Goal: Task Accomplishment & Management: Manage account settings

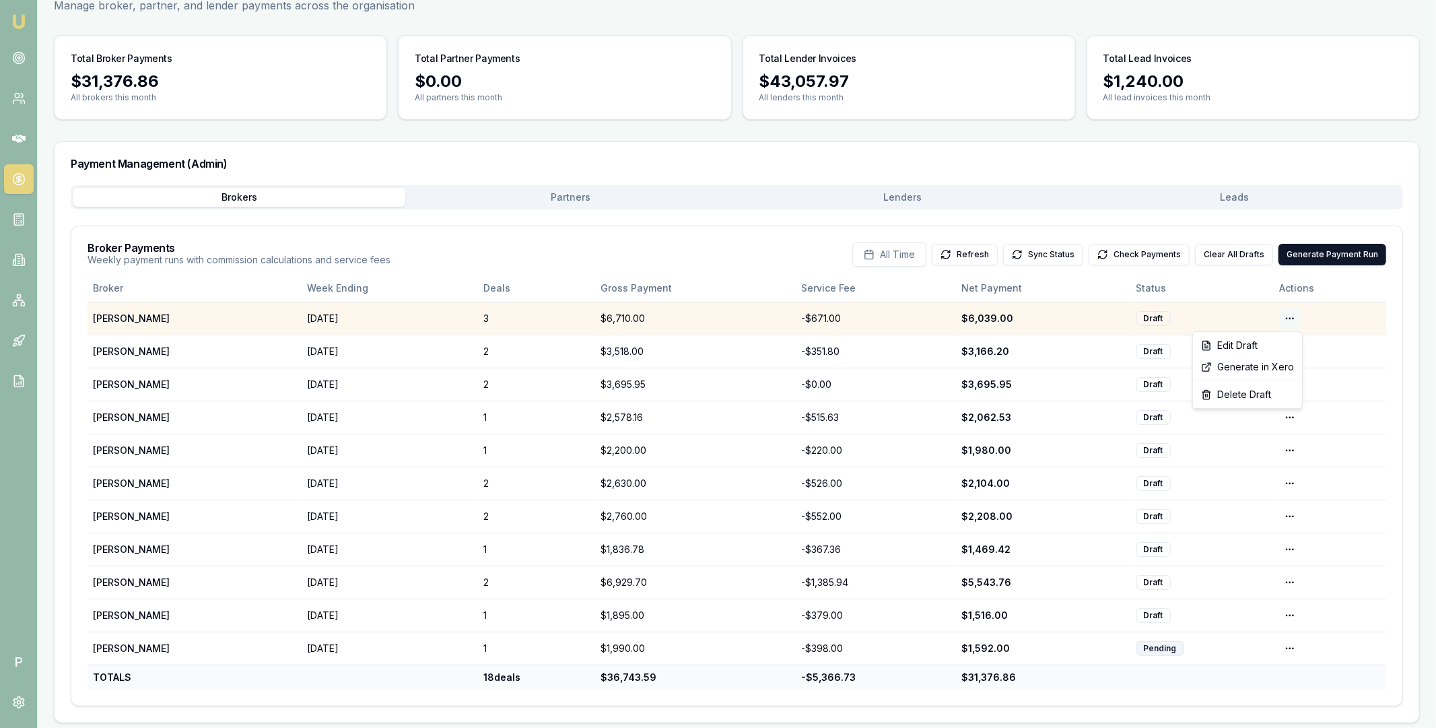
click at [1285, 314] on html "Emu Broker P Home Payments Matt Leeburn Toggle Menu Payments Management Manage …" at bounding box center [718, 291] width 1436 height 728
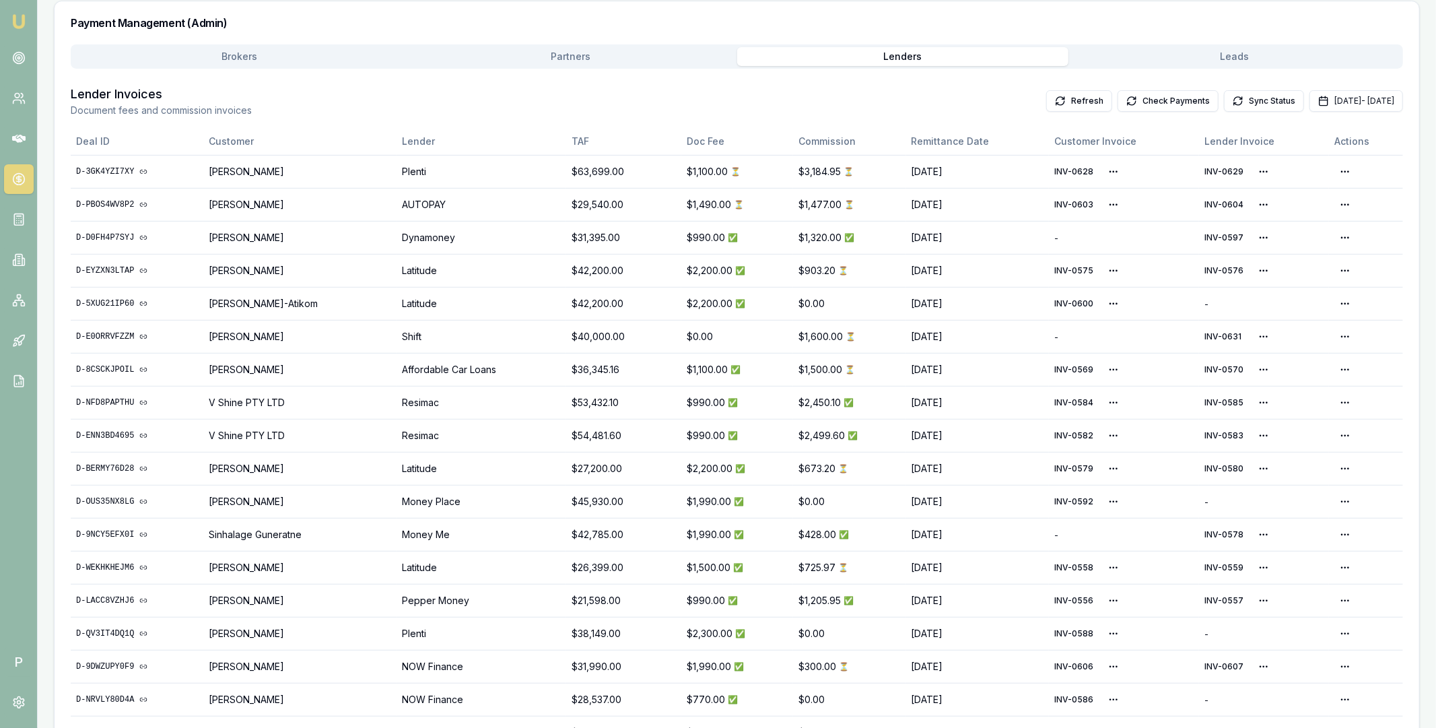
click at [264, 52] on main "Payments Management Manage broker, partner, and lender payments across the orga…" at bounding box center [737, 344] width 1399 height 1024
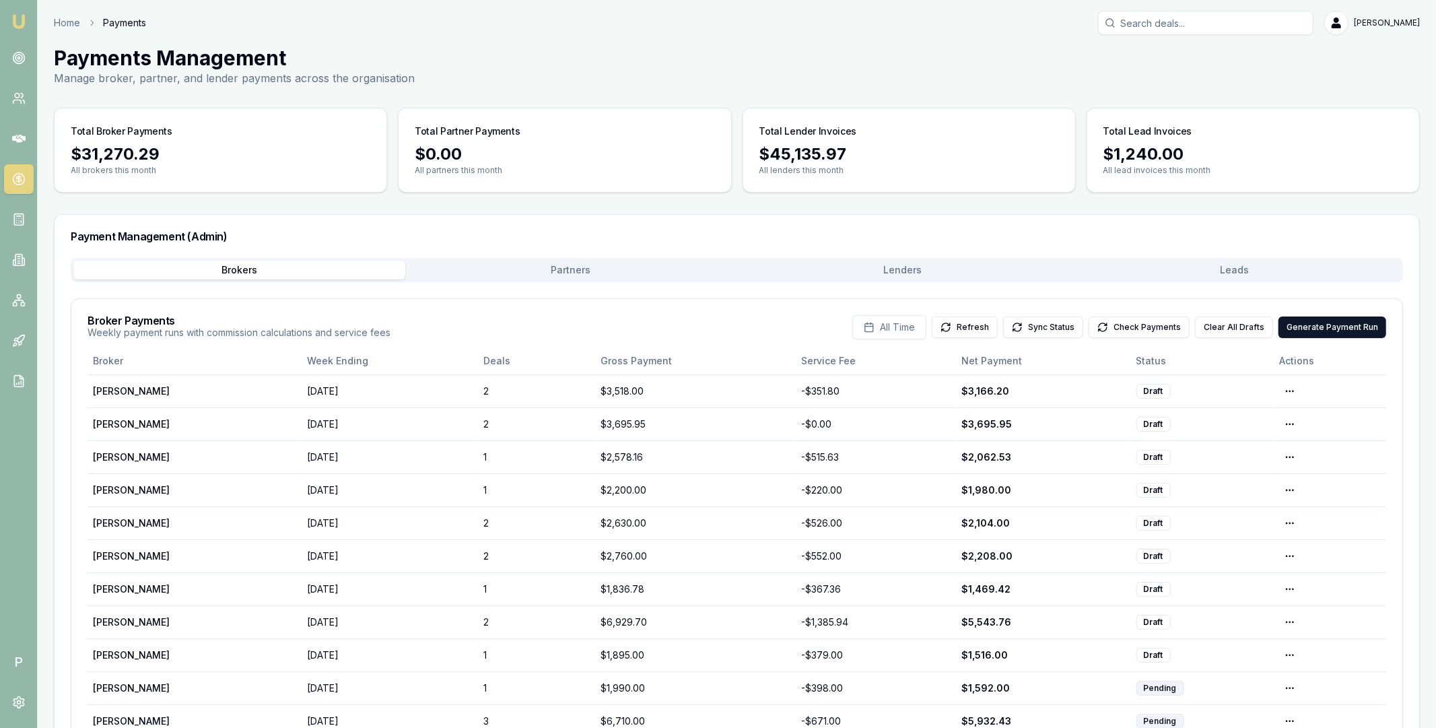
scroll to position [79, 0]
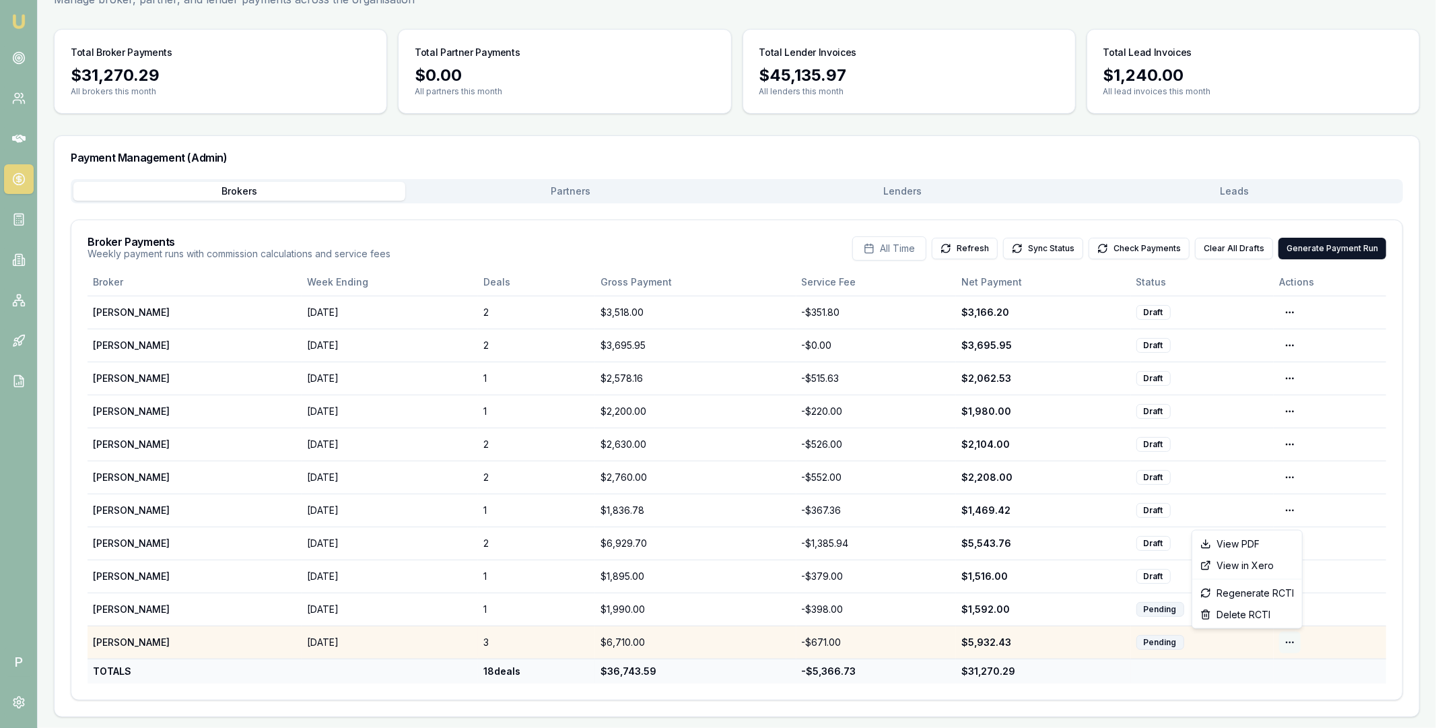
click at [1292, 643] on html "Emu Broker P Home Payments Matt Leeburn Toggle Menu Payments Management Manage …" at bounding box center [718, 285] width 1436 height 728
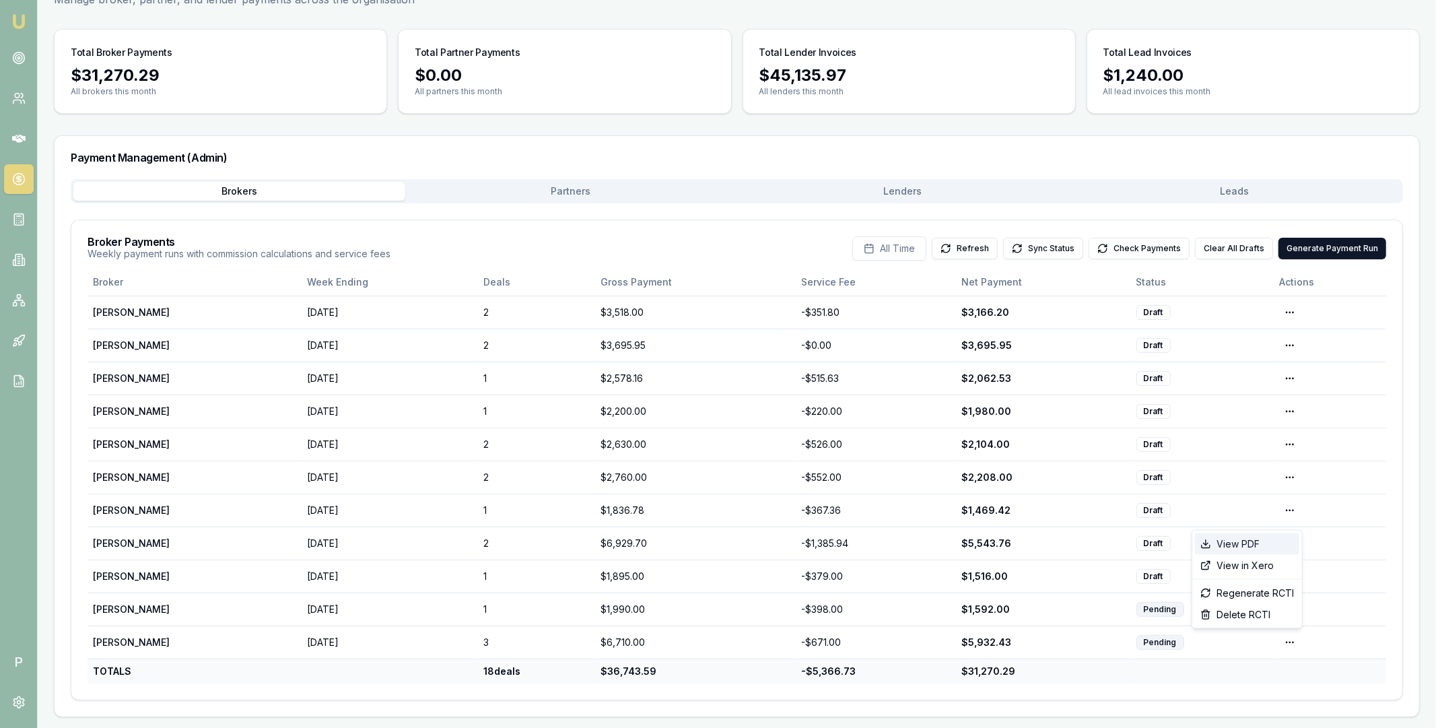
click at [1255, 541] on div "View PDF" at bounding box center [1247, 544] width 104 height 22
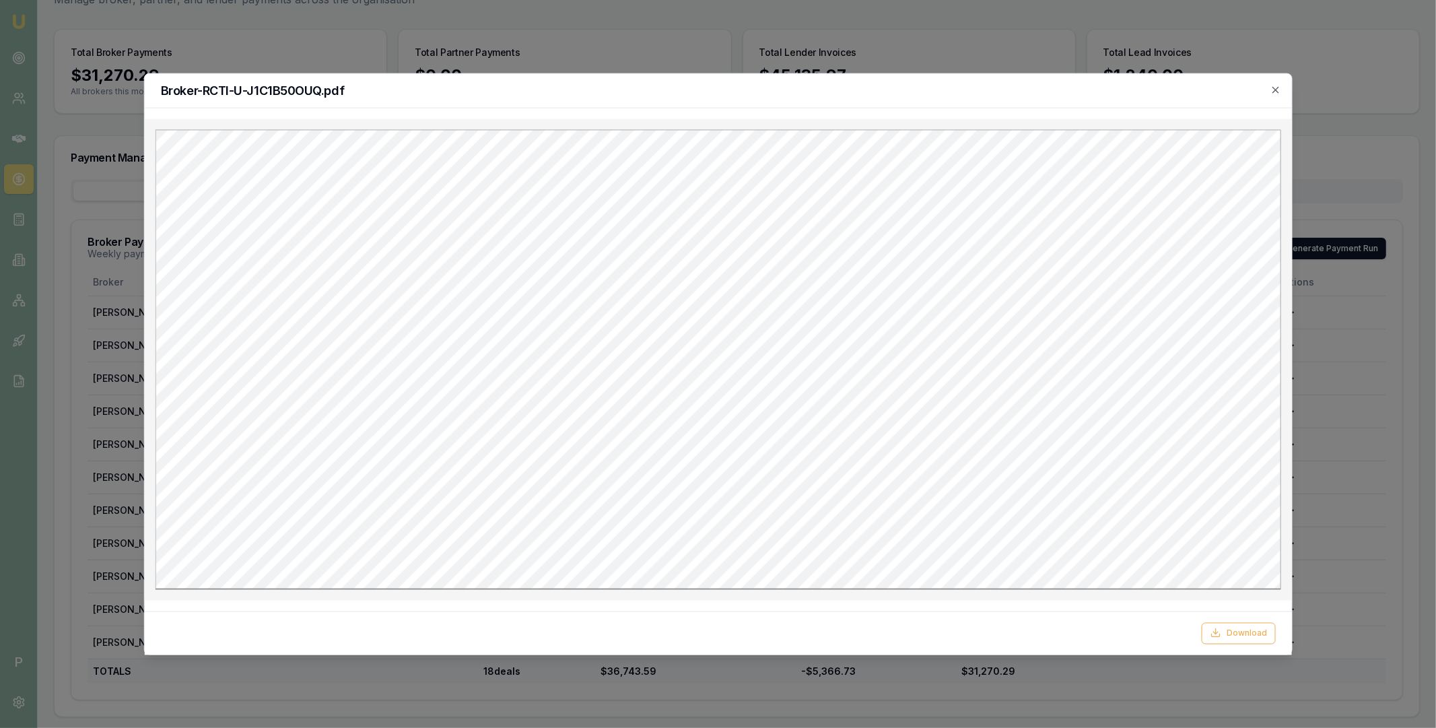
scroll to position [0, 0]
click at [1236, 636] on button "Download" at bounding box center [1239, 633] width 74 height 22
click at [1348, 100] on div at bounding box center [718, 364] width 1436 height 728
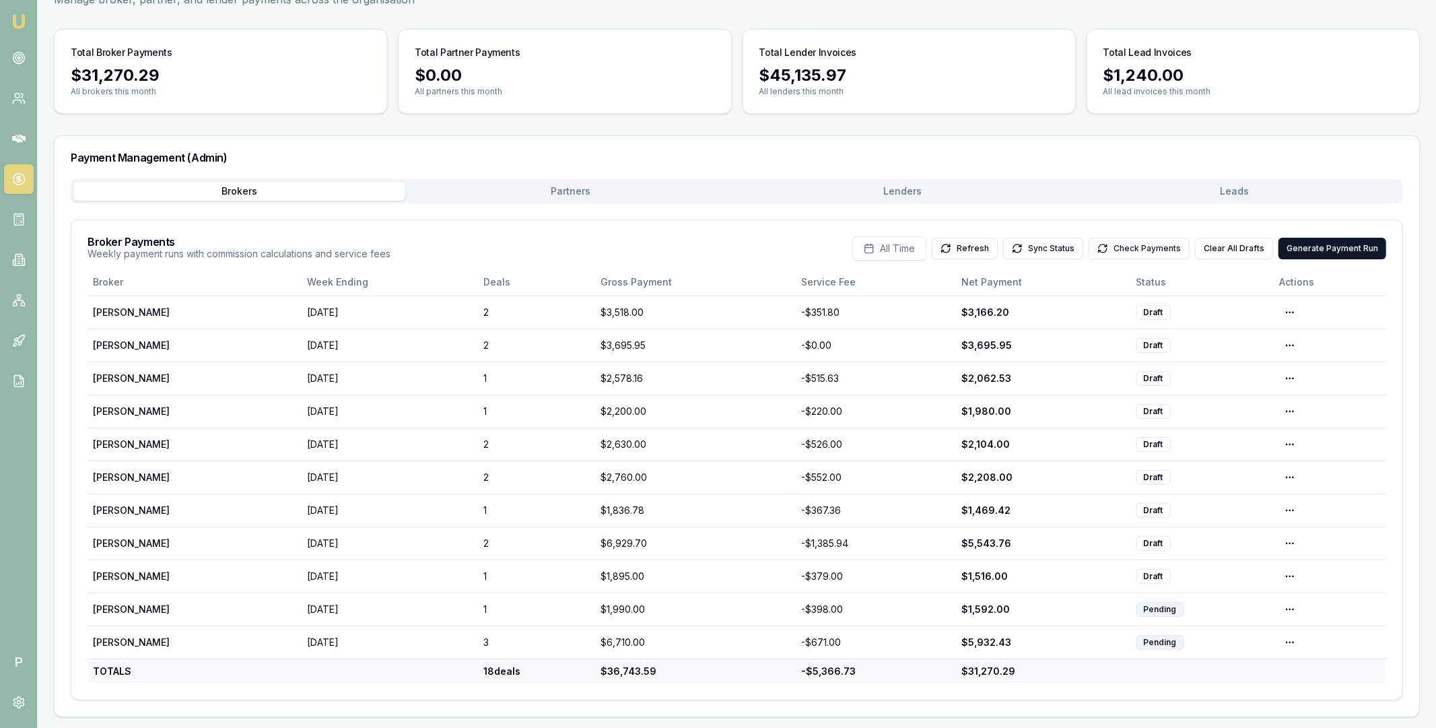
click at [1141, 248] on button "Check Payments" at bounding box center [1139, 249] width 101 height 22
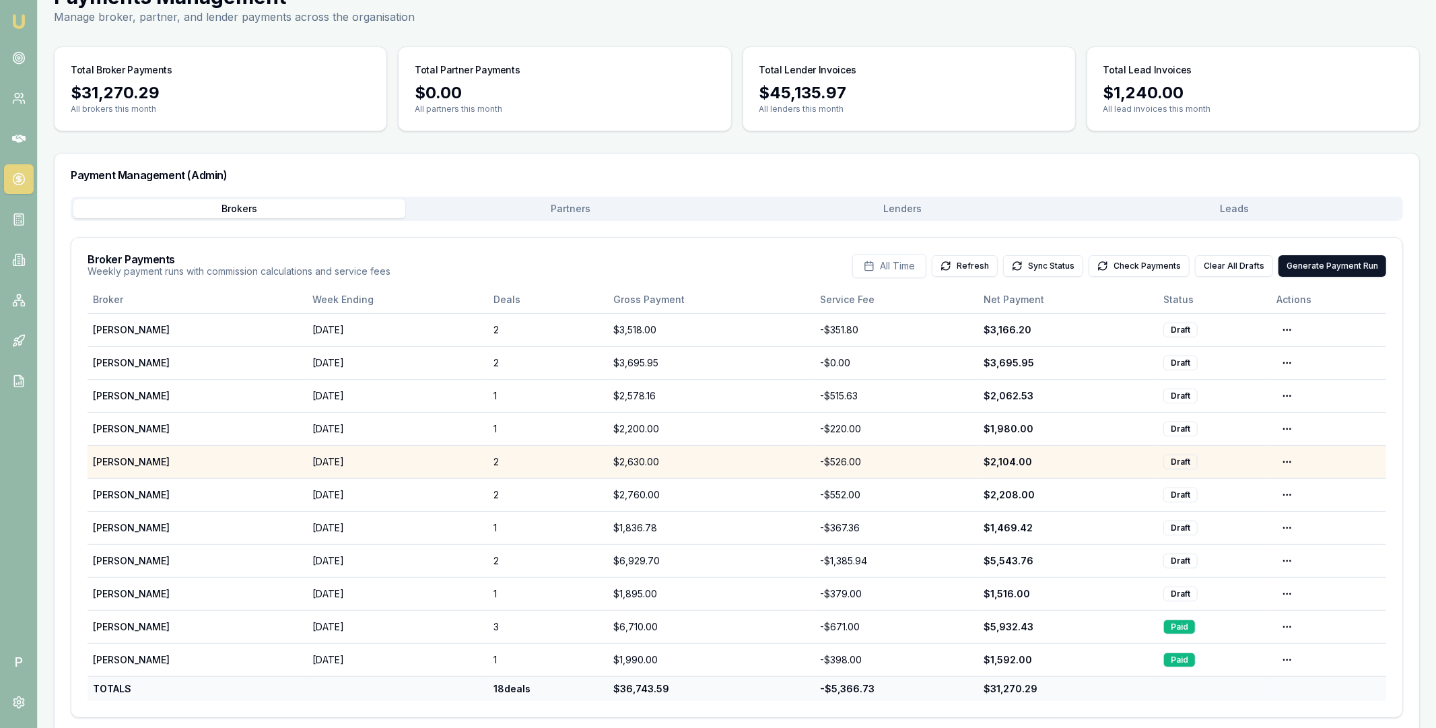
scroll to position [79, 0]
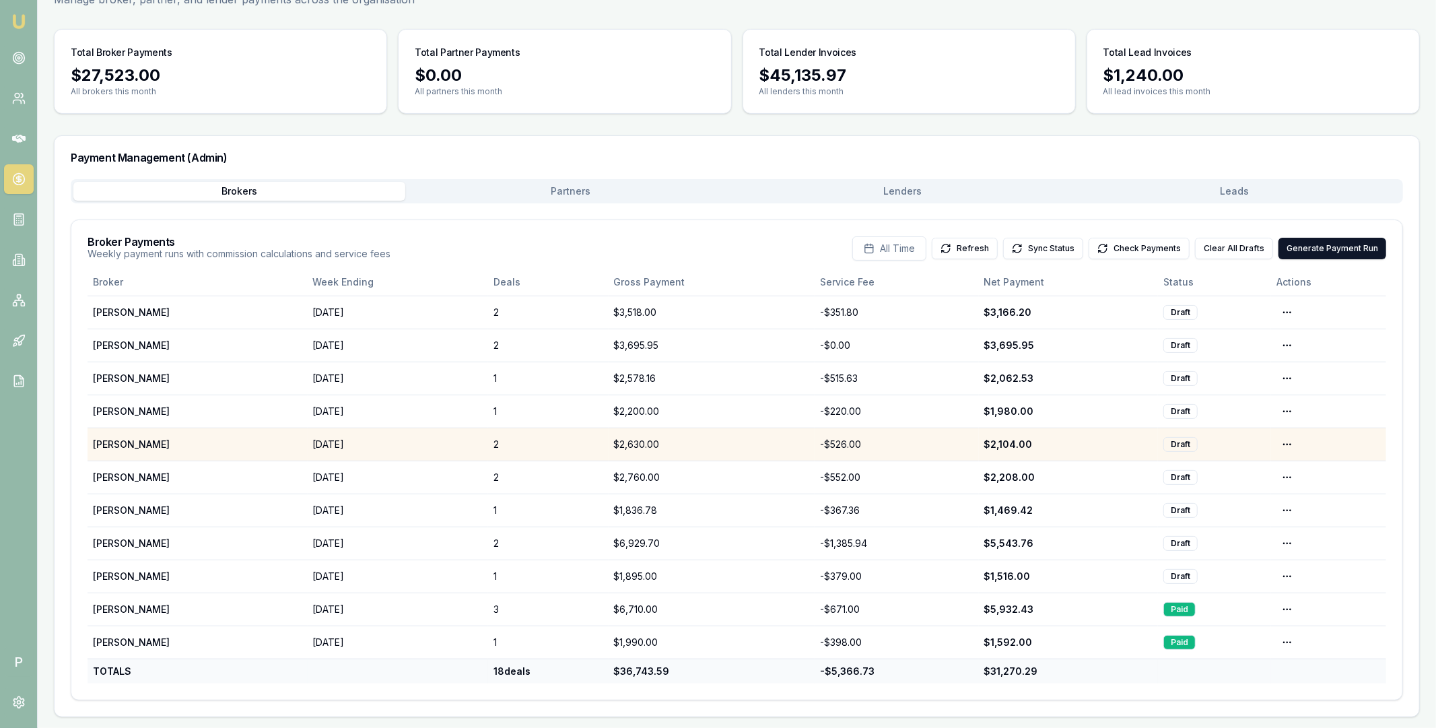
click at [873, 191] on main "Payments Management Manage broker, partner, and lender payments across the orga…" at bounding box center [737, 342] width 1399 height 750
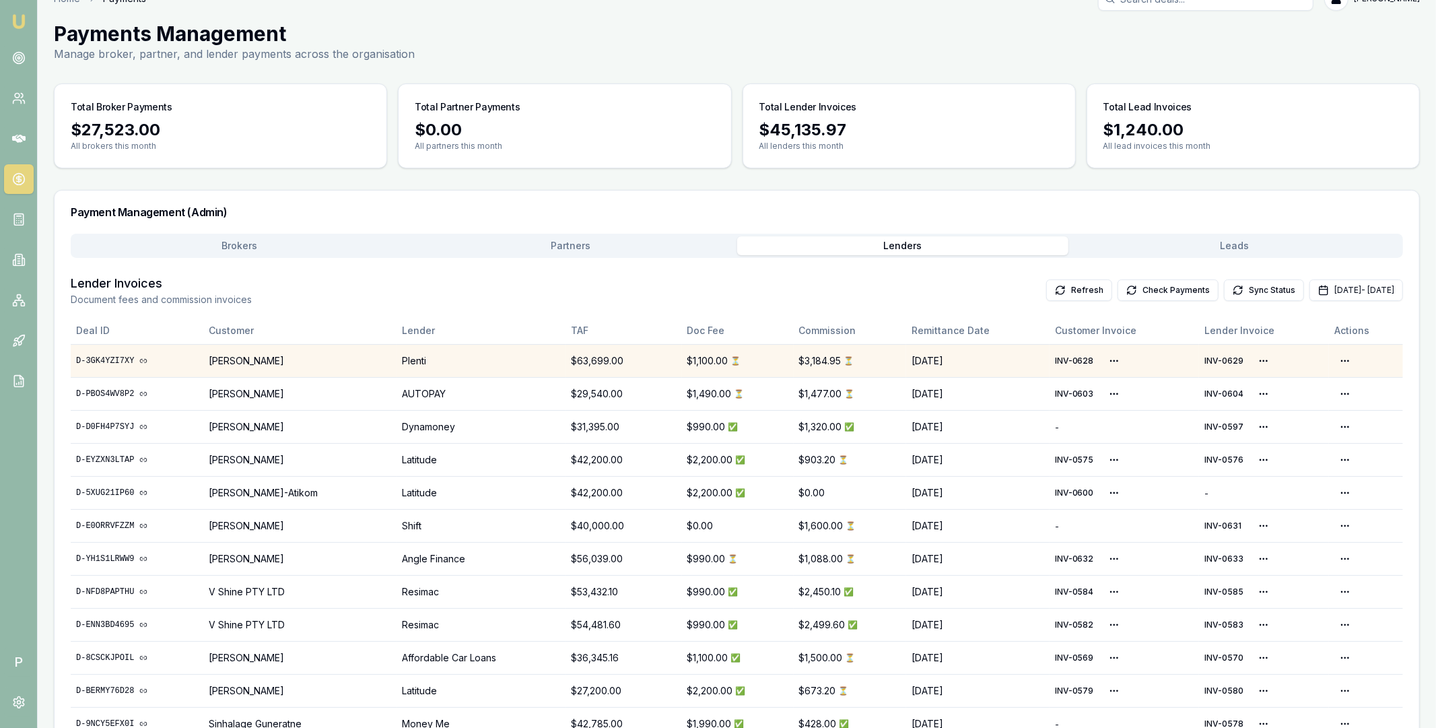
scroll to position [17, 0]
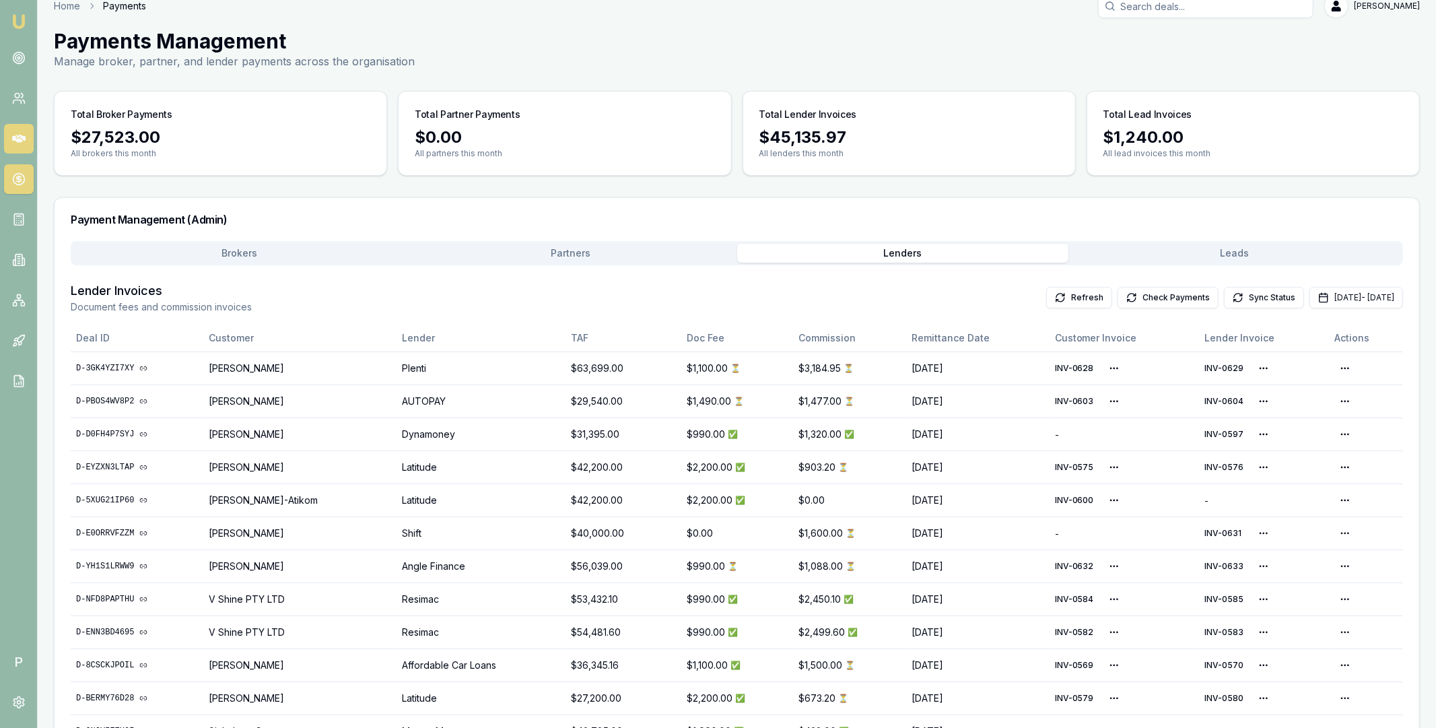
click at [20, 135] on icon at bounding box center [18, 139] width 13 height 8
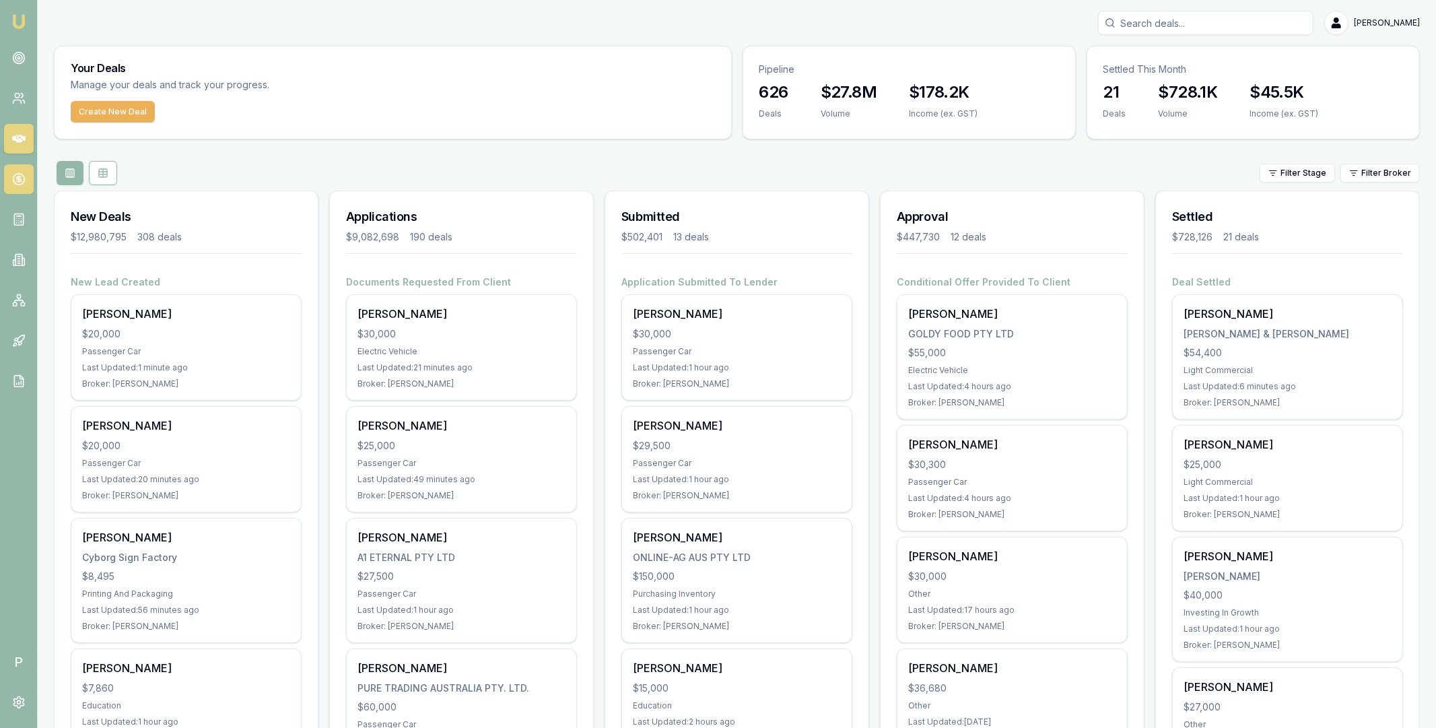
click at [17, 181] on icon at bounding box center [18, 179] width 5 height 5
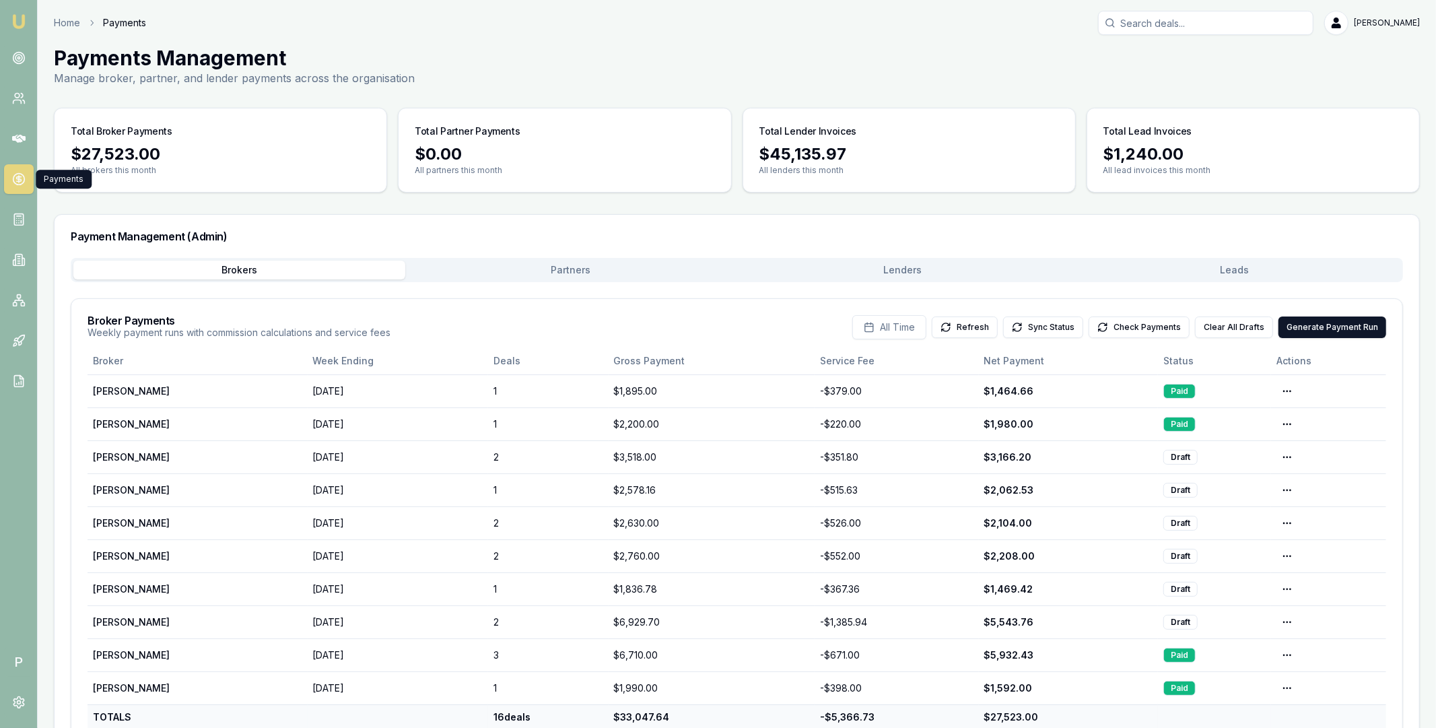
click at [882, 271] on button "Lenders" at bounding box center [903, 270] width 332 height 19
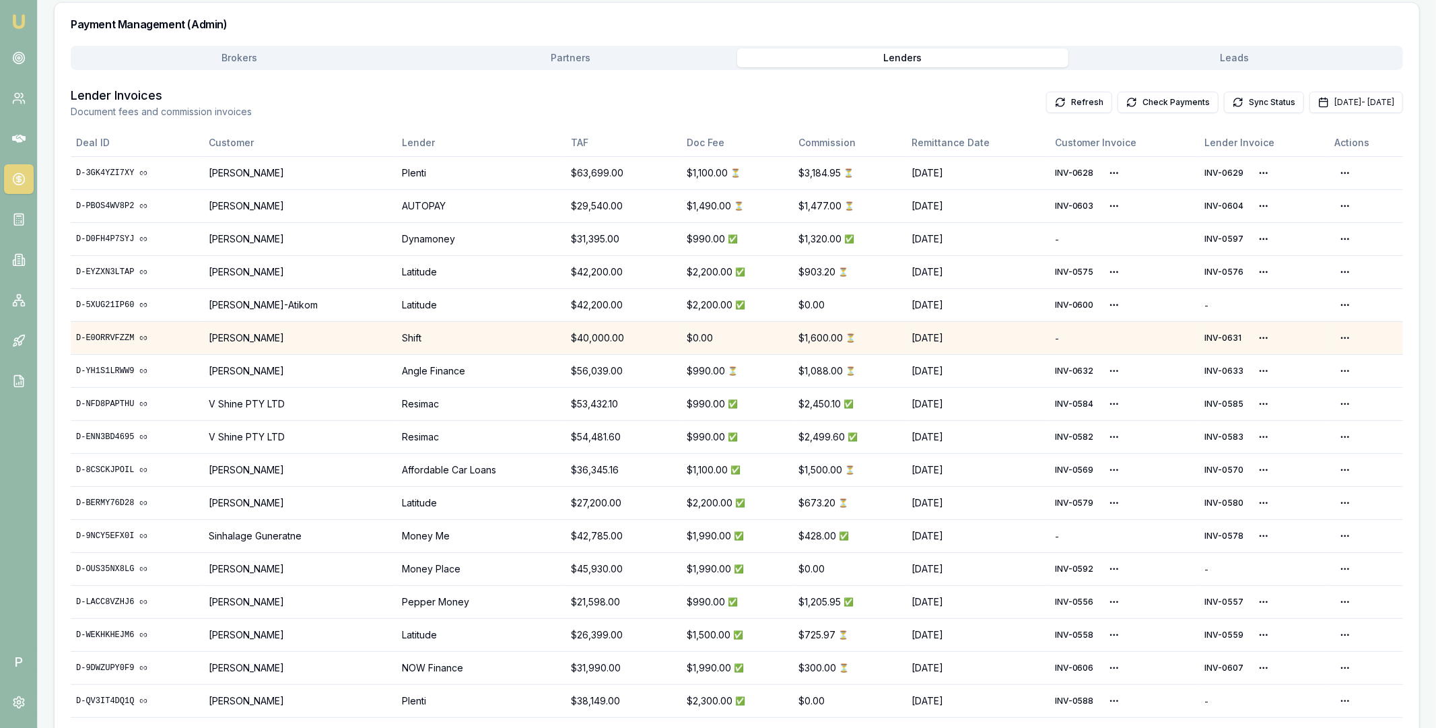
scroll to position [202, 0]
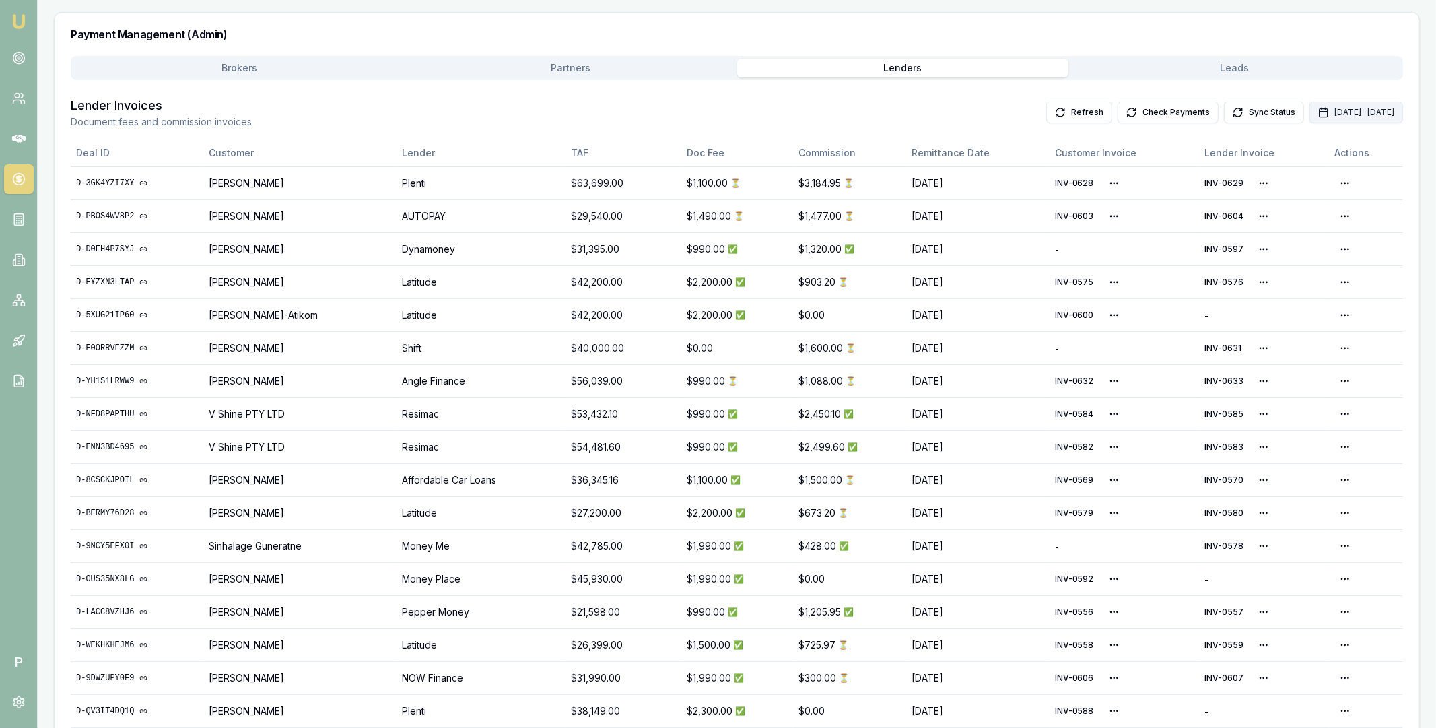
click at [1310, 111] on button "Sep 01, 2025 - Sep 30, 2025" at bounding box center [1357, 113] width 94 height 22
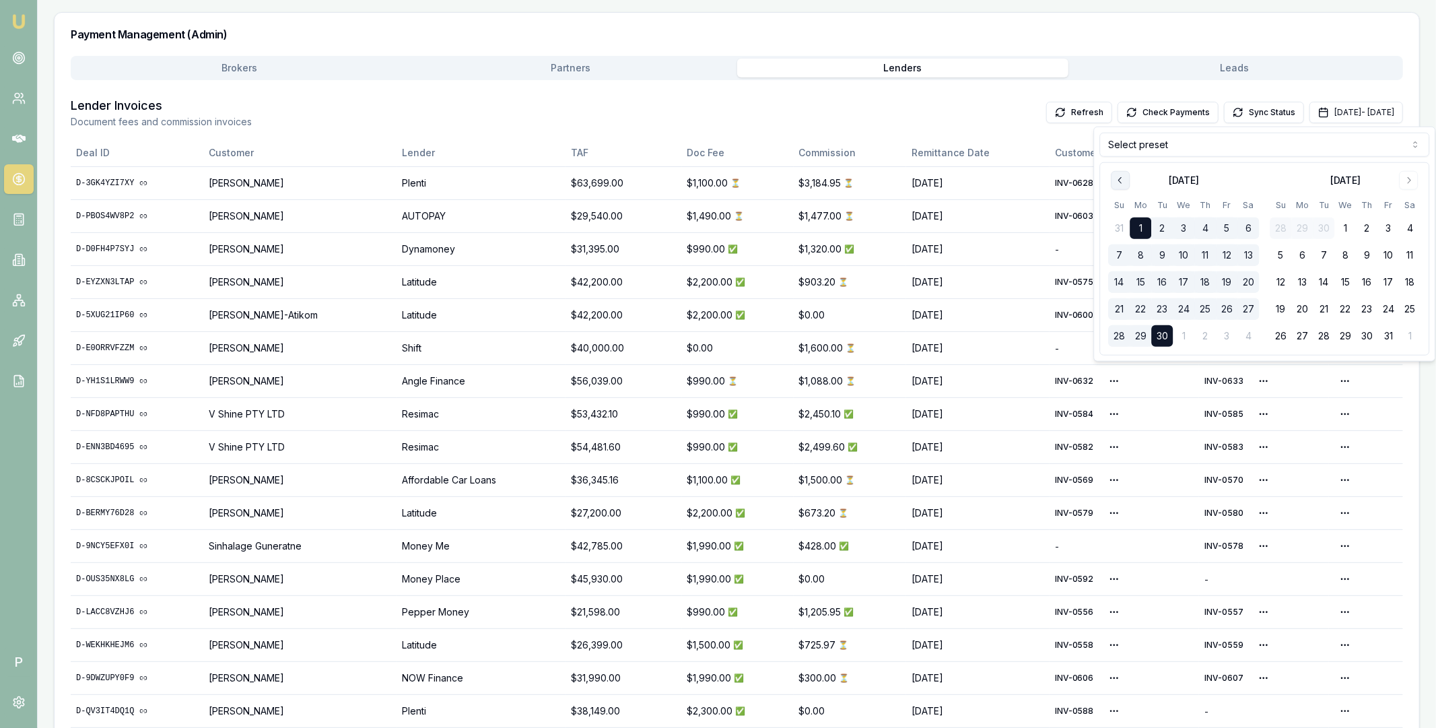
click at [1119, 178] on icon "Go to previous month" at bounding box center [1120, 180] width 11 height 11
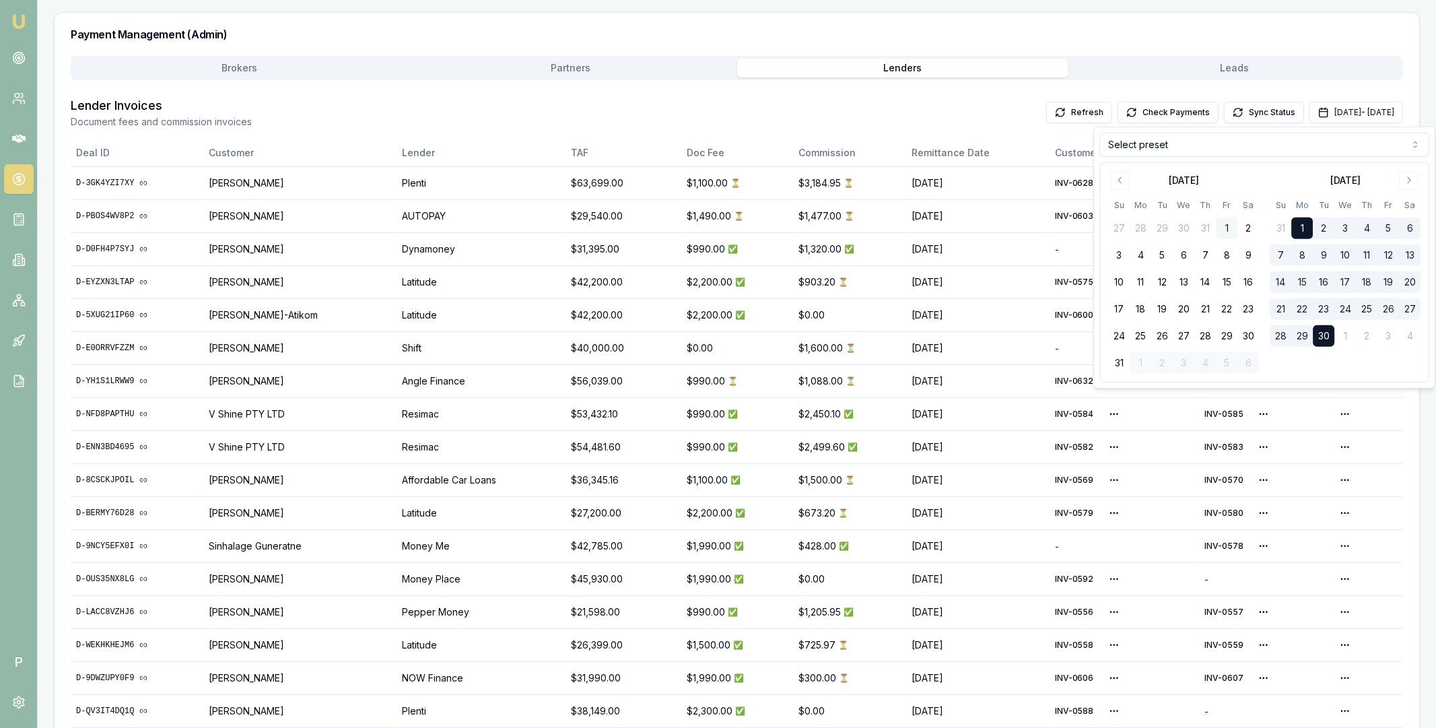
click at [1228, 224] on button "1" at bounding box center [1227, 229] width 22 height 22
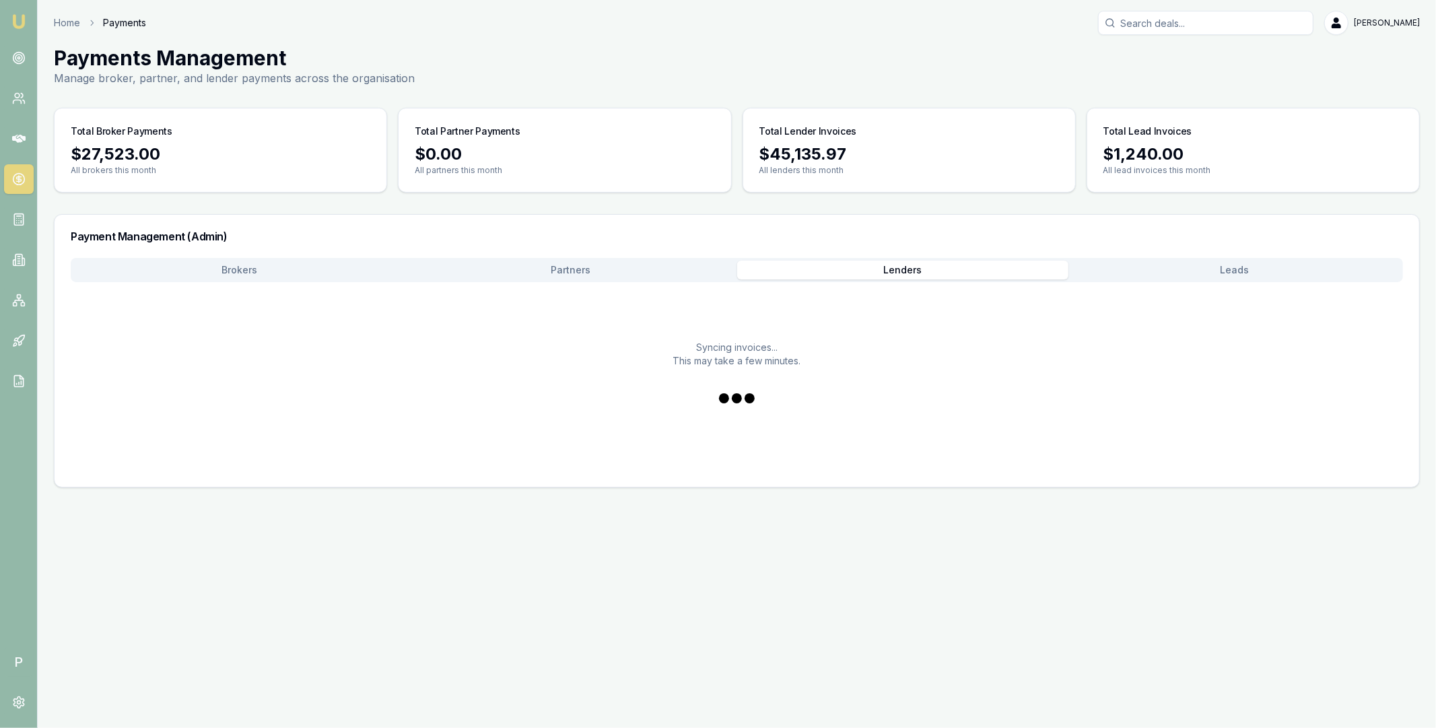
scroll to position [0, 0]
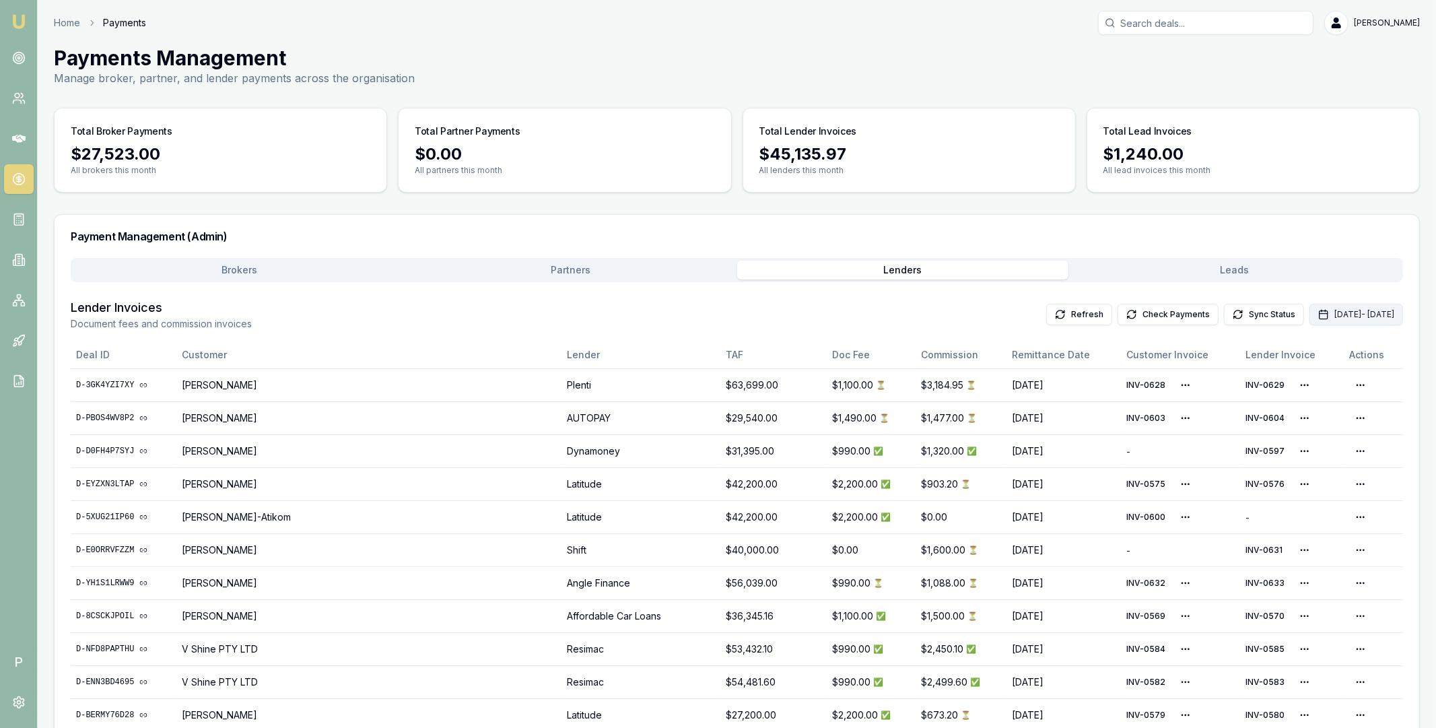
click at [1310, 312] on button "Sep 01, 2025 - Sep 30, 2025" at bounding box center [1357, 315] width 94 height 22
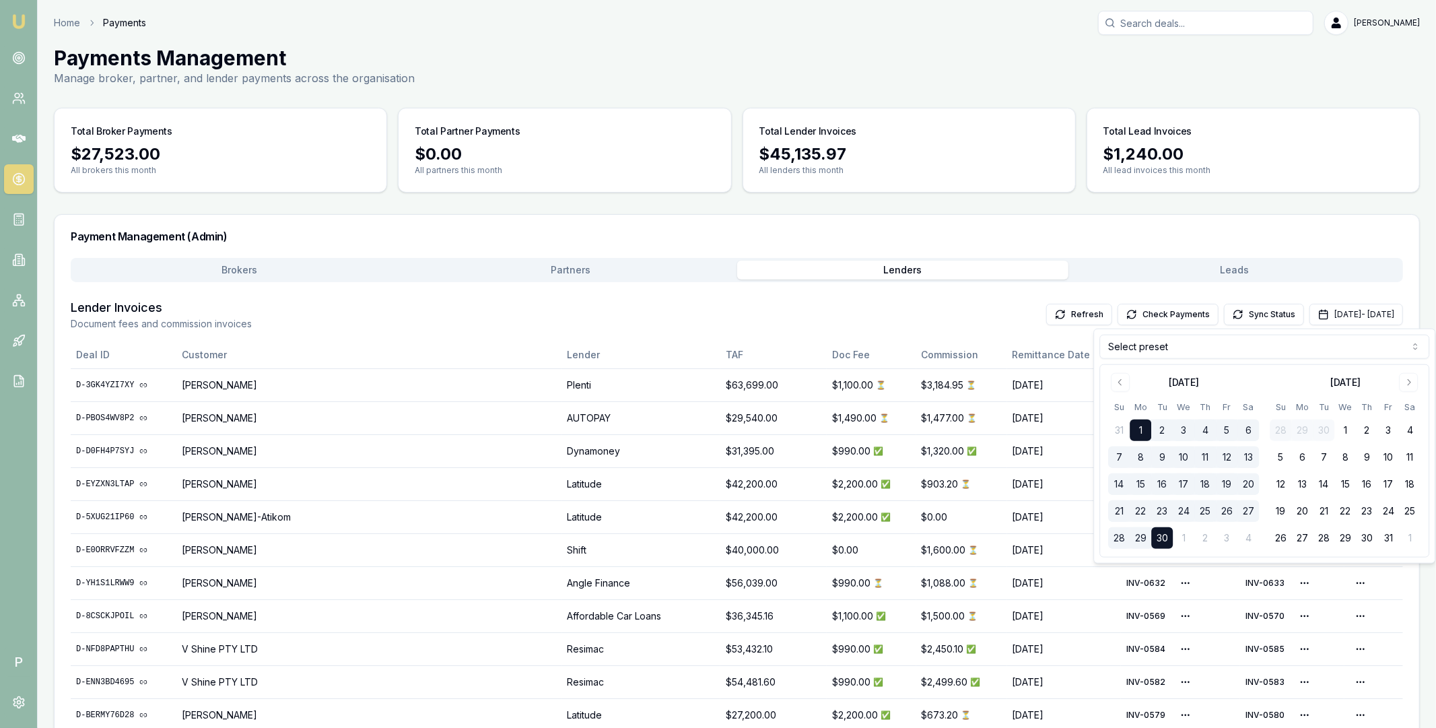
click at [1190, 354] on html "Emu Broker P Home Payments Matt Leeburn Toggle Menu Payments Management Manage …" at bounding box center [718, 364] width 1436 height 728
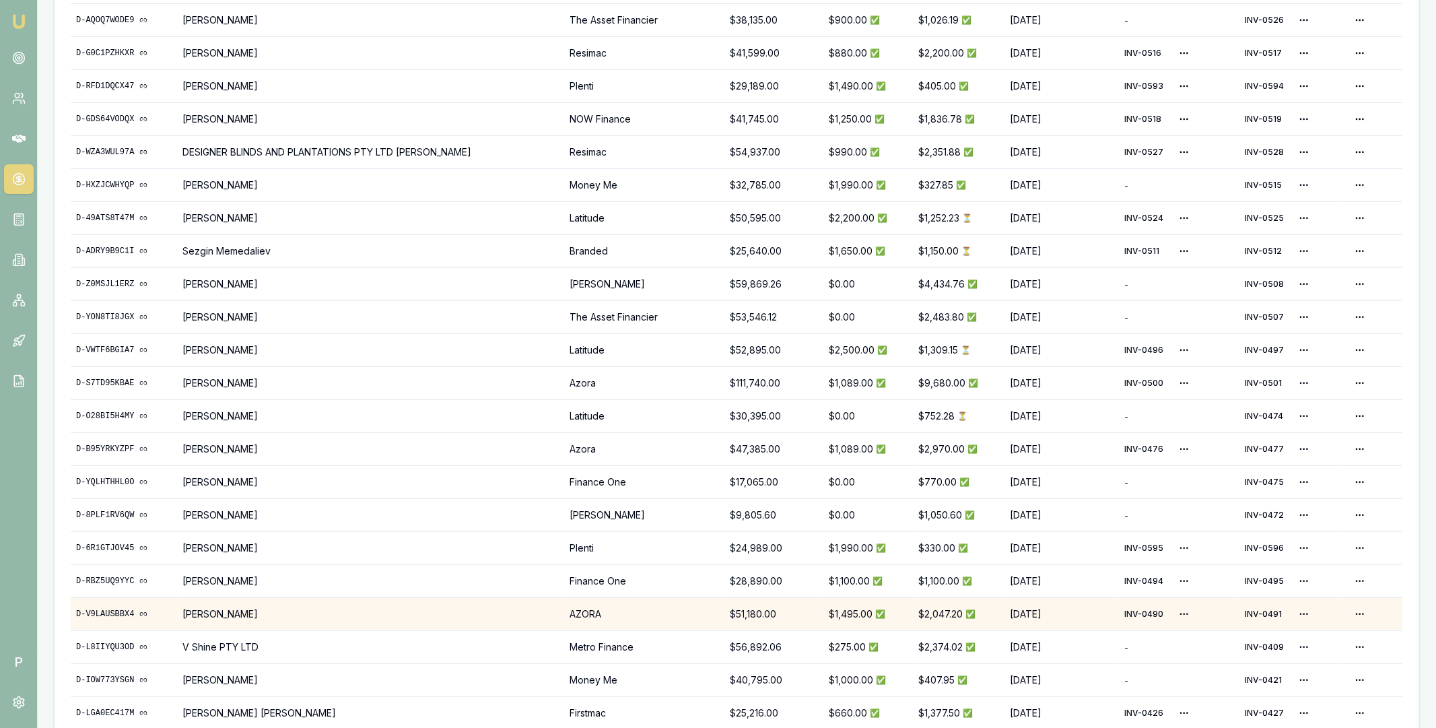
scroll to position [92, 0]
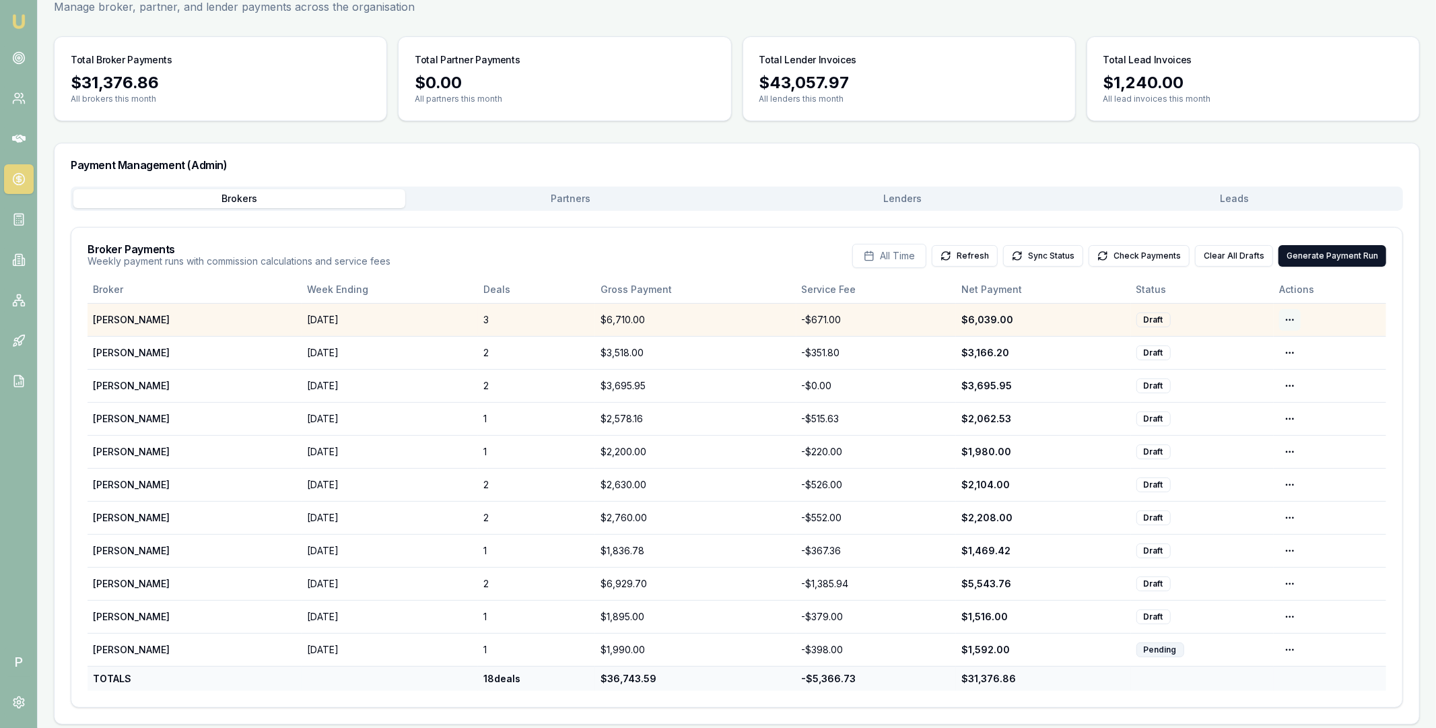
click at [1290, 316] on html "Emu Broker P Home Payments [PERSON_NAME] Toggle Menu Payments Management Manage…" at bounding box center [718, 293] width 1436 height 728
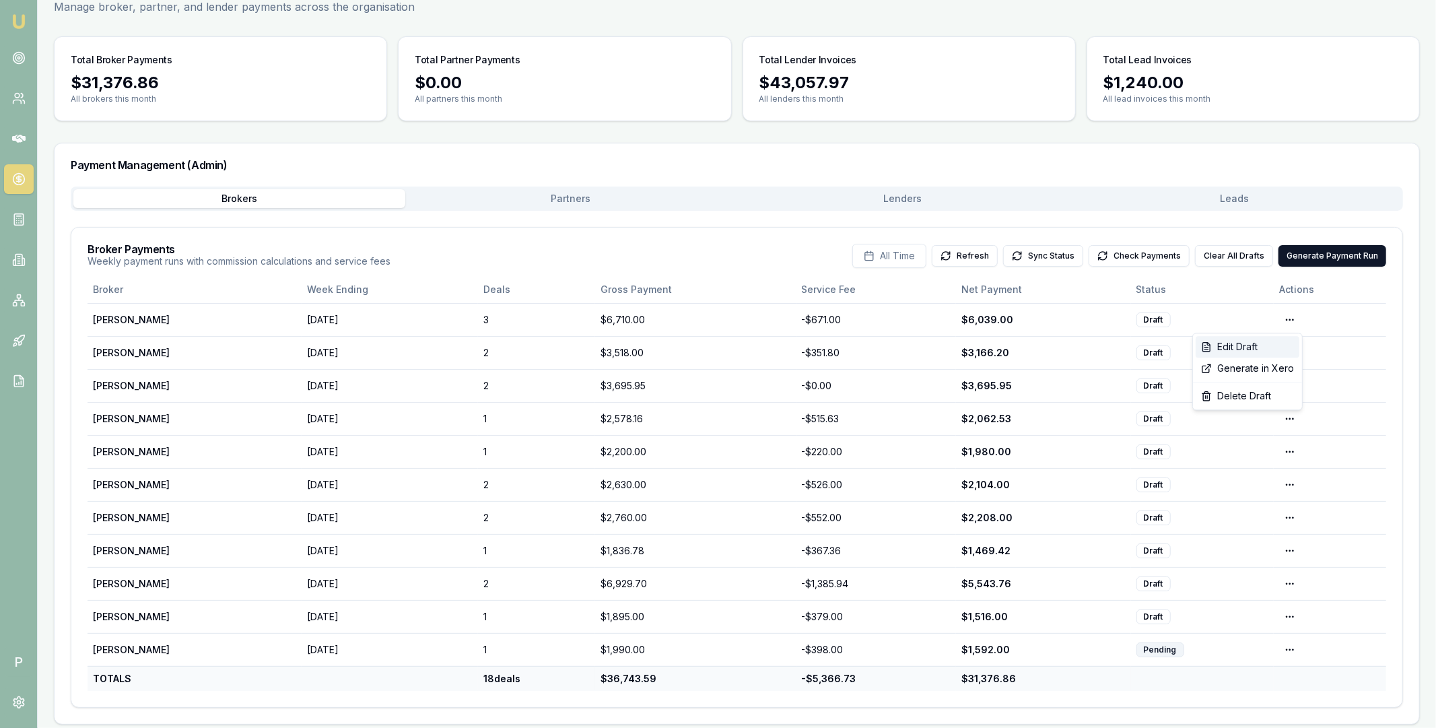
click at [1267, 342] on div "Edit Draft" at bounding box center [1248, 347] width 104 height 22
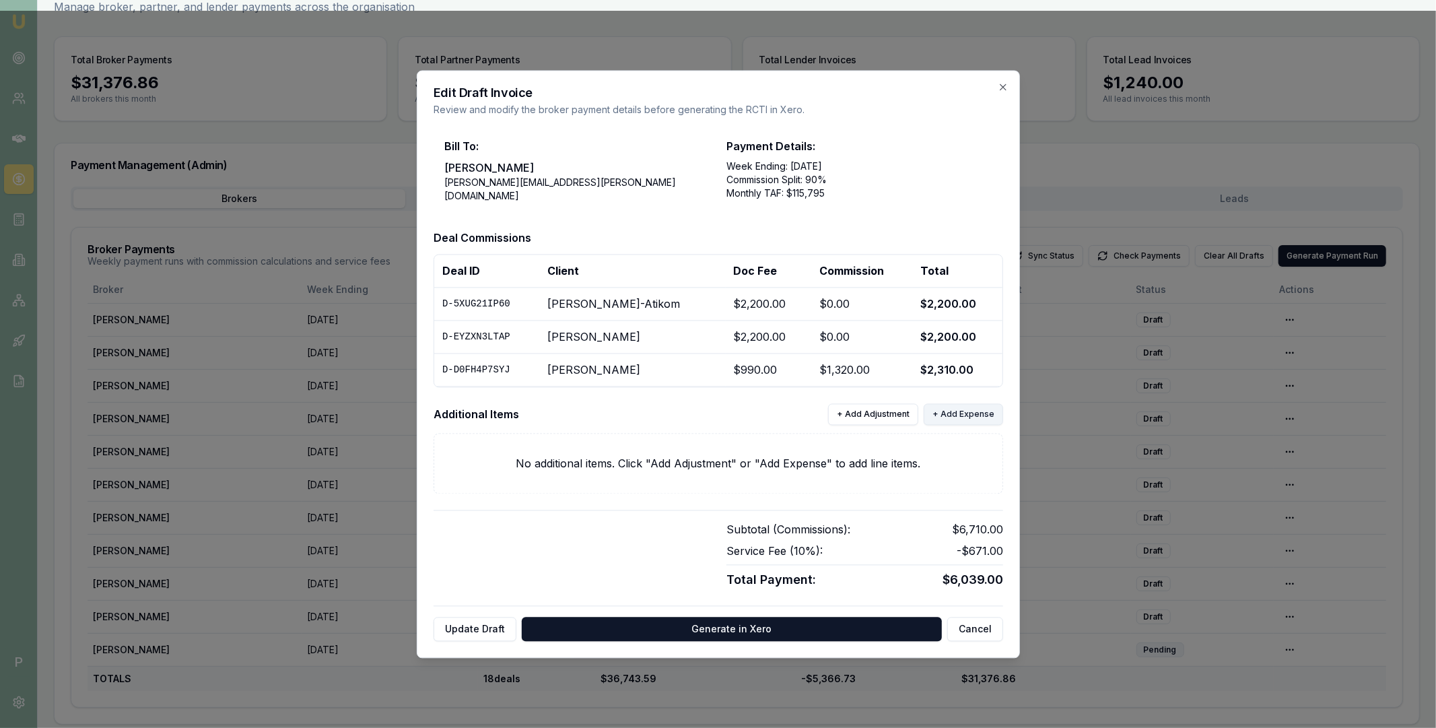
click at [943, 418] on button "+ Add Expense" at bounding box center [963, 414] width 79 height 22
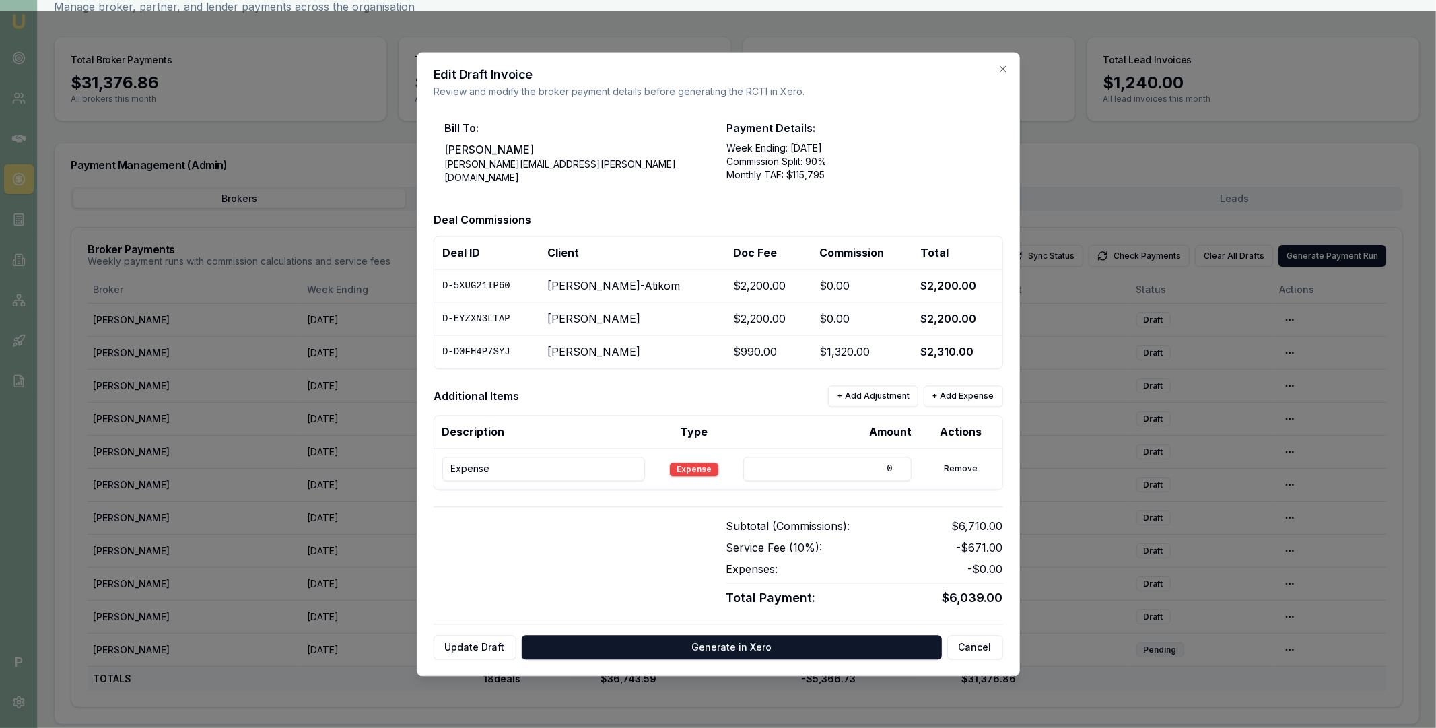
click at [545, 462] on input "Expense" at bounding box center [543, 469] width 203 height 24
paste input "INV-0625"
type input "INV-0625 Equifax"
click at [793, 459] on input "0" at bounding box center [827, 469] width 168 height 24
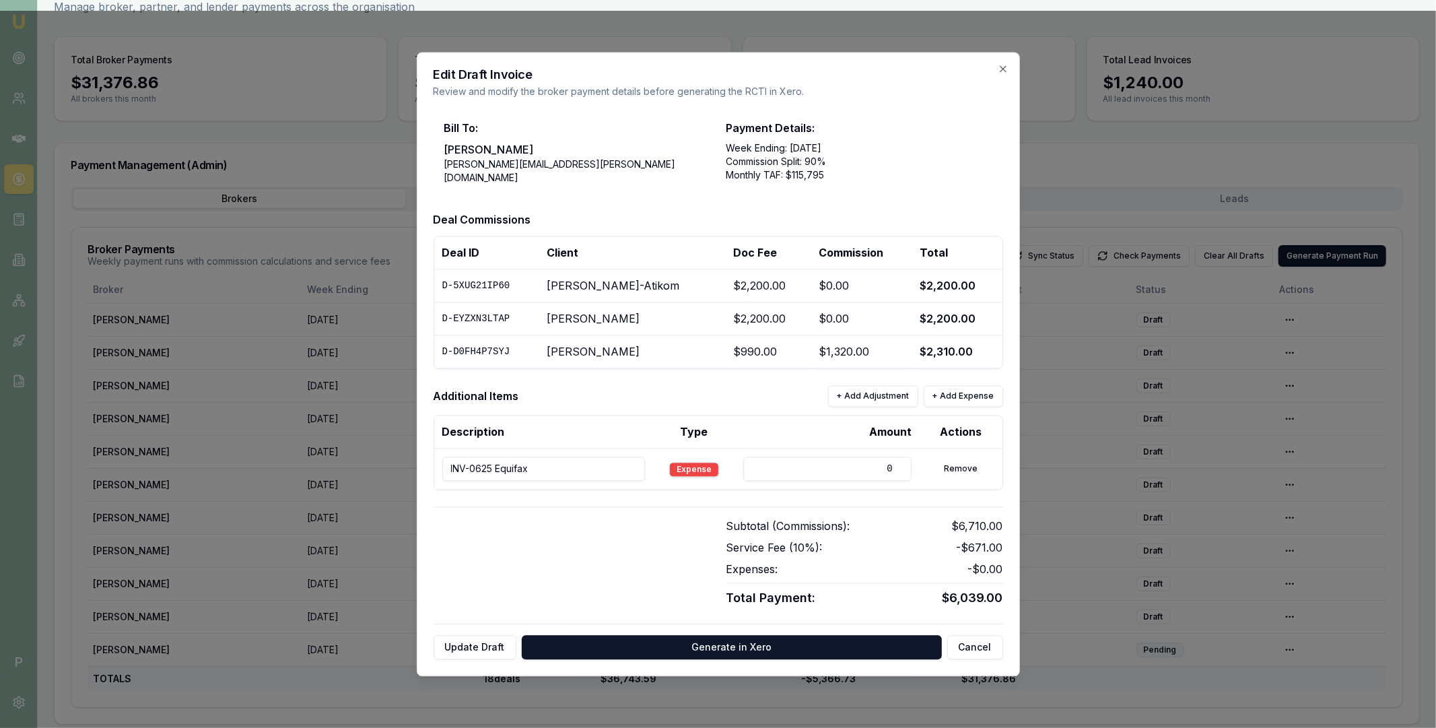
click at [888, 466] on input "0" at bounding box center [827, 469] width 168 height 24
type input "106.57"
click at [800, 434] on th "Amount" at bounding box center [827, 431] width 185 height 33
click at [490, 646] on button "Update Draft" at bounding box center [475, 647] width 83 height 24
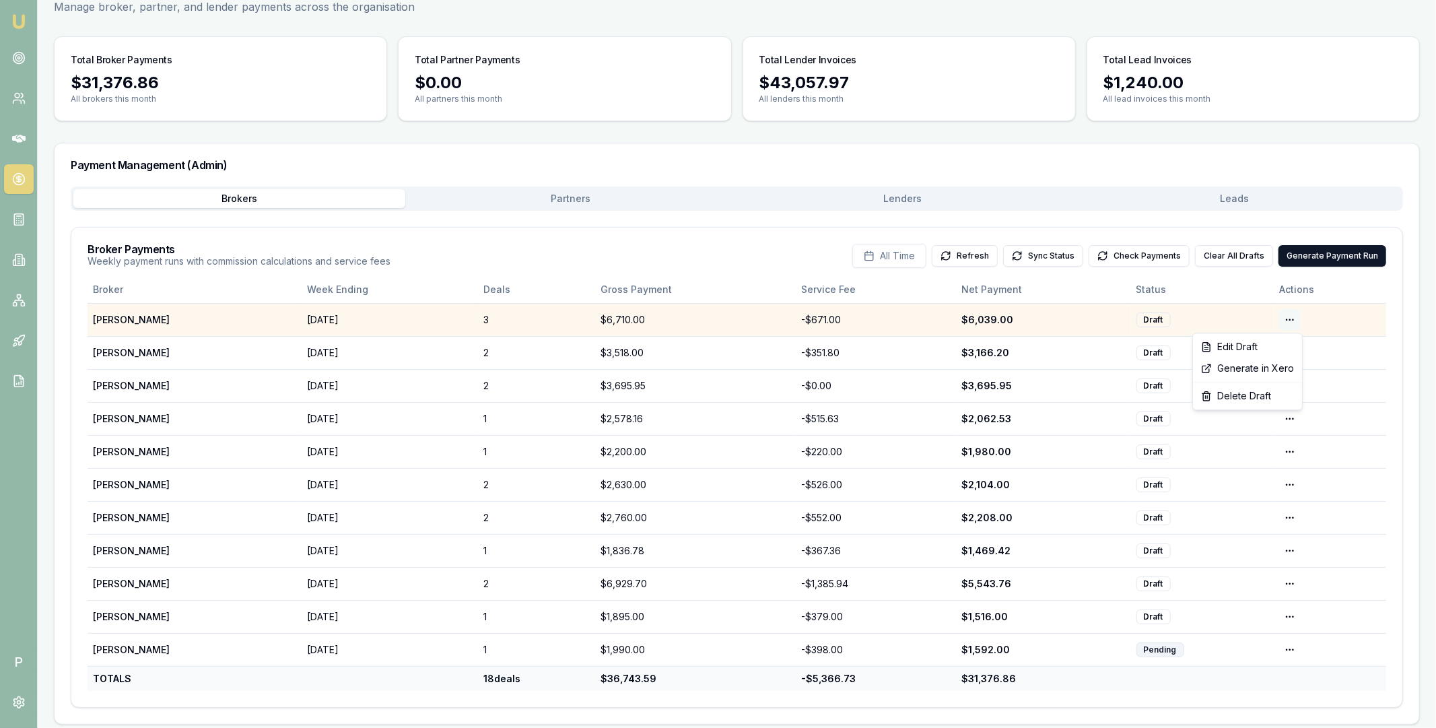
click at [1291, 318] on html "Emu Broker P Home Payments [PERSON_NAME] Toggle Menu Payments Management Manage…" at bounding box center [718, 293] width 1436 height 728
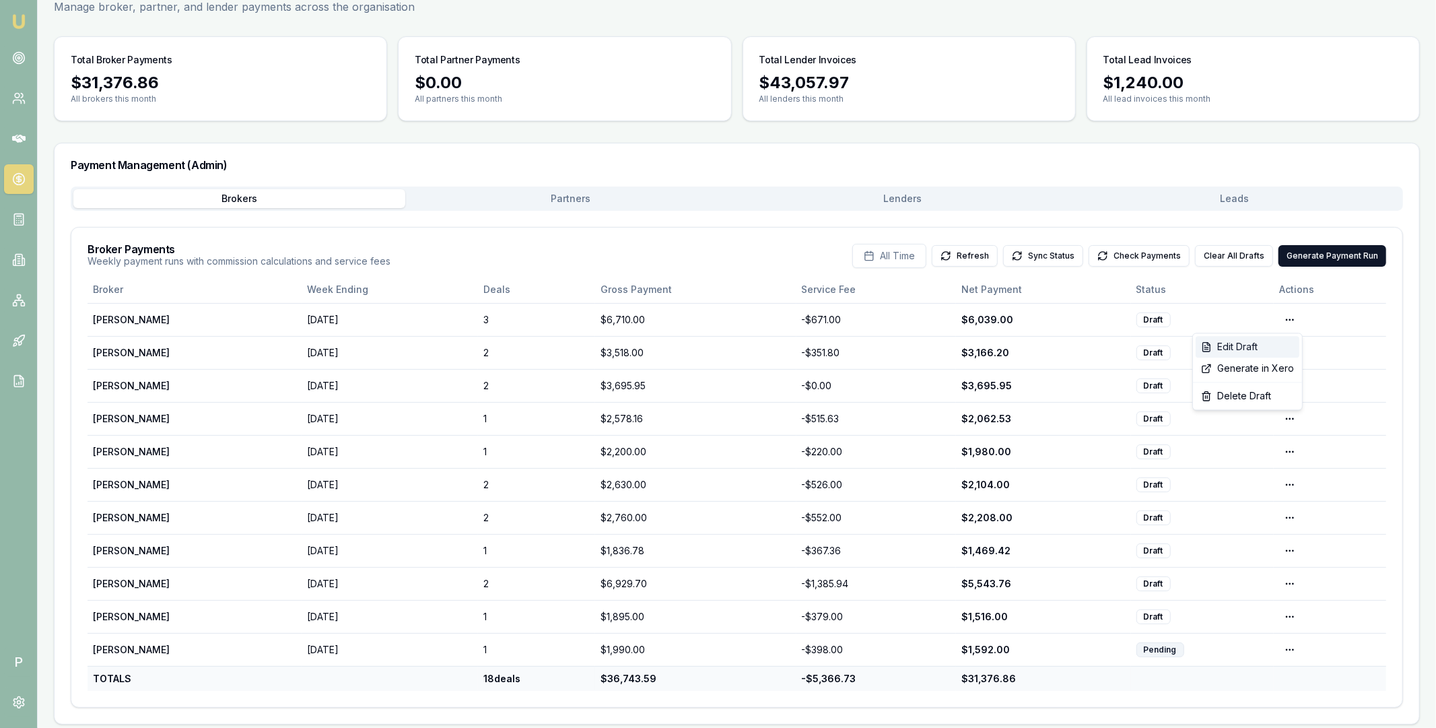
click at [1255, 347] on div "Edit Draft" at bounding box center [1248, 347] width 104 height 22
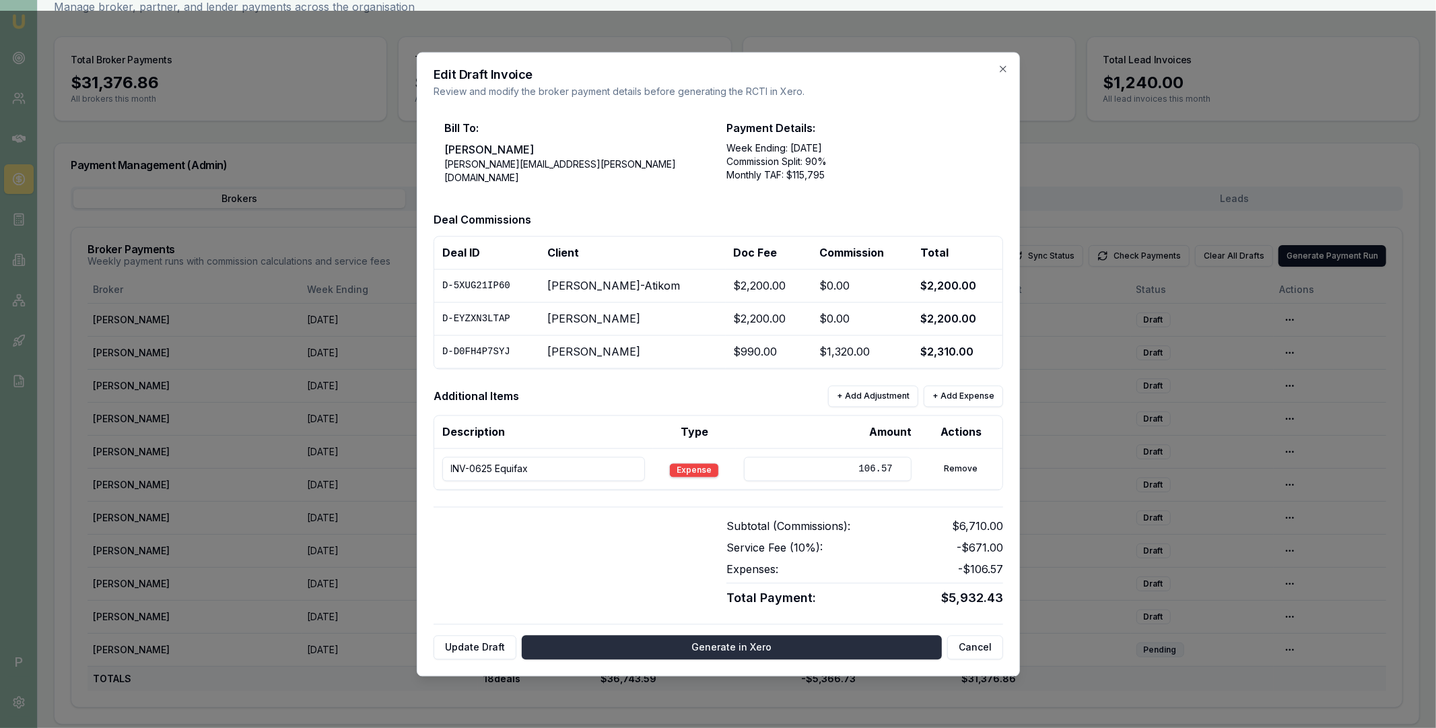
click at [700, 642] on button "Generate in Xero" at bounding box center [732, 647] width 420 height 24
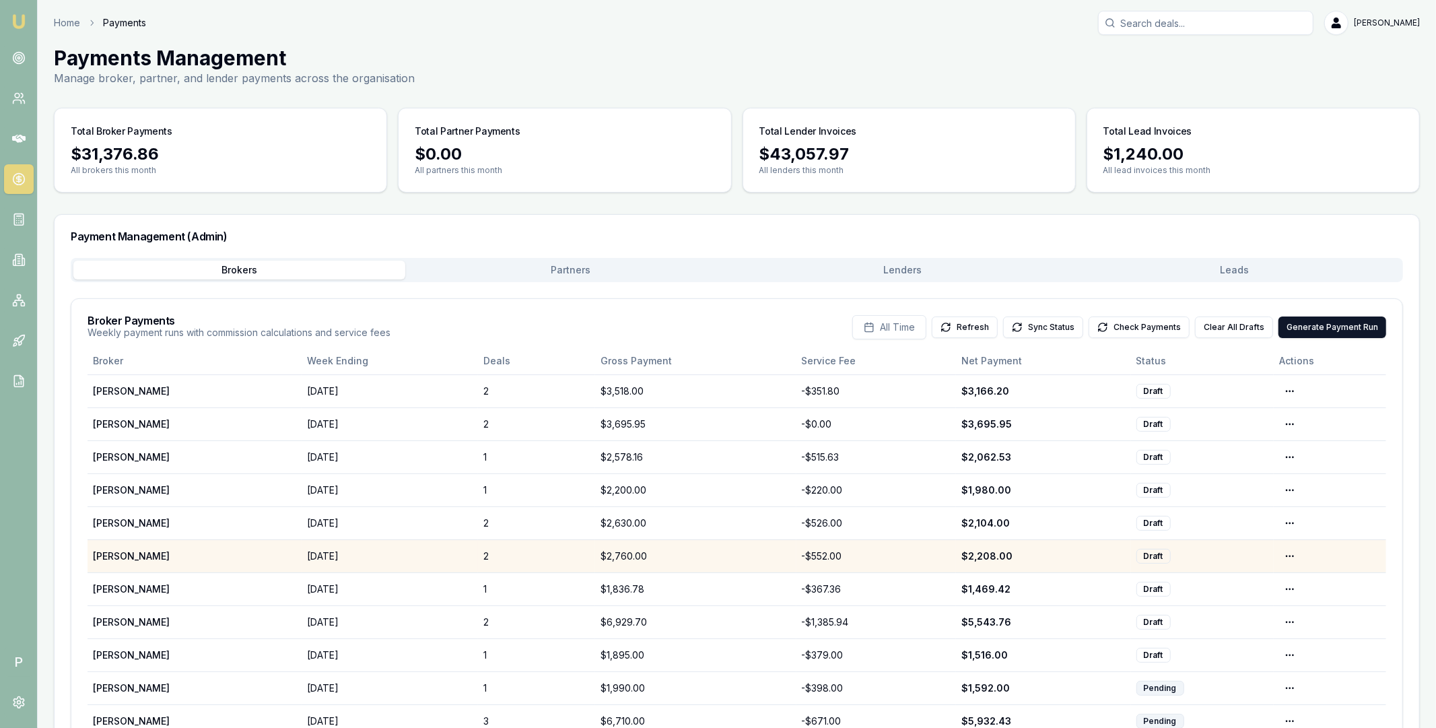
scroll to position [79, 0]
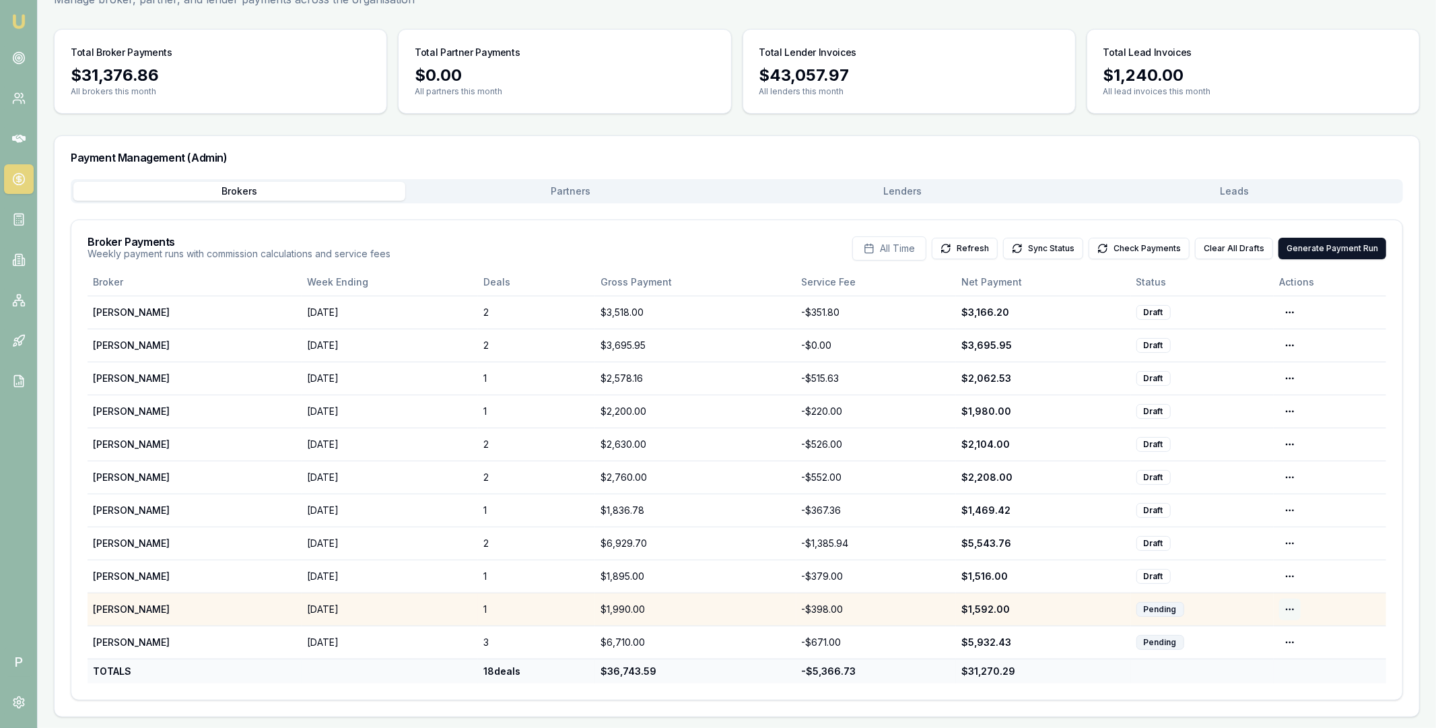
click at [1294, 611] on html "Emu Broker P Home Payments [PERSON_NAME] Toggle Menu Payments Management Manage…" at bounding box center [718, 285] width 1436 height 728
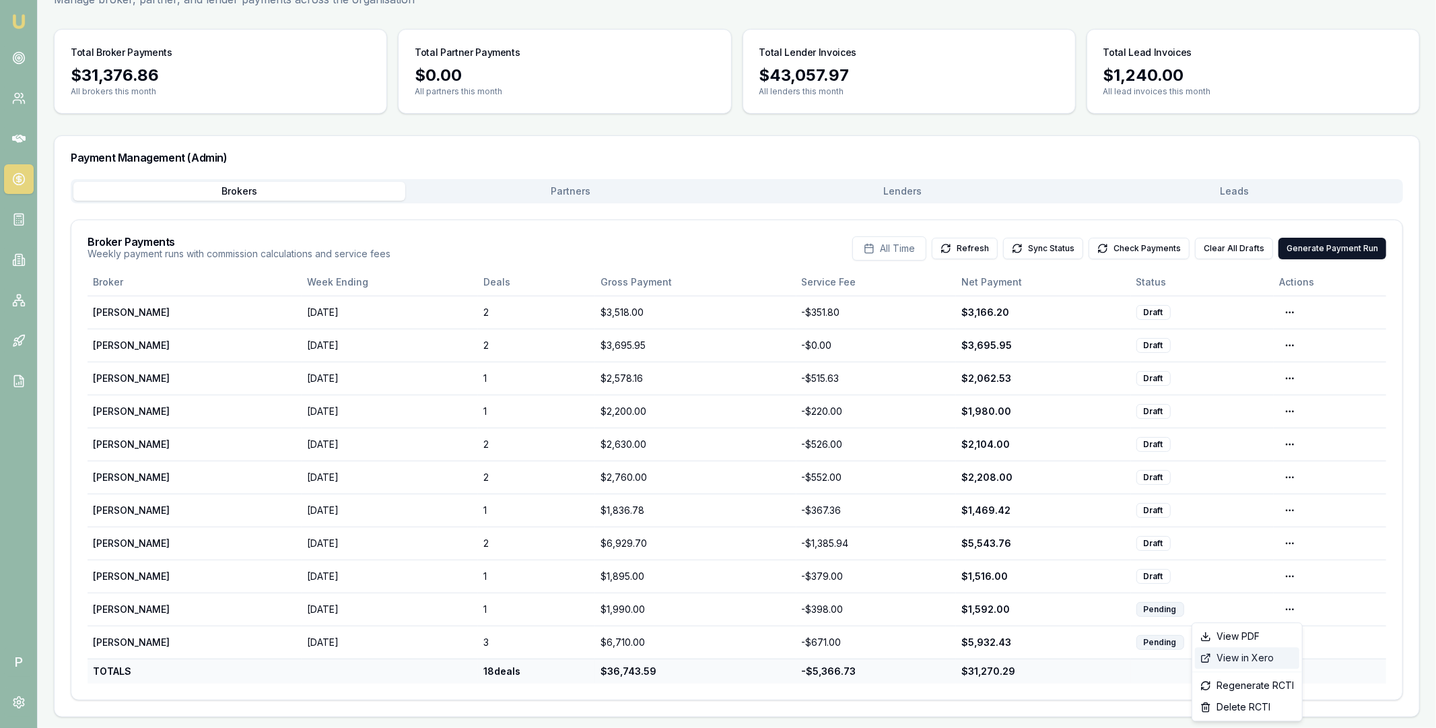
click at [1259, 657] on div "View in Xero" at bounding box center [1247, 658] width 104 height 22
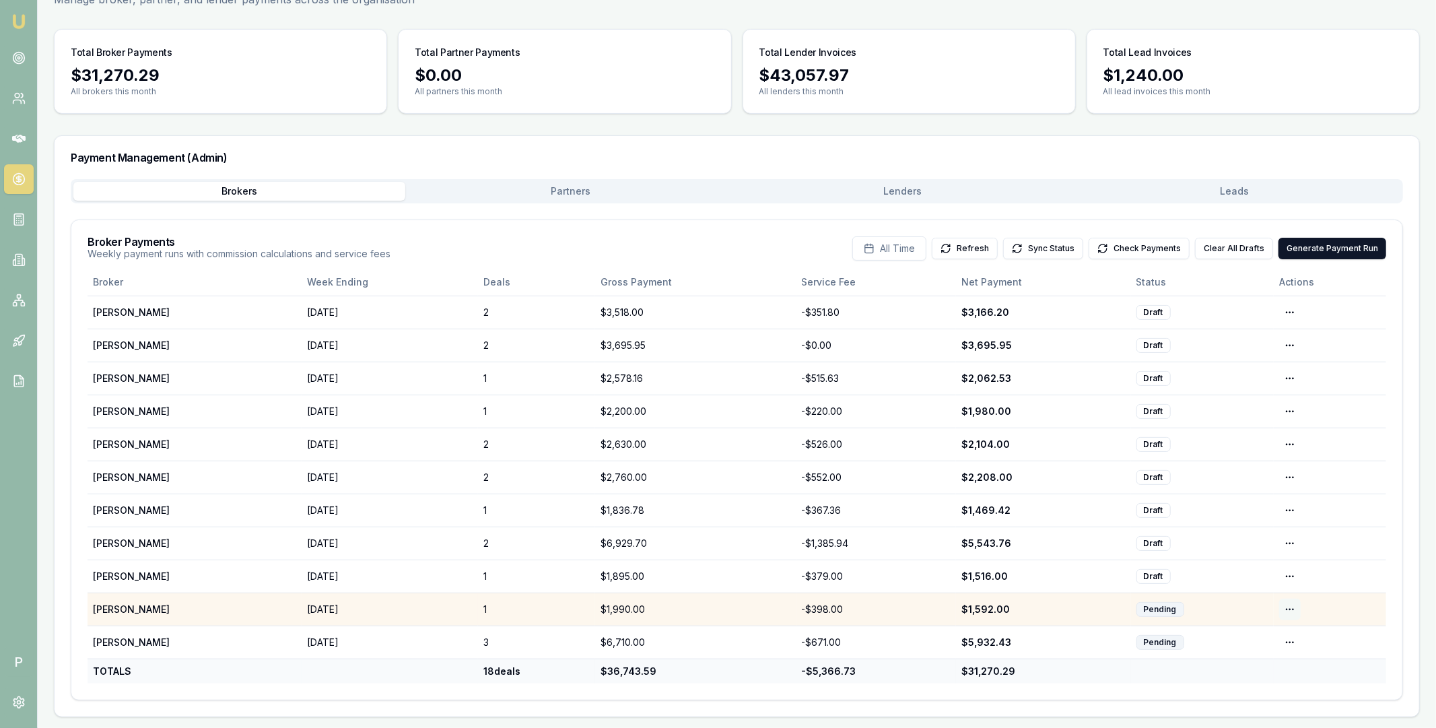
click at [1292, 608] on html "Emu Broker P Home Payments [PERSON_NAME] Toggle Menu Payments Management Manage…" at bounding box center [718, 285] width 1436 height 728
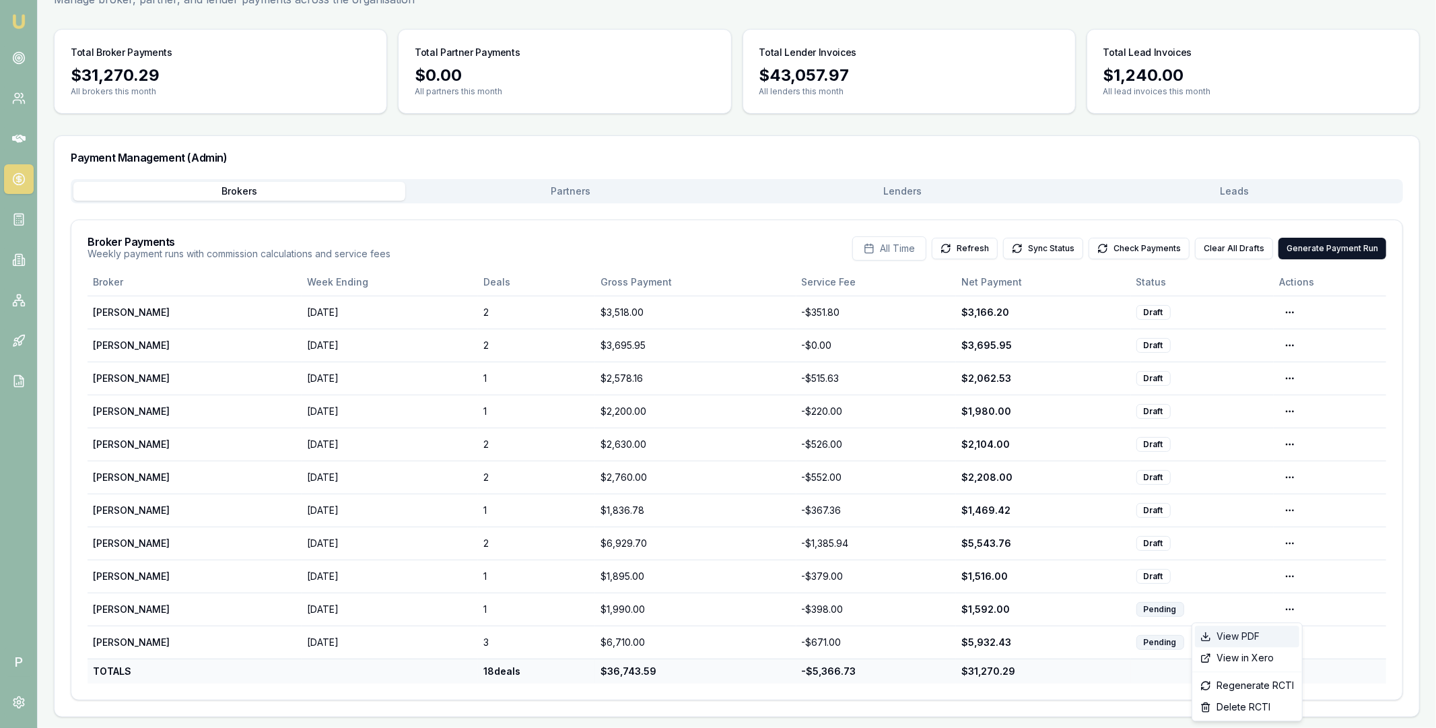
click at [1253, 636] on div "View PDF" at bounding box center [1247, 637] width 104 height 22
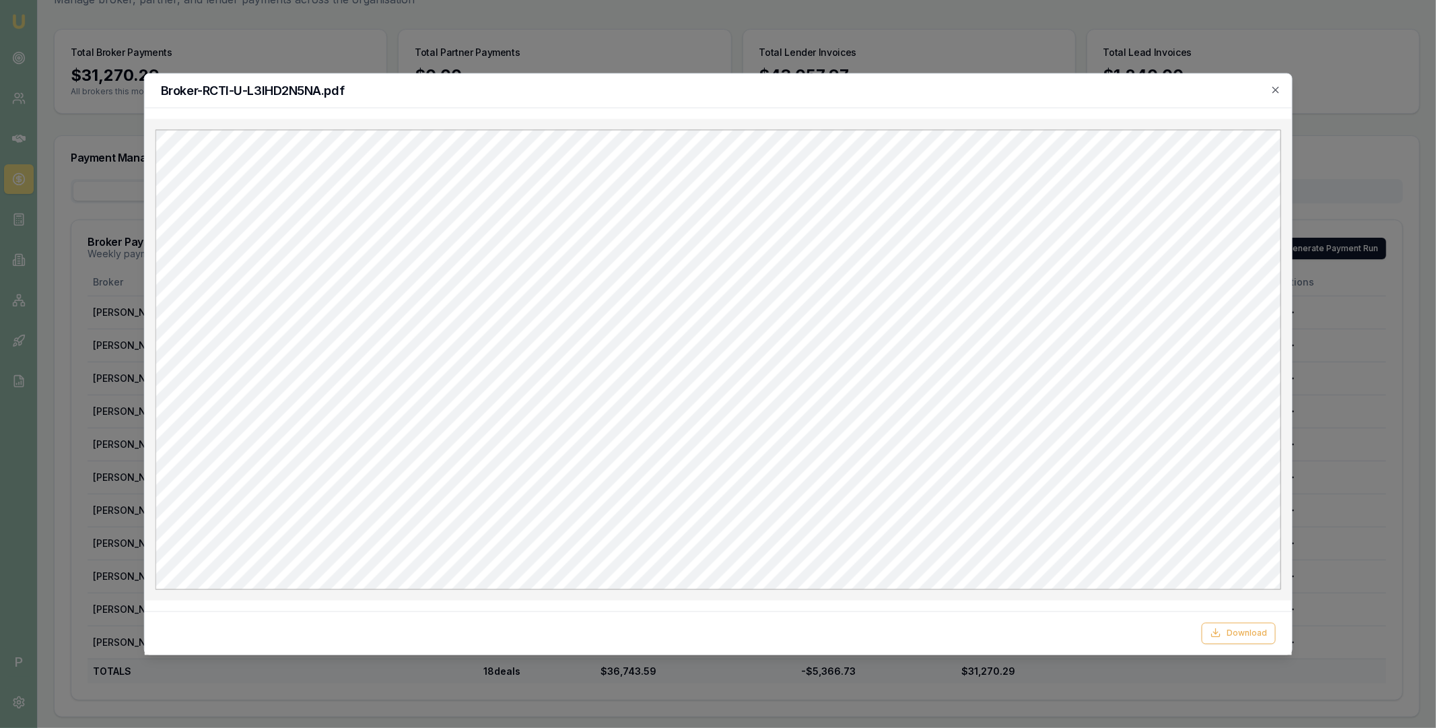
scroll to position [0, 0]
click at [1232, 631] on button "Download" at bounding box center [1239, 633] width 74 height 22
click at [1289, 84] on div "Broker-RCTI-U-L3IHD2N5NA.pdf" at bounding box center [717, 90] width 1147 height 34
click at [1276, 88] on icon "button" at bounding box center [1276, 89] width 6 height 6
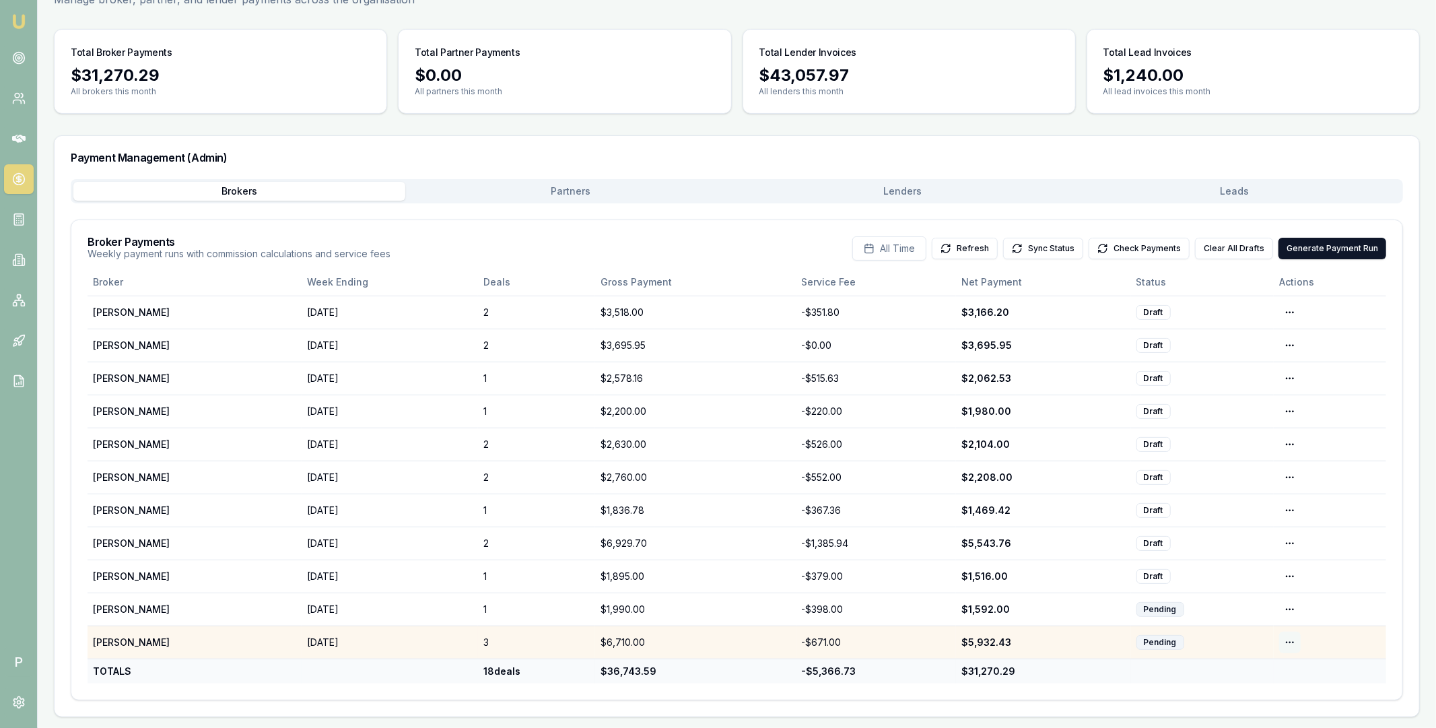
click at [1290, 642] on html "Emu Broker P Home Payments [PERSON_NAME] Toggle Menu Payments Management Manage…" at bounding box center [718, 285] width 1436 height 728
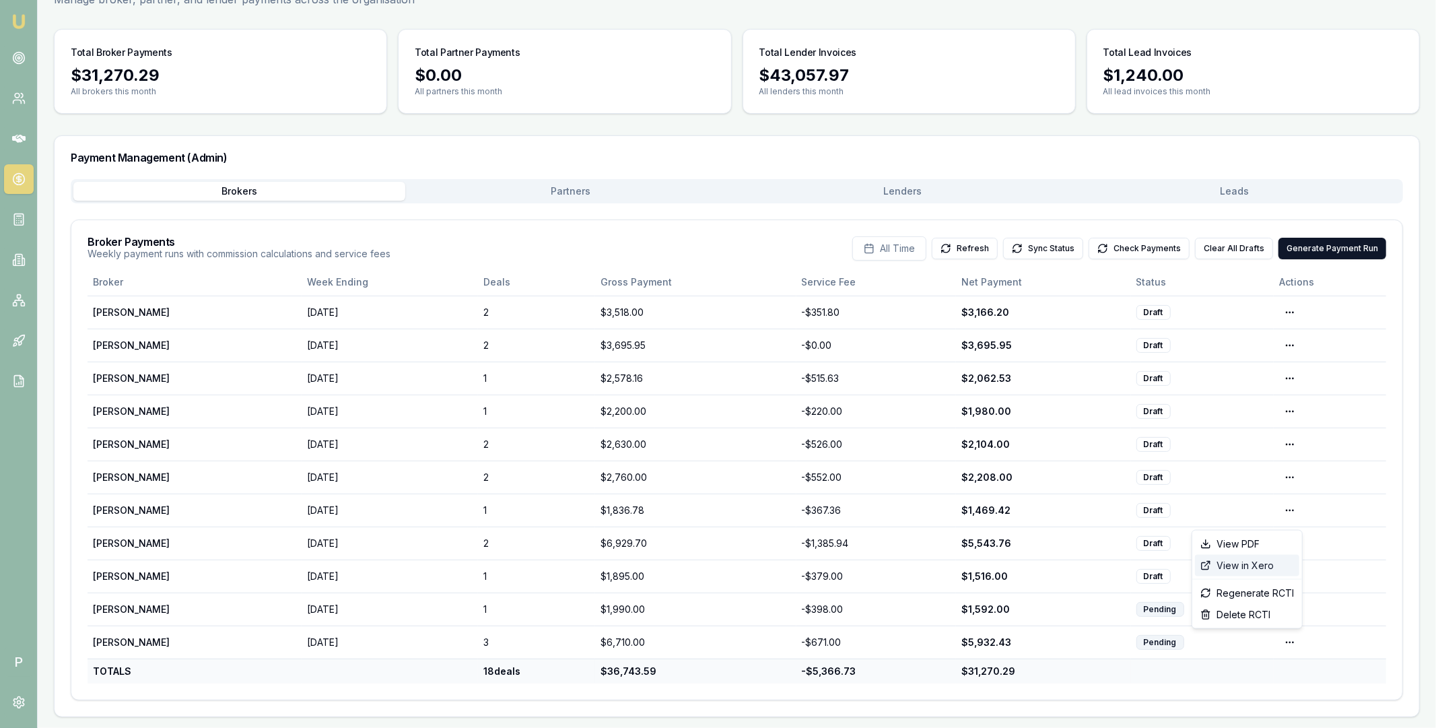
click at [1259, 563] on div "View in Xero" at bounding box center [1247, 566] width 104 height 22
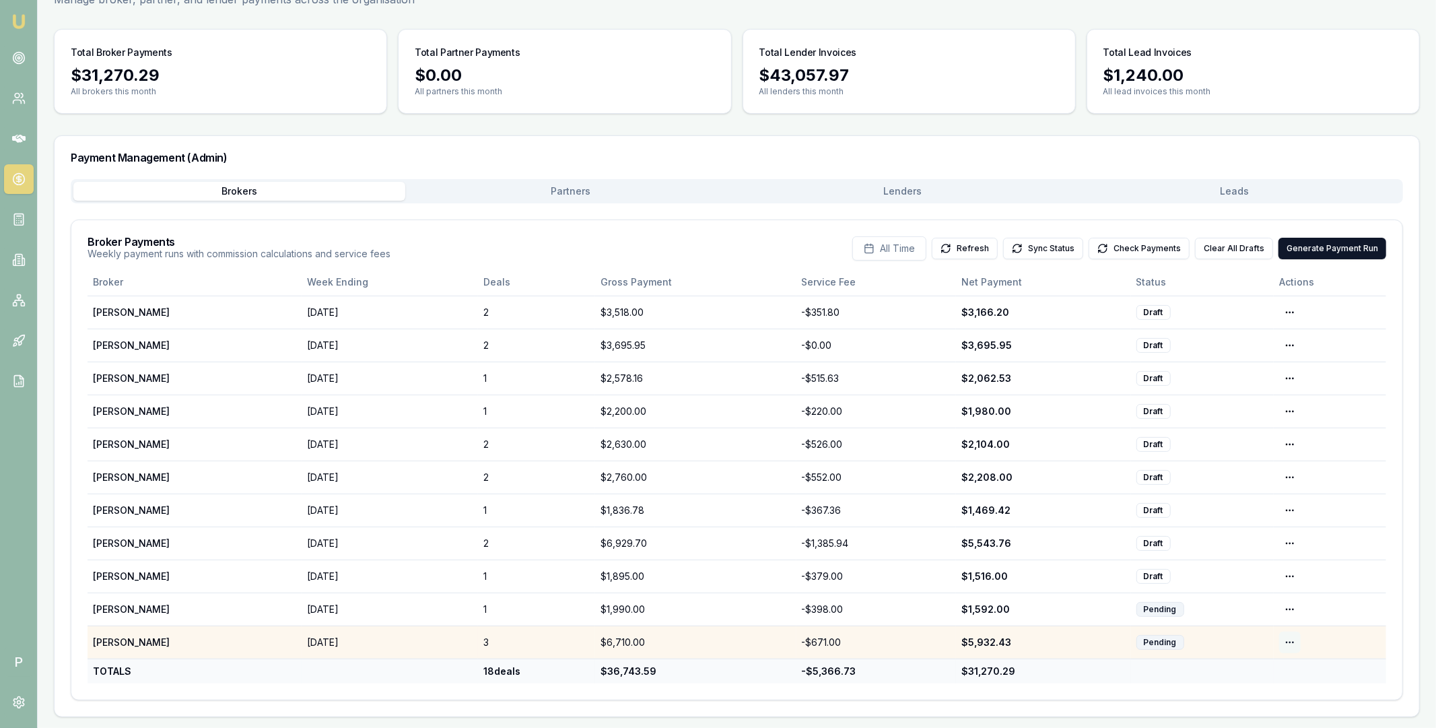
click at [1292, 639] on html "Emu Broker P Home Payments [PERSON_NAME] Toggle Menu Payments Management Manage…" at bounding box center [718, 285] width 1436 height 728
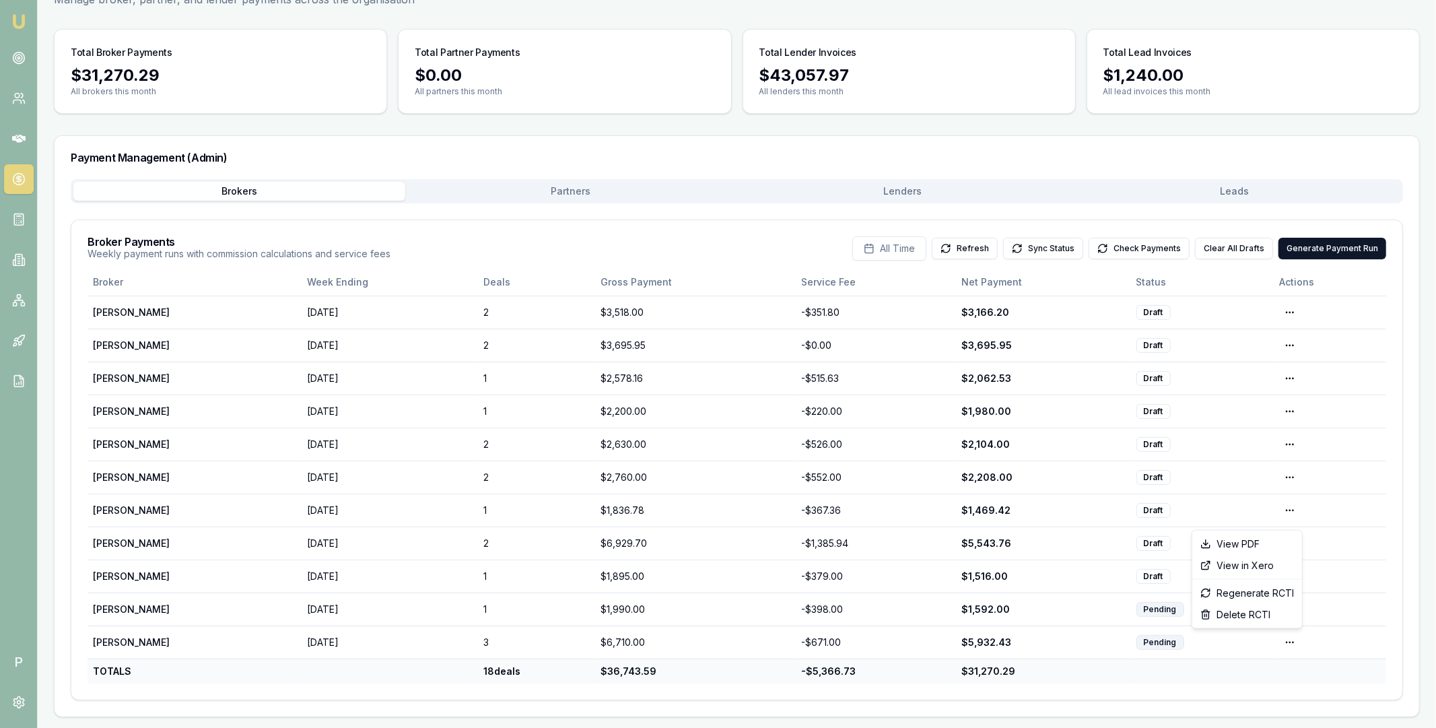
click at [922, 176] on html "Emu Broker P Home Payments [PERSON_NAME] Toggle Menu Payments Management Manage…" at bounding box center [718, 285] width 1436 height 728
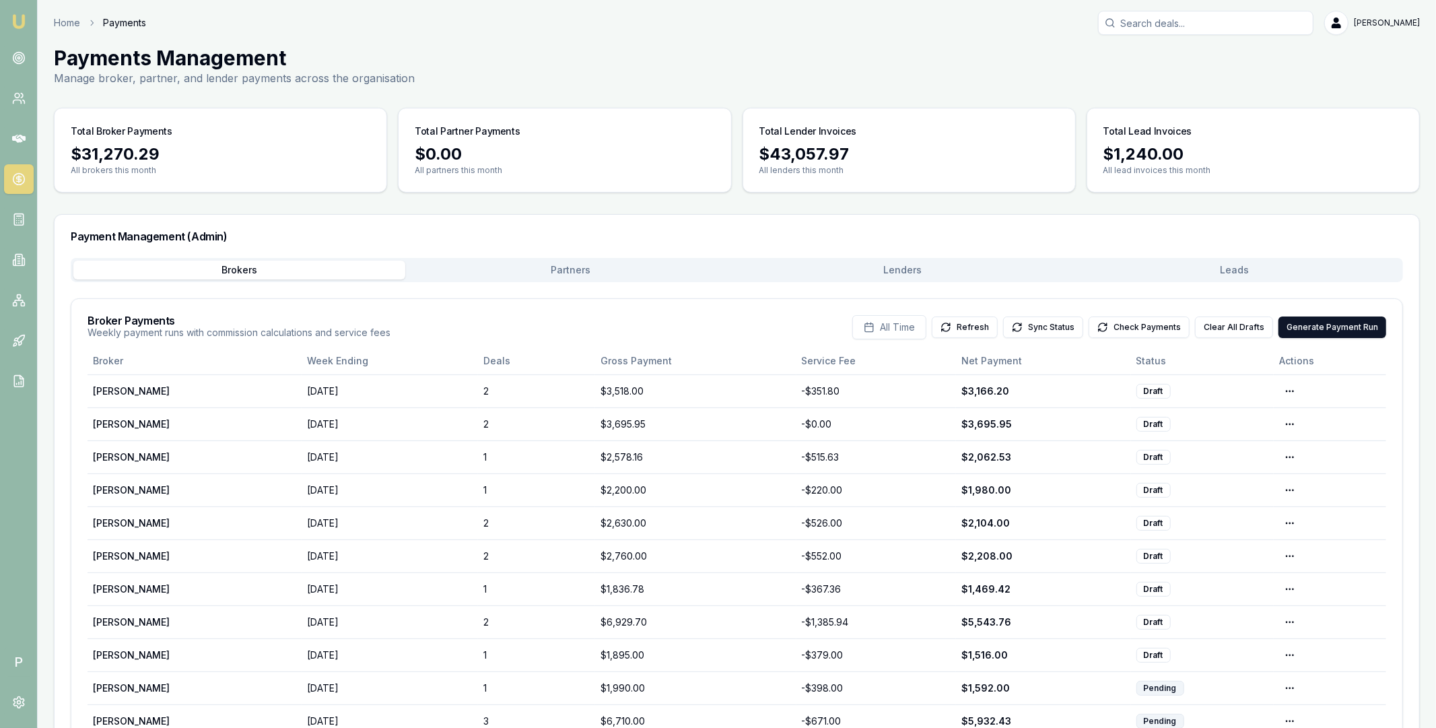
click at [913, 188] on main "Payments Management Manage broker, partner, and lender payments across the orga…" at bounding box center [737, 421] width 1399 height 750
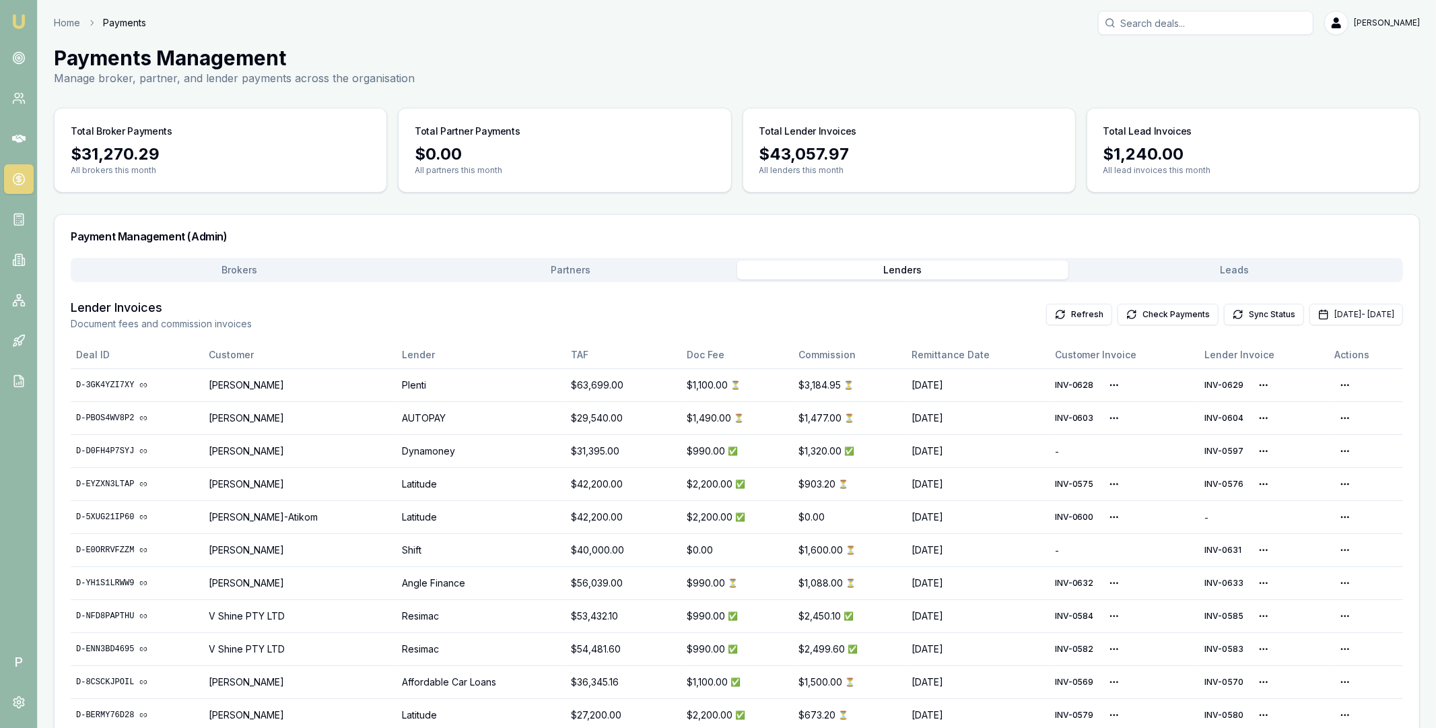
click at [242, 270] on button "Brokers" at bounding box center [239, 270] width 332 height 19
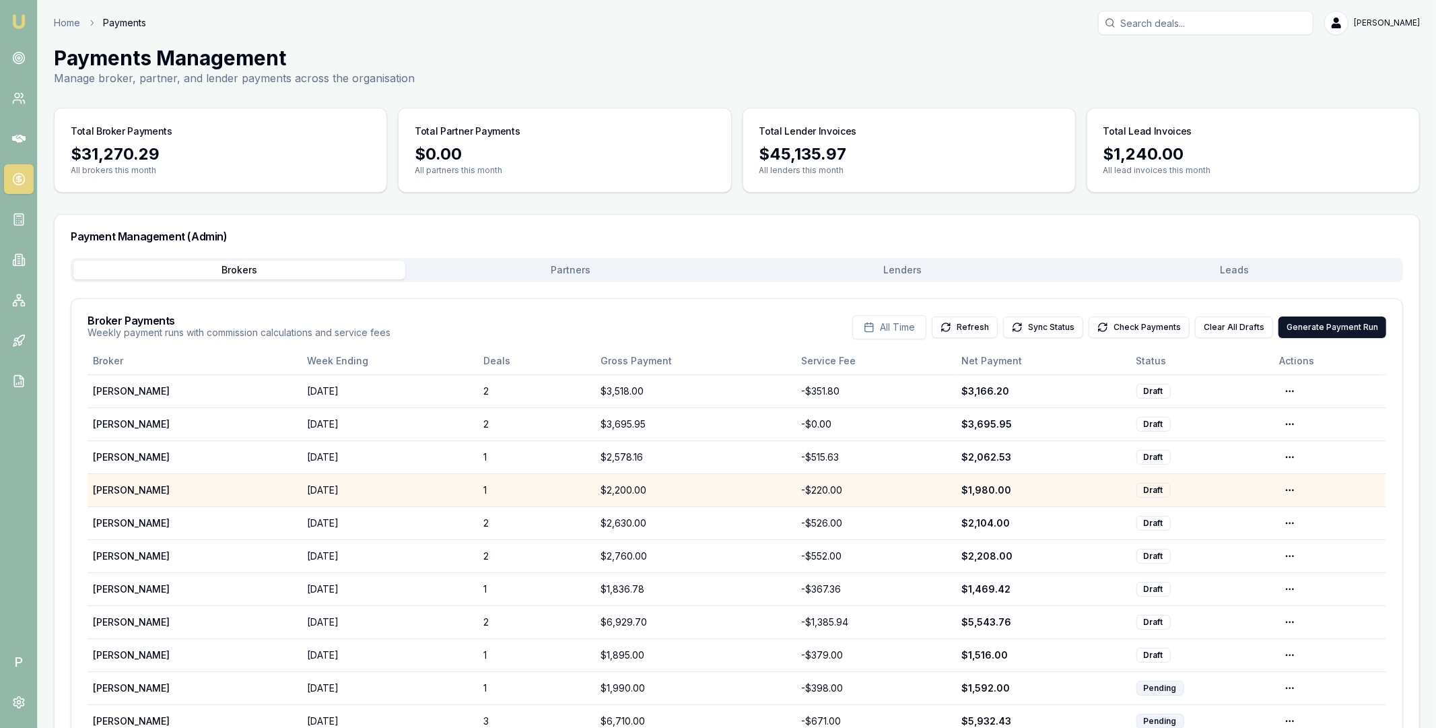
scroll to position [79, 0]
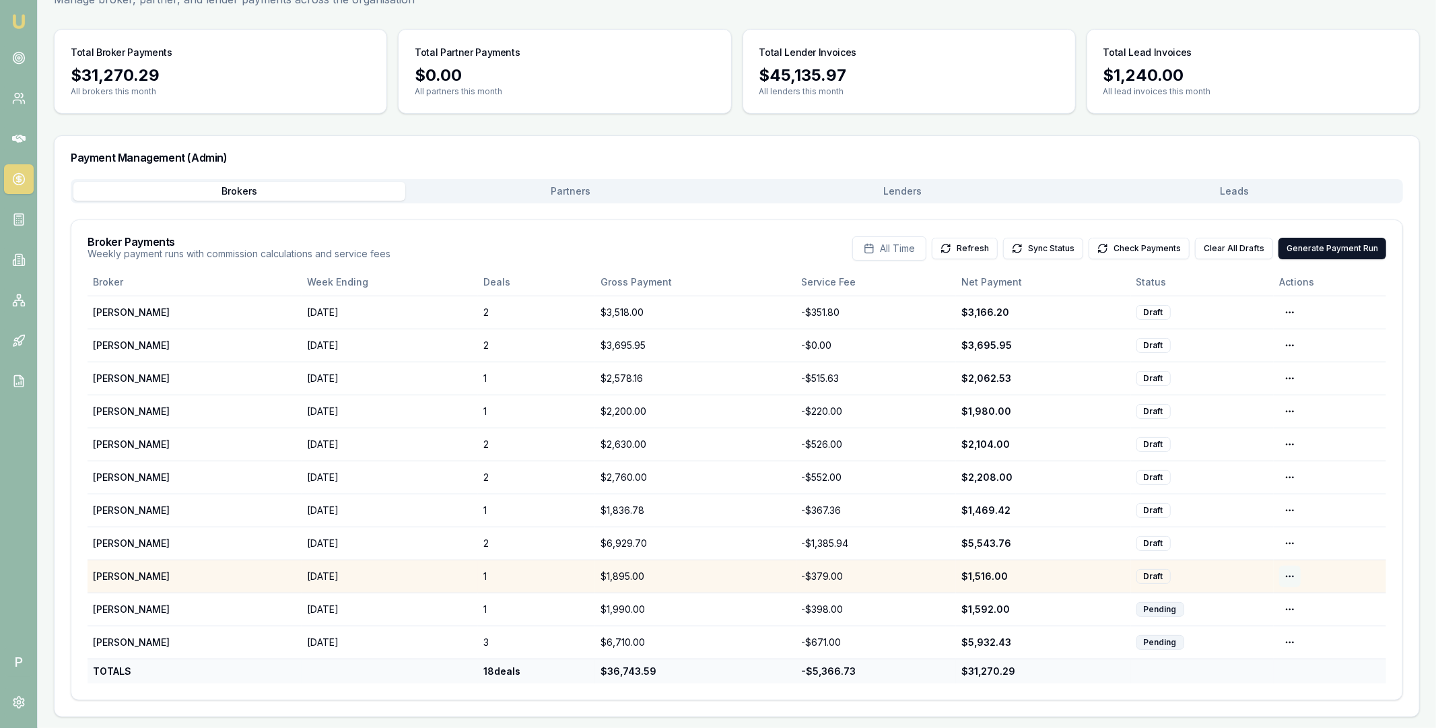
click at [1292, 574] on html "Emu Broker P Home Payments [PERSON_NAME] Toggle Menu Payments Management Manage…" at bounding box center [718, 285] width 1436 height 728
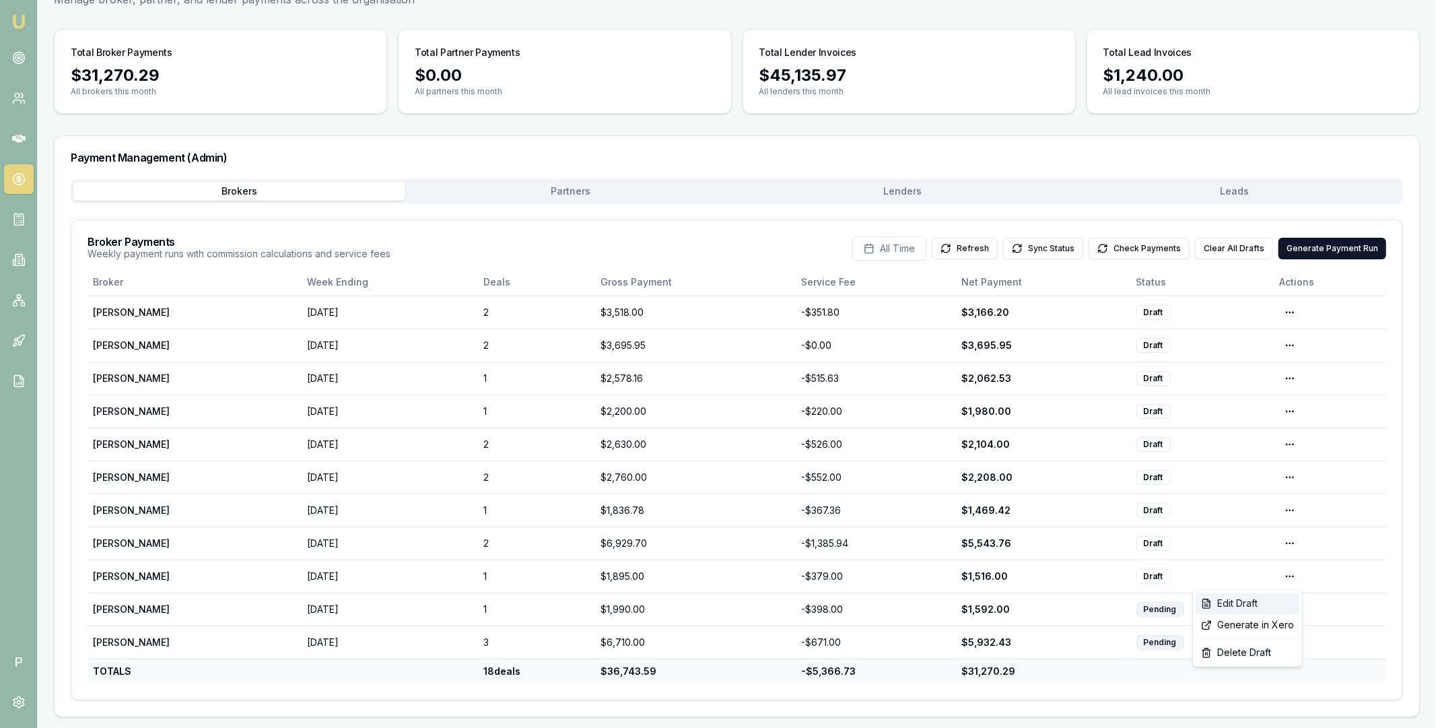
click at [1250, 605] on div "Edit Draft" at bounding box center [1248, 604] width 104 height 22
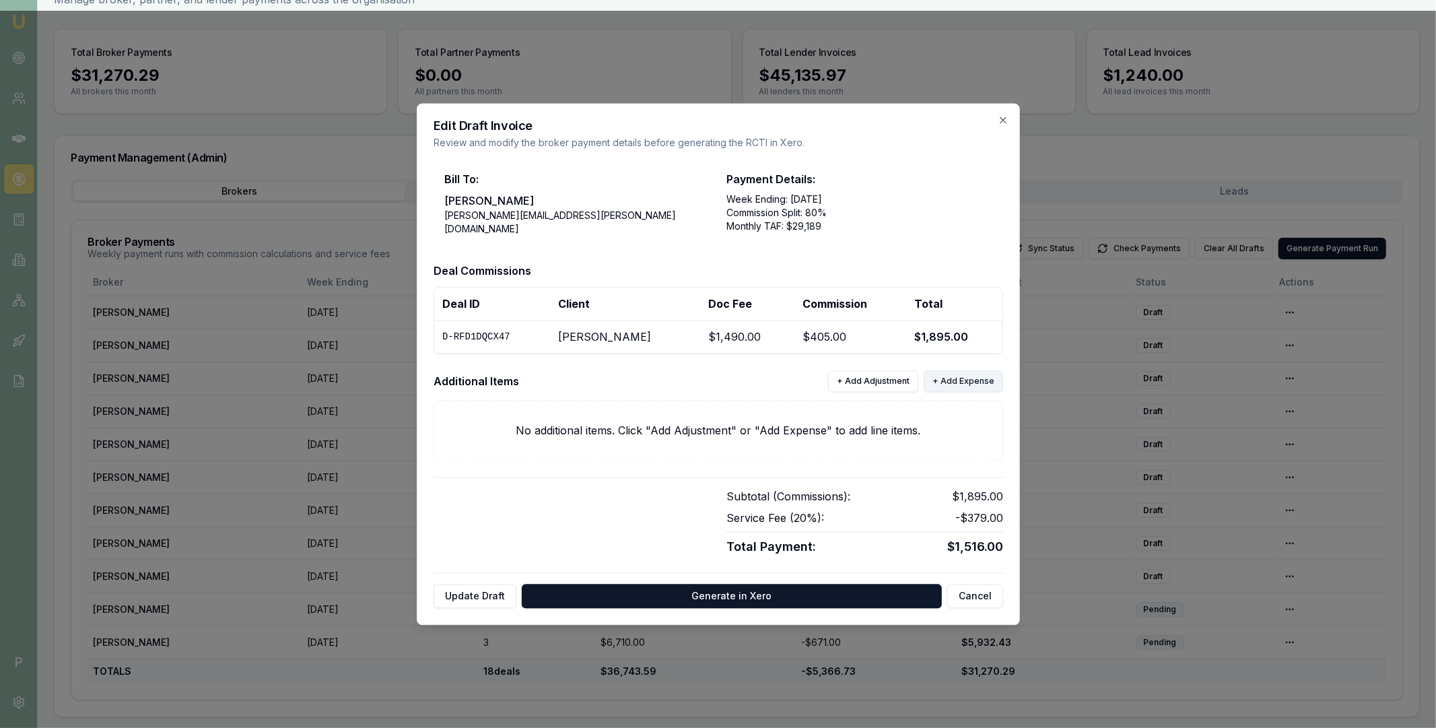
click at [960, 381] on button "+ Add Expense" at bounding box center [963, 381] width 79 height 22
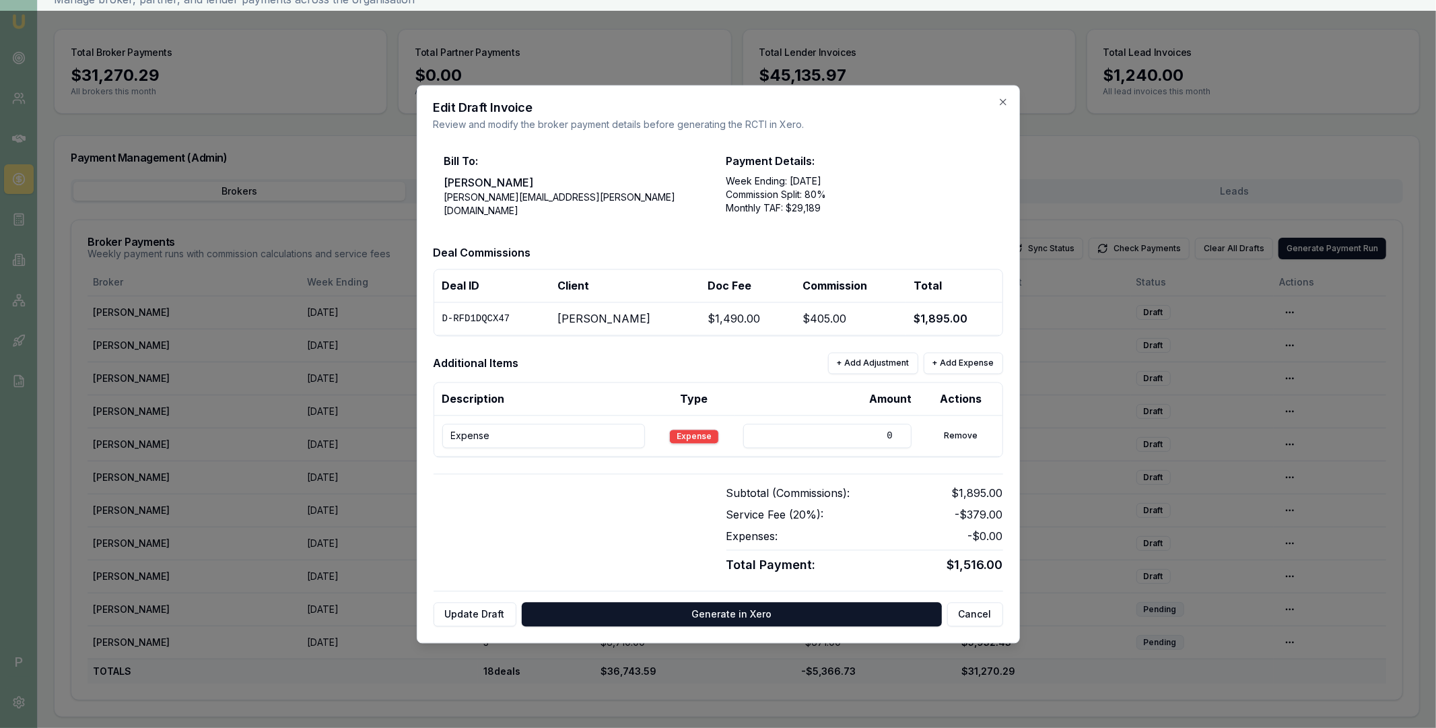
click at [583, 433] on input "Expense" at bounding box center [543, 436] width 203 height 24
paste input "INV-0612"
type input "INV-0612"
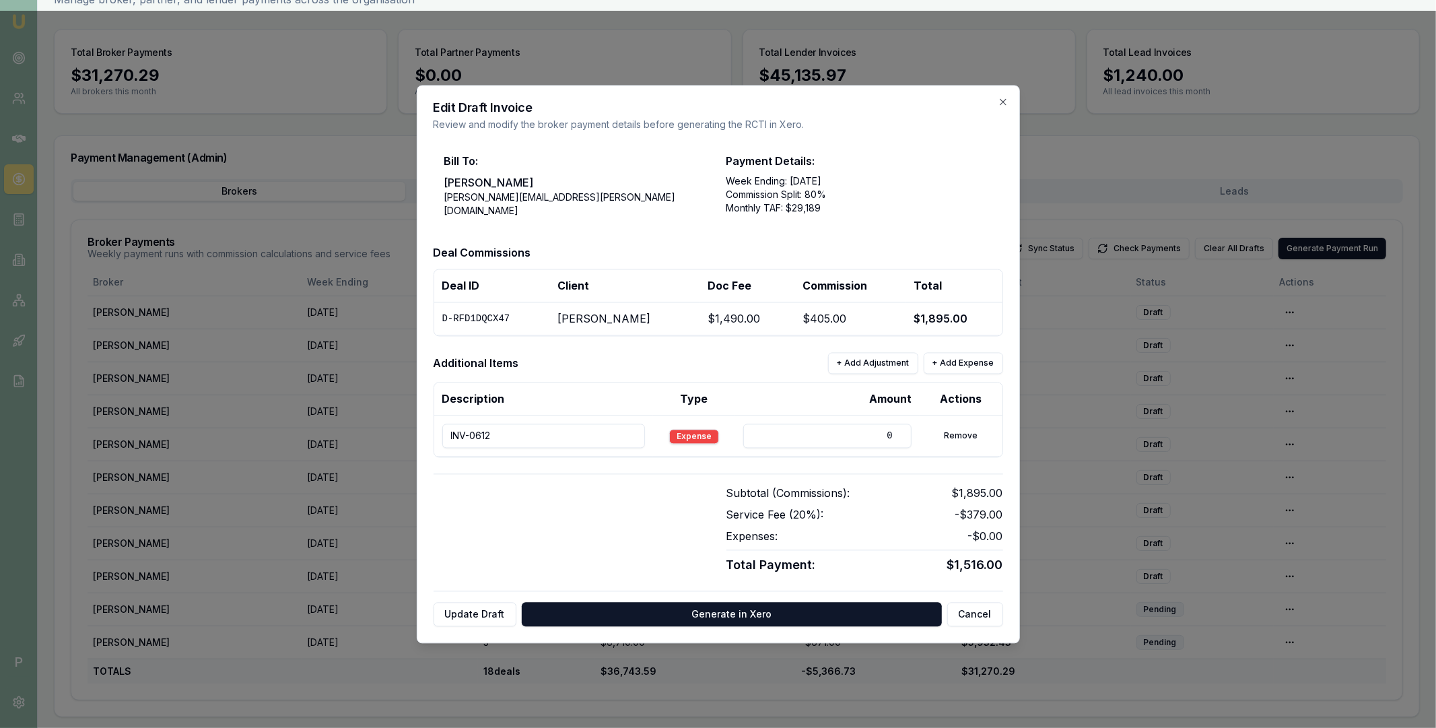
click at [743, 427] on input "0" at bounding box center [827, 436] width 168 height 24
drag, startPoint x: 880, startPoint y: 439, endPoint x: 890, endPoint y: 439, distance: 10.1
click at [890, 439] on input "0" at bounding box center [827, 436] width 168 height 24
type input "38.05"
click at [956, 358] on button "+ Add Expense" at bounding box center [963, 363] width 79 height 22
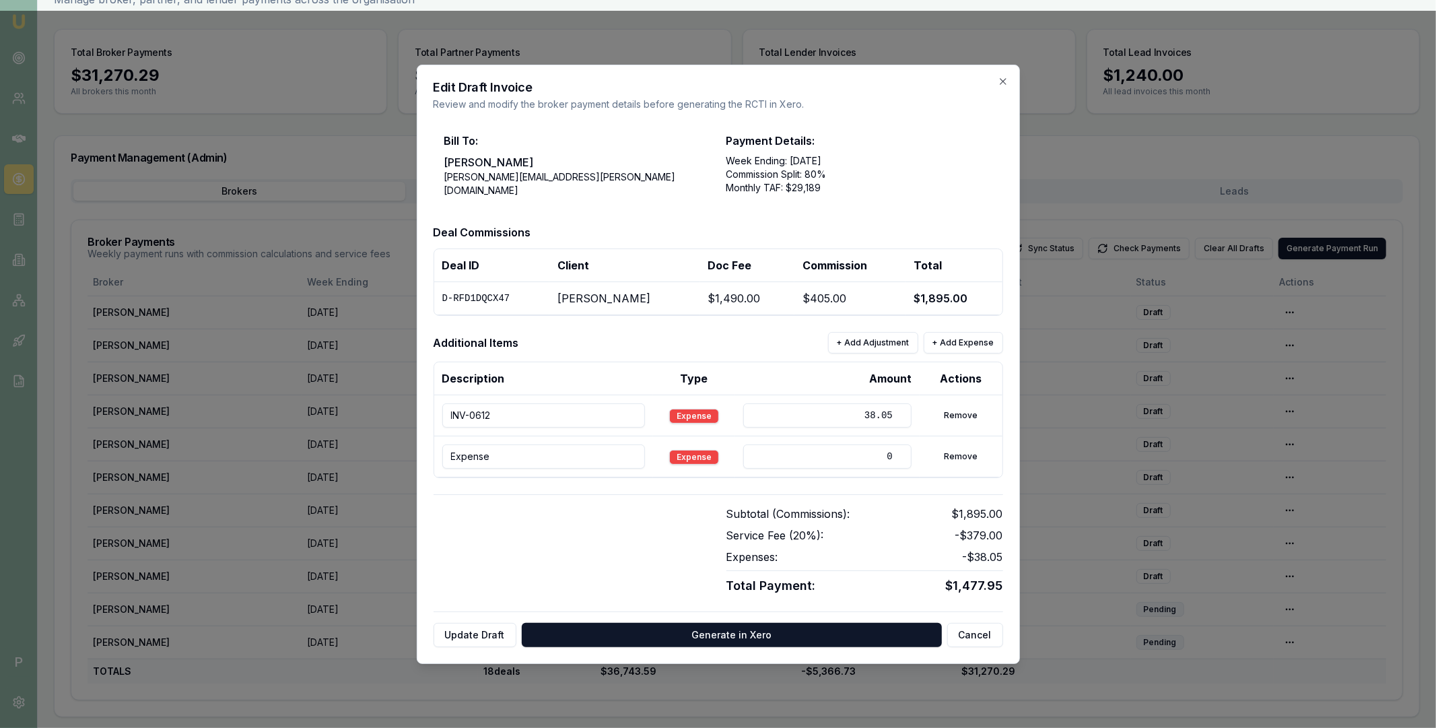
click at [535, 447] on input "Expense" at bounding box center [543, 456] width 203 height 24
paste input "INV-0259"
type input "INV-0259"
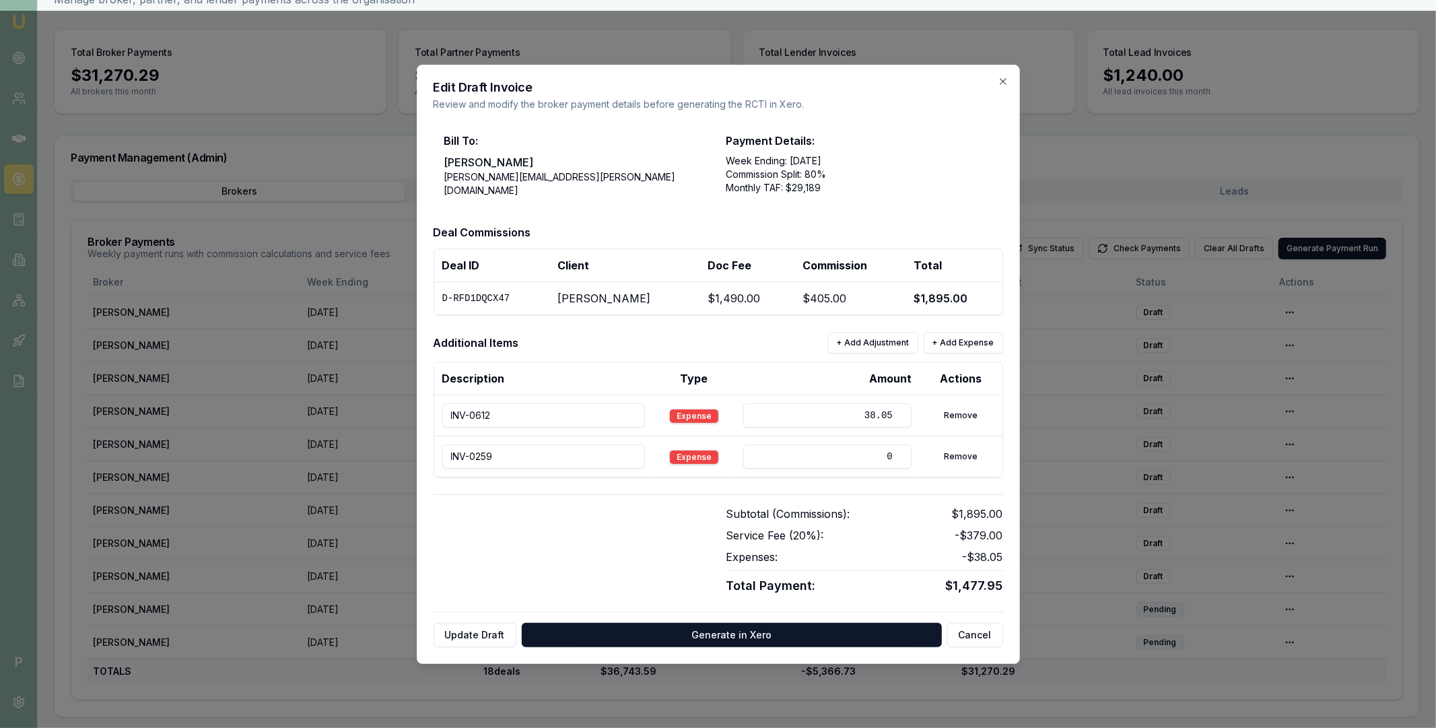
click at [756, 451] on input "0" at bounding box center [827, 456] width 168 height 24
type input "13.29"
click at [639, 492] on div "Bill To: [PERSON_NAME] [PERSON_NAME][EMAIL_ADDRESS][PERSON_NAME][DOMAIN_NAME] P…" at bounding box center [719, 384] width 570 height 525
click at [492, 624] on button "Update Draft" at bounding box center [475, 635] width 83 height 24
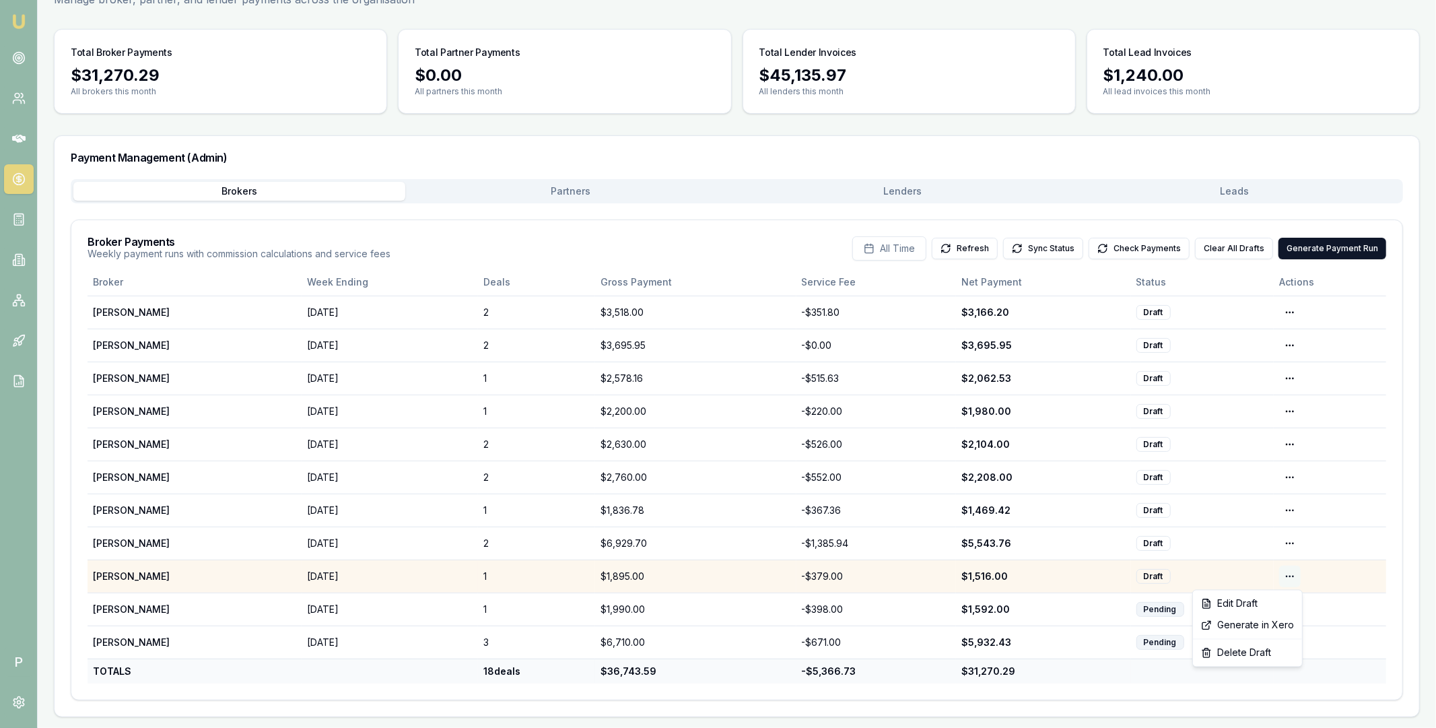
click at [1296, 573] on html "Emu Broker P Home Payments [PERSON_NAME] Toggle Menu Payments Management Manage…" at bounding box center [718, 285] width 1436 height 728
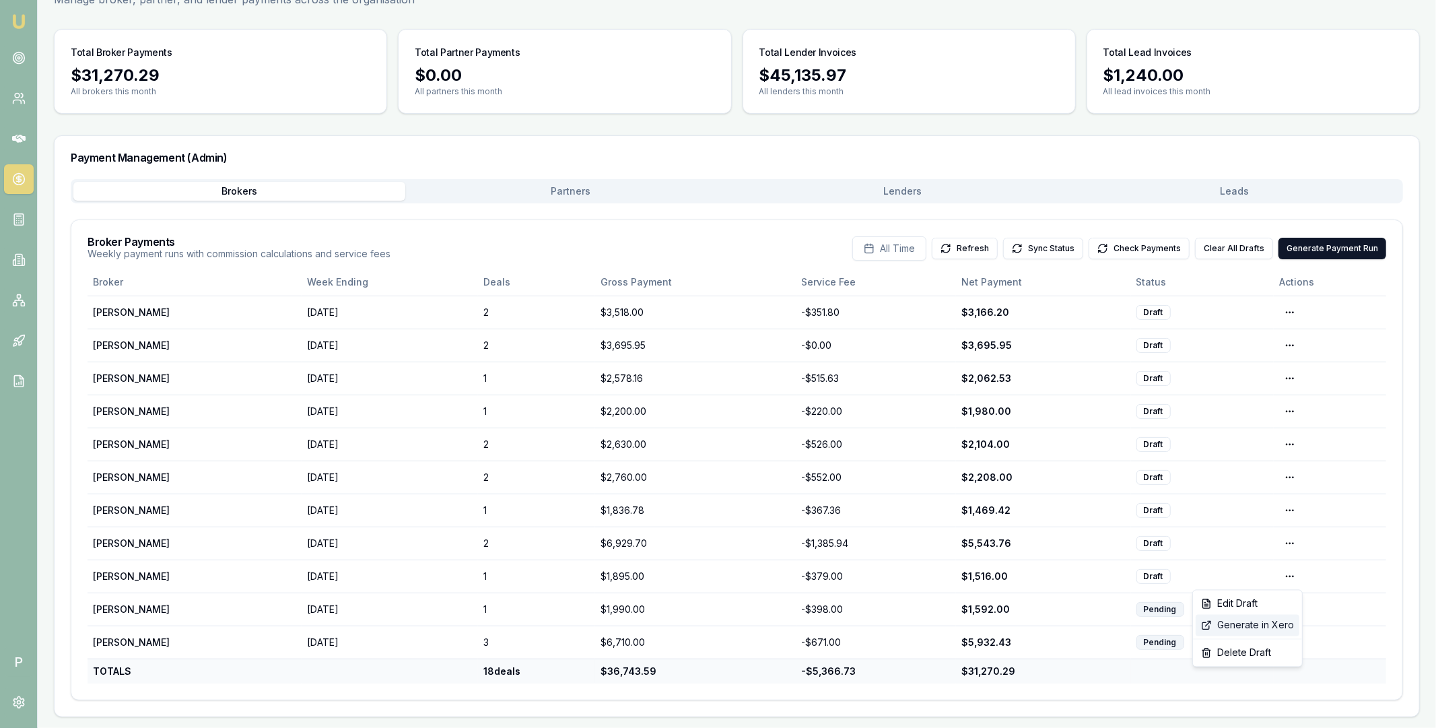
click at [1243, 624] on div "Generate in Xero" at bounding box center [1248, 626] width 104 height 22
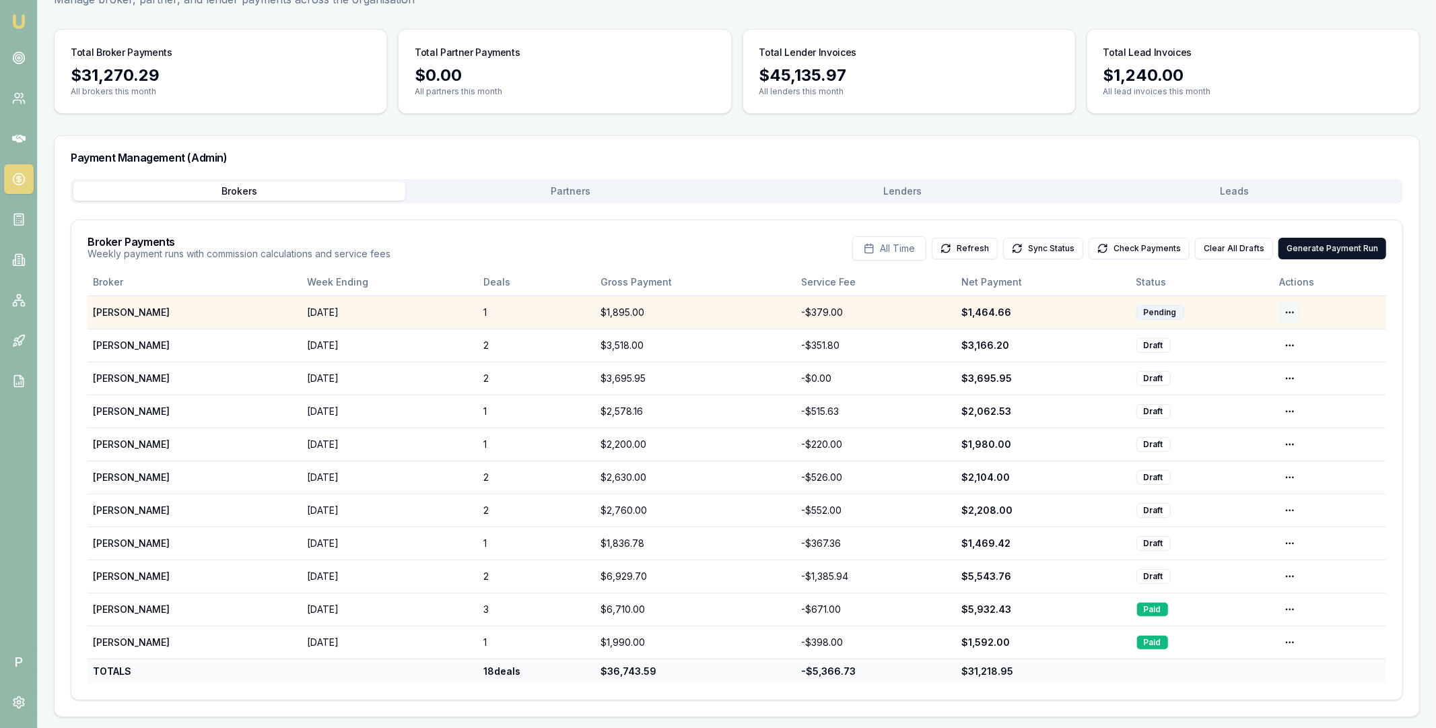
click at [1294, 309] on html "Emu Broker P Home Payments [PERSON_NAME] Toggle Menu Payments Management Manage…" at bounding box center [718, 285] width 1436 height 728
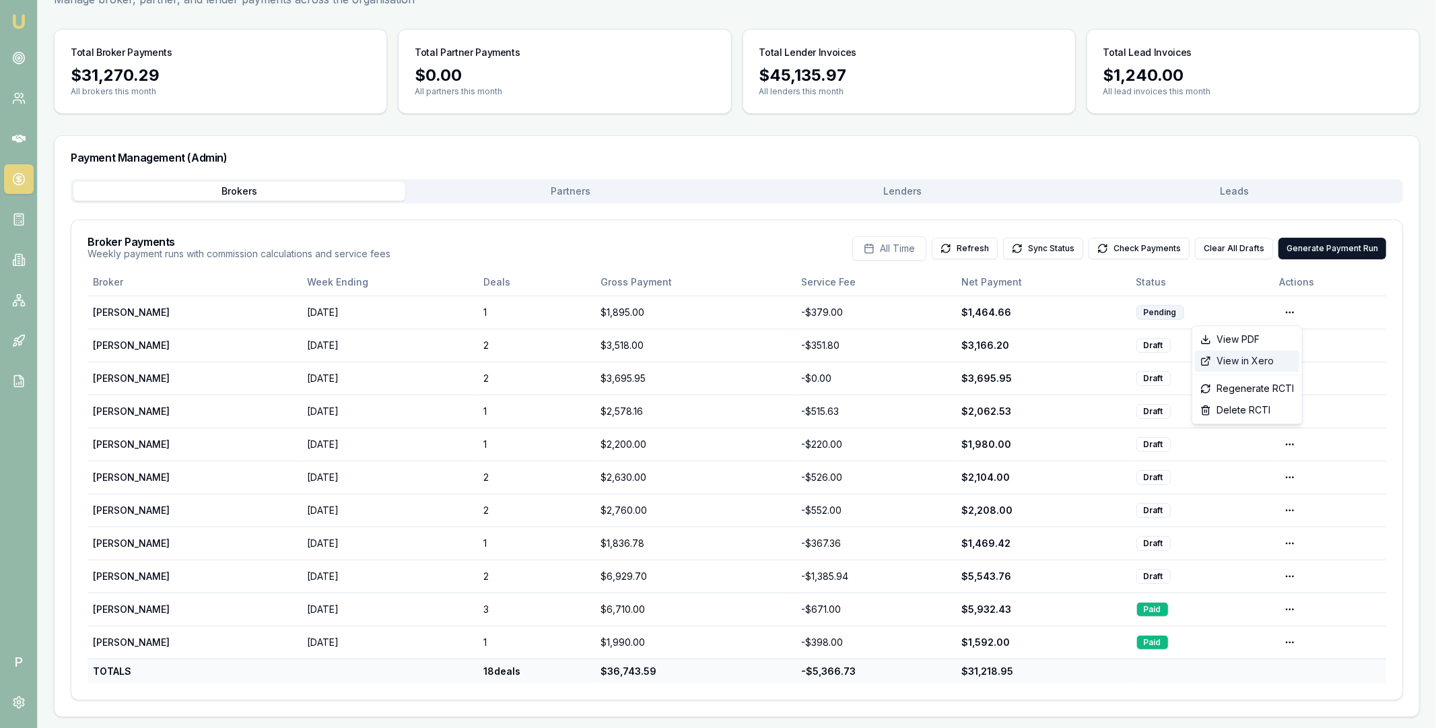
click at [1262, 362] on div "View in Xero" at bounding box center [1247, 361] width 104 height 22
click at [1137, 248] on button "Check Payments" at bounding box center [1139, 249] width 101 height 22
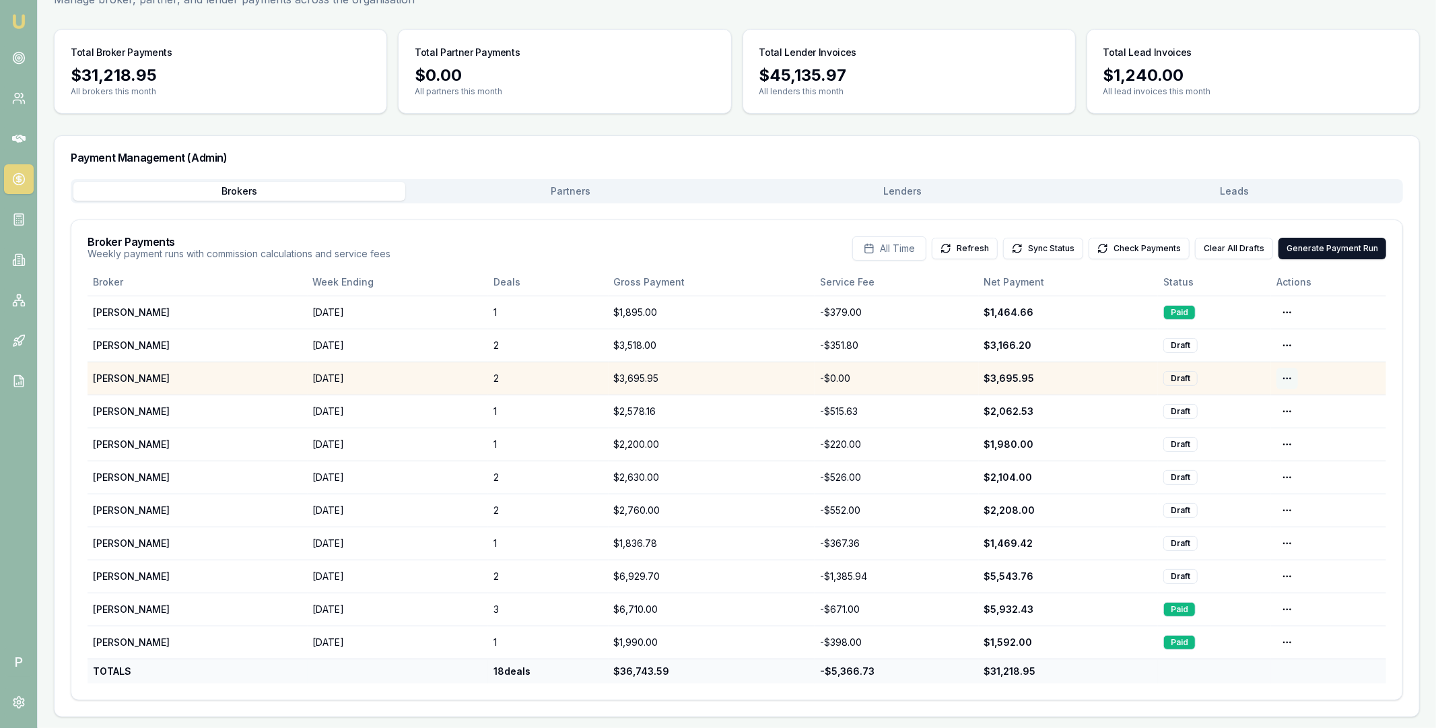
click at [1283, 376] on html "Emu Broker P Home Payments [PERSON_NAME] Toggle Menu Payments Management Manage…" at bounding box center [718, 285] width 1436 height 728
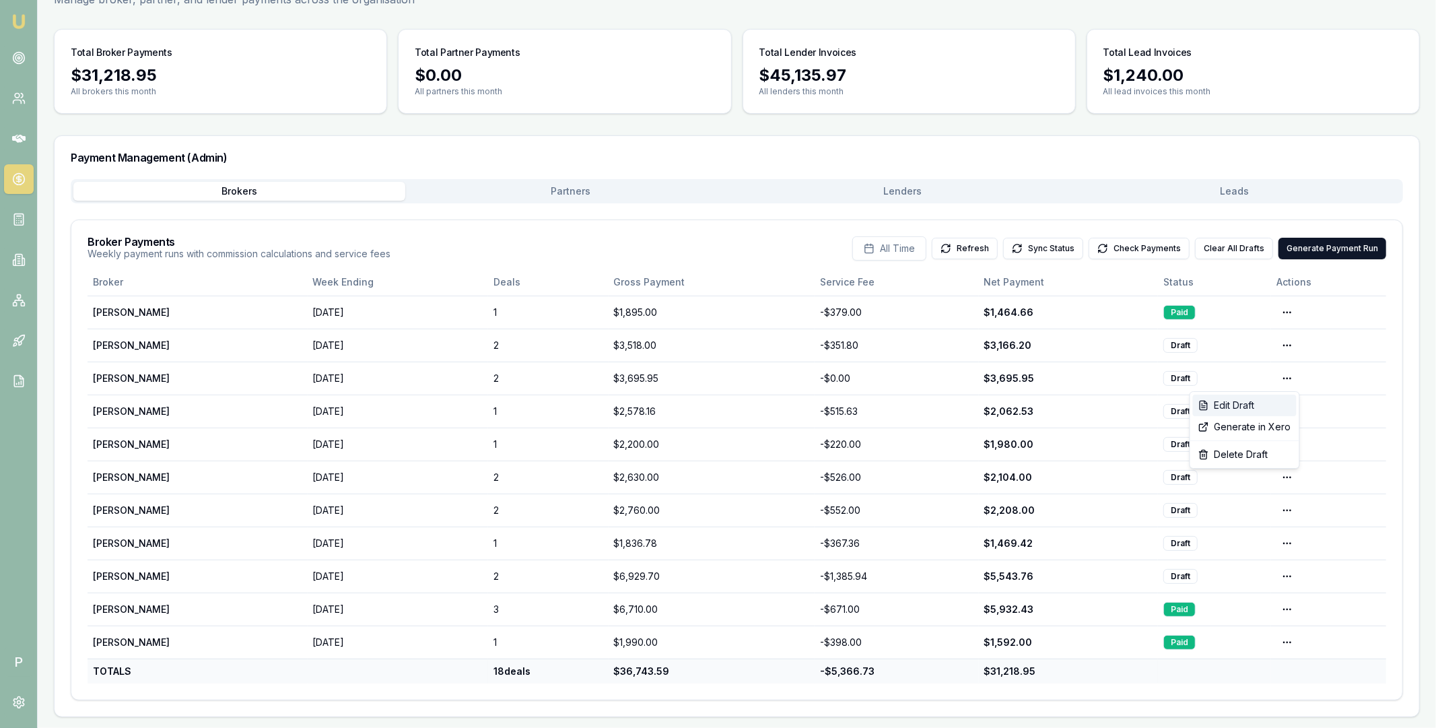
click at [1245, 405] on div "Edit Draft" at bounding box center [1245, 406] width 104 height 22
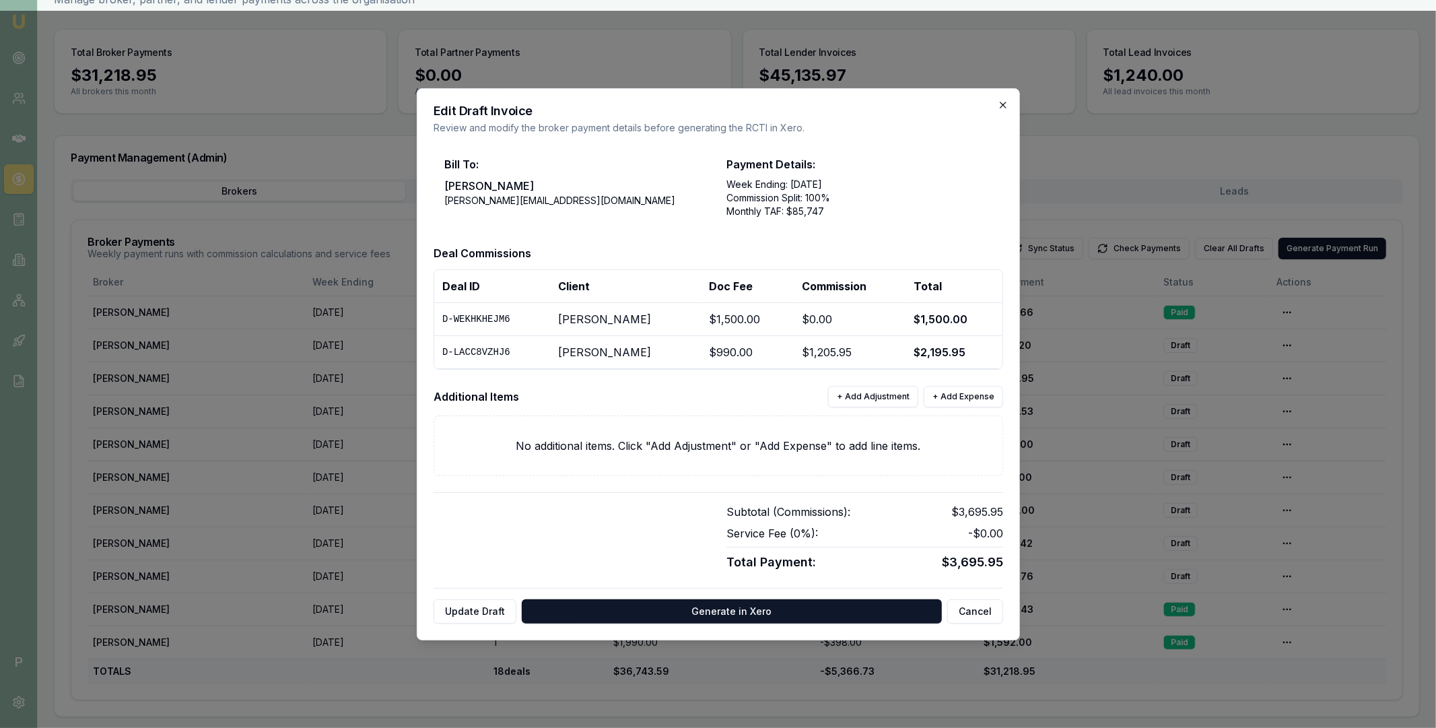
click at [1003, 101] on icon "button" at bounding box center [1003, 105] width 11 height 11
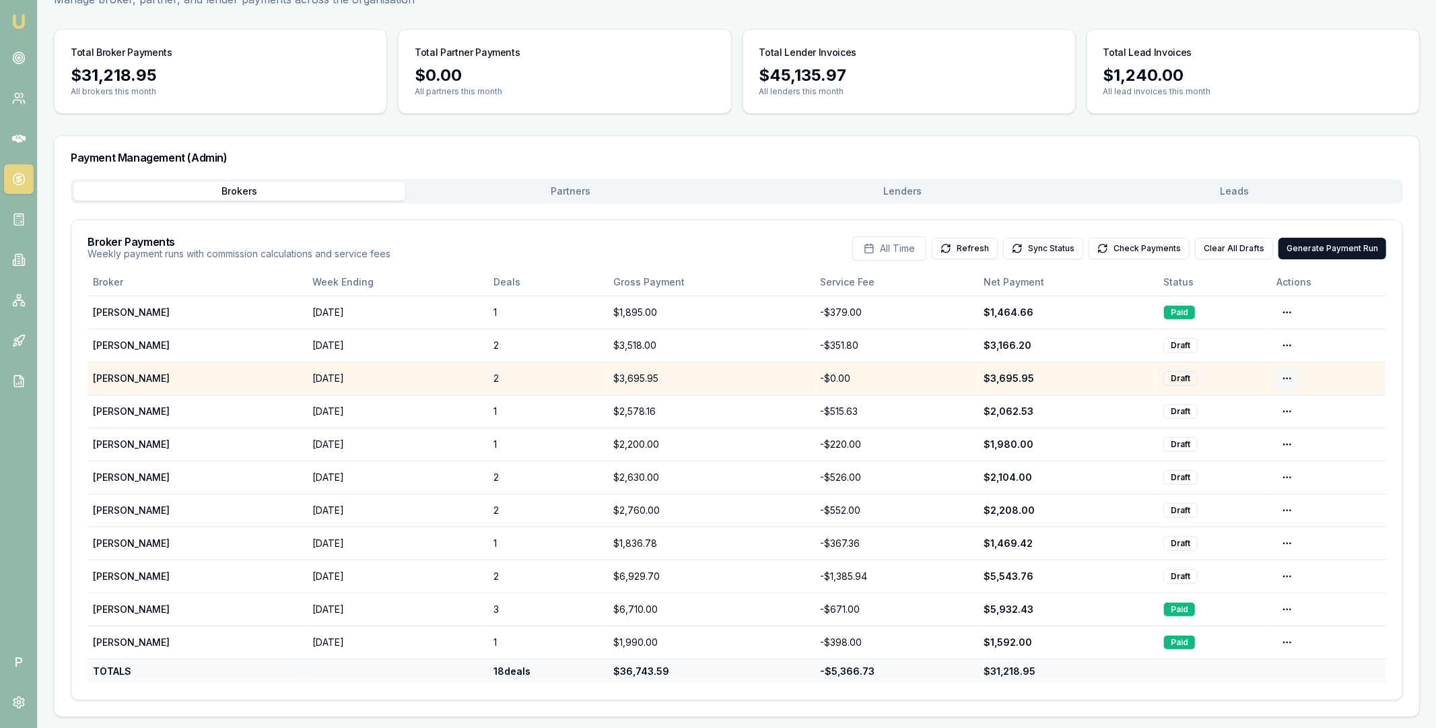
click at [1288, 376] on html "Emu Broker P Home Payments [PERSON_NAME] Toggle Menu Payments Management Manage…" at bounding box center [718, 285] width 1436 height 728
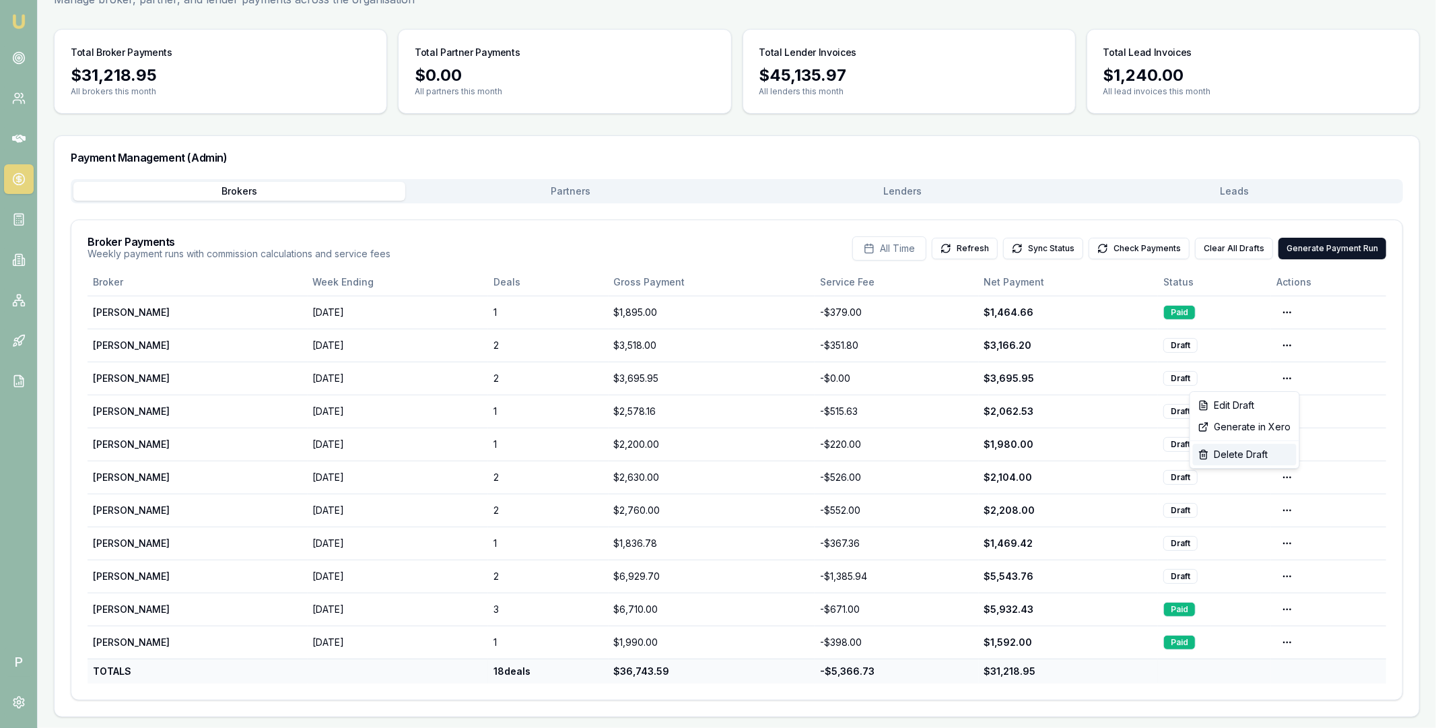
click at [1246, 457] on div "Delete Draft" at bounding box center [1245, 455] width 104 height 22
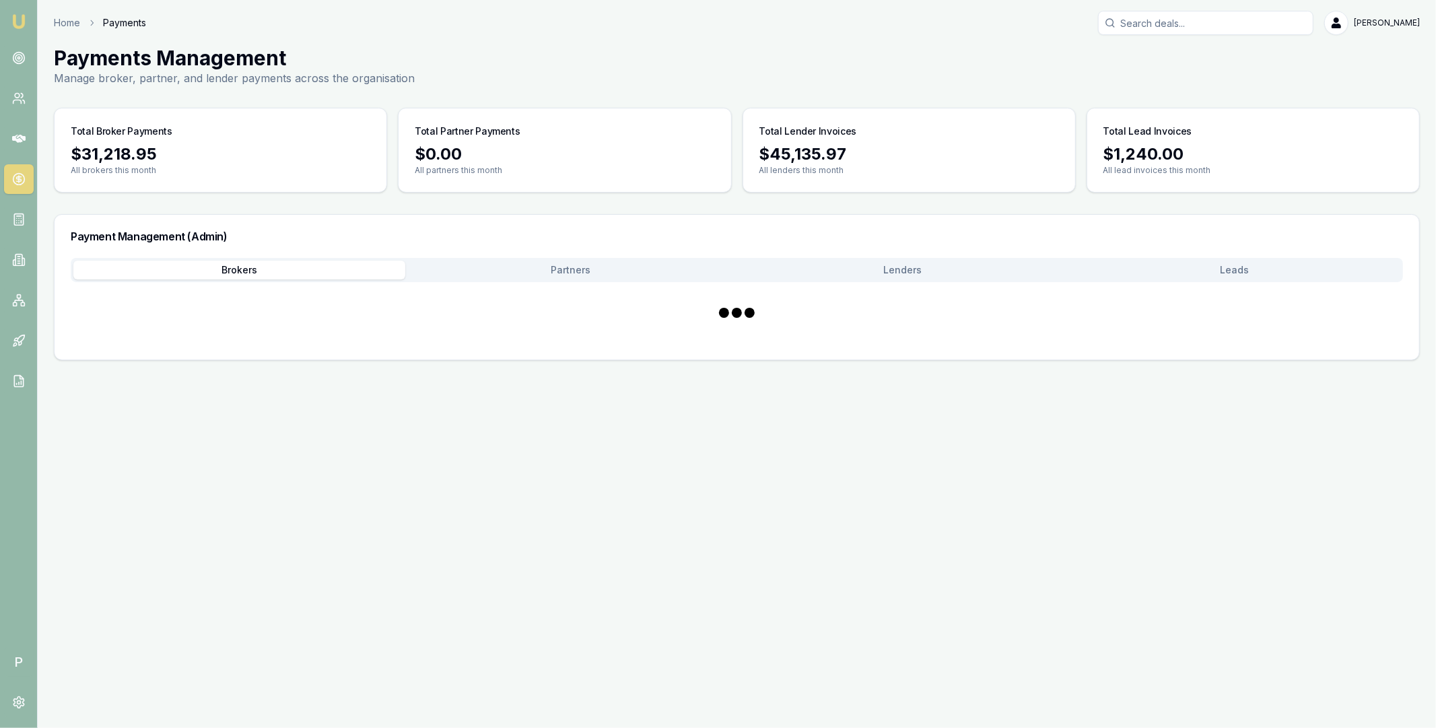
scroll to position [0, 0]
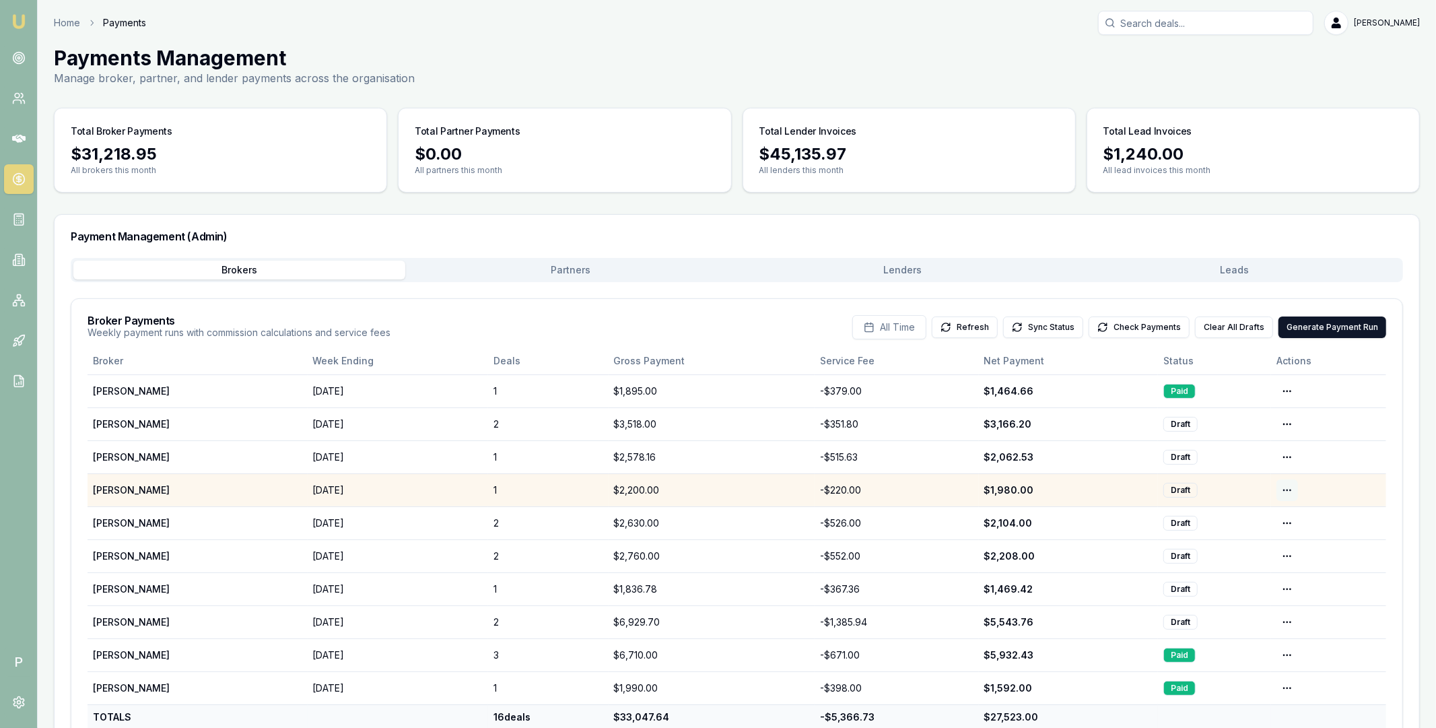
click at [1287, 491] on html "Emu Broker P Home Payments [PERSON_NAME] Toggle Menu Payments Management Manage…" at bounding box center [718, 364] width 1436 height 728
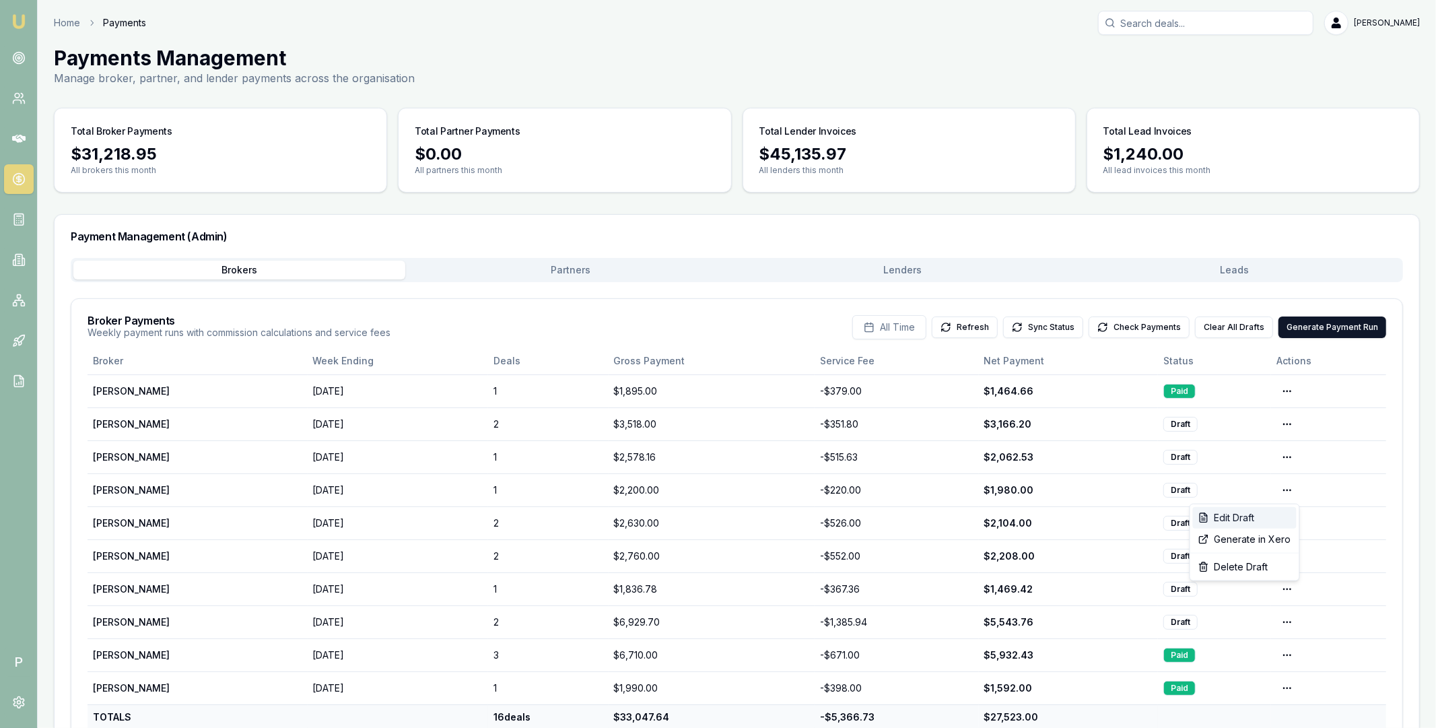
click at [1269, 517] on div "Edit Draft" at bounding box center [1245, 518] width 104 height 22
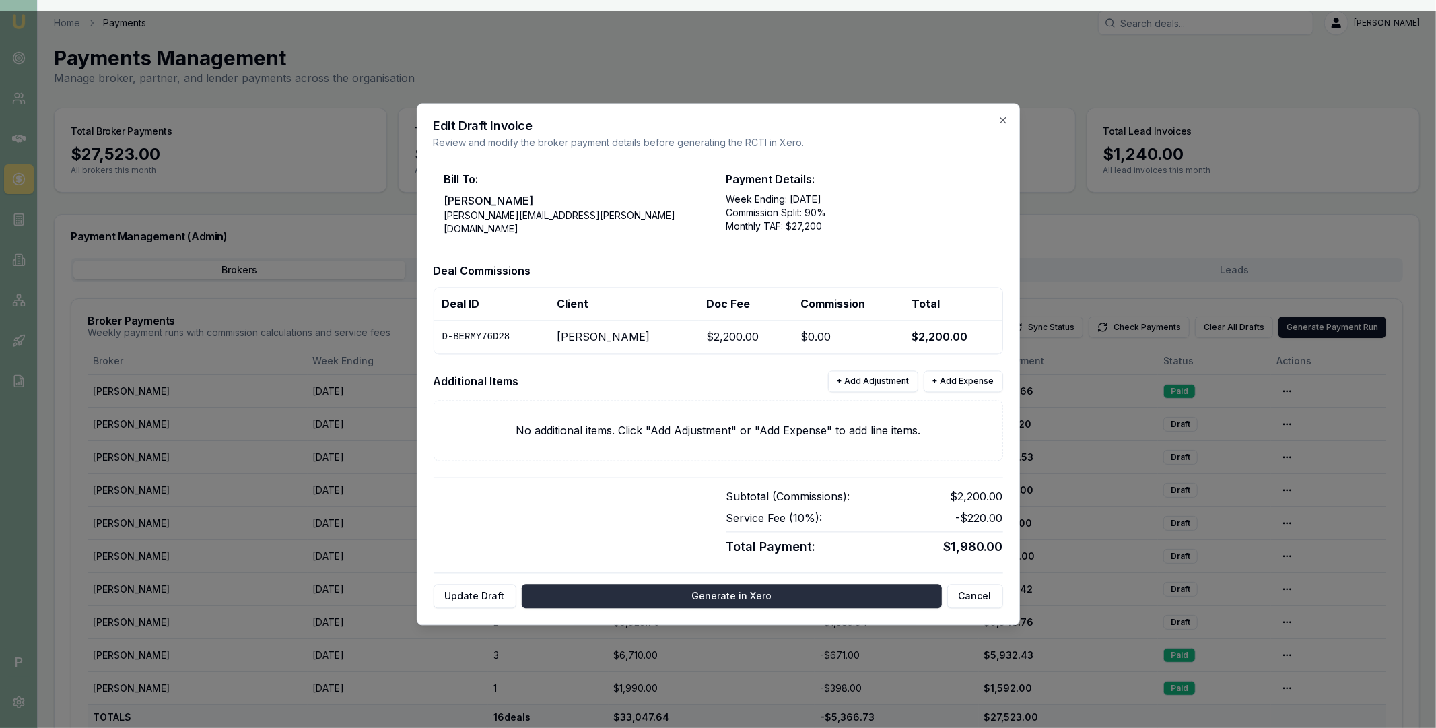
click at [723, 597] on button "Generate in Xero" at bounding box center [732, 596] width 420 height 24
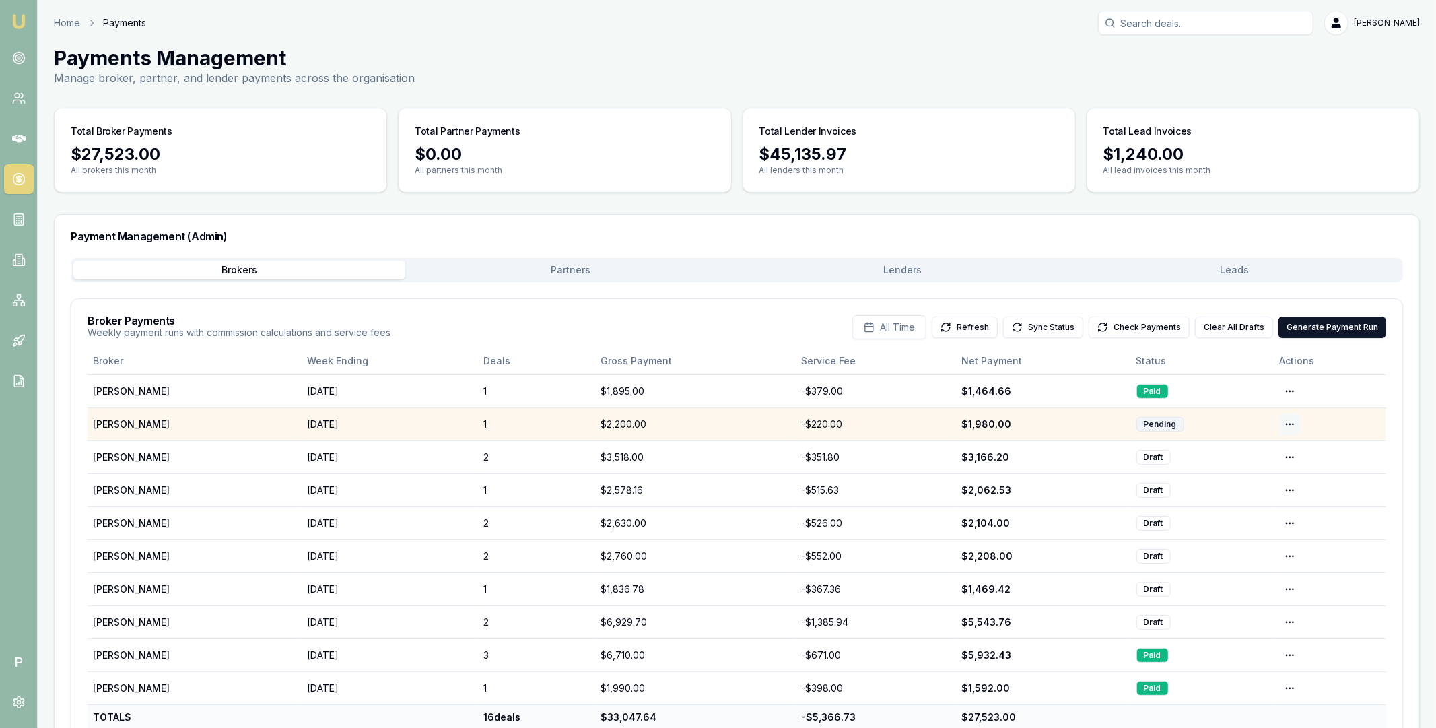
click at [1291, 422] on html "Emu Broker P Home Payments [PERSON_NAME] Toggle Menu Payments Management Manage…" at bounding box center [718, 364] width 1436 height 728
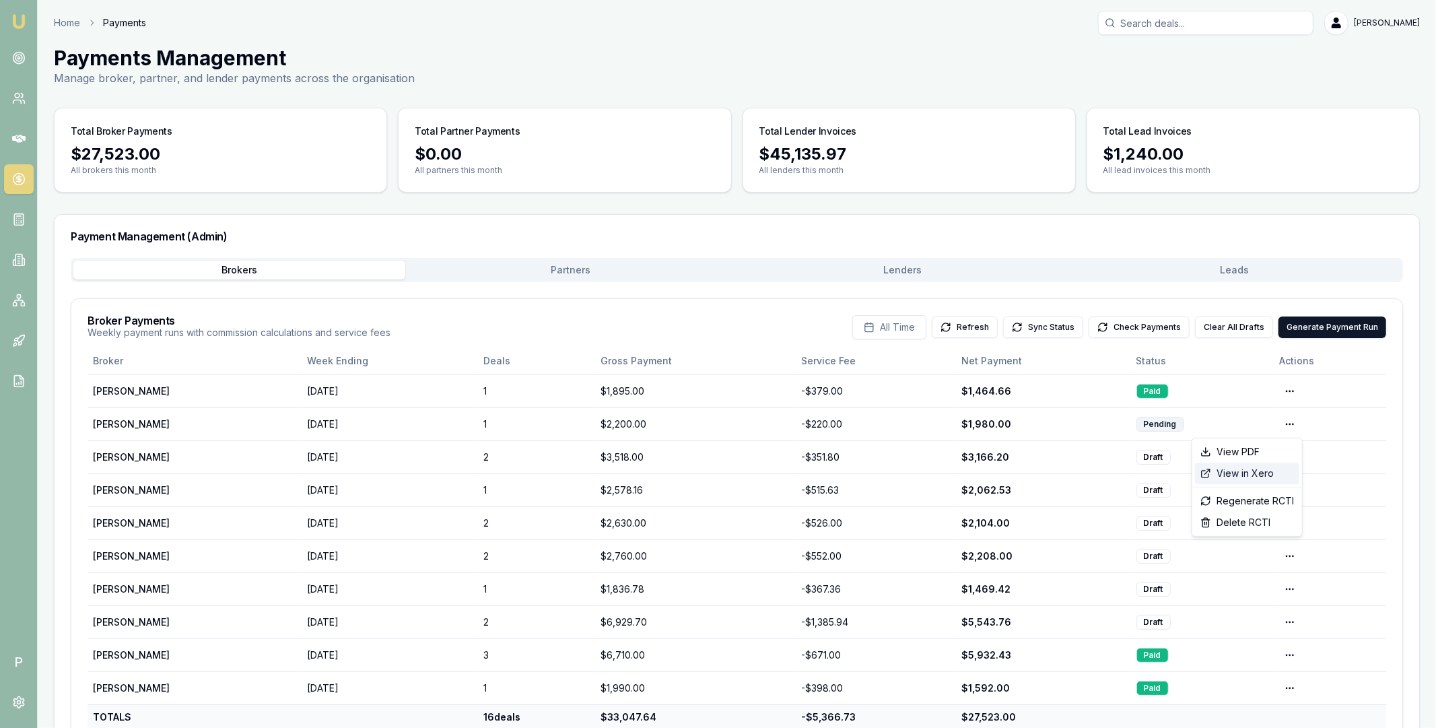
click at [1259, 476] on div "View in Xero" at bounding box center [1247, 474] width 104 height 22
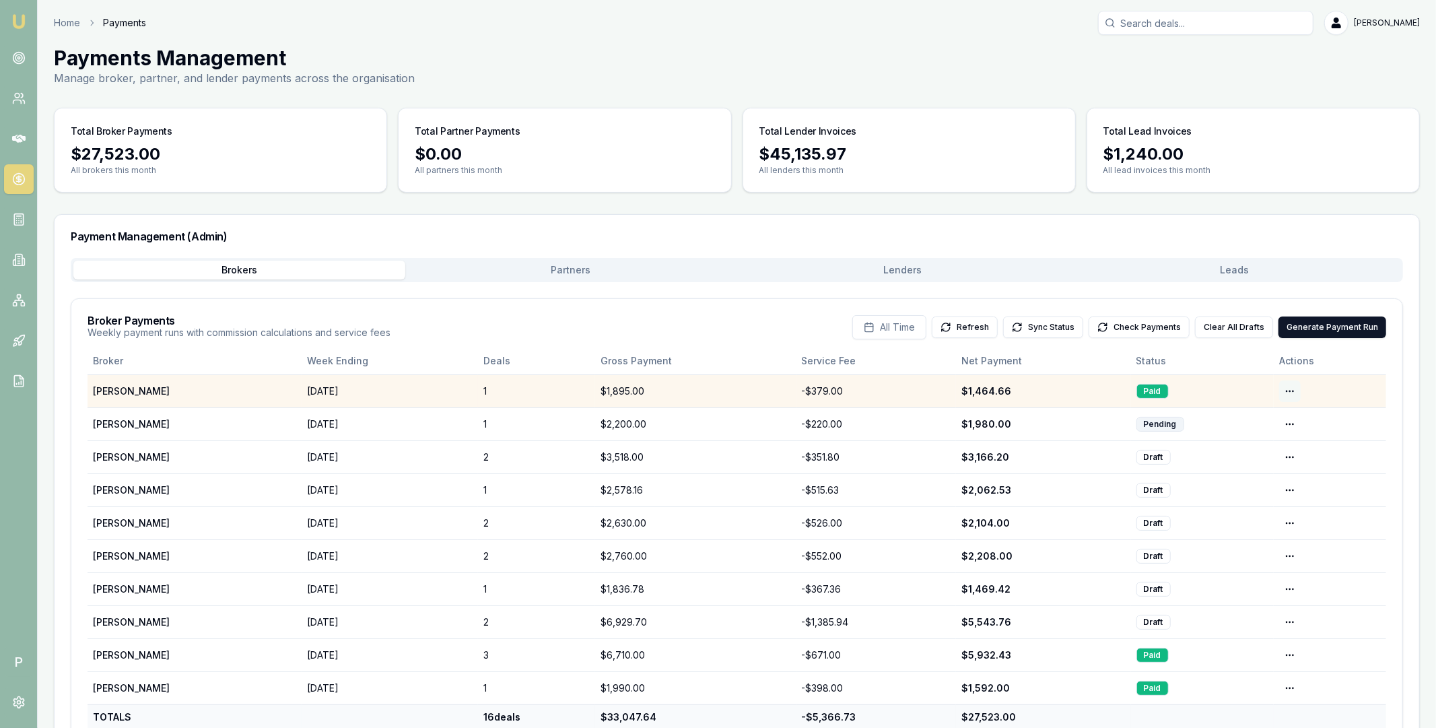
click at [1292, 389] on html "Emu Broker P Home Payments [PERSON_NAME] Toggle Menu Payments Management Manage…" at bounding box center [718, 364] width 1436 height 728
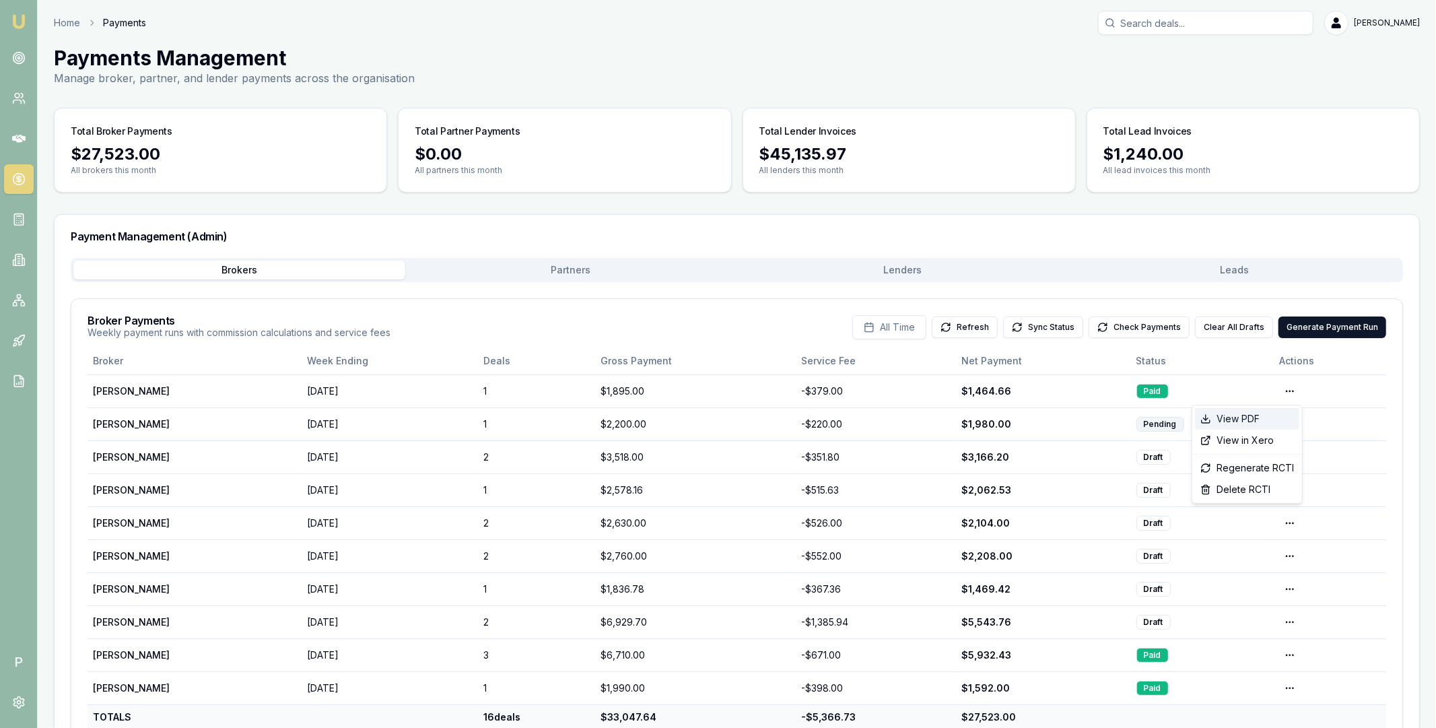
click at [1273, 415] on div "View PDF" at bounding box center [1247, 419] width 104 height 22
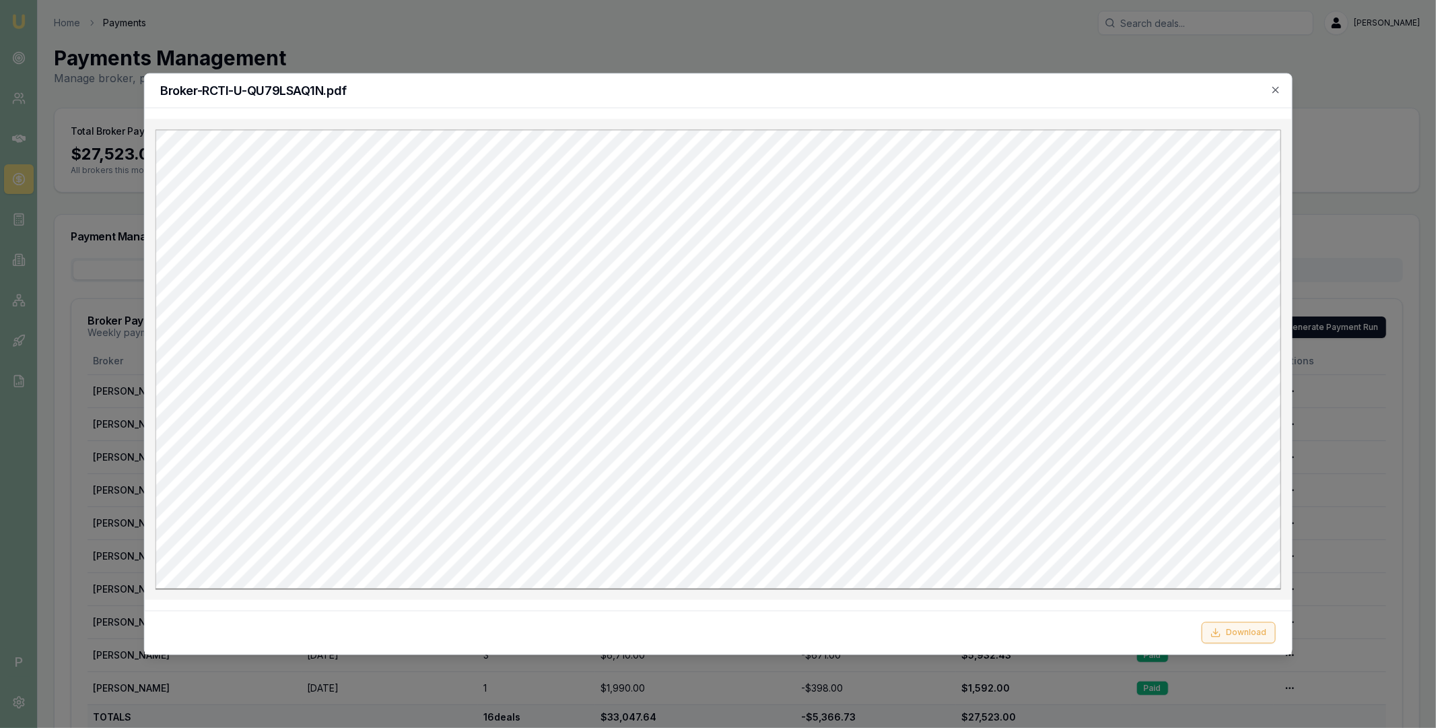
click at [1239, 631] on button "Download" at bounding box center [1239, 633] width 74 height 22
click at [884, 104] on div "Broker-RCTI-U-QU79LSAQ1N.pdf" at bounding box center [717, 90] width 1147 height 34
click at [1273, 88] on icon "button" at bounding box center [1276, 89] width 11 height 11
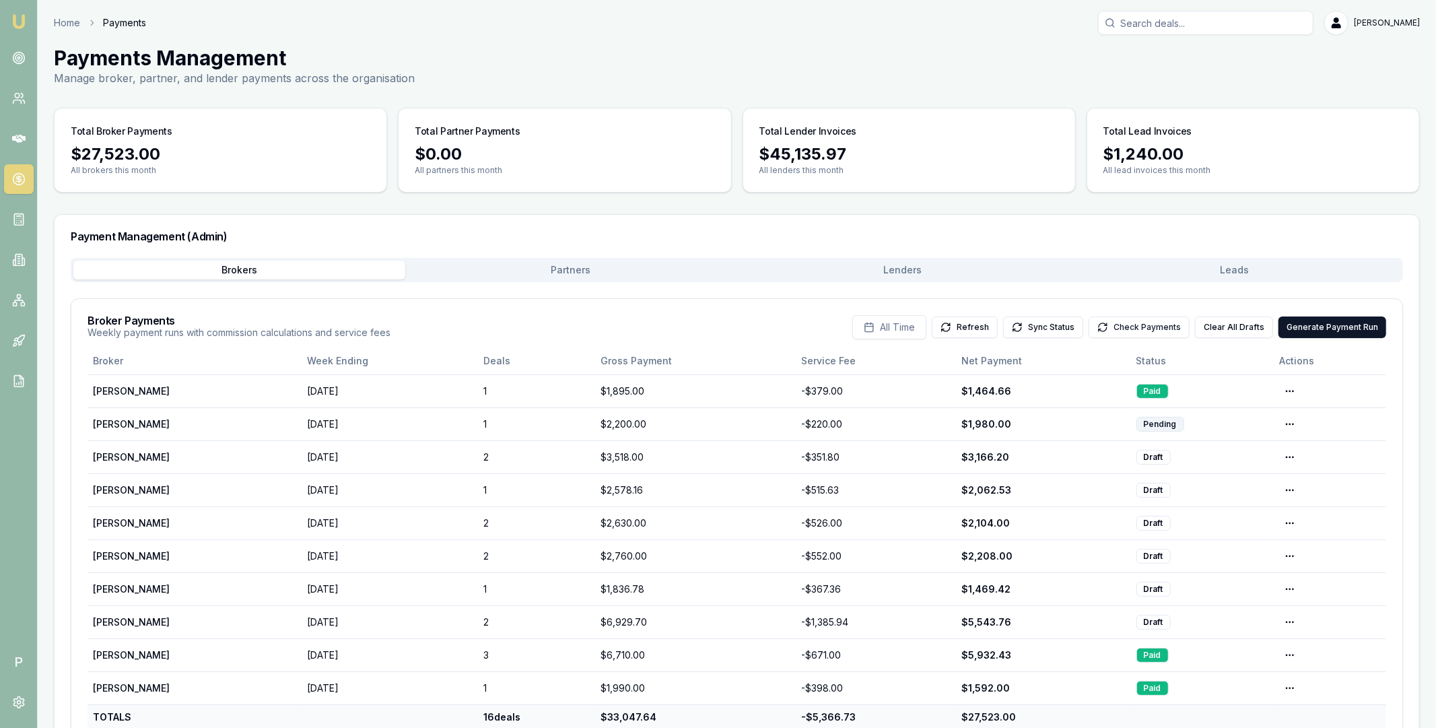
click at [1156, 331] on button "Check Payments" at bounding box center [1139, 328] width 101 height 22
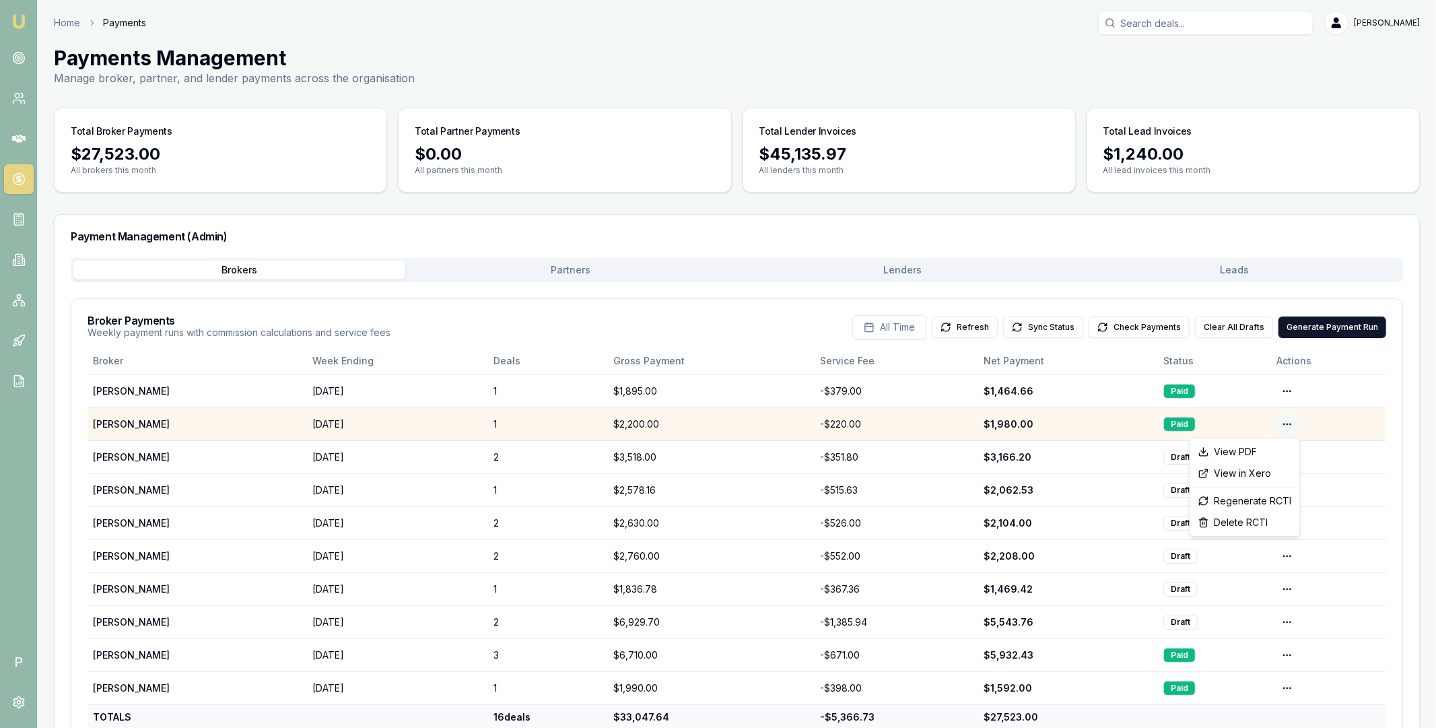
click at [1295, 420] on html "Emu Broker P Home Payments [PERSON_NAME] Toggle Menu Payments Management Manage…" at bounding box center [718, 364] width 1436 height 728
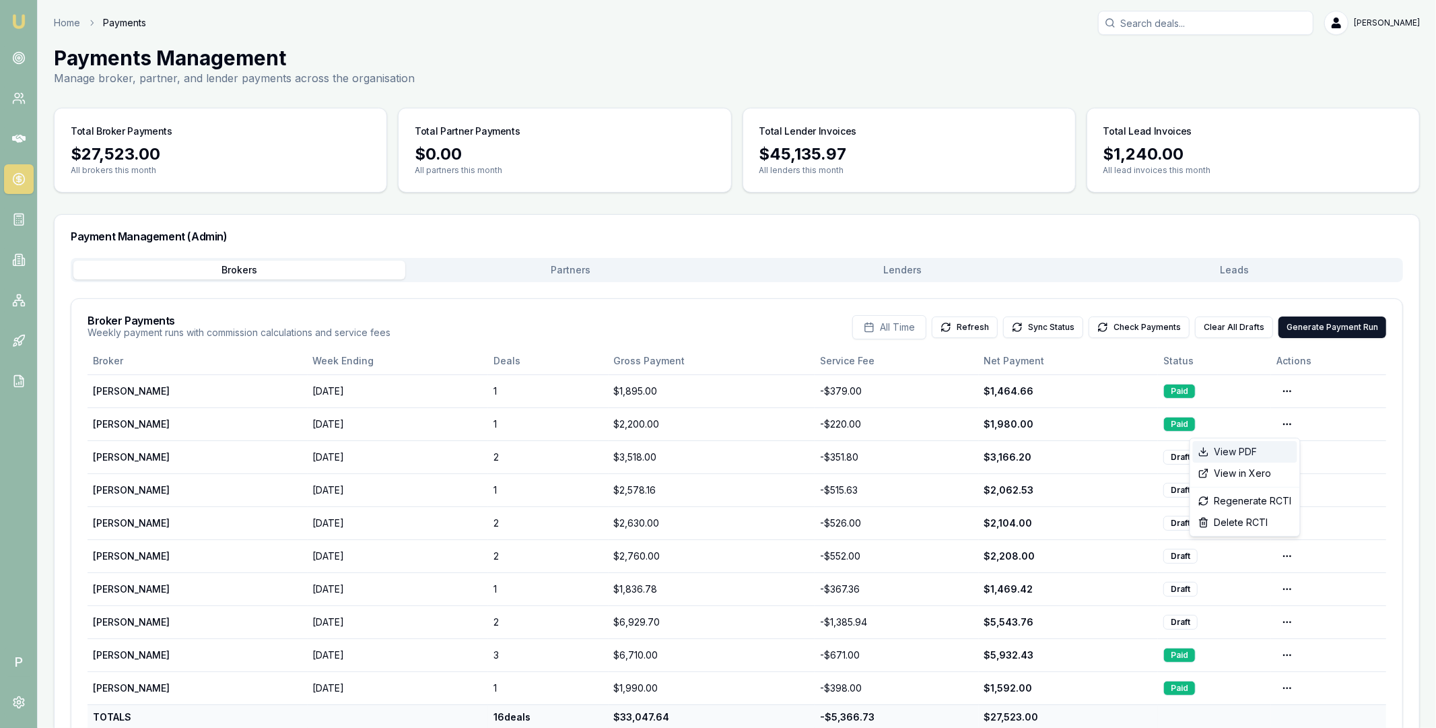
click at [1261, 449] on div "View PDF" at bounding box center [1245, 452] width 104 height 22
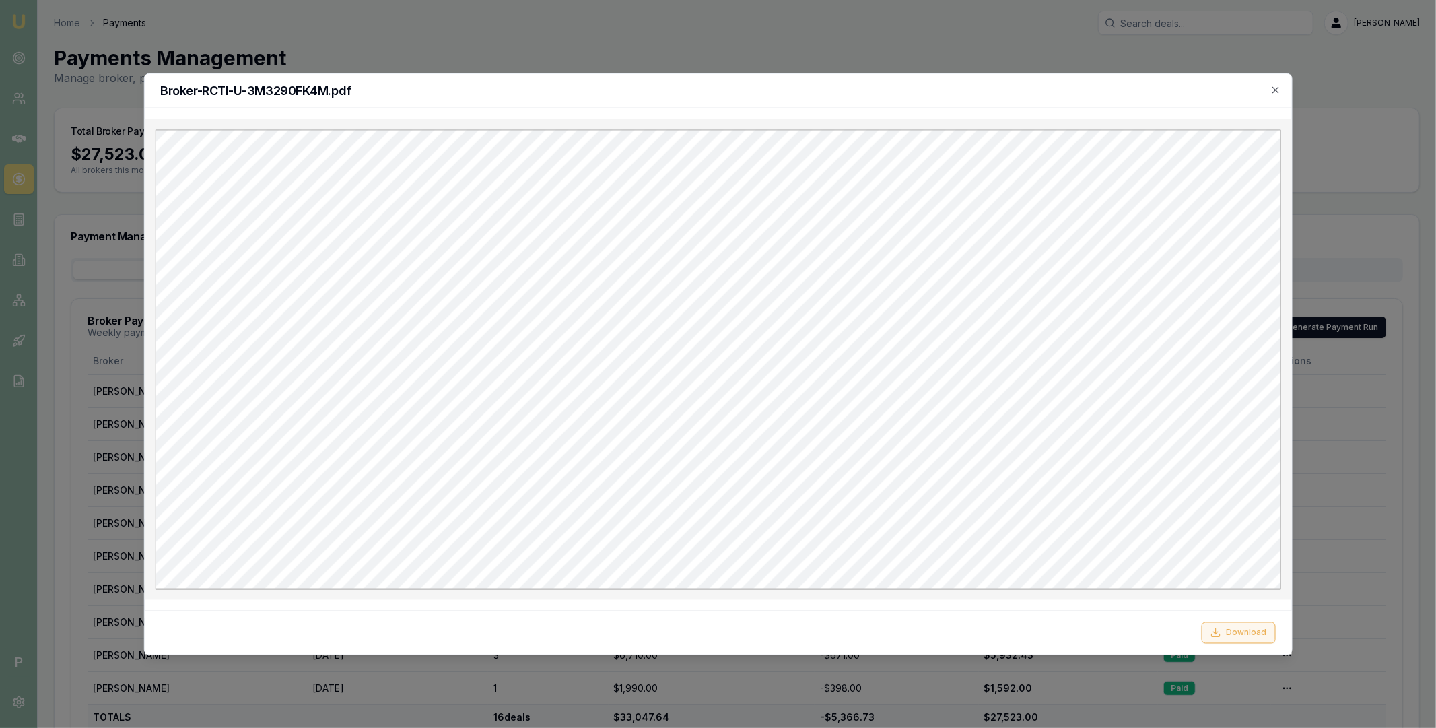
click at [1231, 631] on button "Download" at bounding box center [1239, 633] width 74 height 22
click at [1286, 85] on div "Broker-RCTI-U-3M3290FK4M.pdf" at bounding box center [717, 90] width 1147 height 34
click at [1284, 88] on div "Broker-RCTI-U-3M3290FK4M.pdf" at bounding box center [717, 90] width 1147 height 34
click at [1276, 90] on icon "button" at bounding box center [1276, 89] width 11 height 11
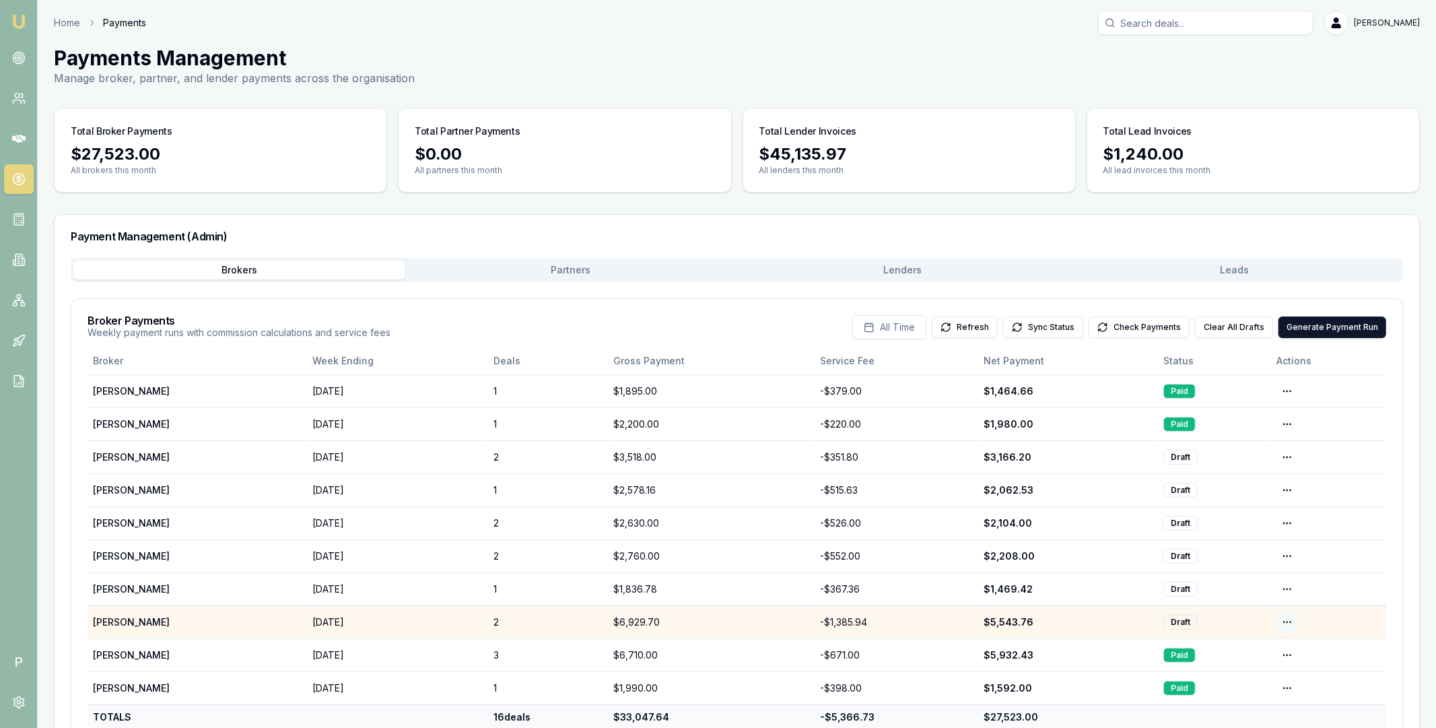
click at [1286, 623] on html "Emu Broker P Home Payments [PERSON_NAME] Toggle Menu Payments Management Manage…" at bounding box center [718, 364] width 1436 height 728
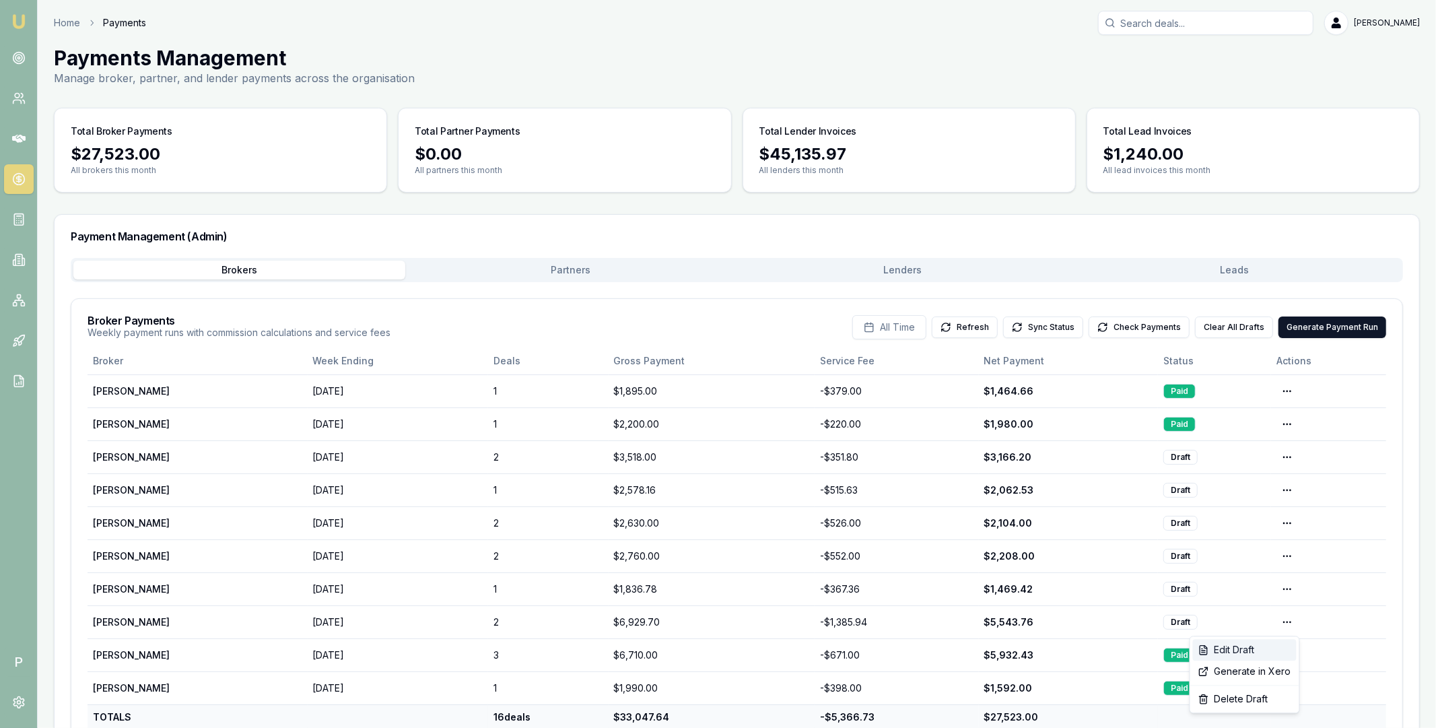
click at [1257, 649] on div "Edit Draft" at bounding box center [1245, 650] width 104 height 22
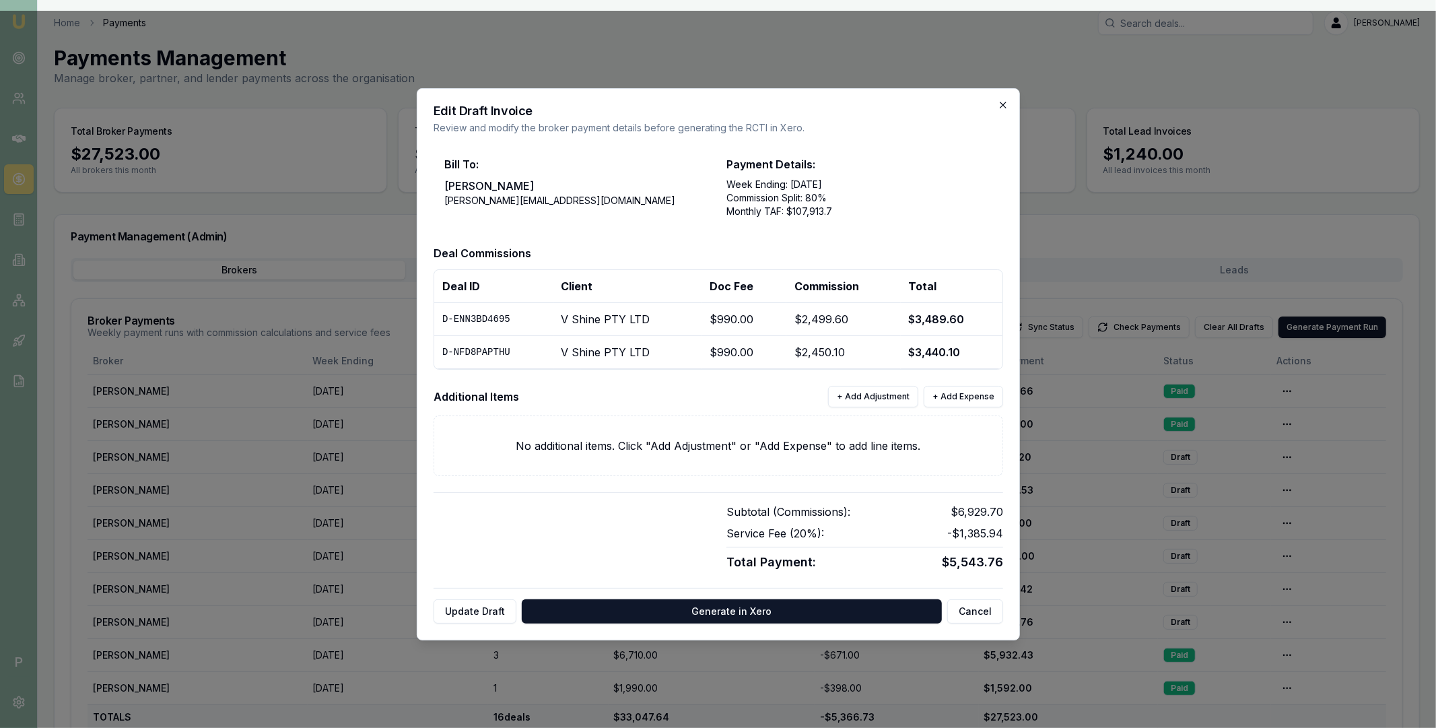
click at [1005, 107] on icon "button" at bounding box center [1003, 105] width 11 height 11
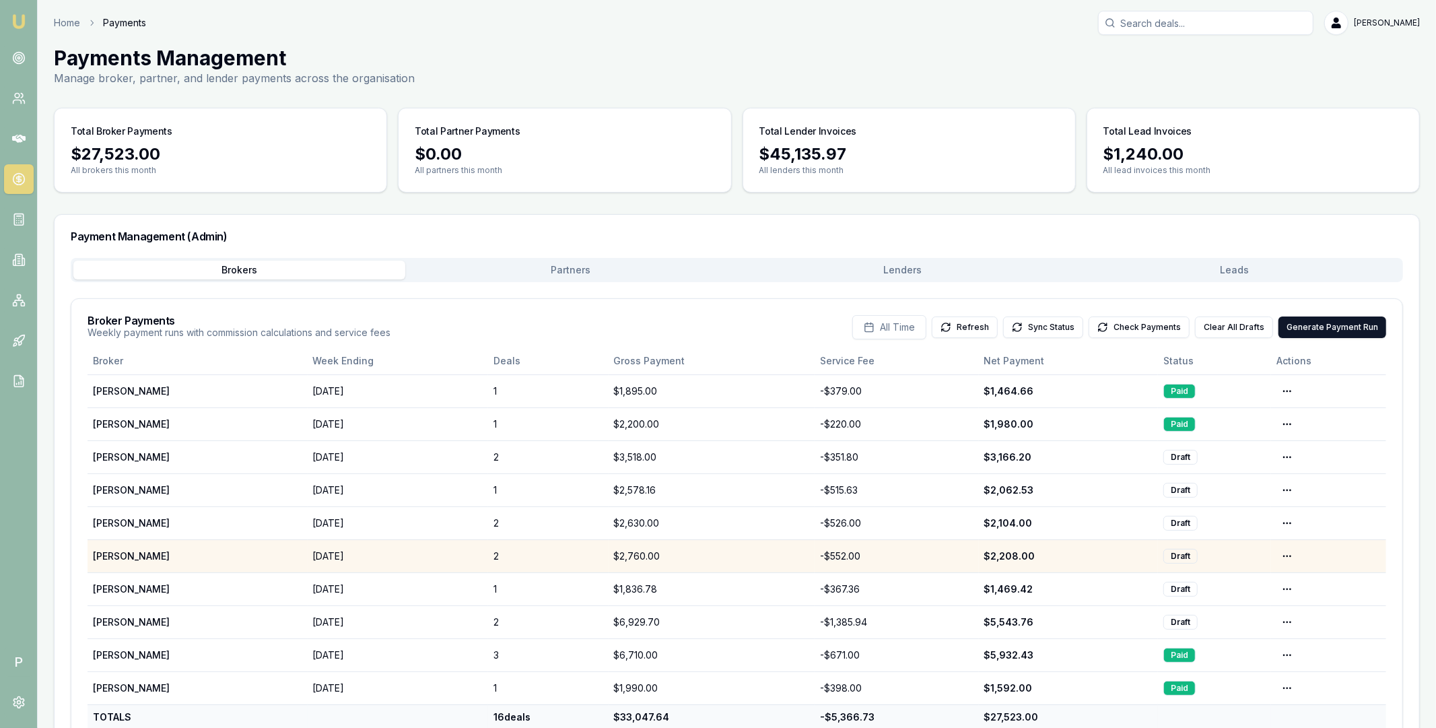
scroll to position [46, 0]
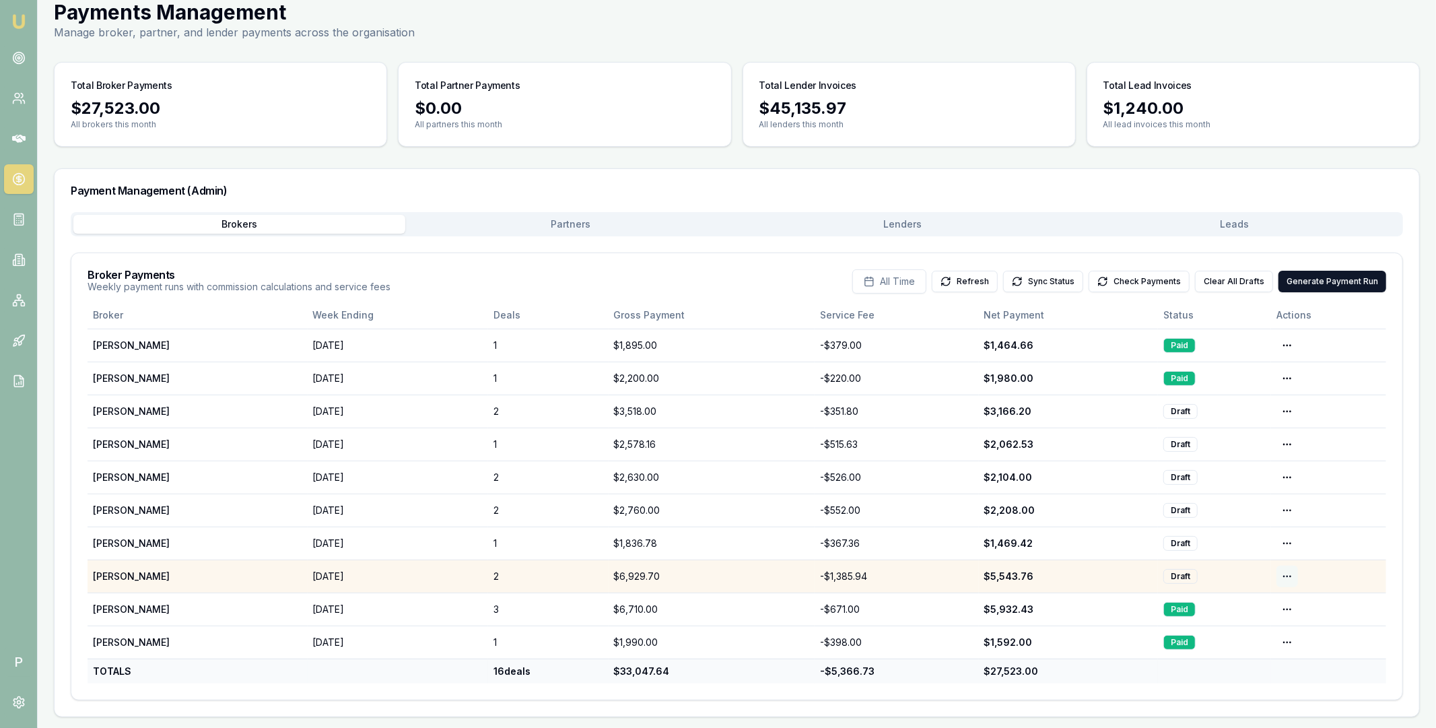
click at [1283, 577] on html "Emu Broker P Home Payments [PERSON_NAME] Toggle Menu Payments Management Manage…" at bounding box center [718, 318] width 1436 height 728
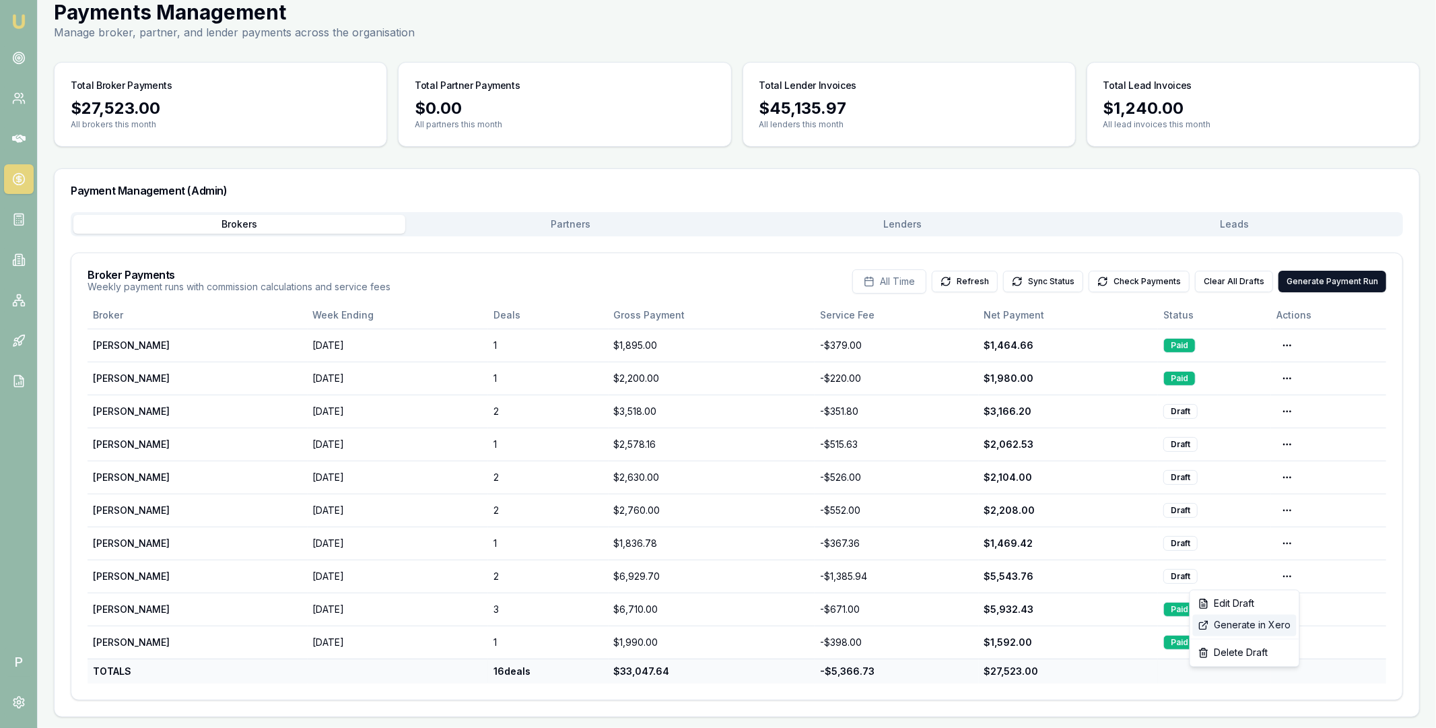
click at [1261, 624] on div "Generate in Xero" at bounding box center [1245, 626] width 104 height 22
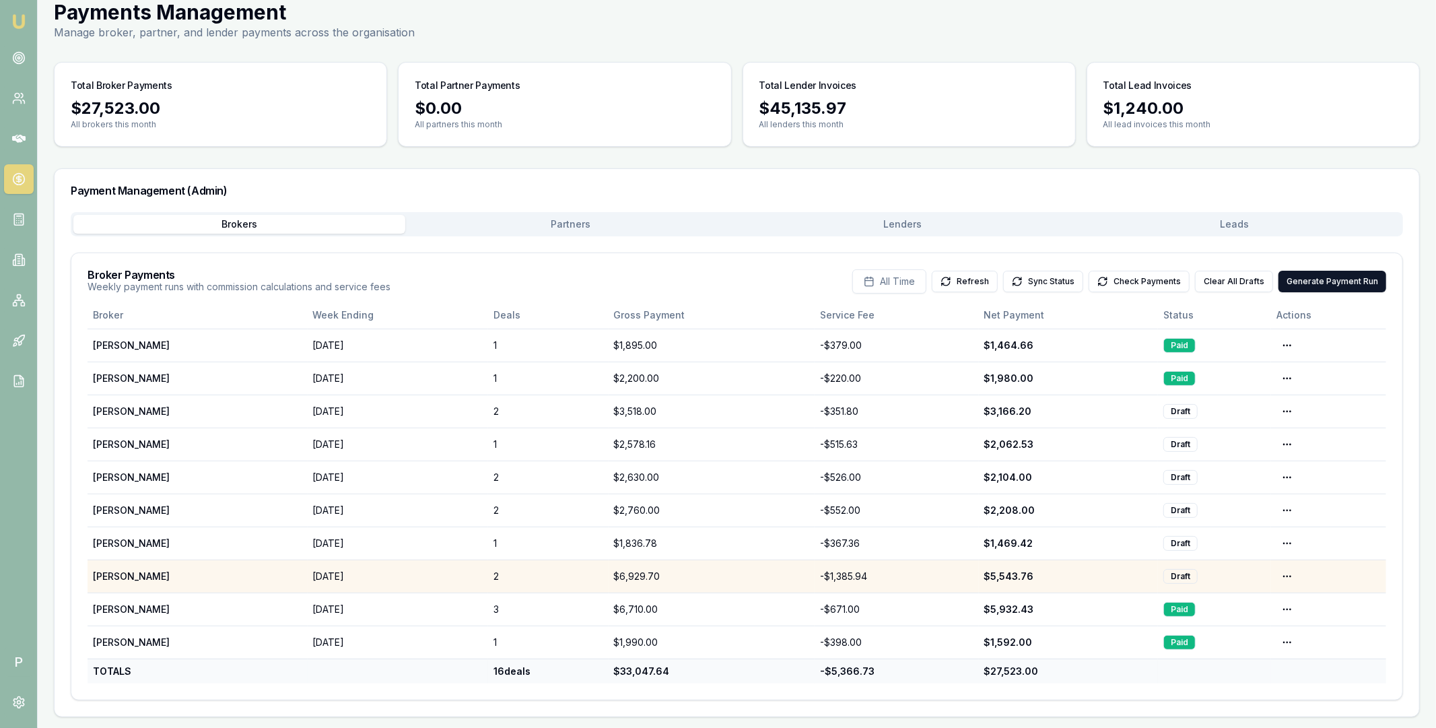
scroll to position [0, 0]
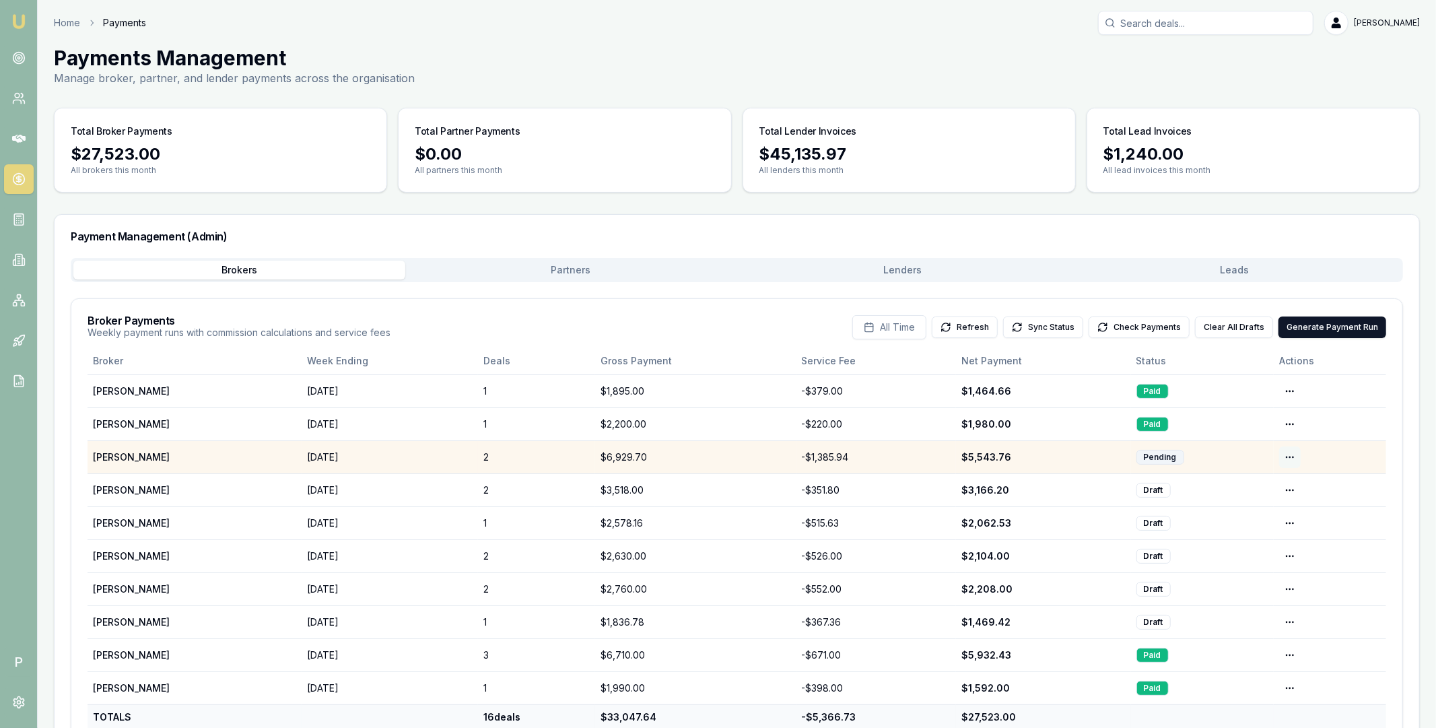
click at [1295, 459] on html "Emu Broker P Home Payments [PERSON_NAME] Toggle Menu Payments Management Manage…" at bounding box center [718, 364] width 1436 height 728
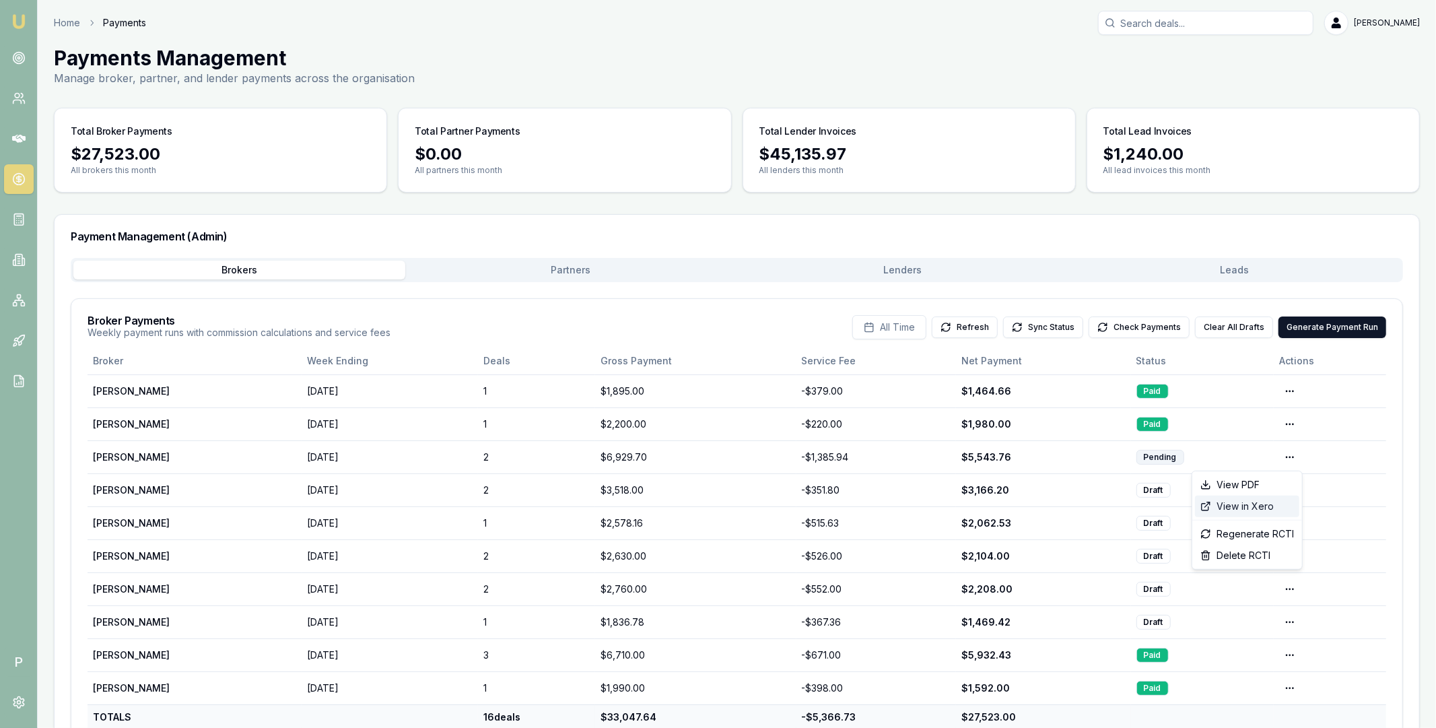
click at [1265, 502] on div "View in Xero" at bounding box center [1247, 507] width 104 height 22
click at [1150, 333] on button "Check Payments" at bounding box center [1139, 328] width 101 height 22
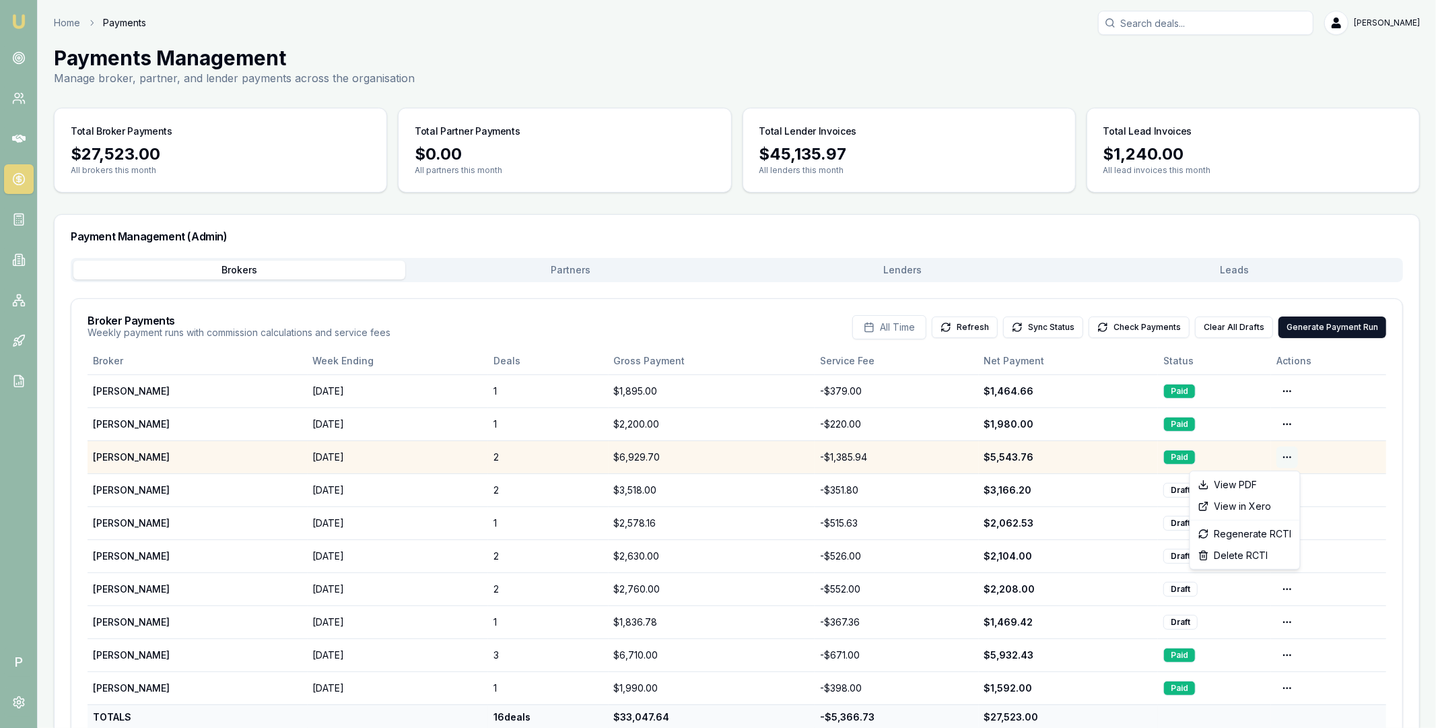
click at [1288, 459] on html "Emu Broker P Home Payments [PERSON_NAME] Toggle Menu Payments Management Manage…" at bounding box center [718, 364] width 1436 height 728
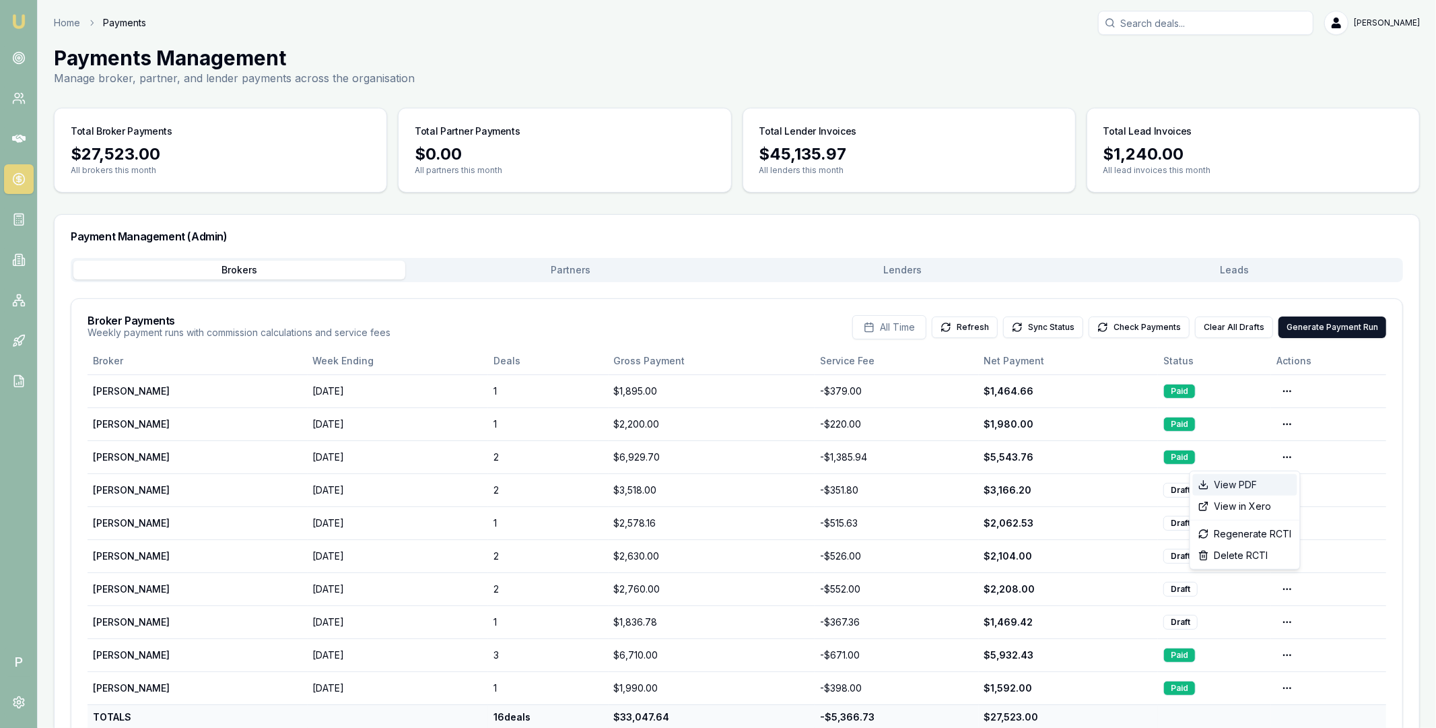
click at [1252, 486] on div "View PDF" at bounding box center [1245, 485] width 104 height 22
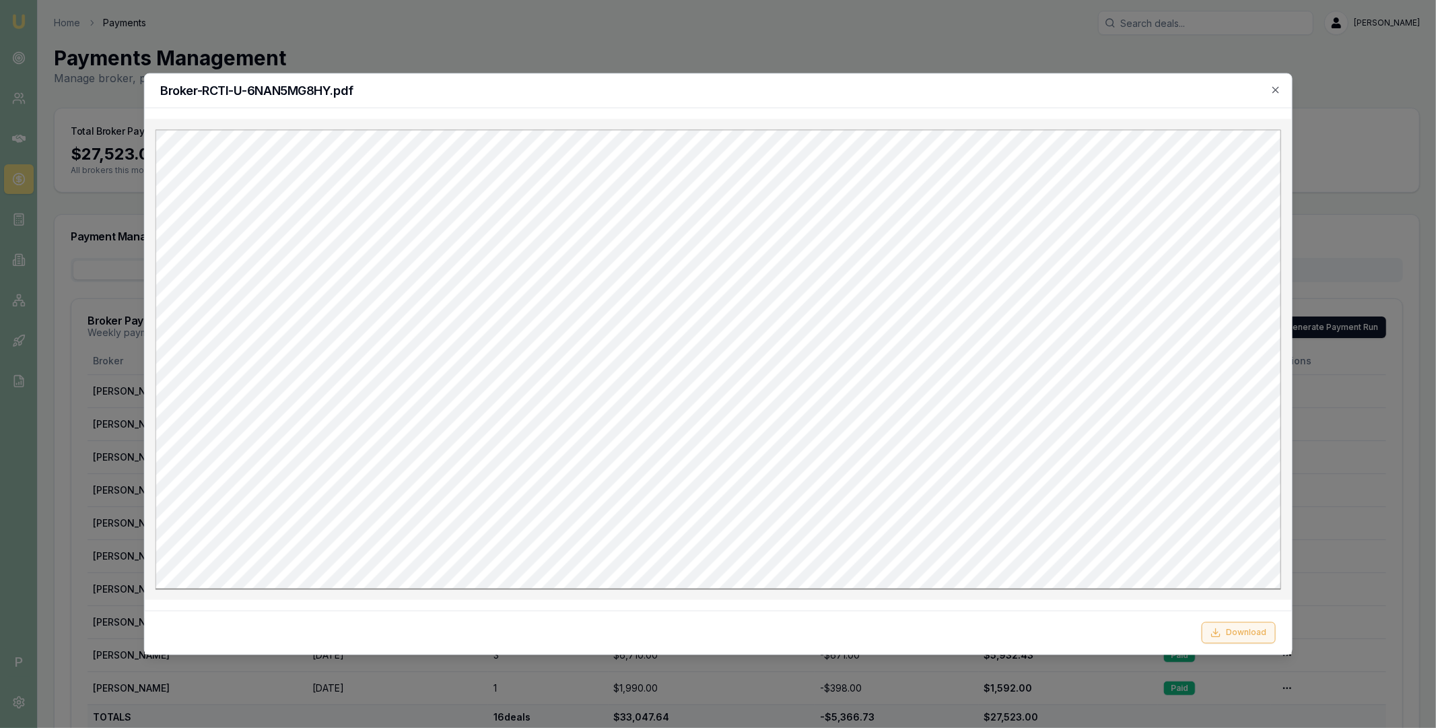
click at [1230, 630] on button "Download" at bounding box center [1239, 633] width 74 height 22
click at [1273, 85] on icon "button" at bounding box center [1276, 89] width 11 height 11
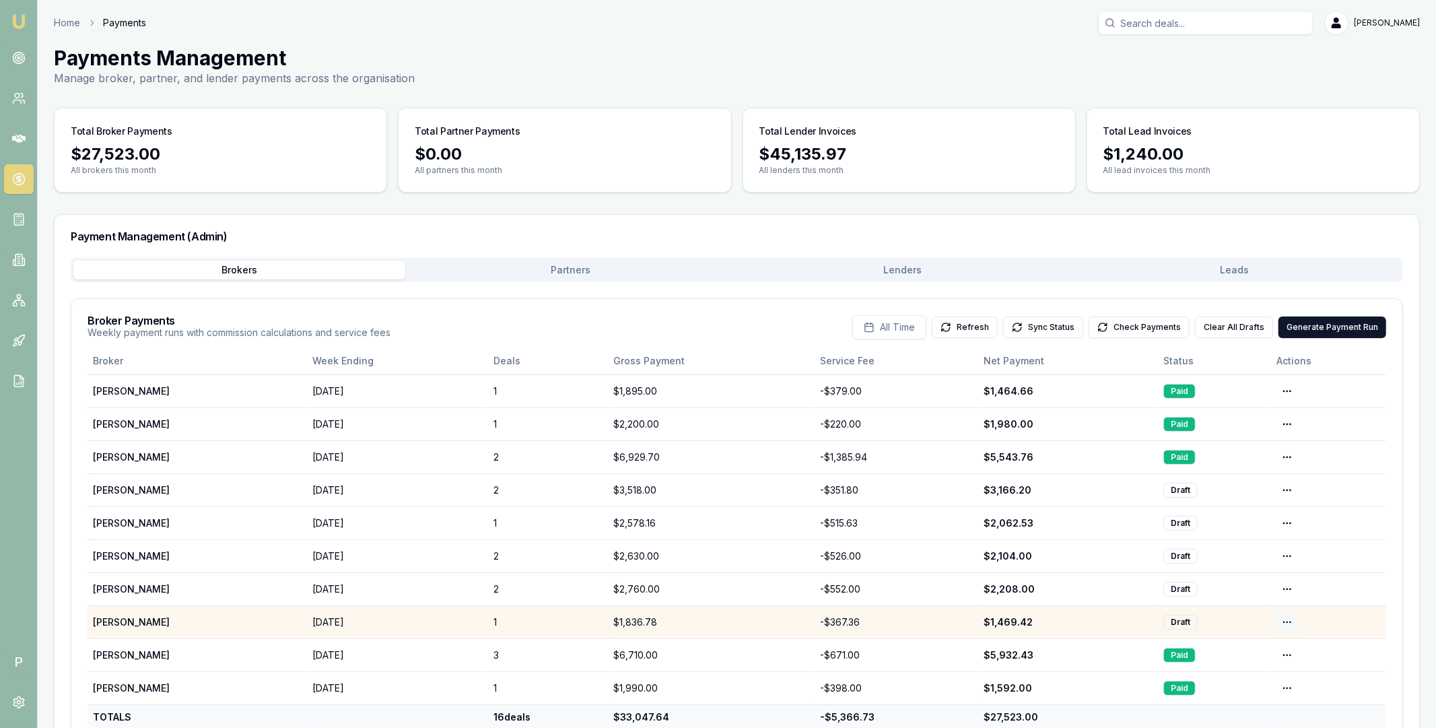
click at [1286, 622] on html "Emu Broker P Home Payments [PERSON_NAME] Toggle Menu Payments Management Manage…" at bounding box center [718, 364] width 1436 height 728
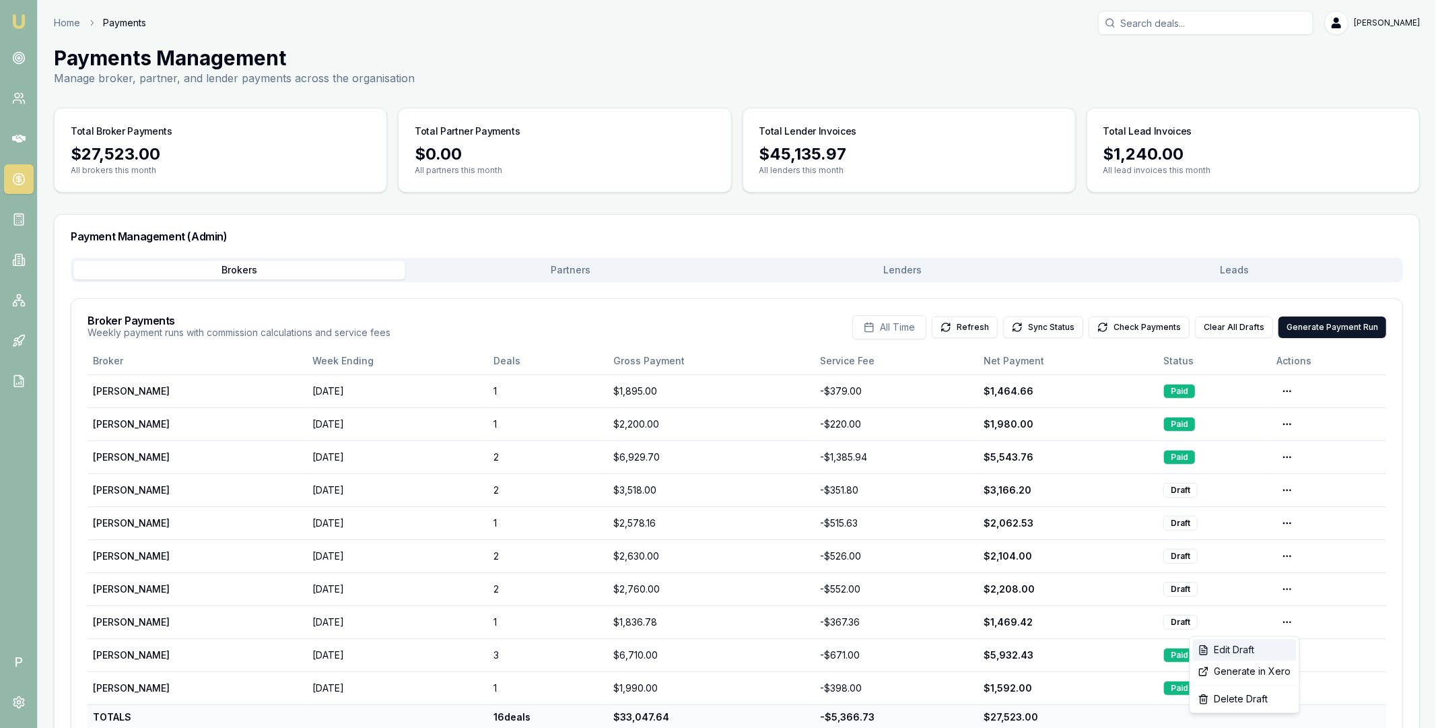
click at [1253, 652] on div "Edit Draft" at bounding box center [1245, 650] width 104 height 22
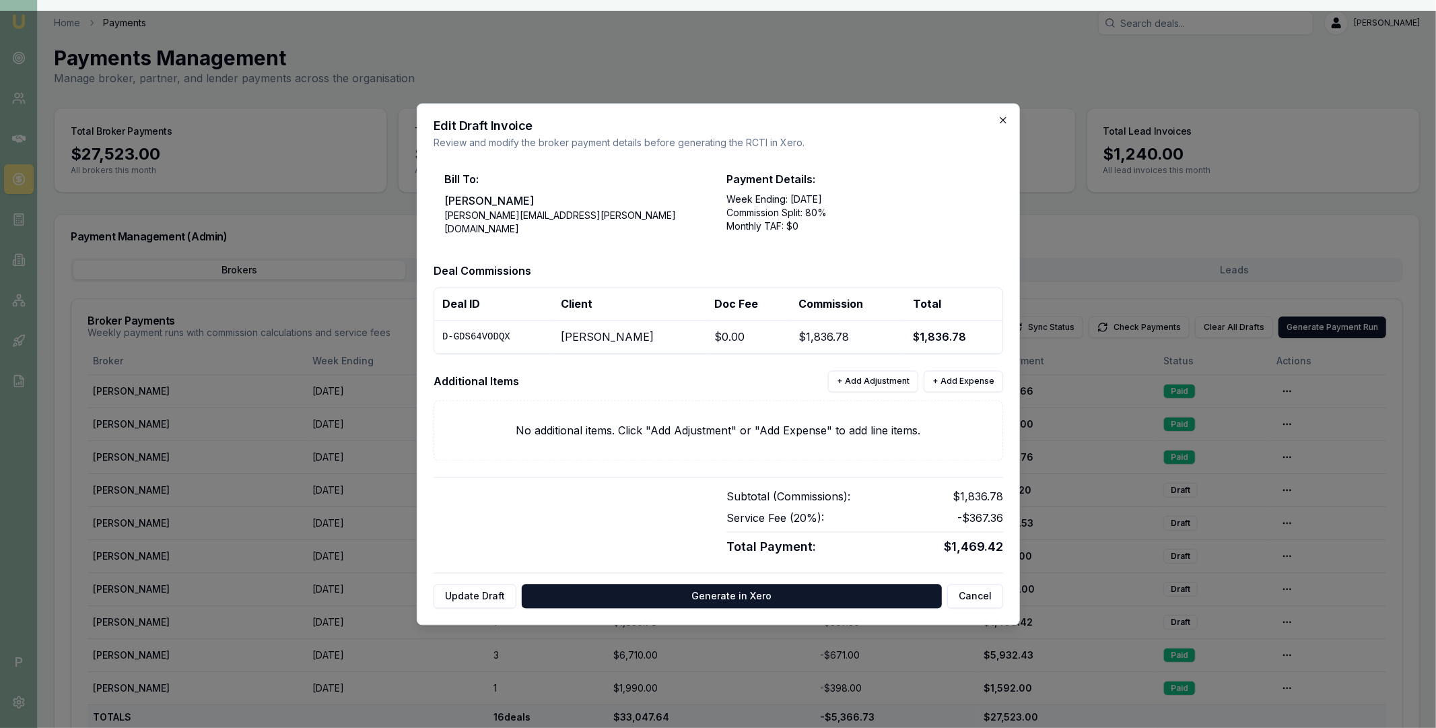
click at [998, 122] on icon "button" at bounding box center [1003, 119] width 11 height 11
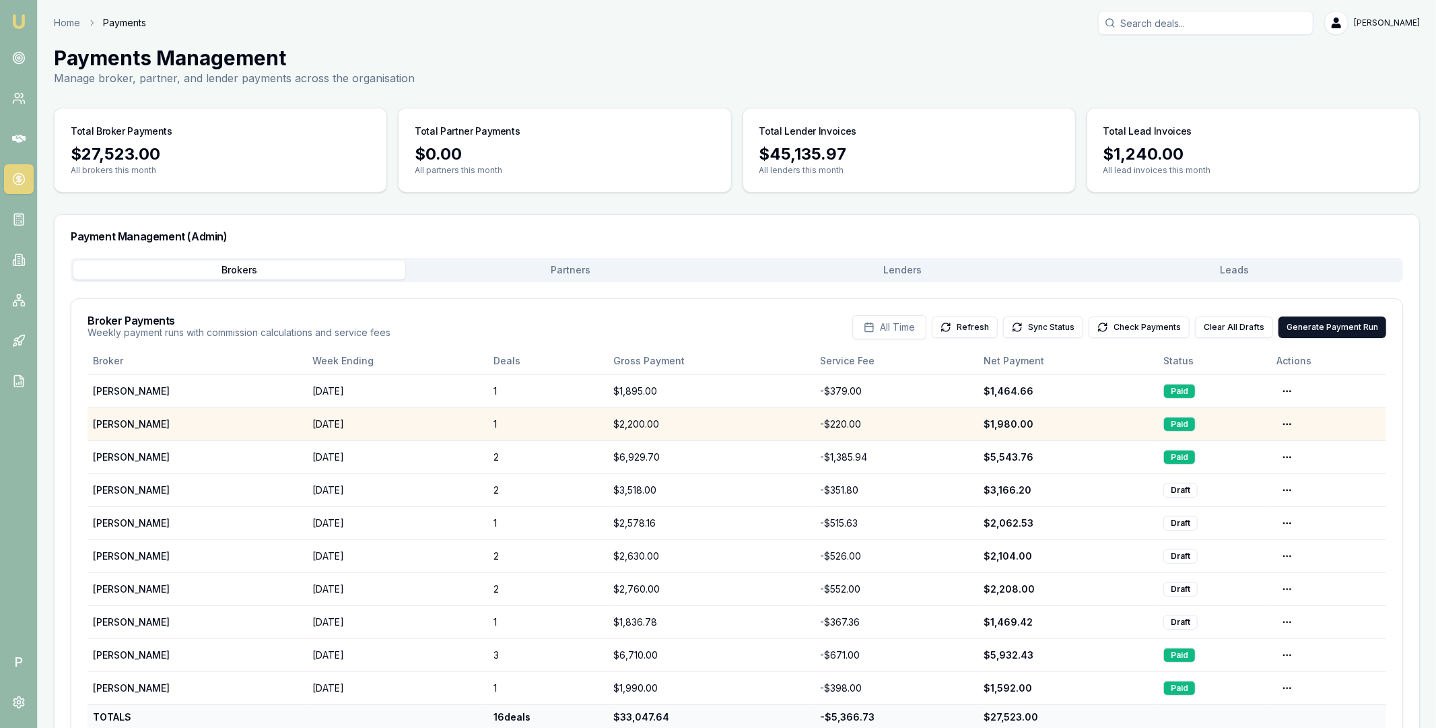
scroll to position [46, 0]
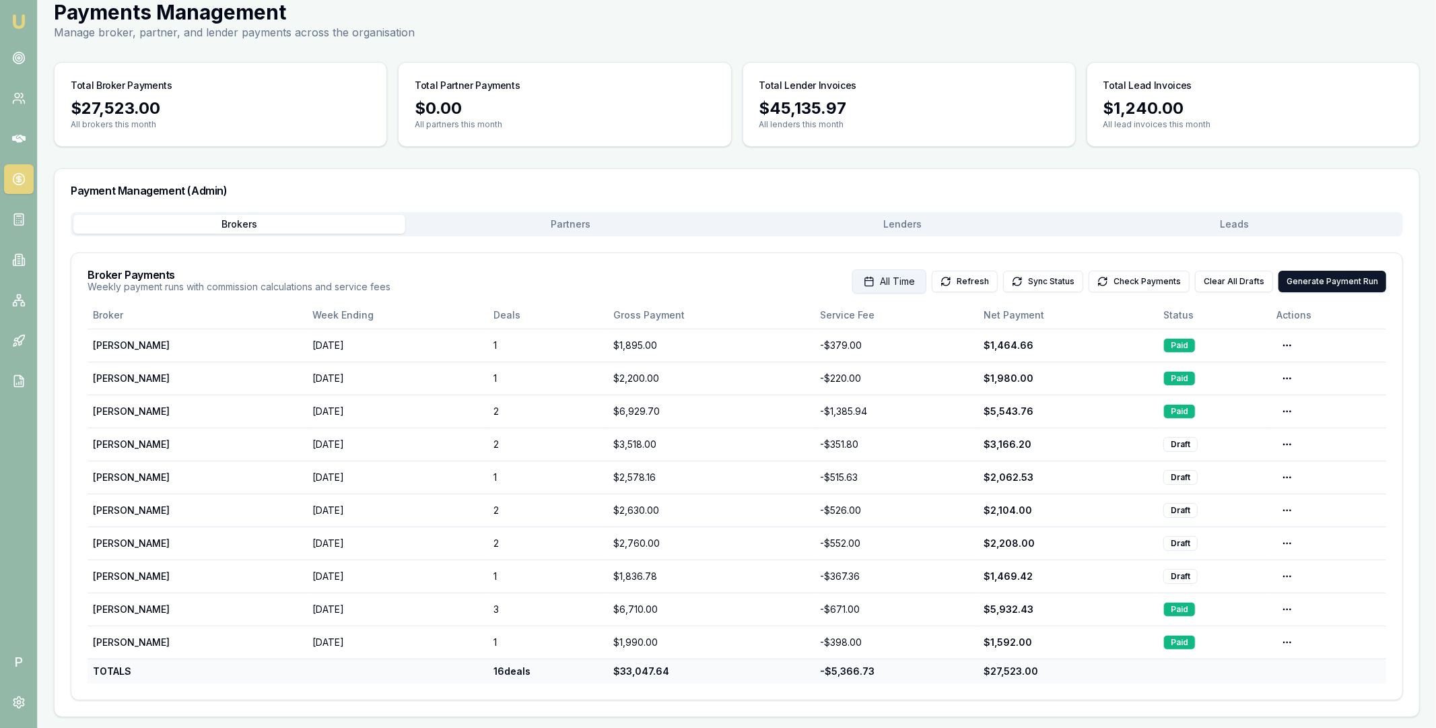
click at [912, 284] on span "All Time" at bounding box center [897, 281] width 35 height 13
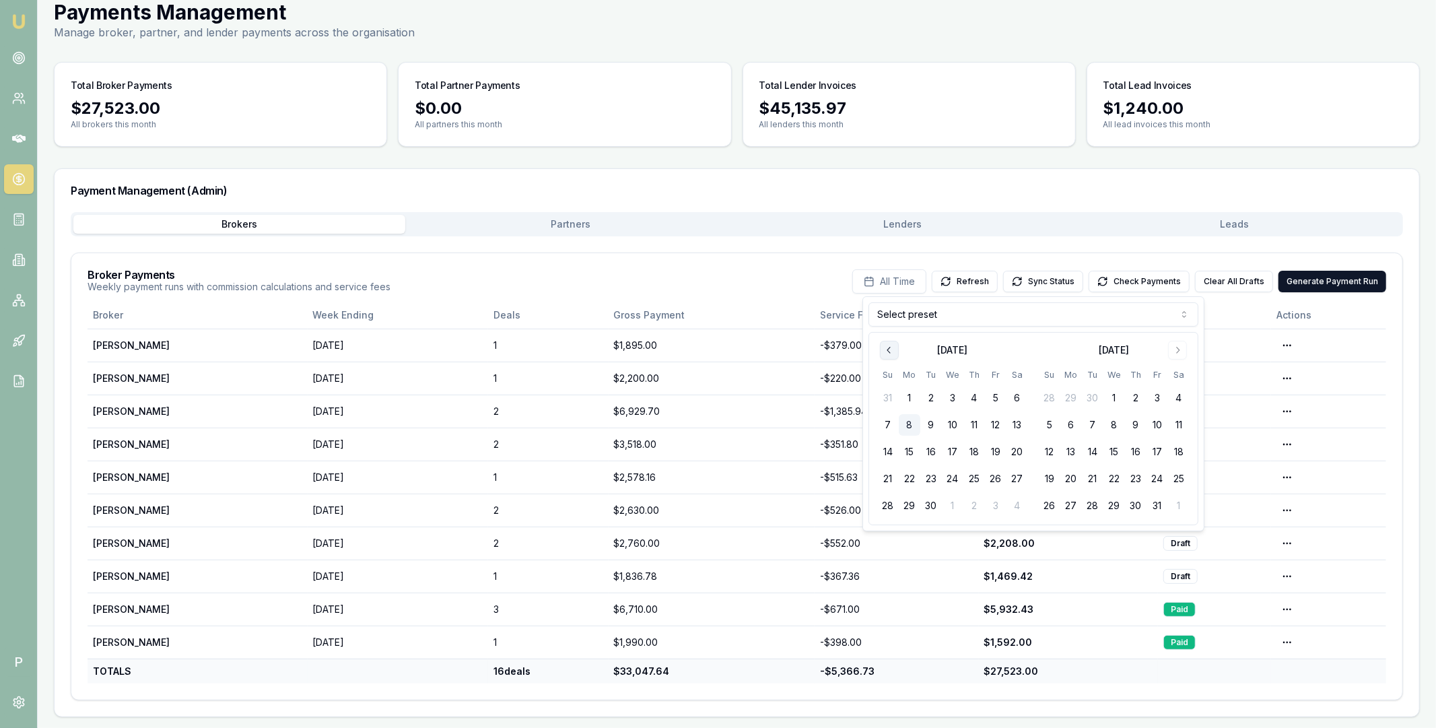
click at [893, 352] on icon "Go to previous month" at bounding box center [889, 350] width 11 height 11
click at [991, 397] on button "1" at bounding box center [996, 398] width 22 height 22
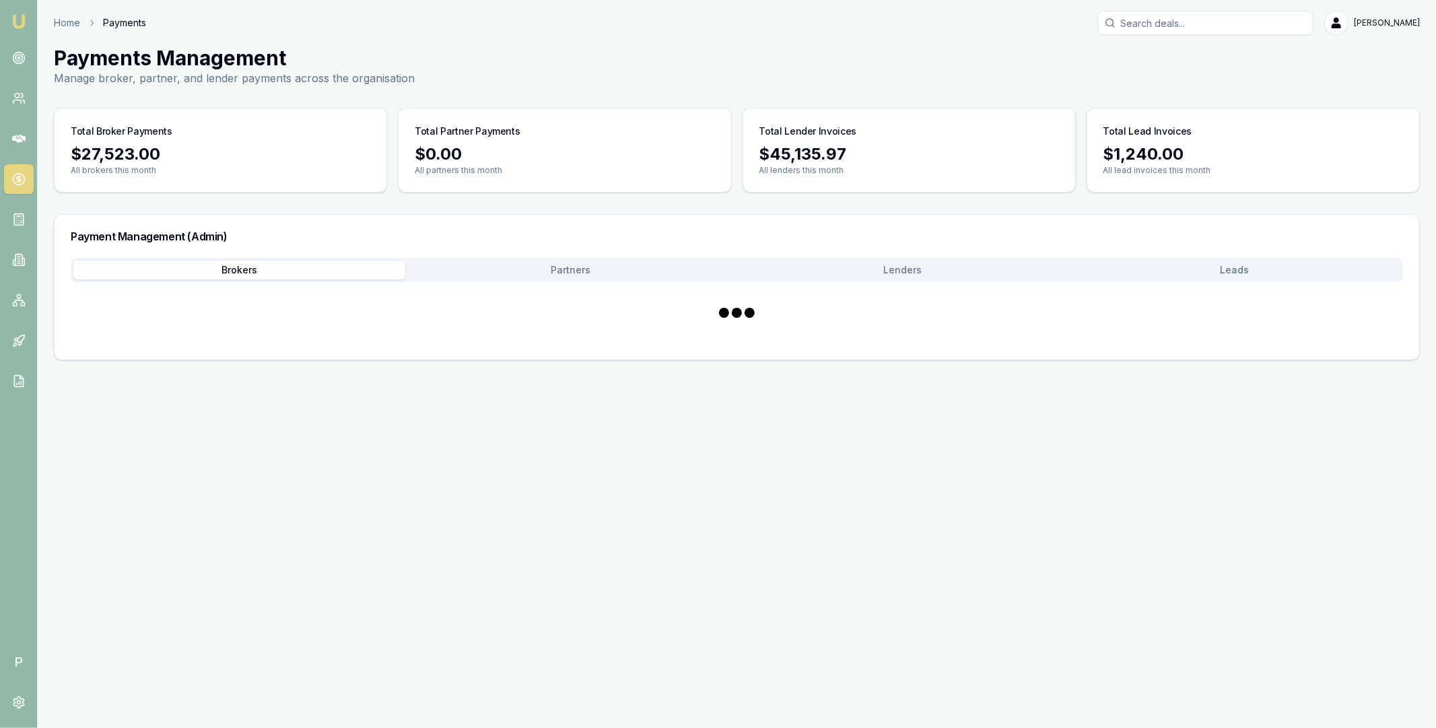
scroll to position [0, 0]
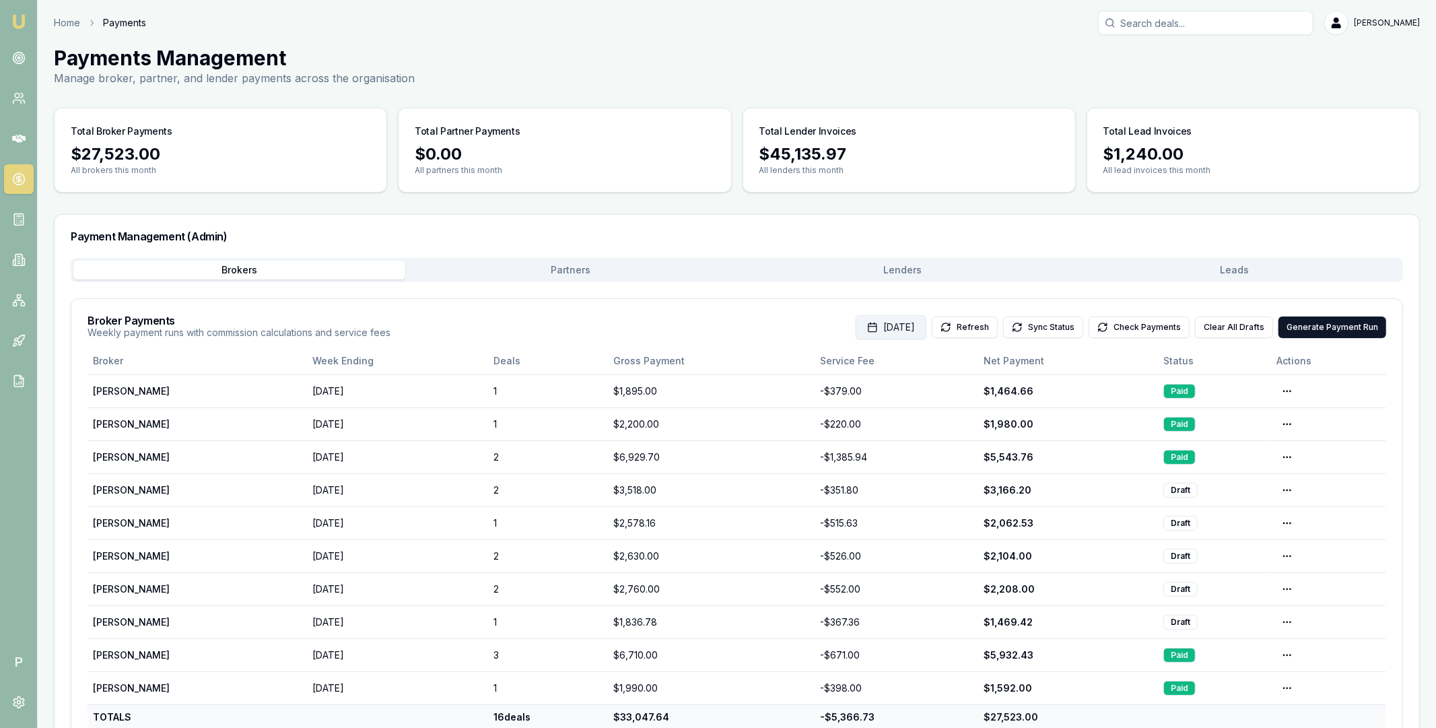
click at [904, 331] on button "[DATE]" at bounding box center [891, 327] width 71 height 24
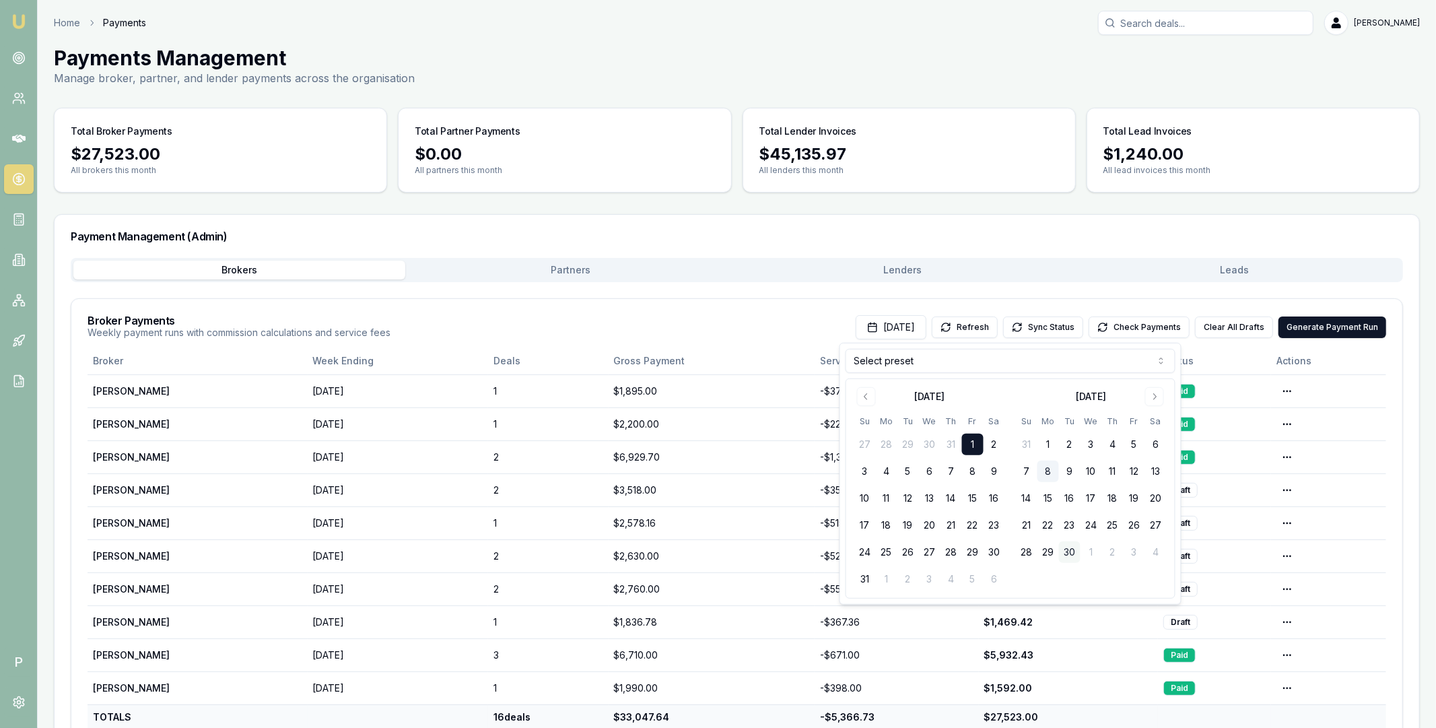
click at [1075, 554] on button "30" at bounding box center [1070, 552] width 22 height 22
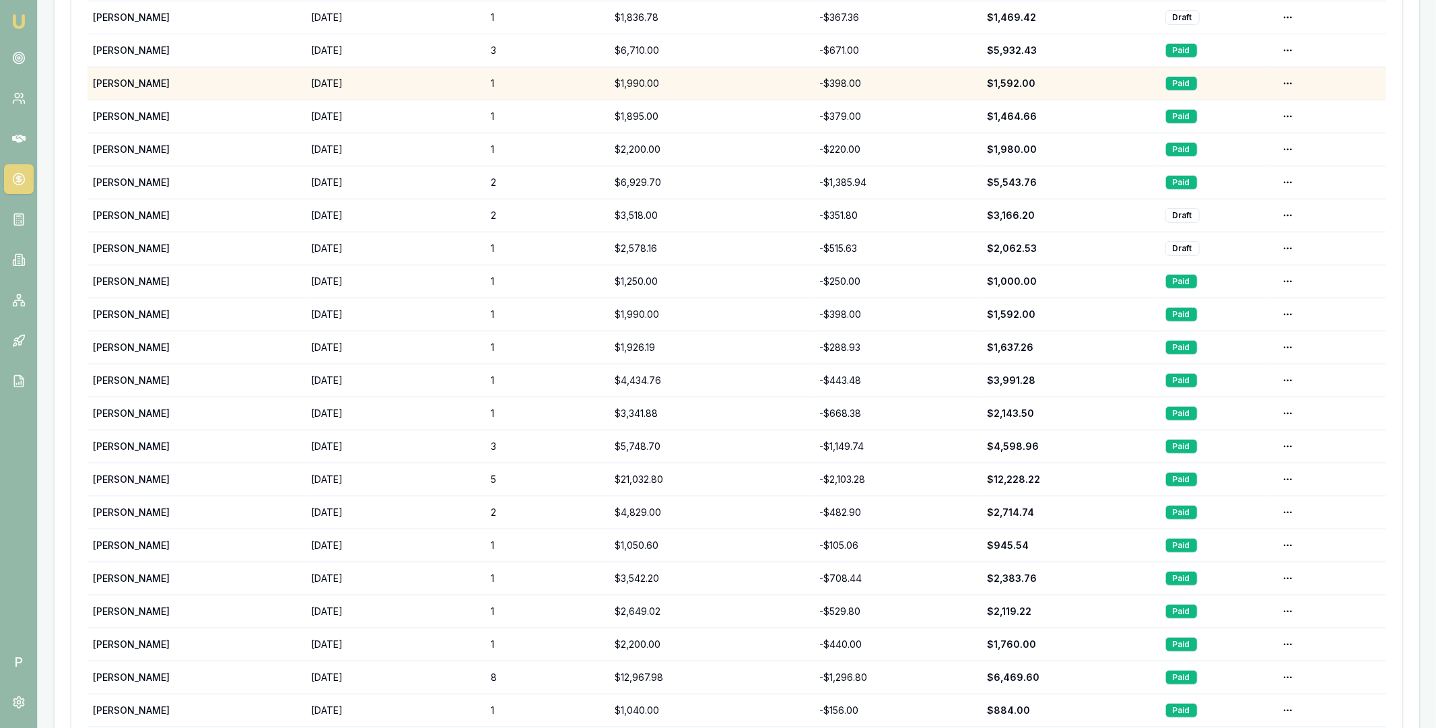
scroll to position [641, 0]
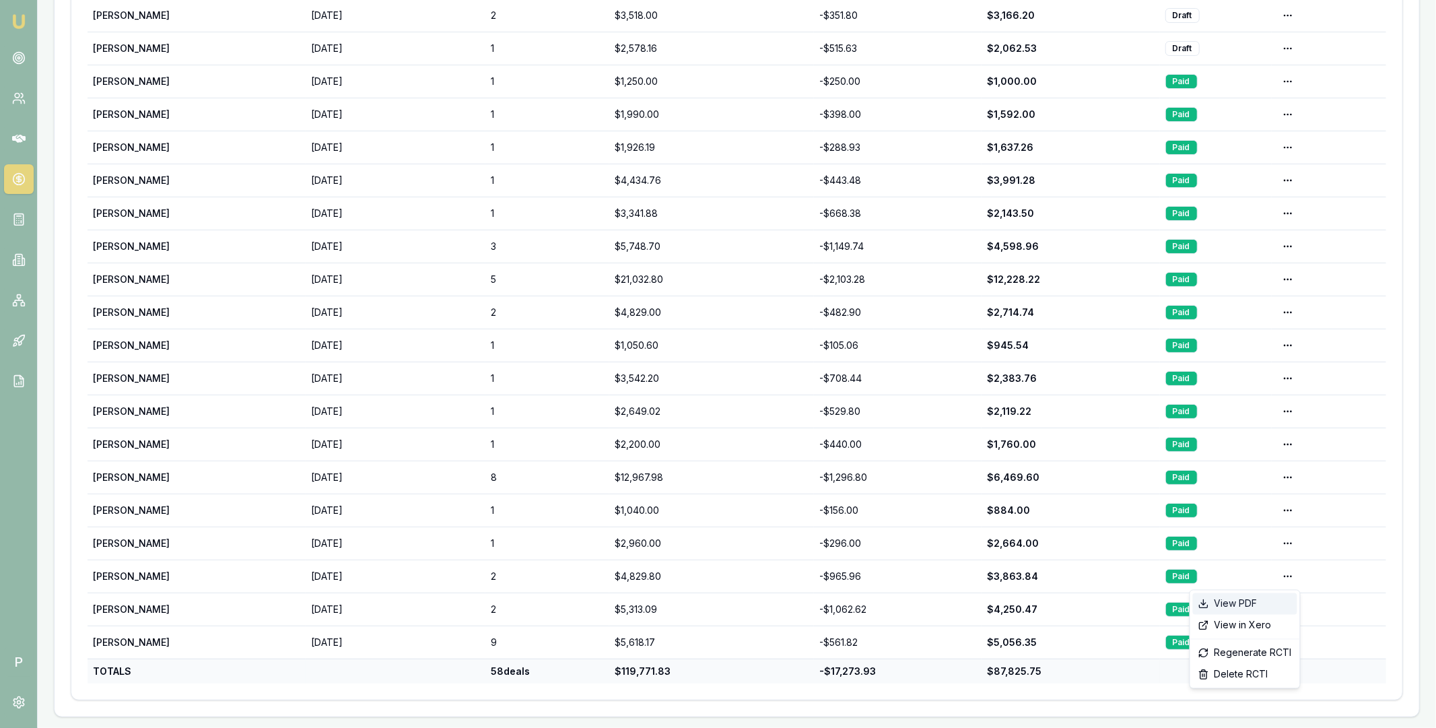
click at [1251, 603] on div "View PDF" at bounding box center [1245, 604] width 104 height 22
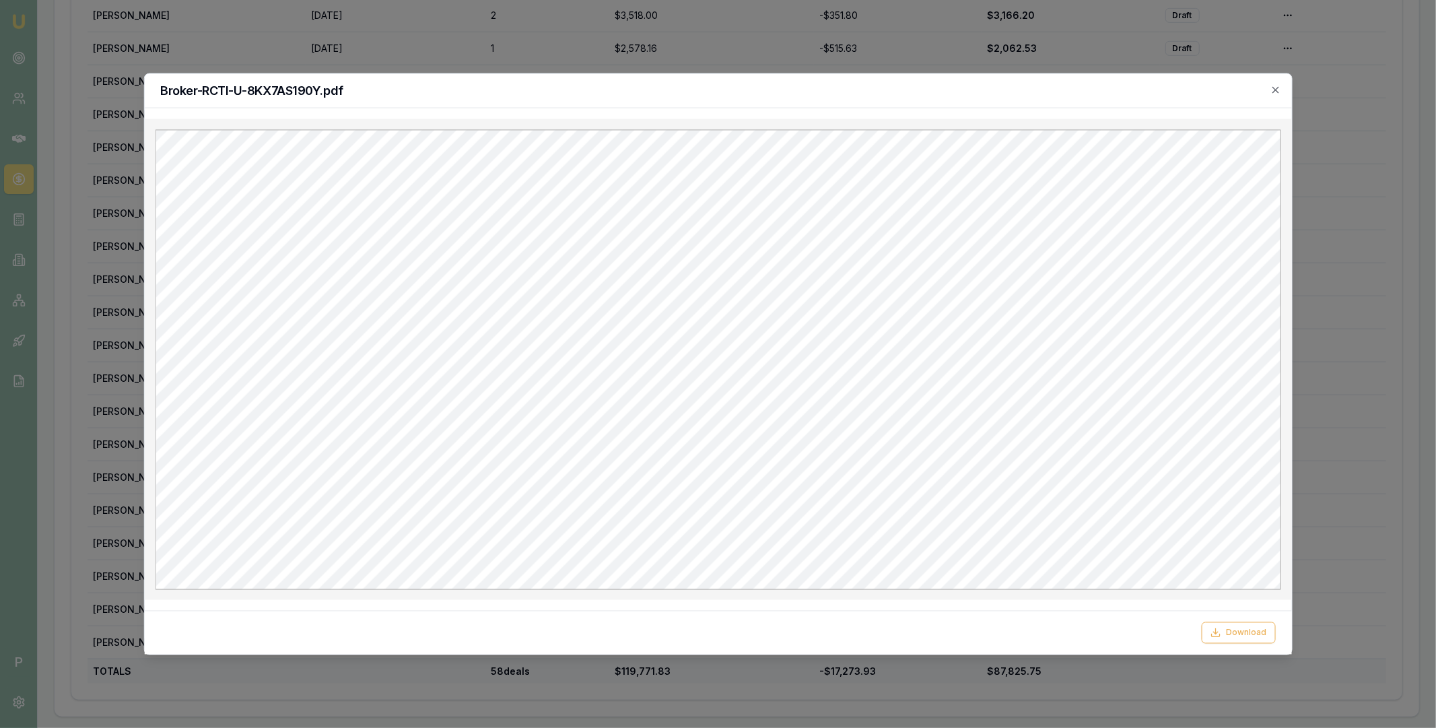
scroll to position [0, 0]
click at [1277, 88] on icon "button" at bounding box center [1276, 89] width 11 height 11
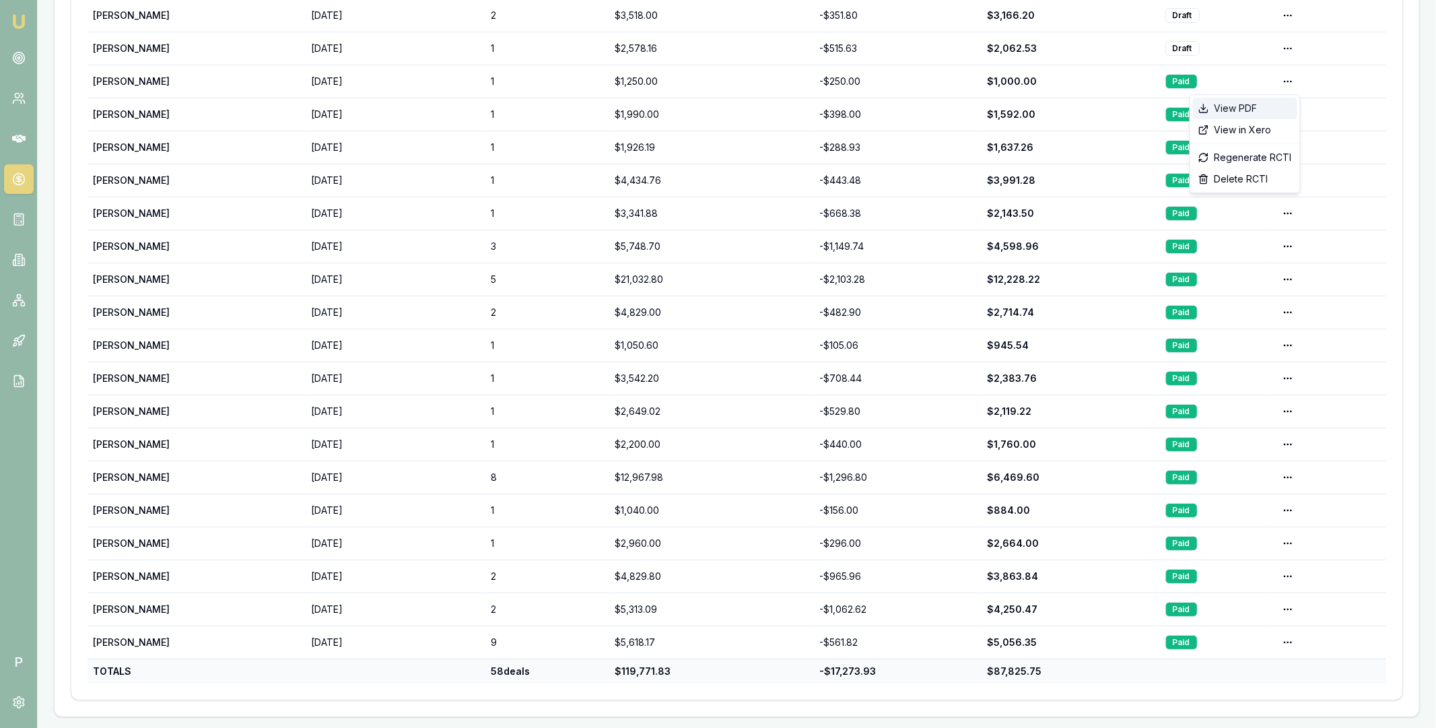
click at [1266, 104] on div "View PDF" at bounding box center [1245, 109] width 104 height 22
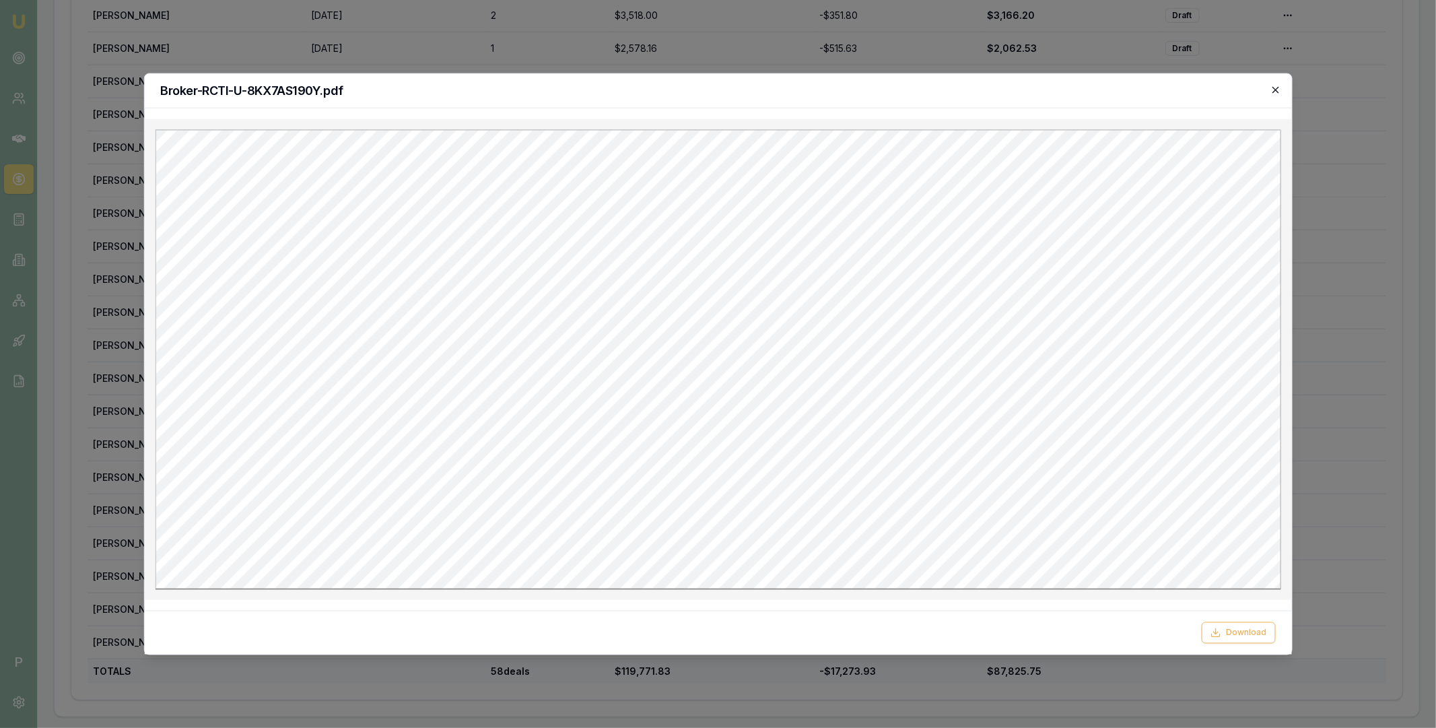
click at [1275, 94] on icon "button" at bounding box center [1276, 89] width 11 height 11
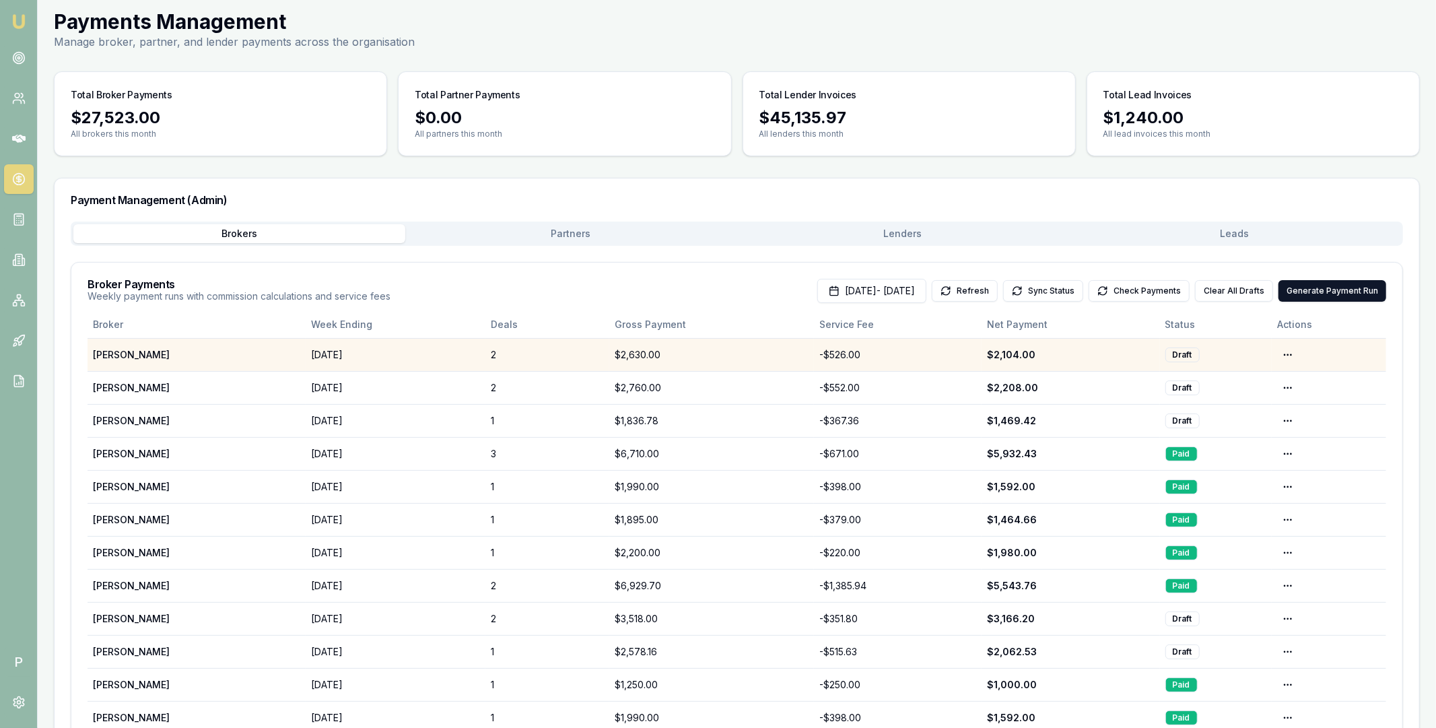
scroll to position [204, 0]
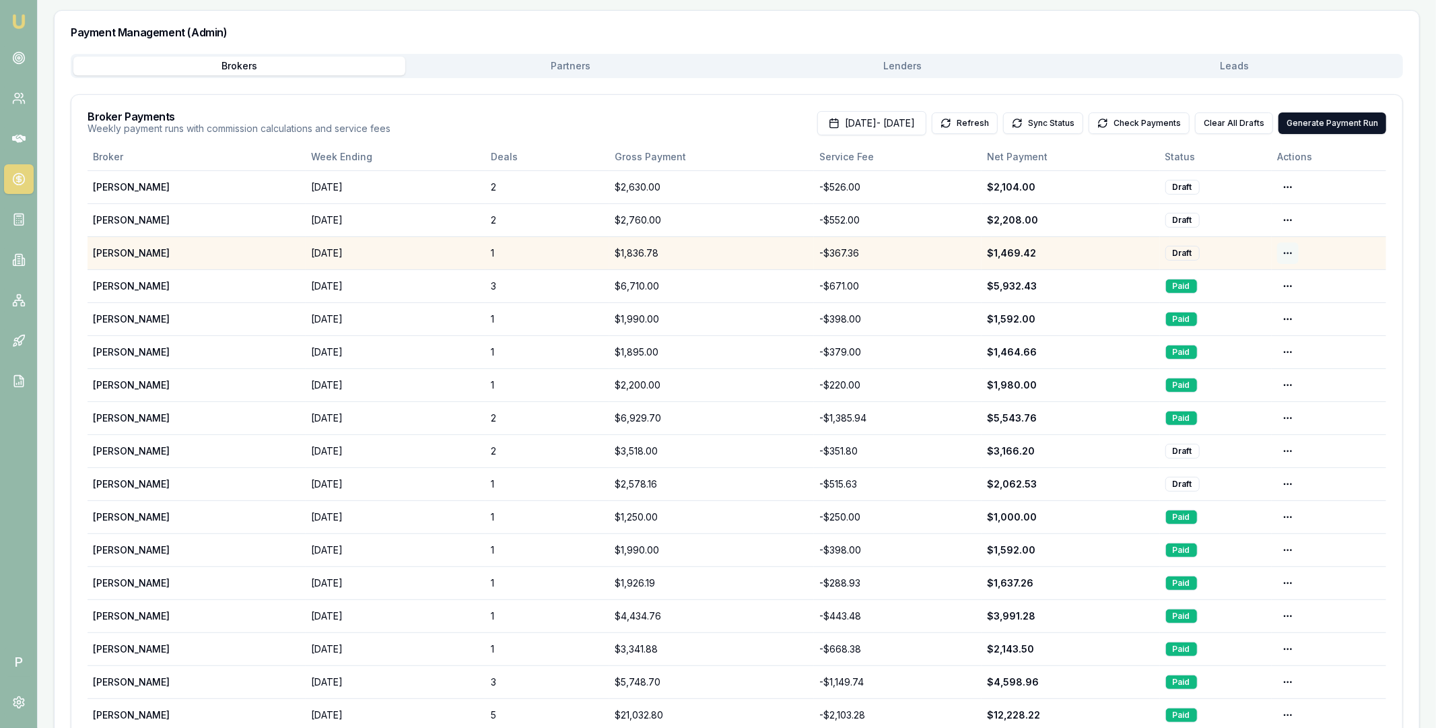
click at [1289, 251] on html "Emu Broker P Home Payments [PERSON_NAME] Toggle Menu Payments Management Manage…" at bounding box center [718, 160] width 1436 height 728
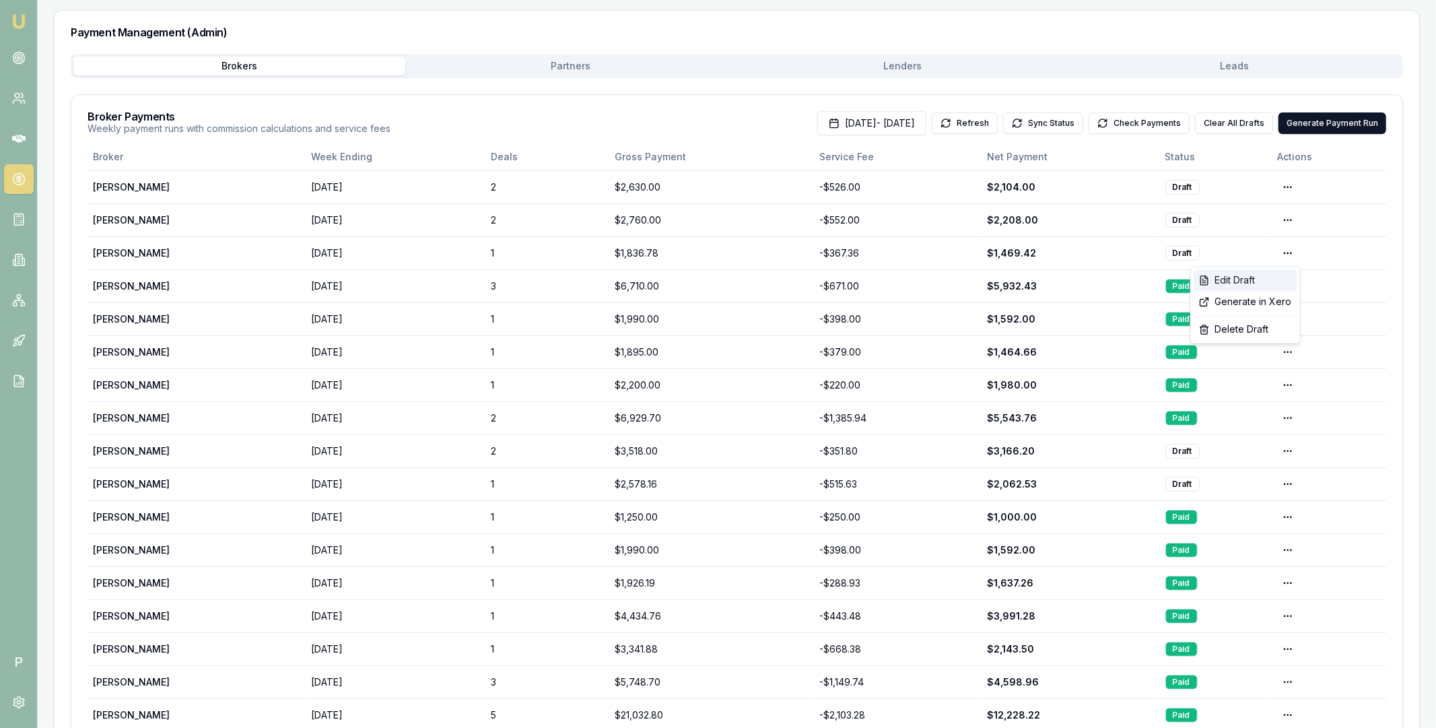
click at [1255, 277] on div "Edit Draft" at bounding box center [1246, 281] width 104 height 22
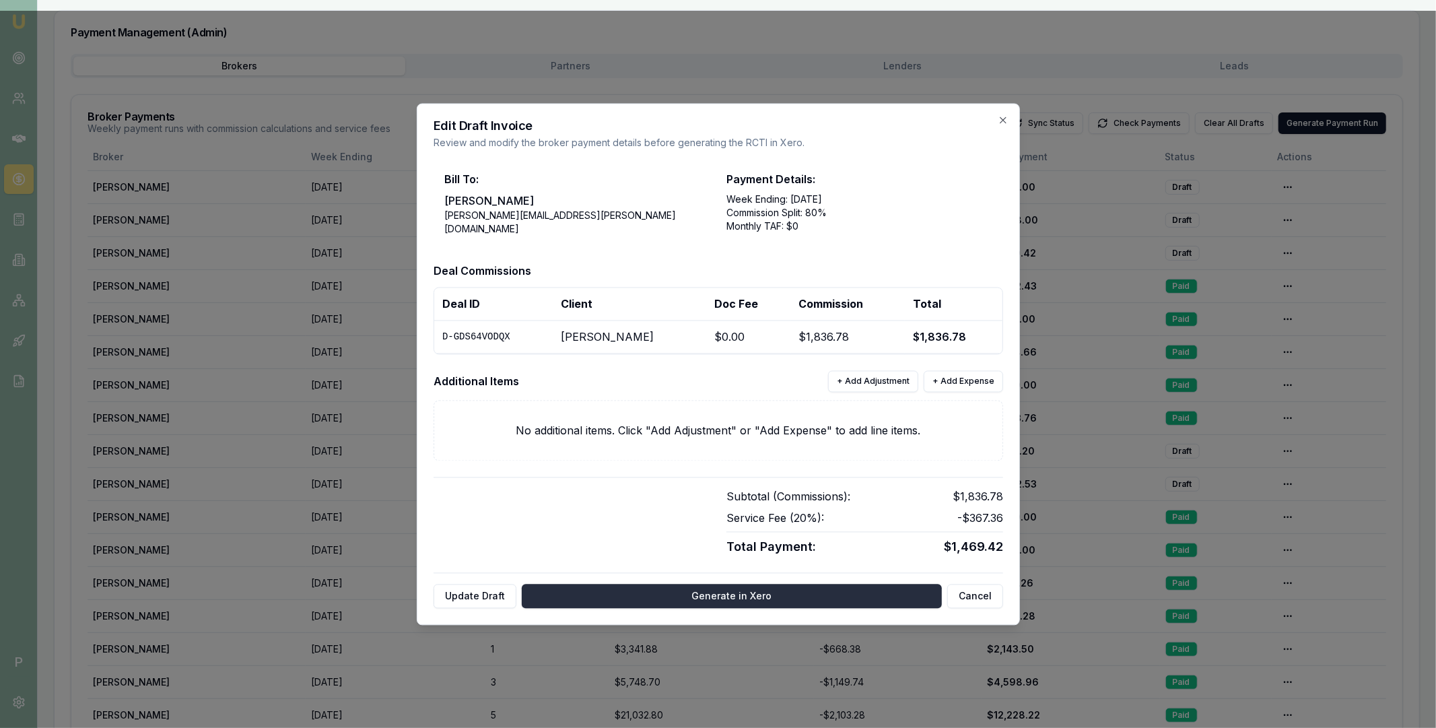
click at [700, 592] on button "Generate in Xero" at bounding box center [732, 596] width 420 height 24
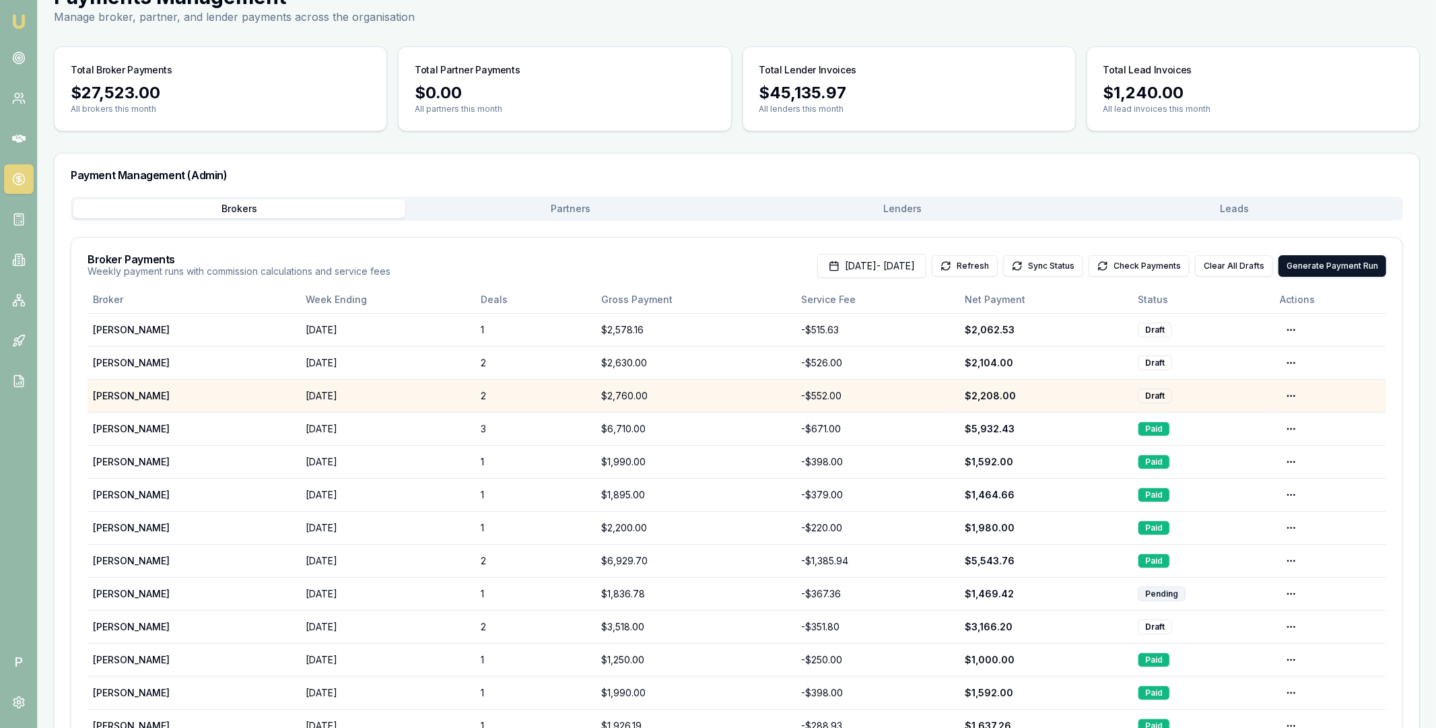
scroll to position [91, 0]
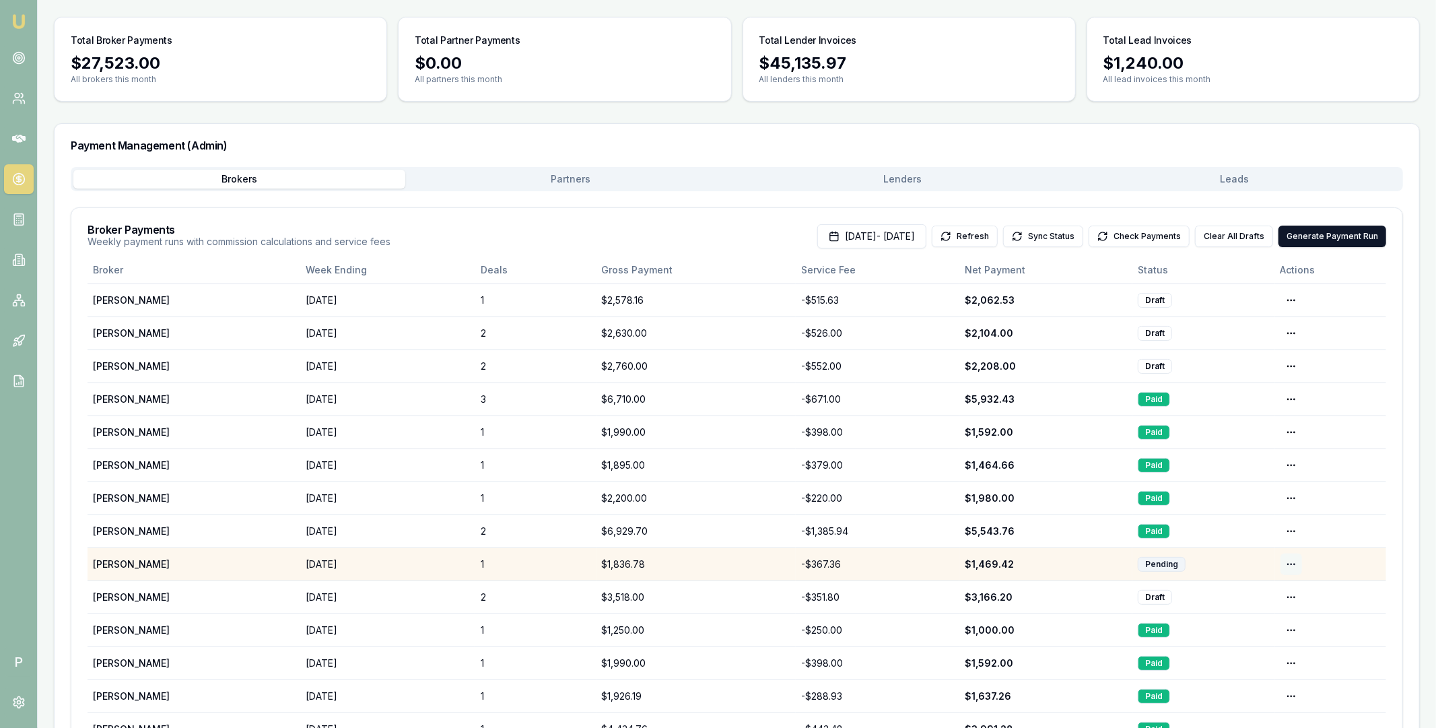
click at [1288, 562] on html "Emu Broker P Home Payments [PERSON_NAME] Toggle Menu Payments Management Manage…" at bounding box center [718, 273] width 1436 height 728
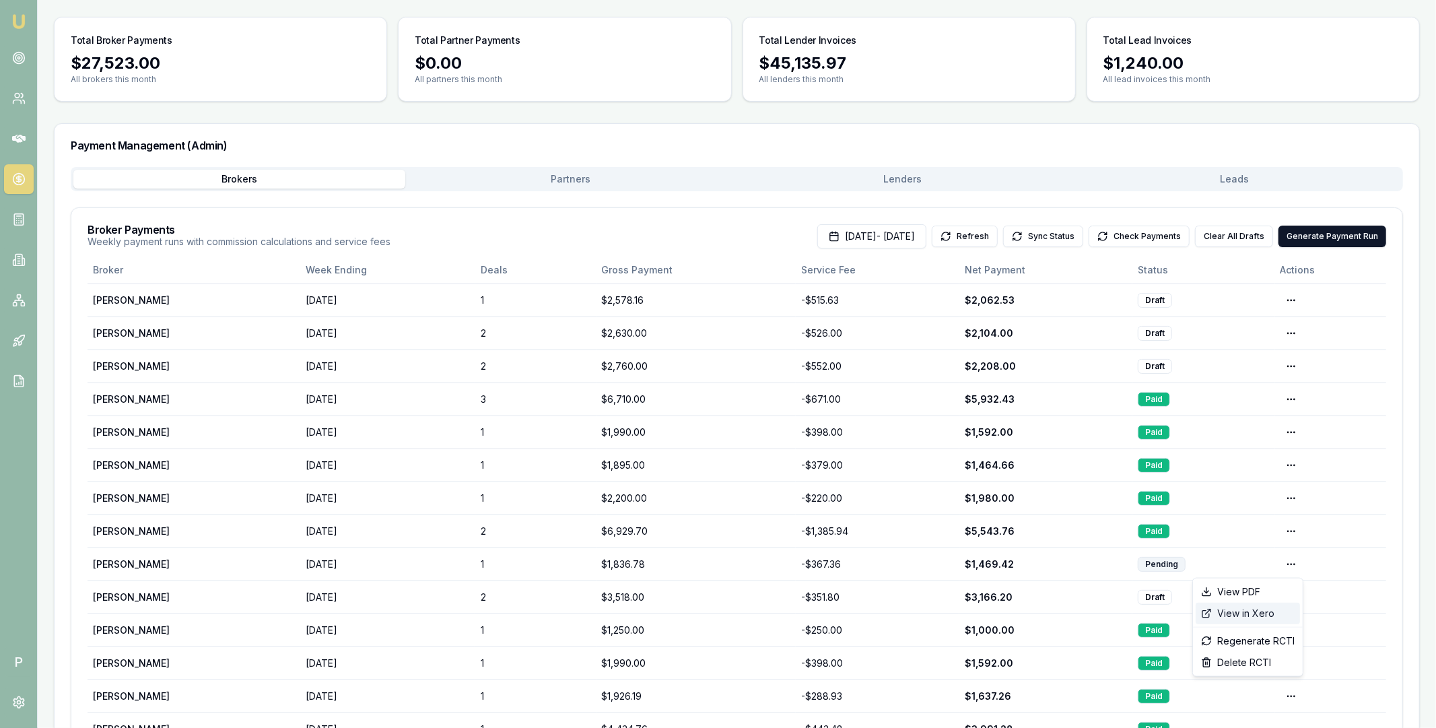
click at [1253, 610] on div "View in Xero" at bounding box center [1248, 614] width 104 height 22
click at [1123, 234] on button "Check Payments" at bounding box center [1139, 237] width 101 height 22
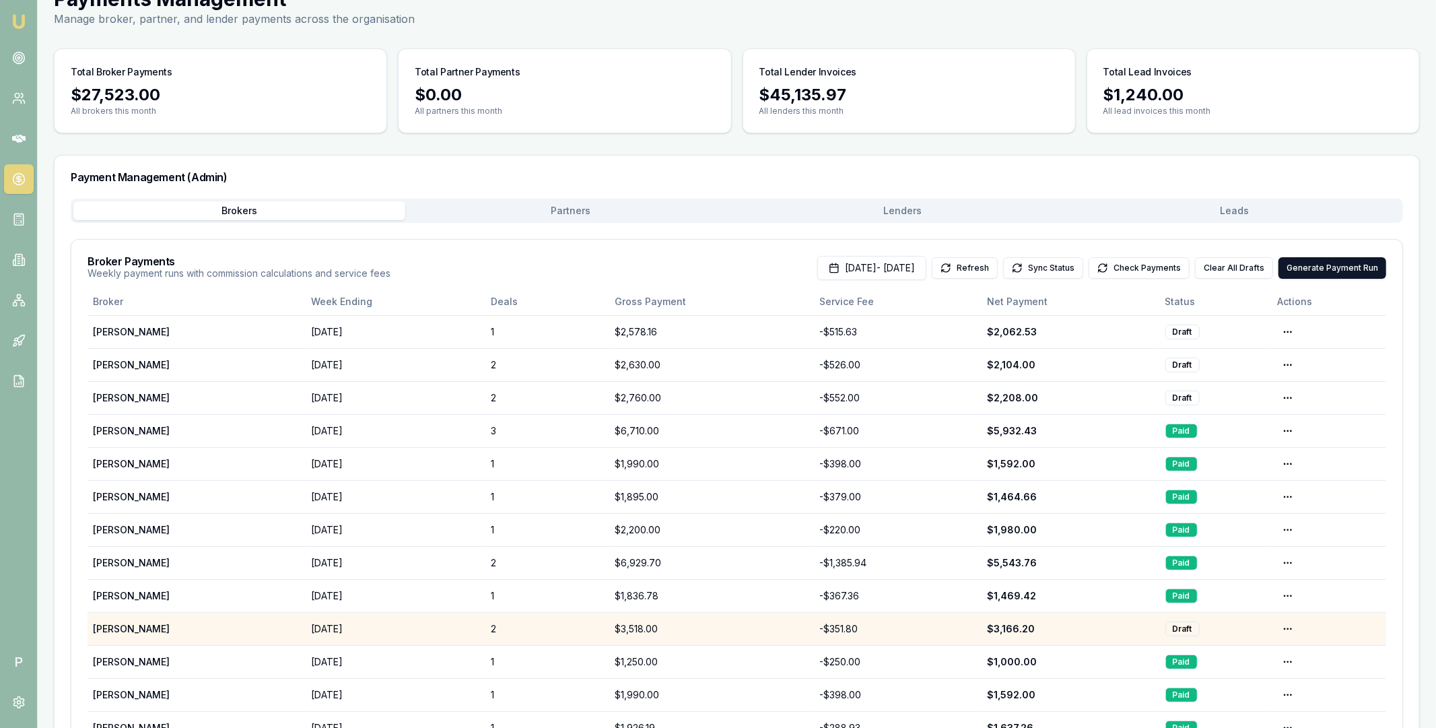
scroll to position [0, 0]
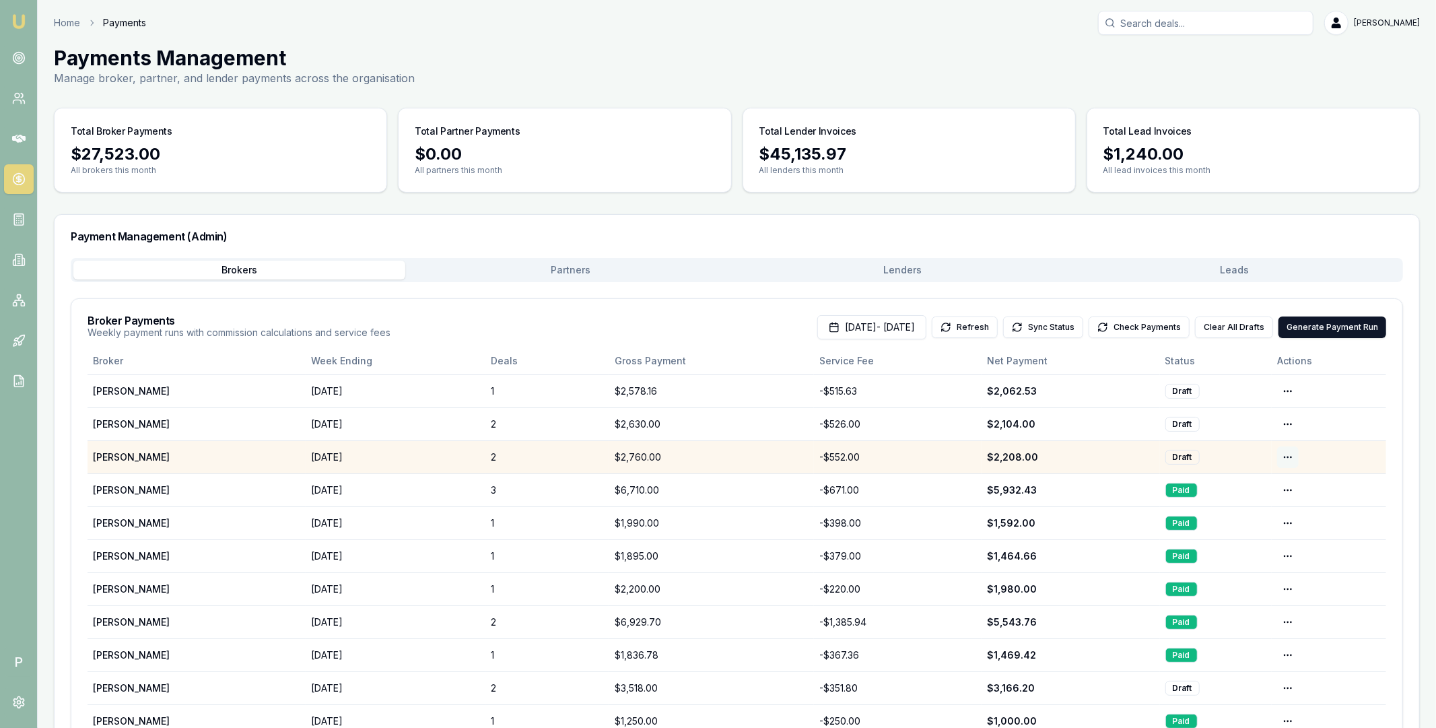
click at [1290, 458] on html "Emu Broker P Home Payments [PERSON_NAME] Toggle Menu Payments Management Manage…" at bounding box center [718, 364] width 1436 height 728
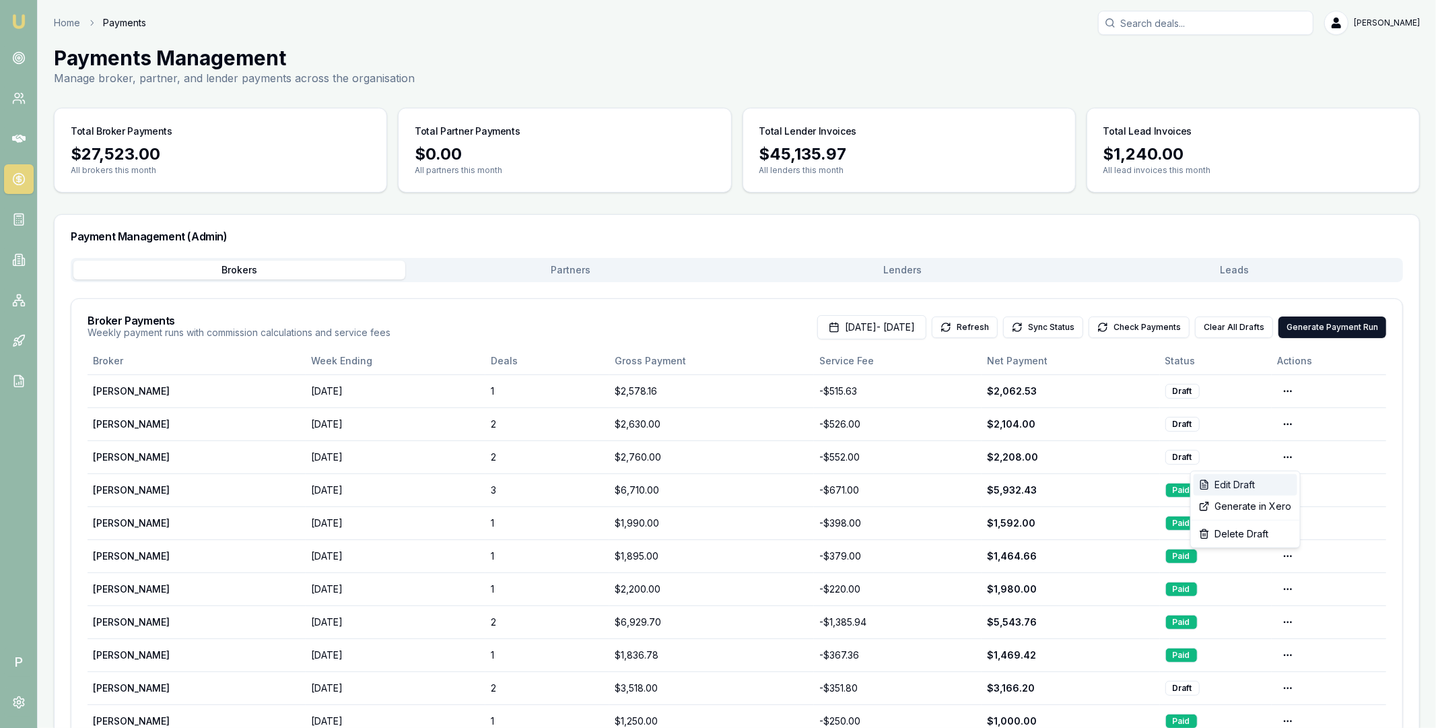
click at [1269, 481] on div "Edit Draft" at bounding box center [1246, 485] width 104 height 22
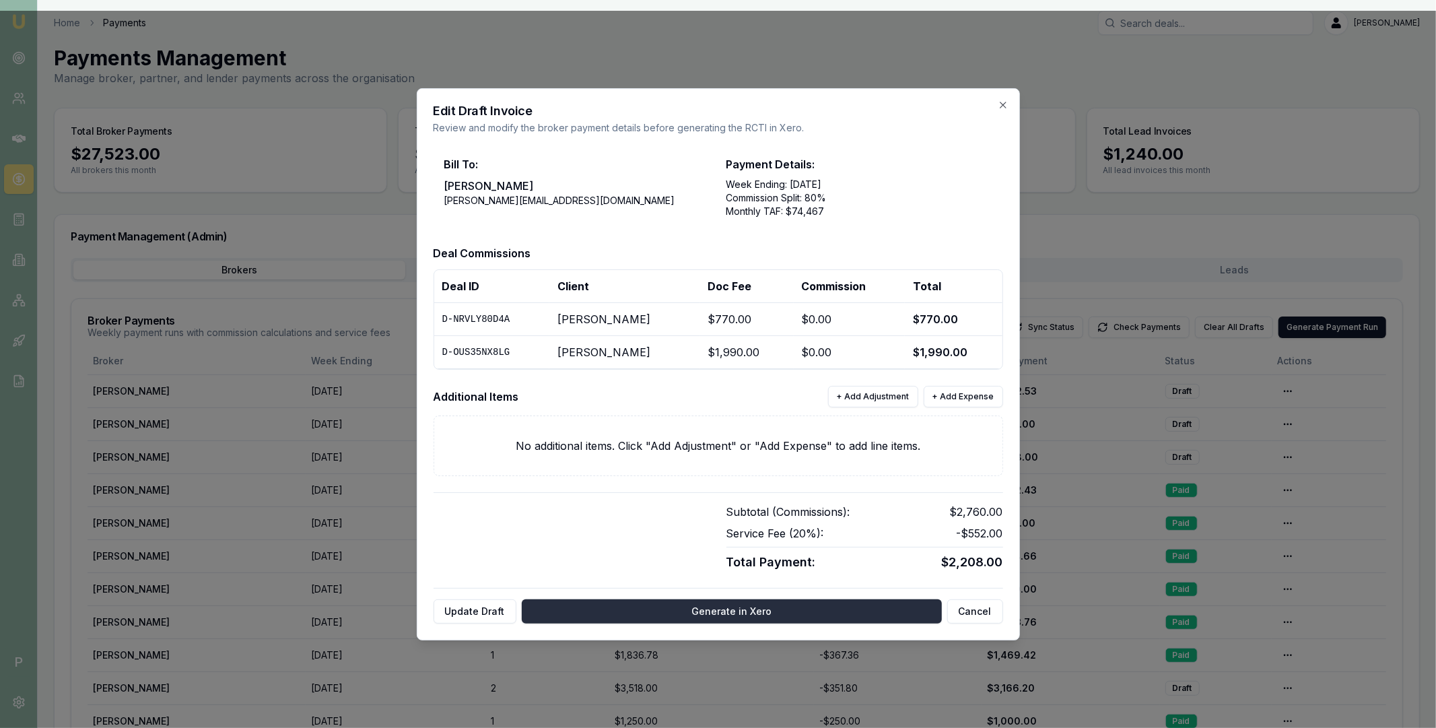
click at [717, 611] on button "Generate in Xero" at bounding box center [732, 611] width 420 height 24
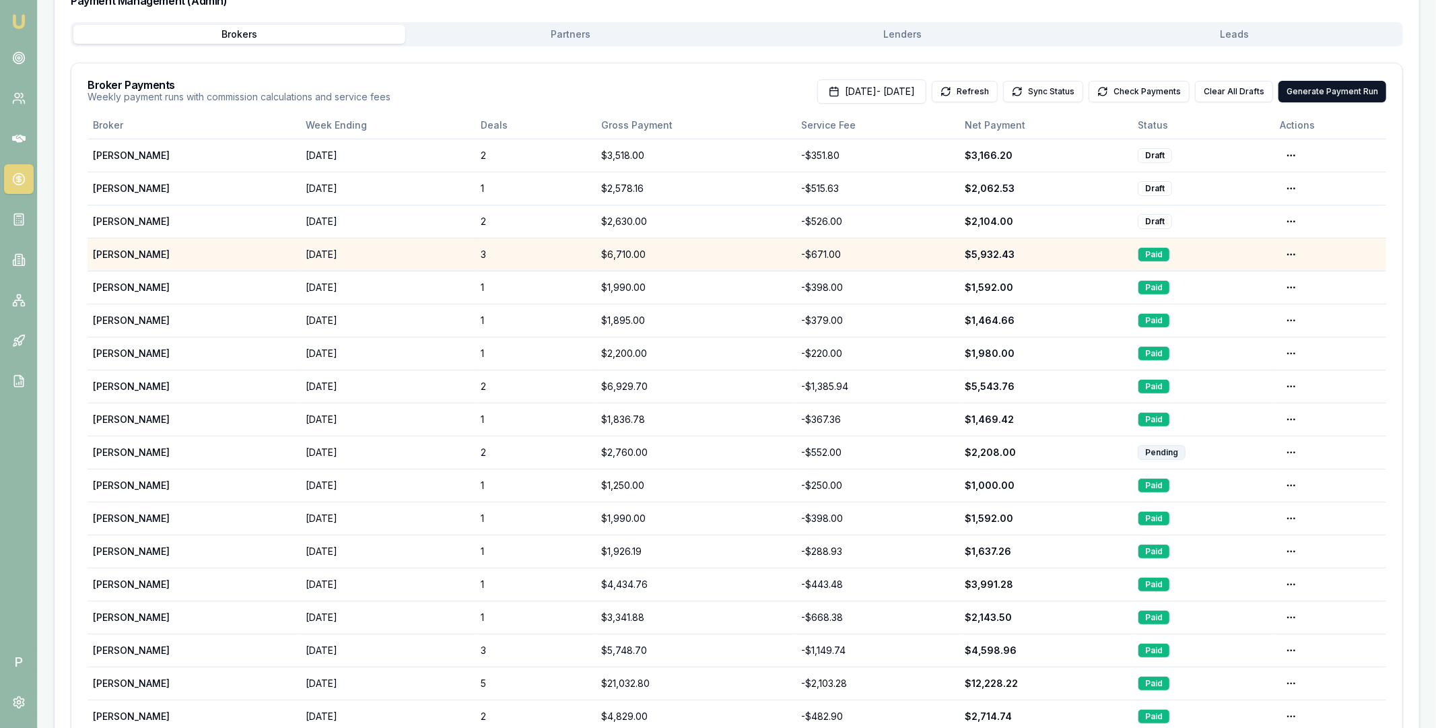
scroll to position [236, 0]
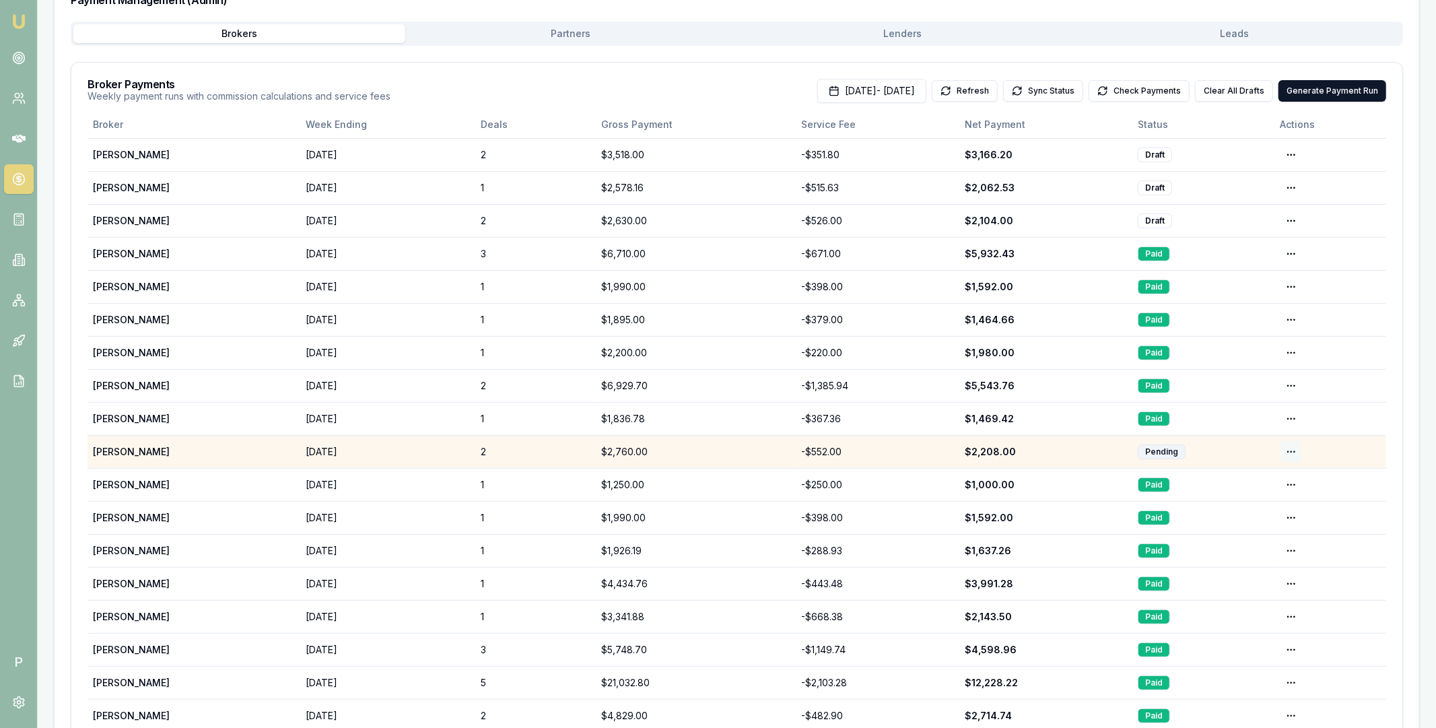
click at [1294, 449] on html "Emu Broker P Home Payments [PERSON_NAME] Toggle Menu Payments Management Manage…" at bounding box center [718, 128] width 1436 height 728
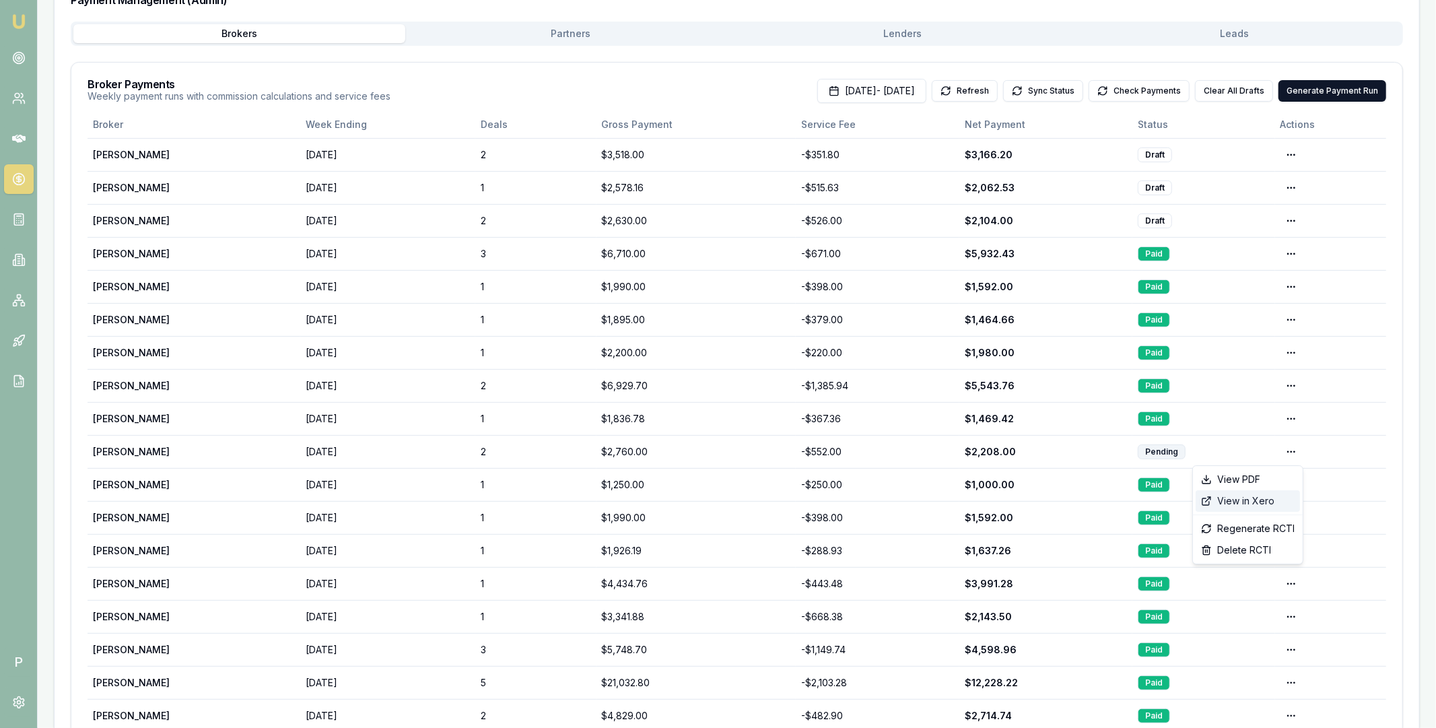
click at [1251, 501] on div "View in Xero" at bounding box center [1248, 501] width 104 height 22
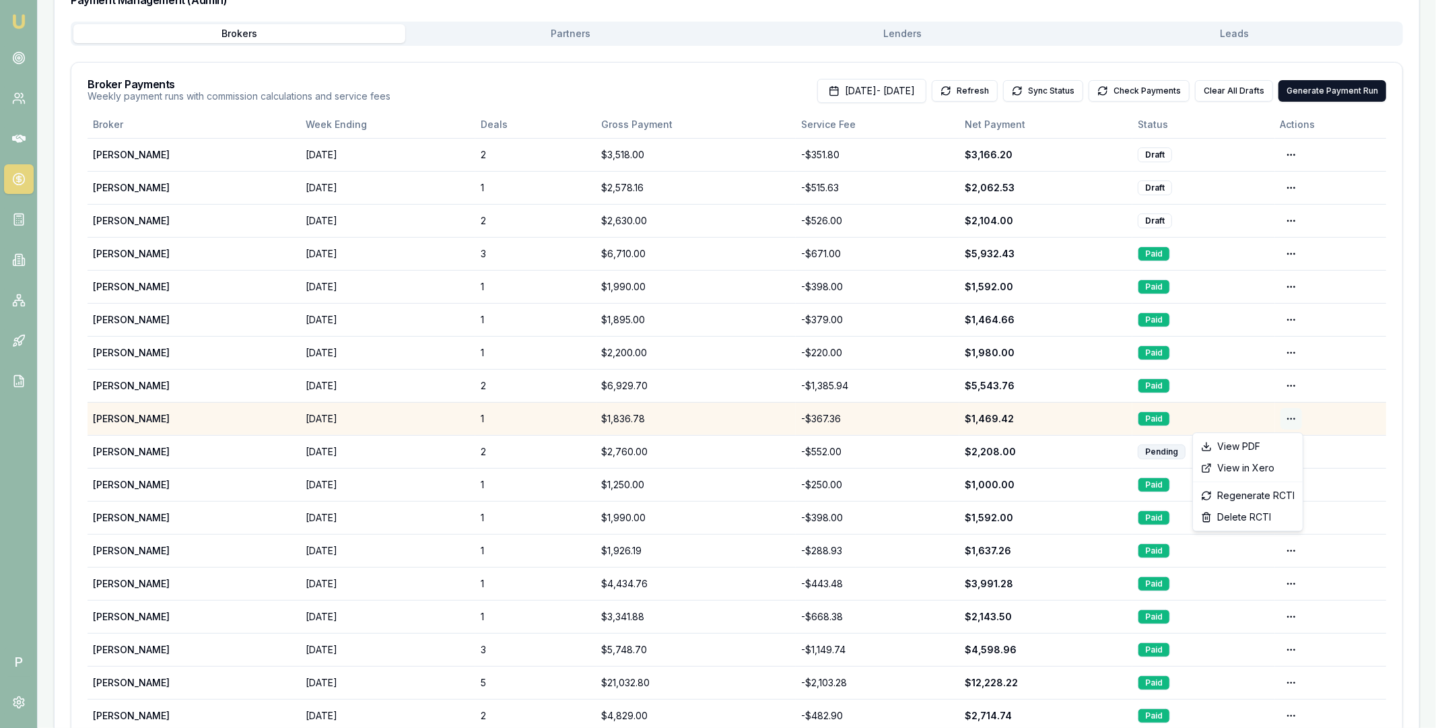
click at [1293, 418] on html "Emu Broker P Home Payments [PERSON_NAME] Toggle Menu Payments Management Manage…" at bounding box center [718, 128] width 1436 height 728
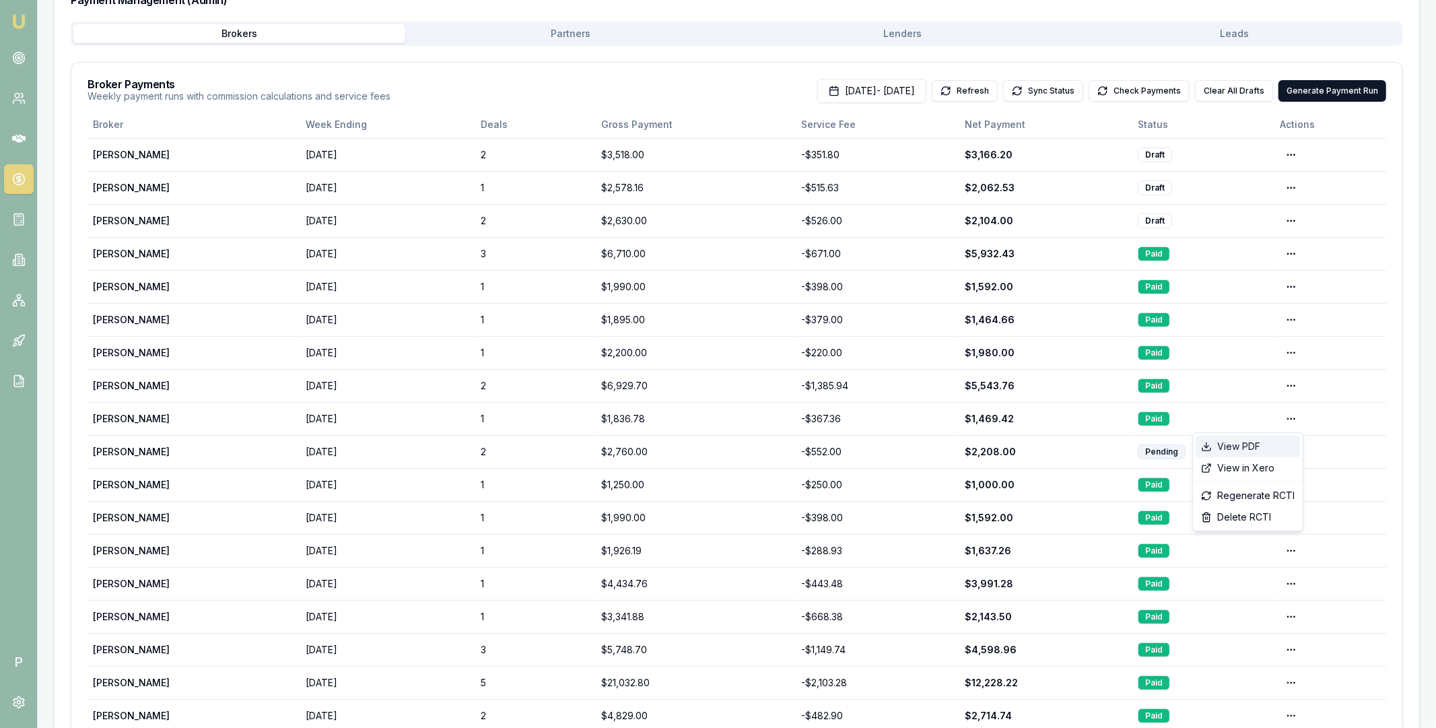
click at [1260, 441] on div "View PDF" at bounding box center [1248, 447] width 104 height 22
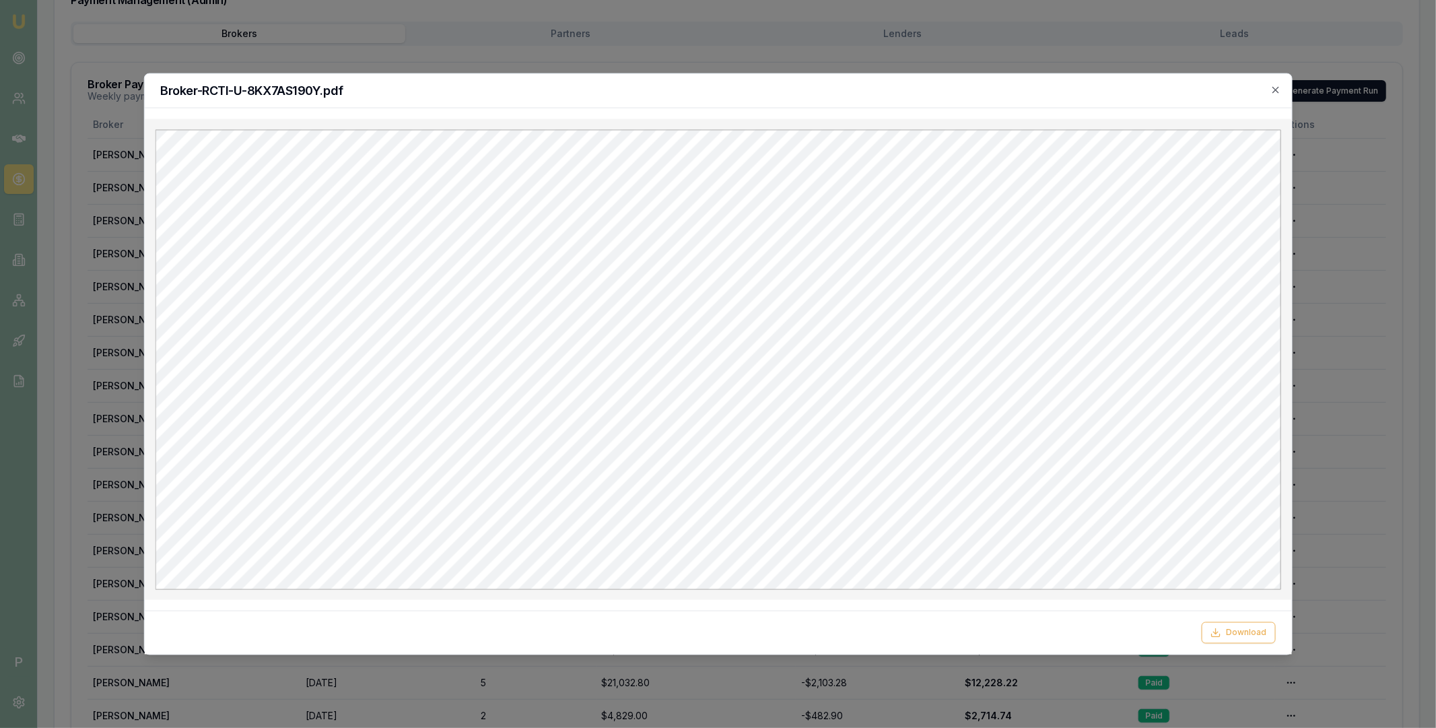
scroll to position [0, 0]
click at [1234, 630] on button "Download" at bounding box center [1239, 633] width 74 height 22
click at [1269, 90] on h2 "Broker-RCTI-U-8KX7AS190Y.pdf" at bounding box center [717, 90] width 1115 height 12
click at [1277, 90] on icon "button" at bounding box center [1276, 89] width 11 height 11
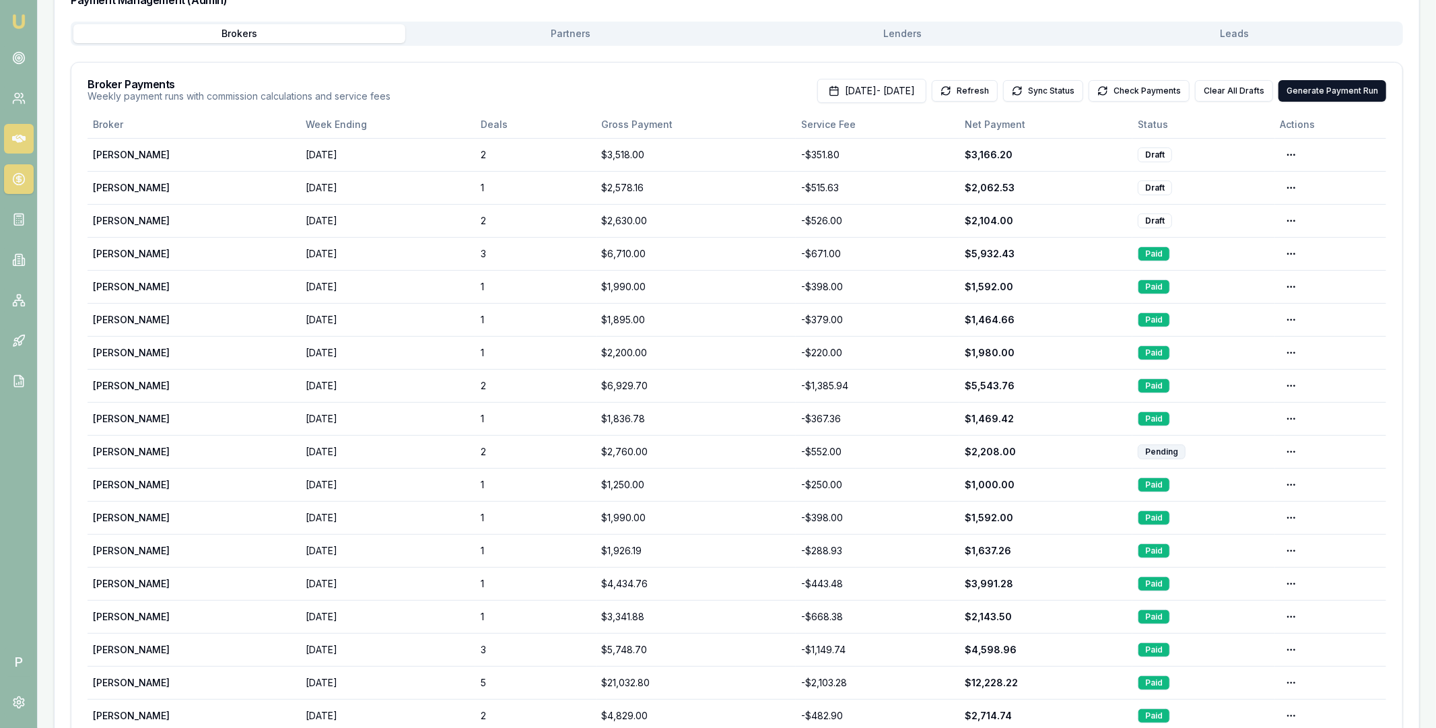
click at [20, 133] on icon at bounding box center [18, 138] width 13 height 13
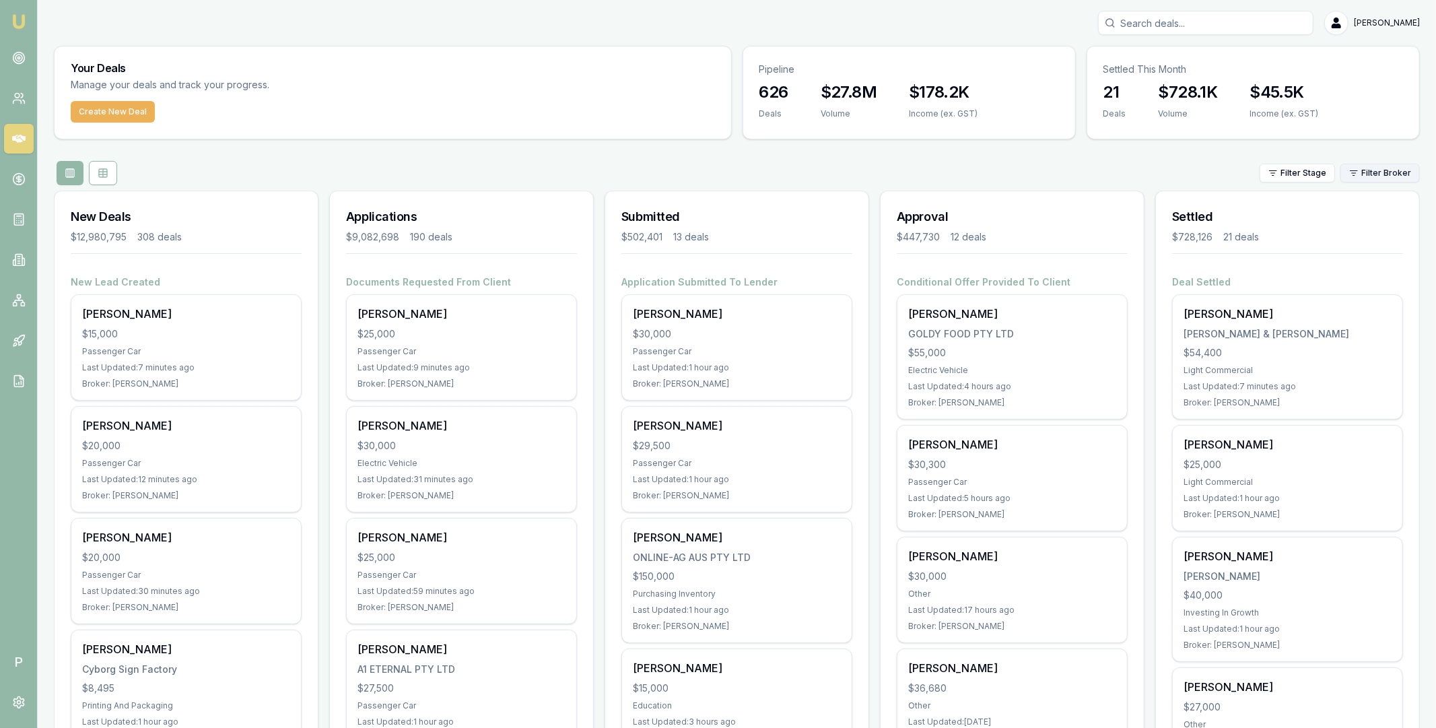
click at [1385, 168] on html "Emu Broker P [PERSON_NAME] Toggle Menu Your Deals Manage your deals and track y…" at bounding box center [718, 364] width 1436 height 728
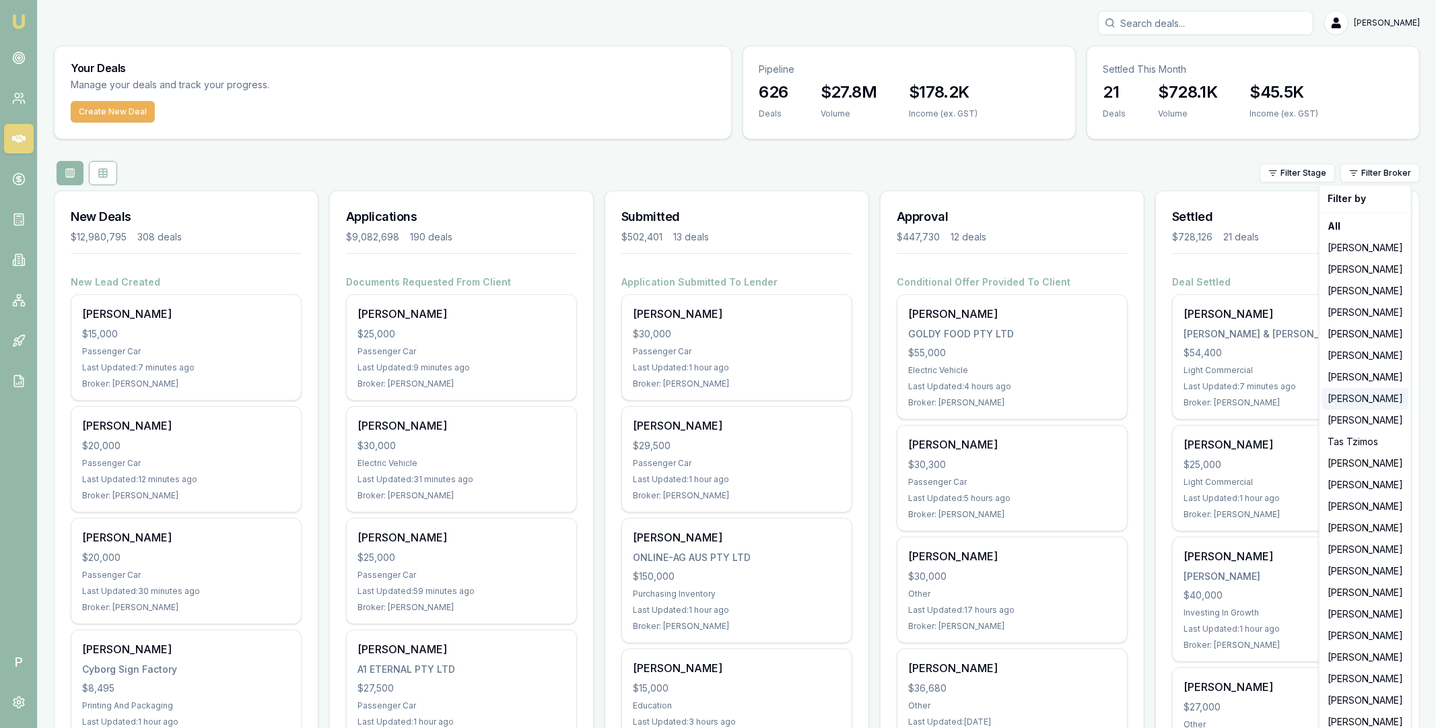
click at [1373, 399] on div "[PERSON_NAME]" at bounding box center [1366, 399] width 86 height 22
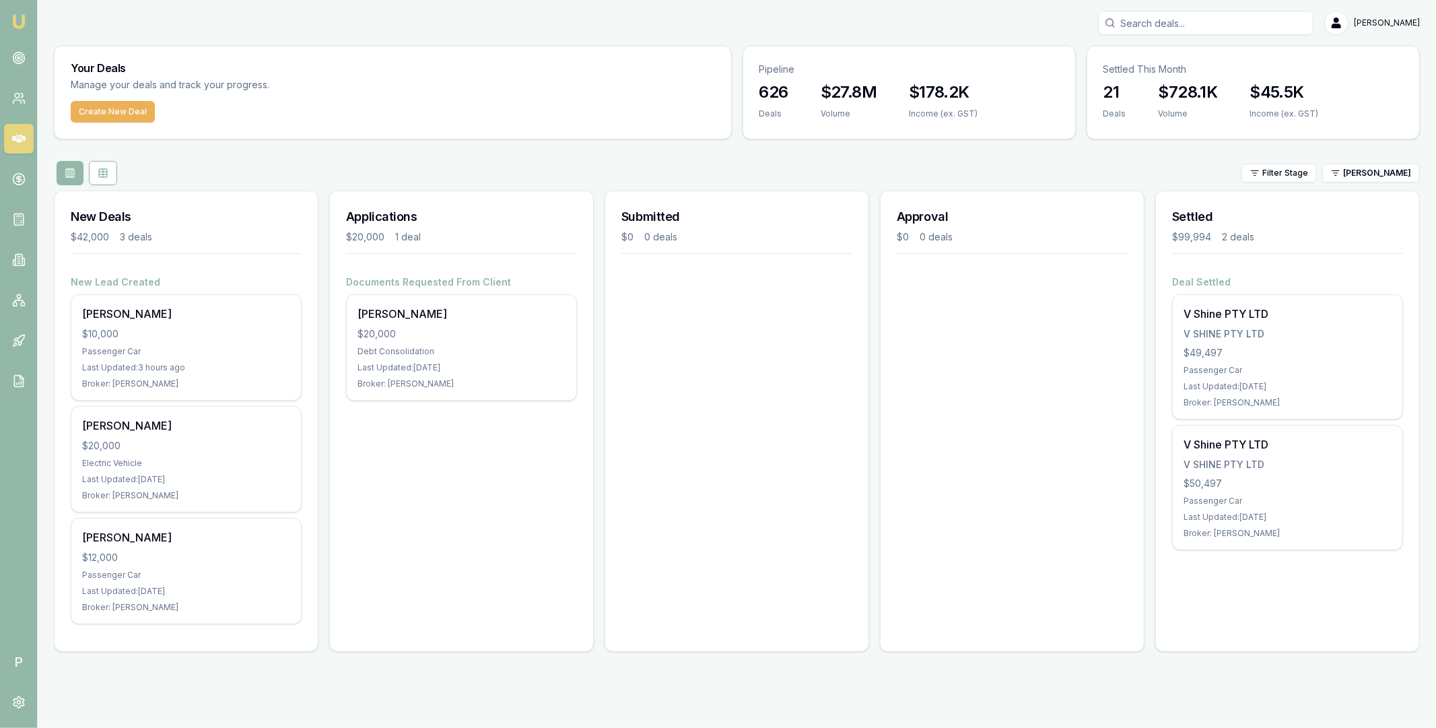
click at [1147, 328] on div "New Deals $42,000 3 deals New Lead Created [PERSON_NAME] $10,000 Passenger Car …" at bounding box center [737, 427] width 1366 height 472
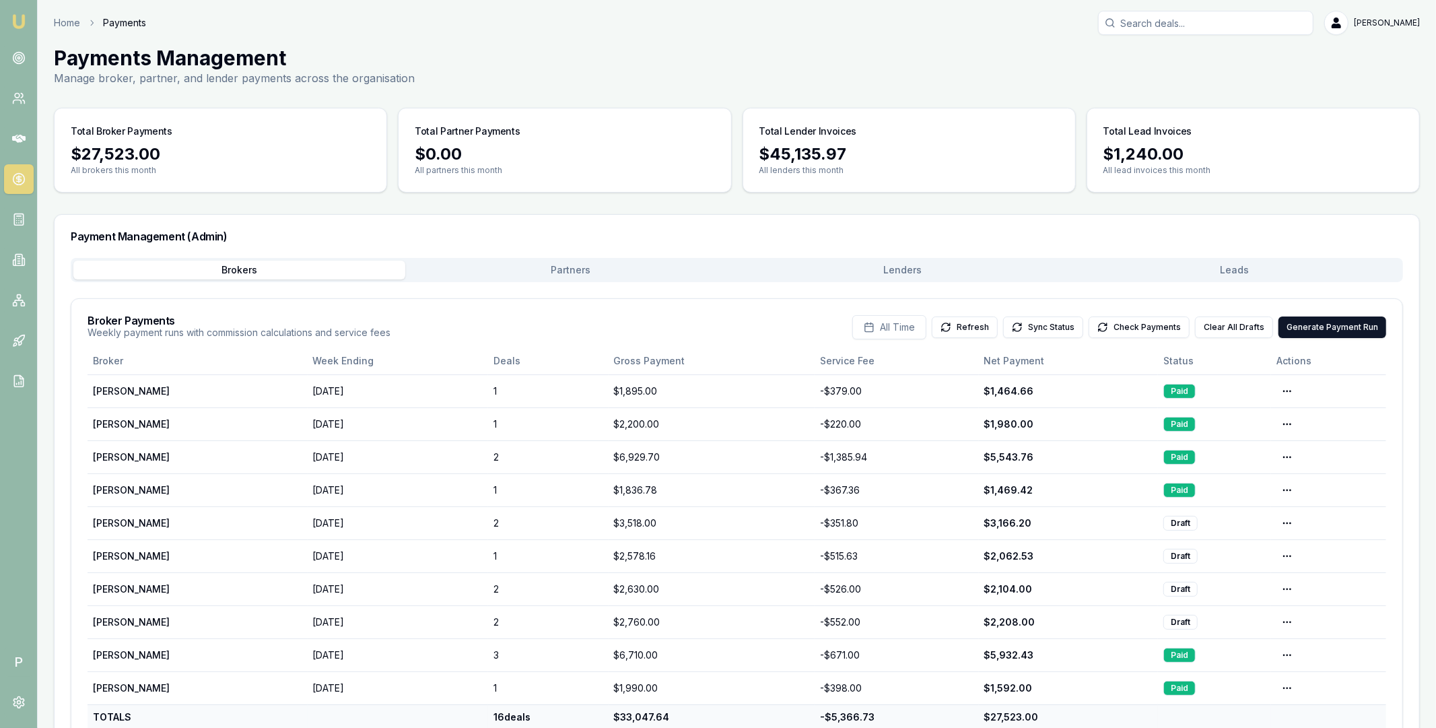
scroll to position [46, 0]
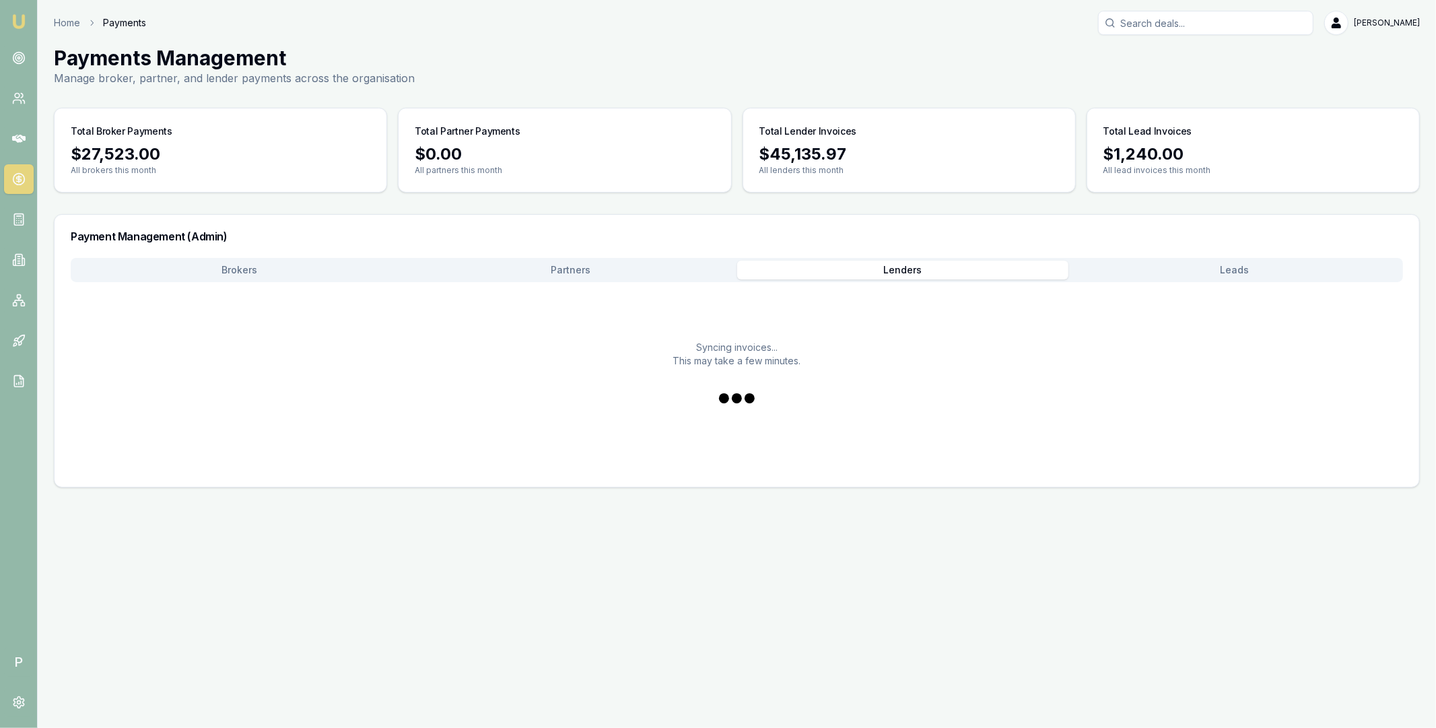
click at [888, 227] on div "Payment Management (Admin) Brokers Partners Lenders Leads Syncing invoices... T…" at bounding box center [737, 350] width 1366 height 273
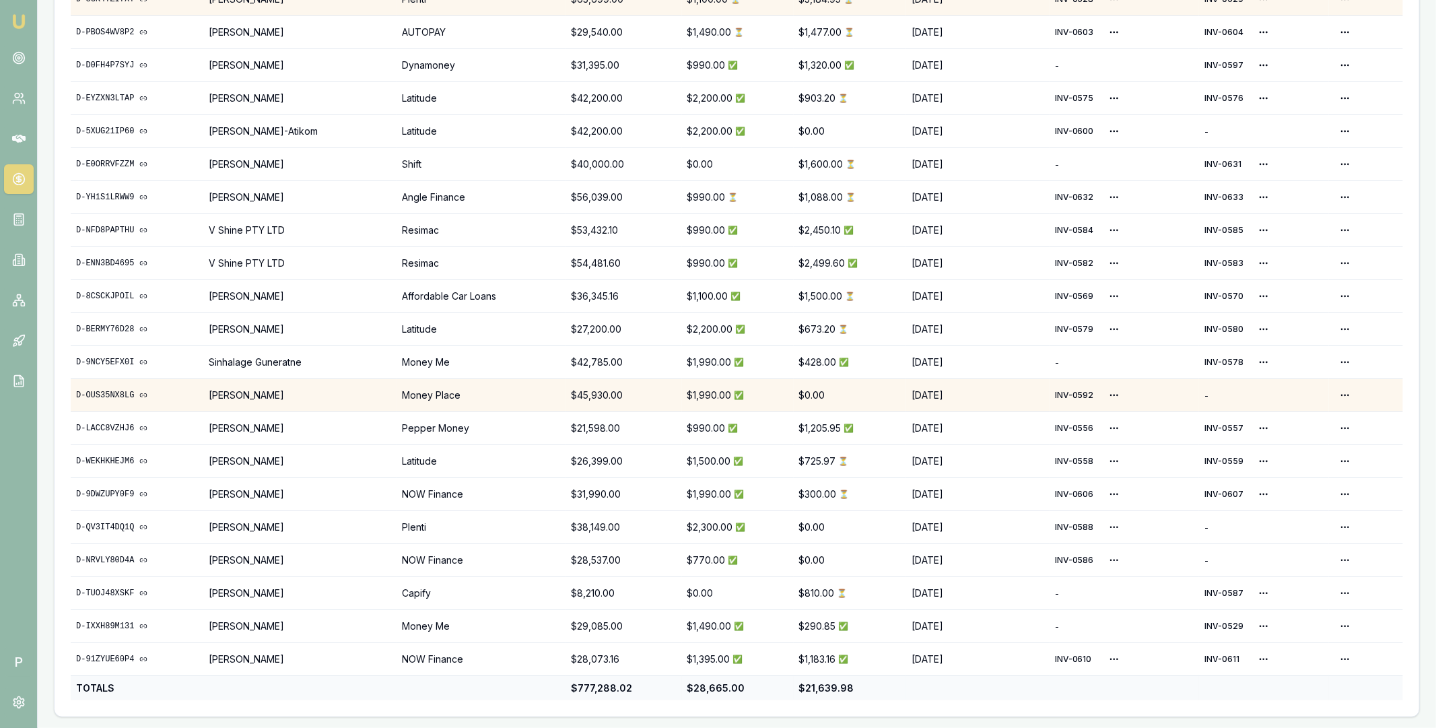
scroll to position [0, 0]
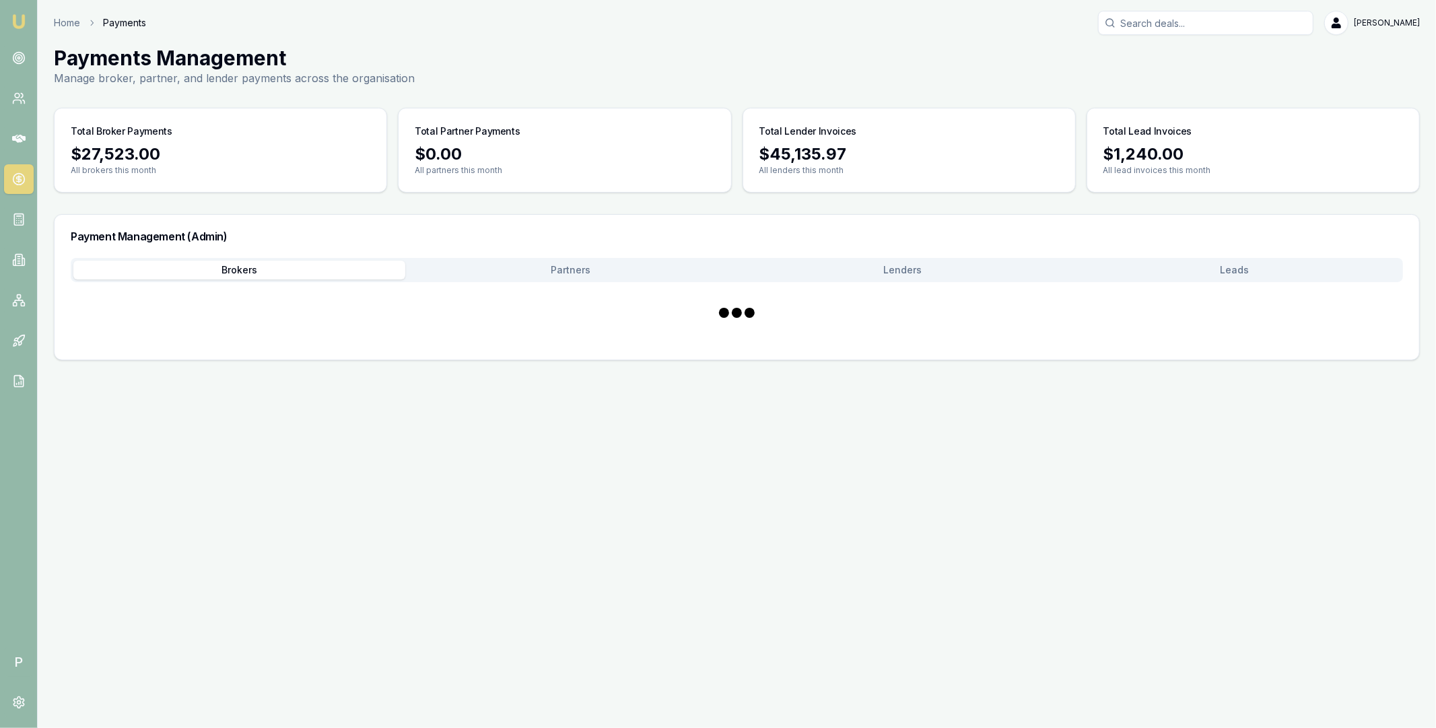
click at [302, 272] on button "Brokers" at bounding box center [239, 270] width 332 height 19
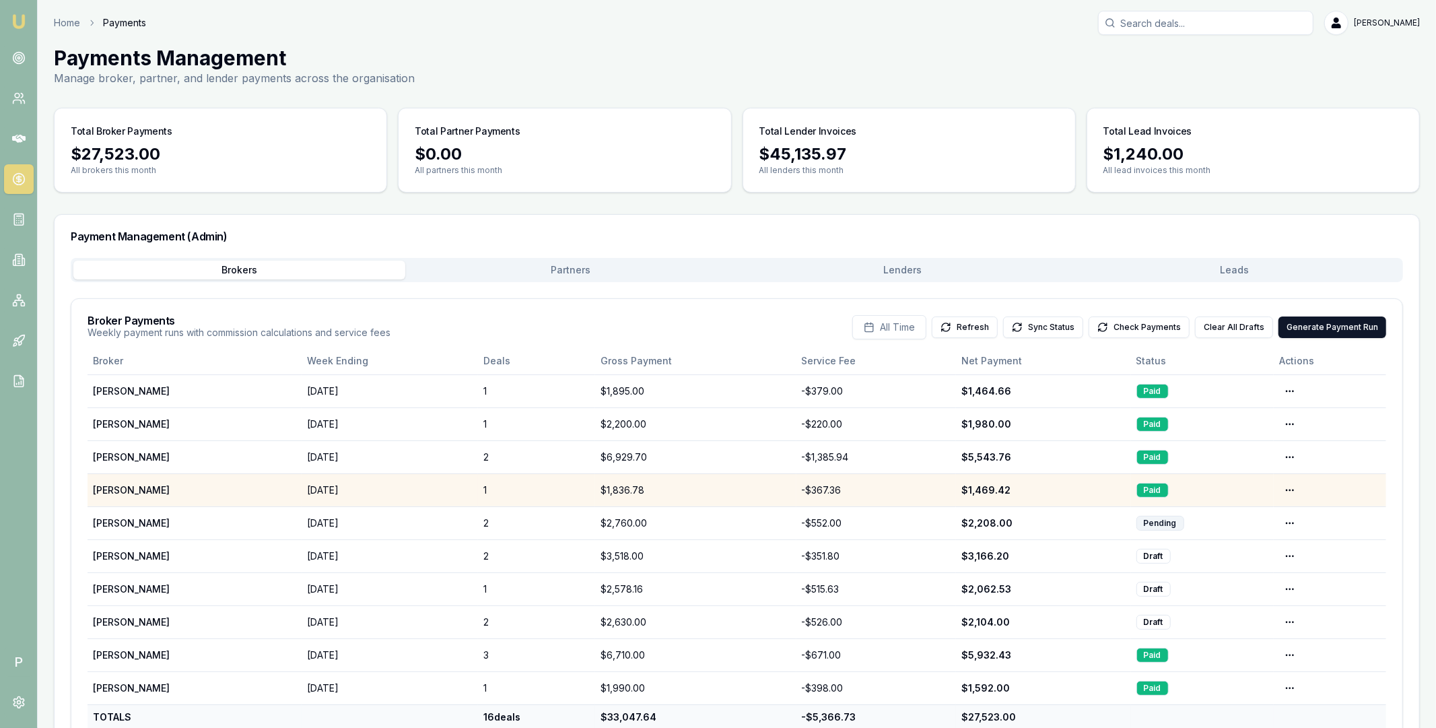
scroll to position [46, 0]
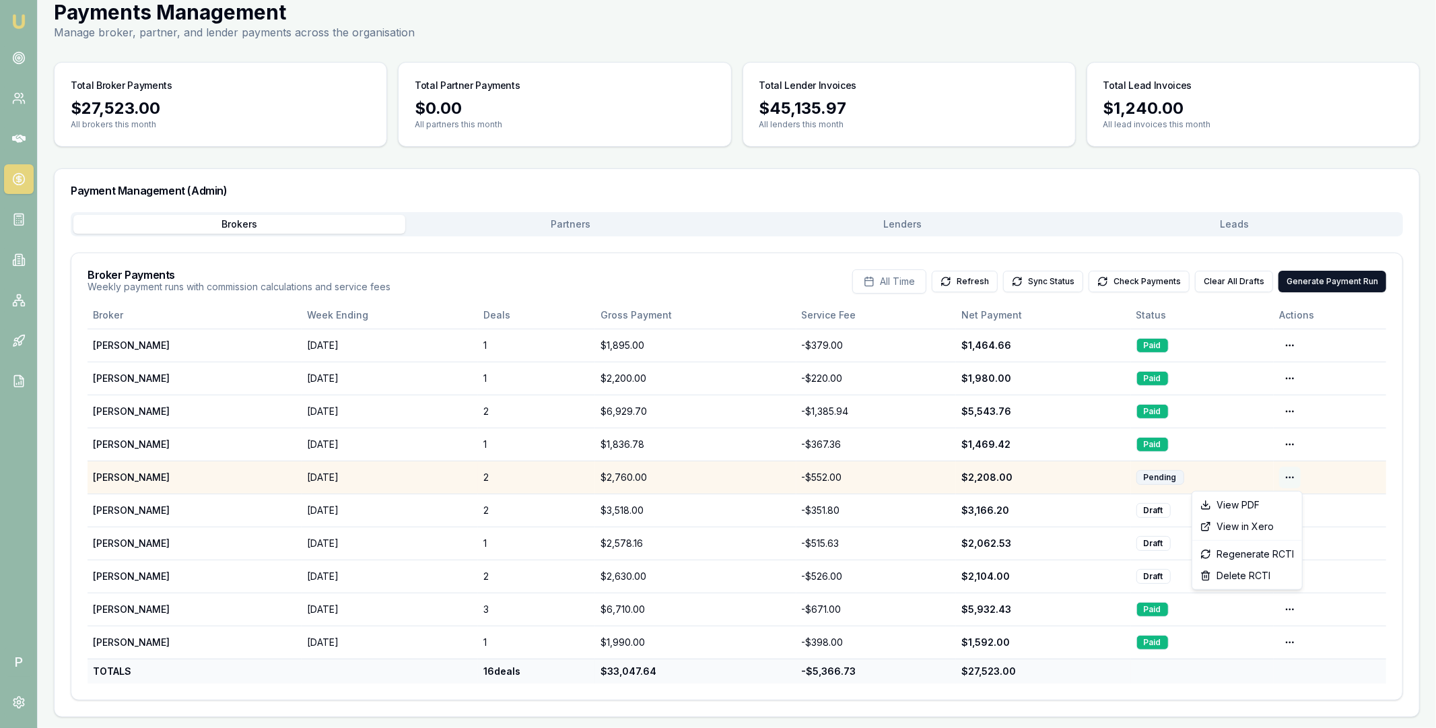
click at [1286, 474] on html "Emu Broker P Home Payments Matt Leeburn Toggle Menu Payments Management Manage …" at bounding box center [718, 318] width 1436 height 728
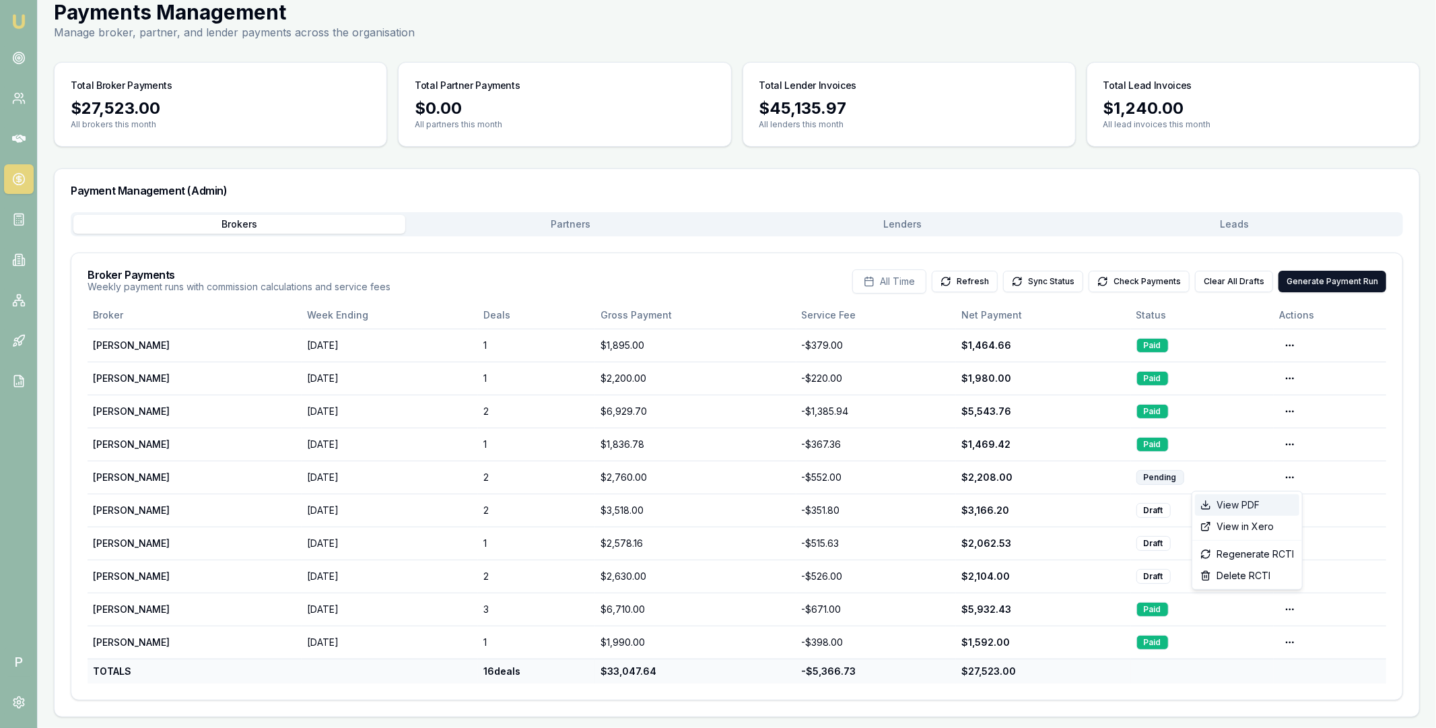
click at [1275, 506] on div "View PDF" at bounding box center [1247, 505] width 104 height 22
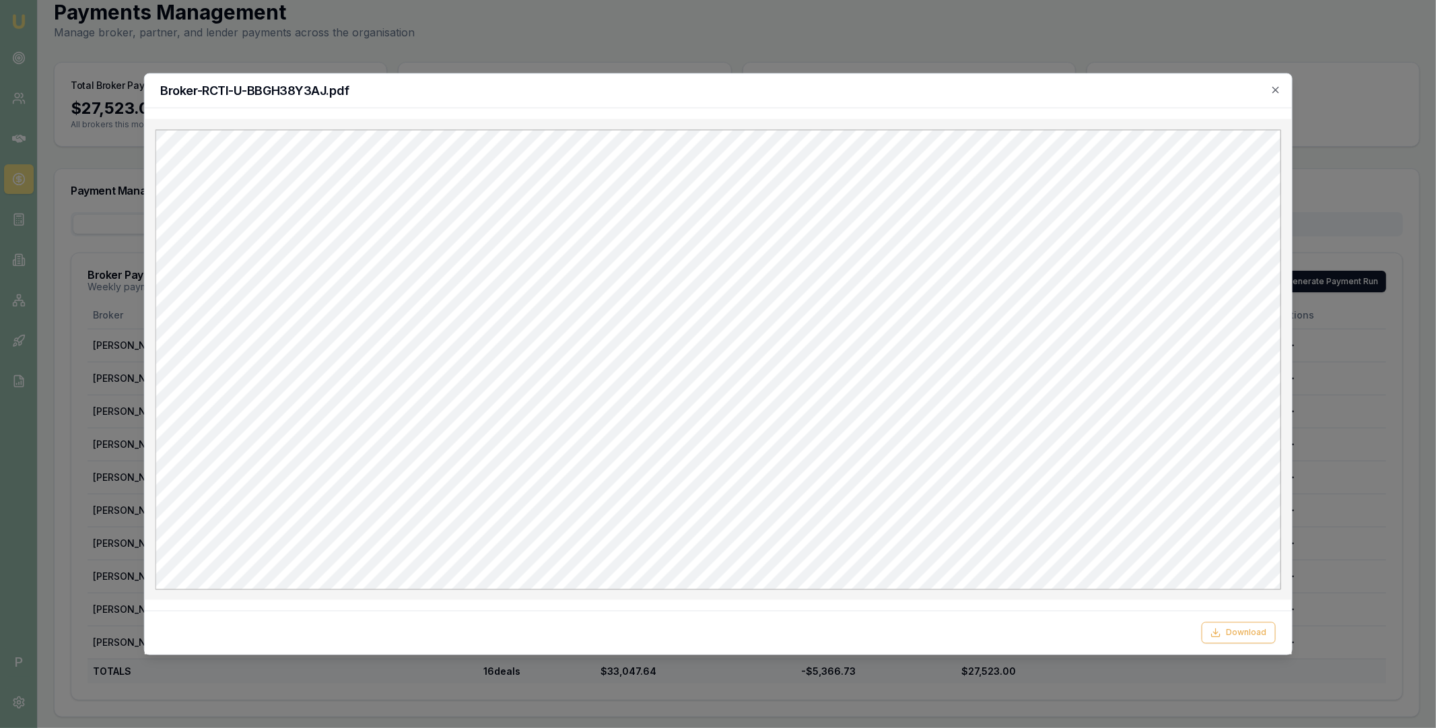
scroll to position [0, 0]
click at [1228, 632] on button "Download" at bounding box center [1239, 633] width 74 height 22
click at [1278, 88] on icon "button" at bounding box center [1276, 89] width 11 height 11
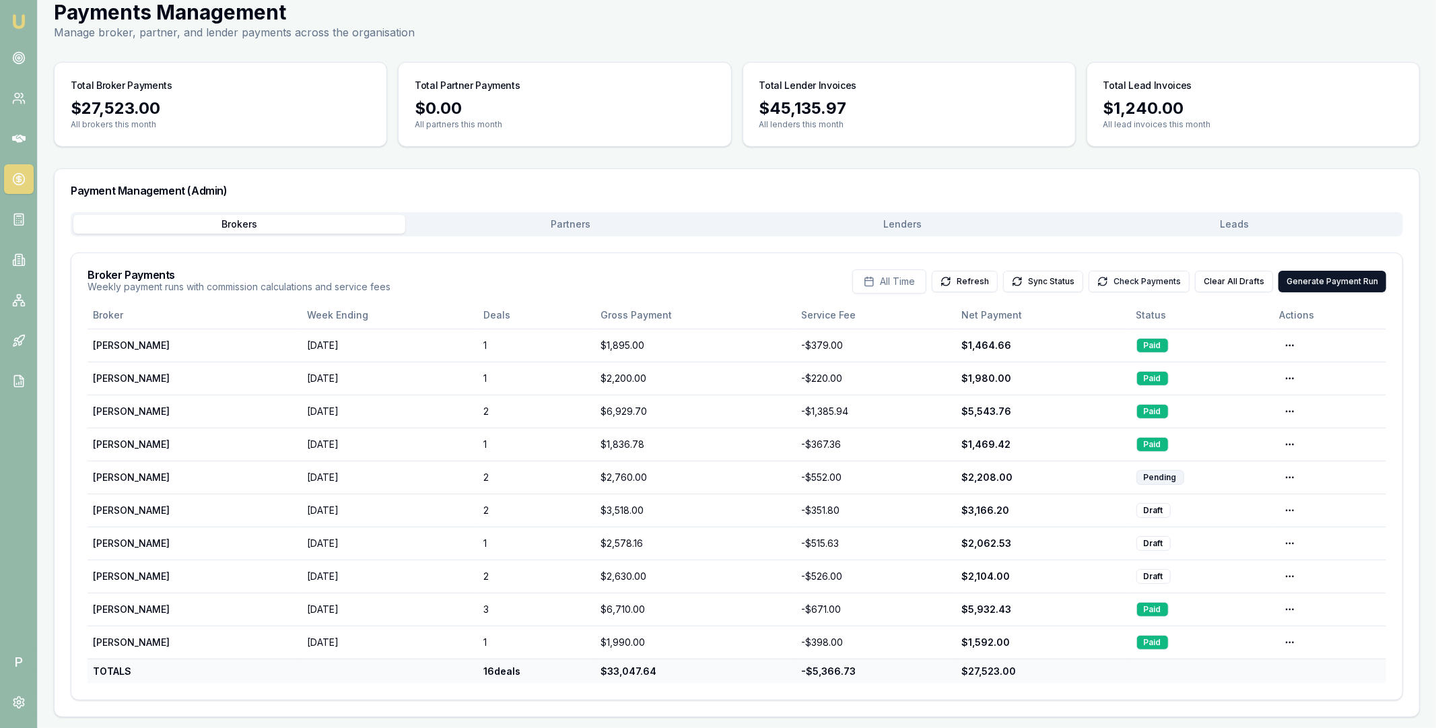
click at [1129, 275] on button "Check Payments" at bounding box center [1139, 282] width 101 height 22
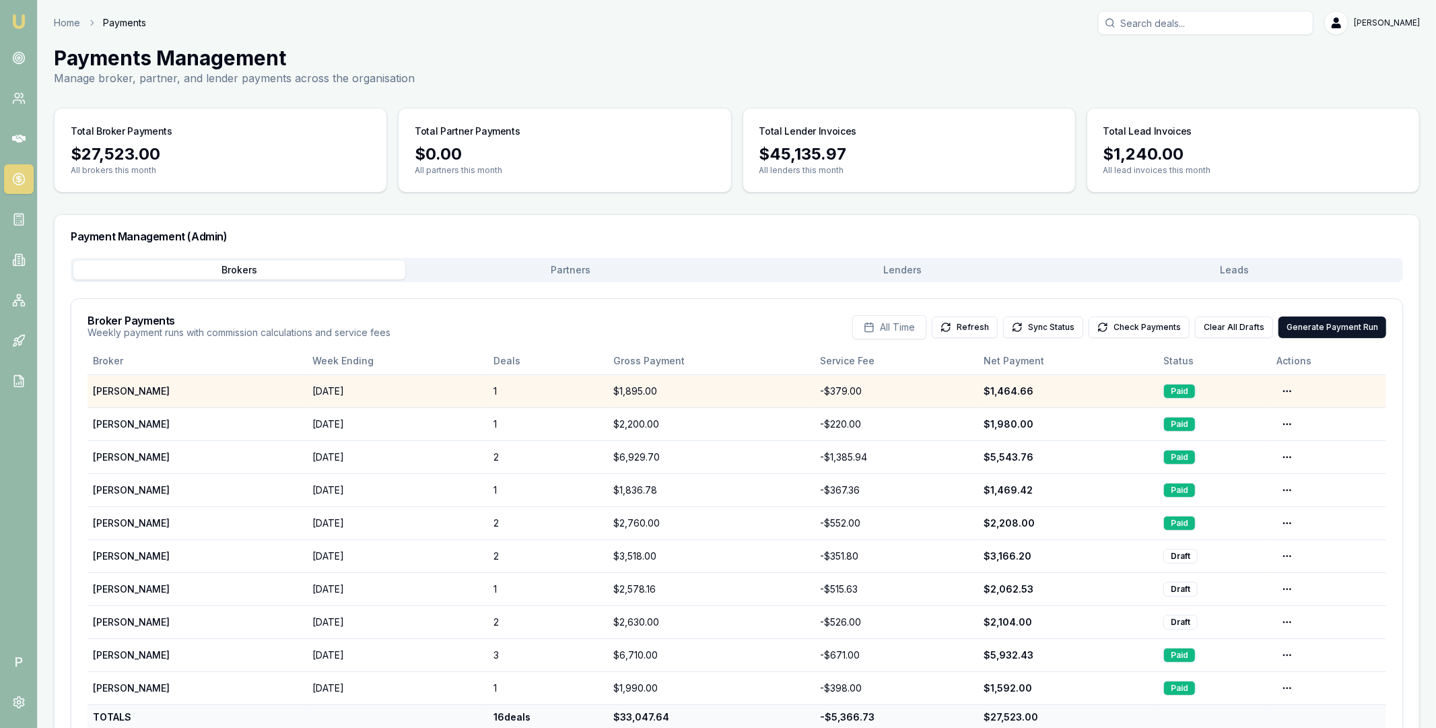
scroll to position [46, 0]
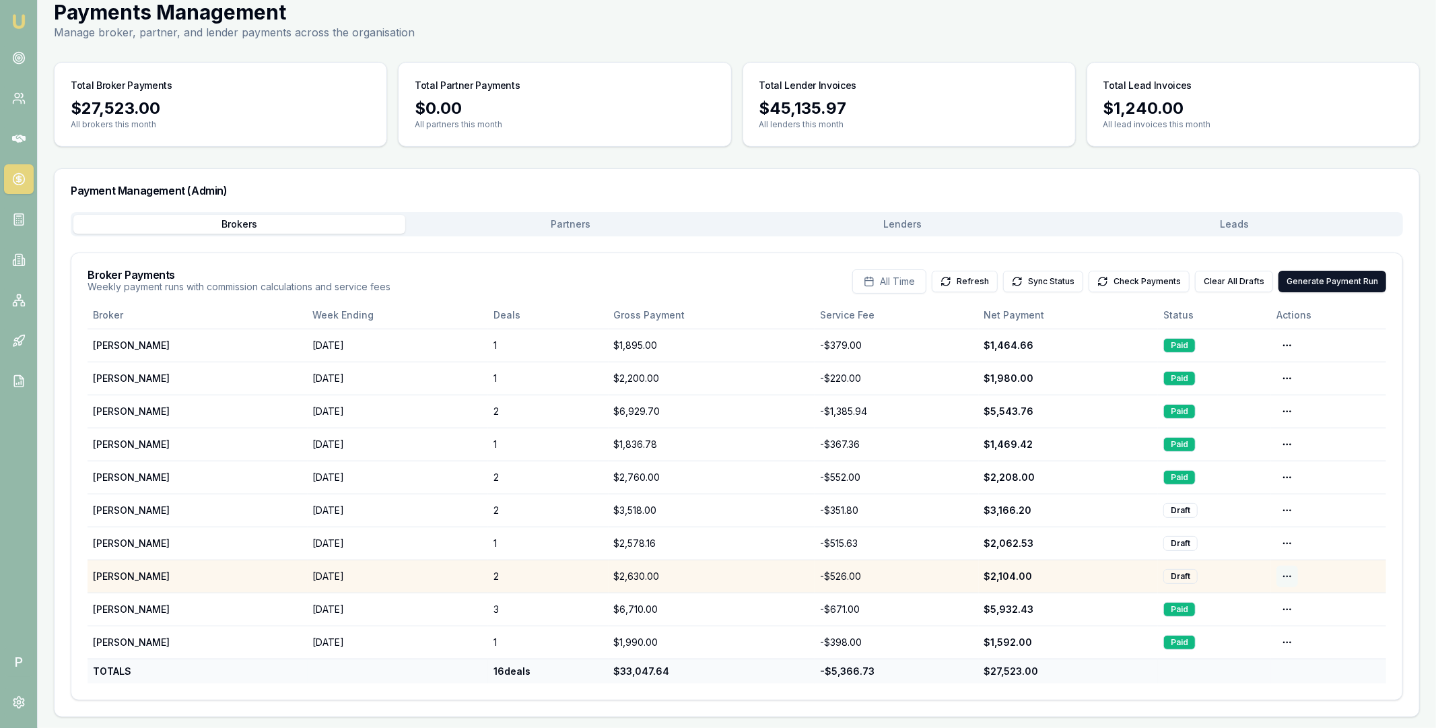
click at [1291, 572] on html "Emu Broker P Home Payments Matt Leeburn Toggle Menu Payments Management Manage …" at bounding box center [718, 318] width 1436 height 728
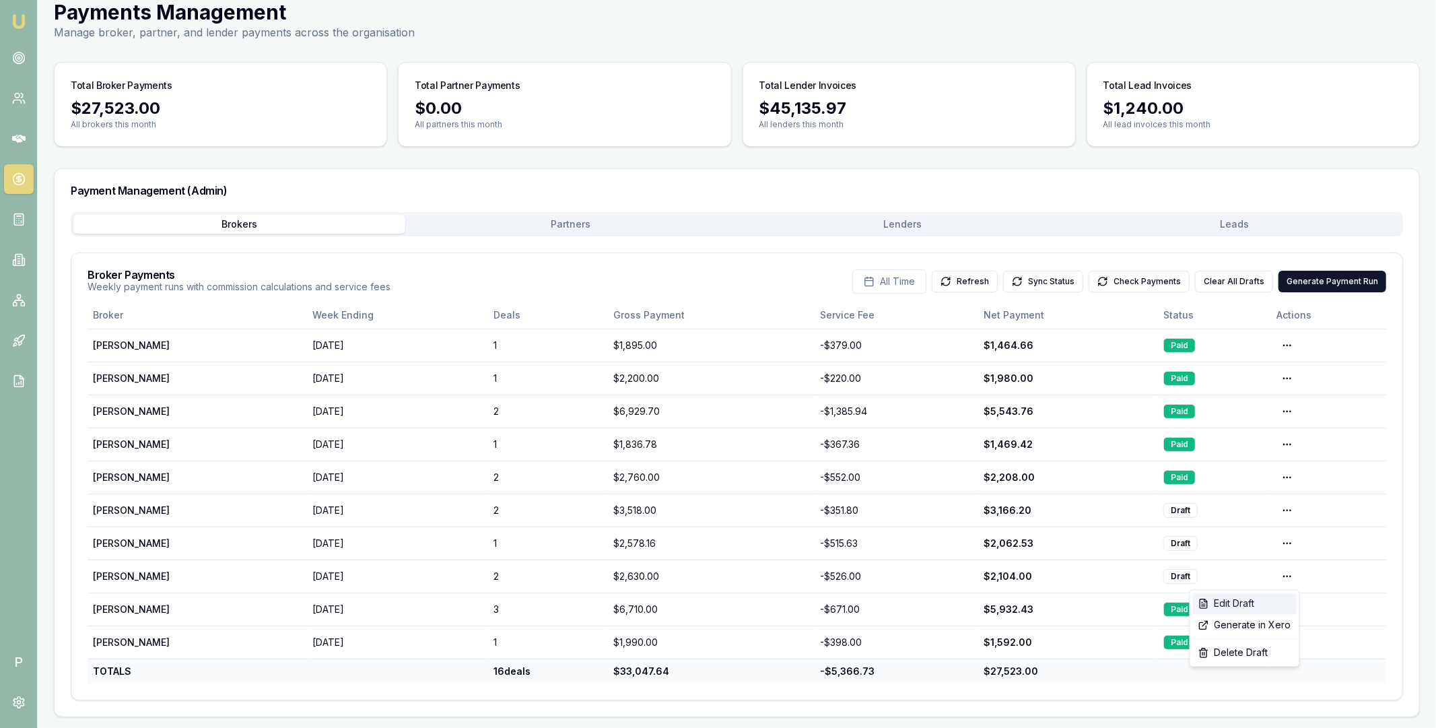
click at [1246, 601] on div "Edit Draft" at bounding box center [1245, 604] width 104 height 22
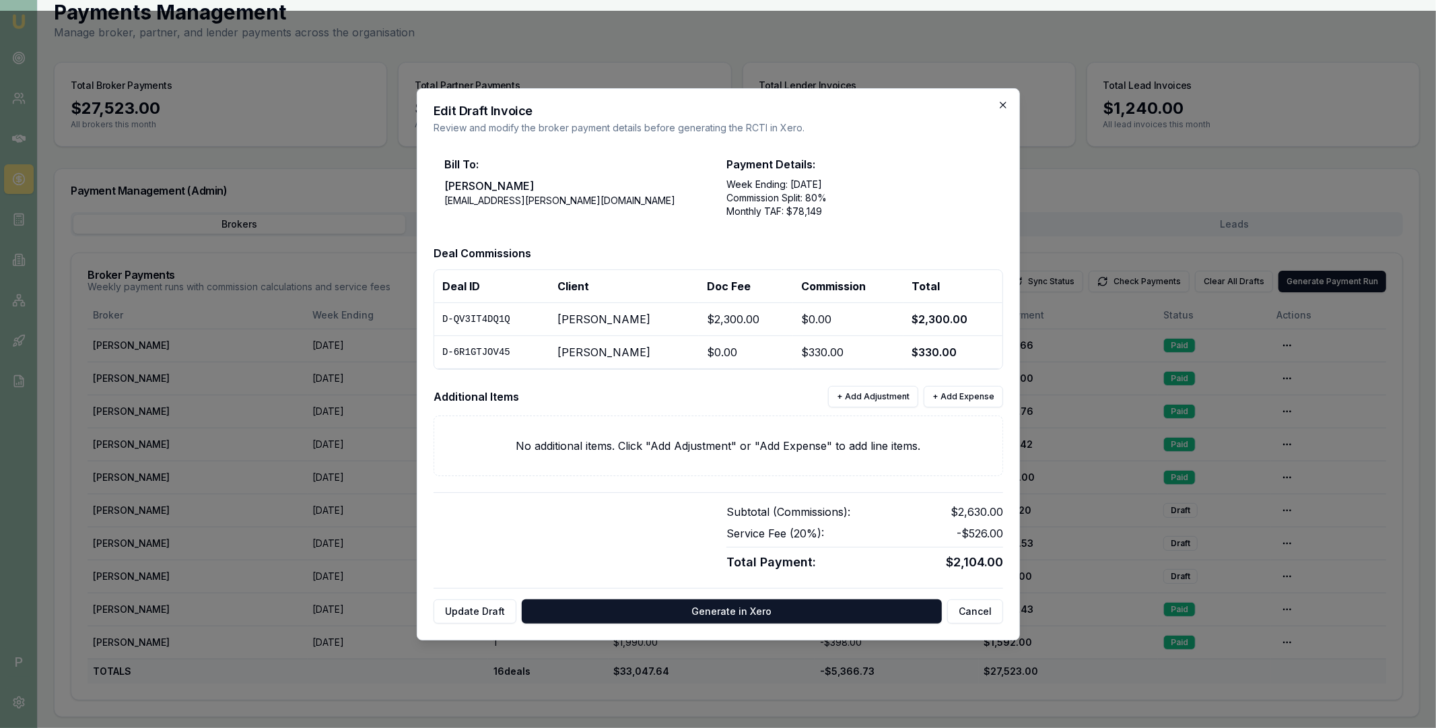
click at [1003, 103] on icon "button" at bounding box center [1003, 105] width 11 height 11
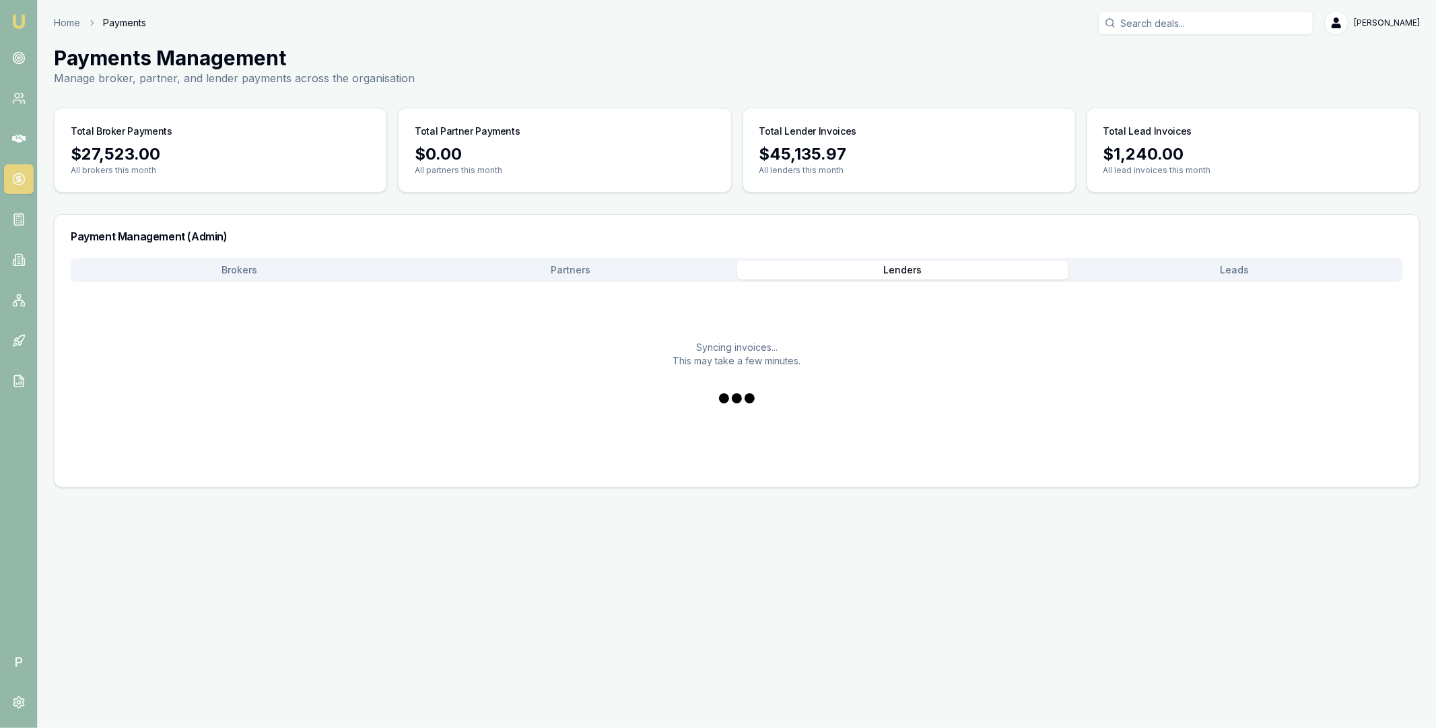
click at [987, 226] on div "Payment Management (Admin) Brokers Partners Lenders Leads Syncing invoices... T…" at bounding box center [737, 350] width 1366 height 273
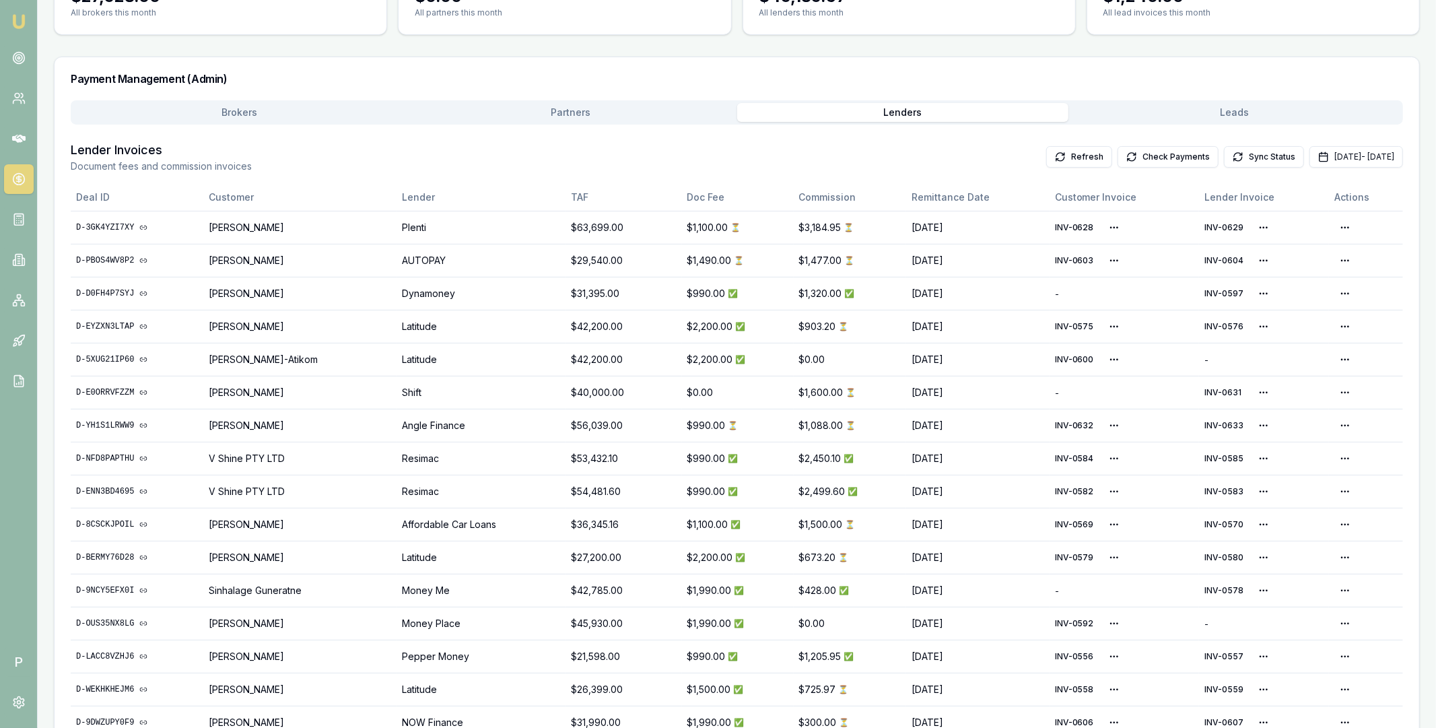
scroll to position [387, 0]
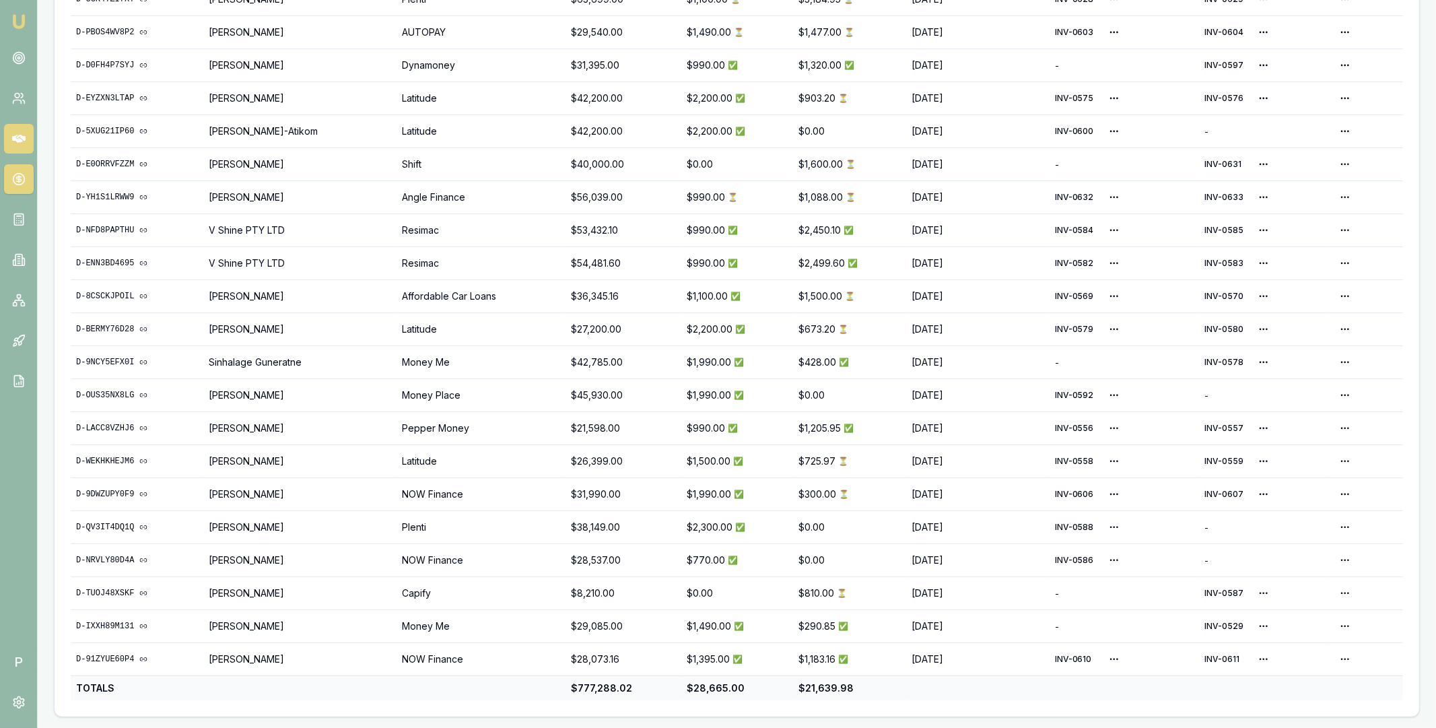
click at [23, 140] on icon at bounding box center [18, 139] width 13 height 8
